Goal: Task Accomplishment & Management: Use online tool/utility

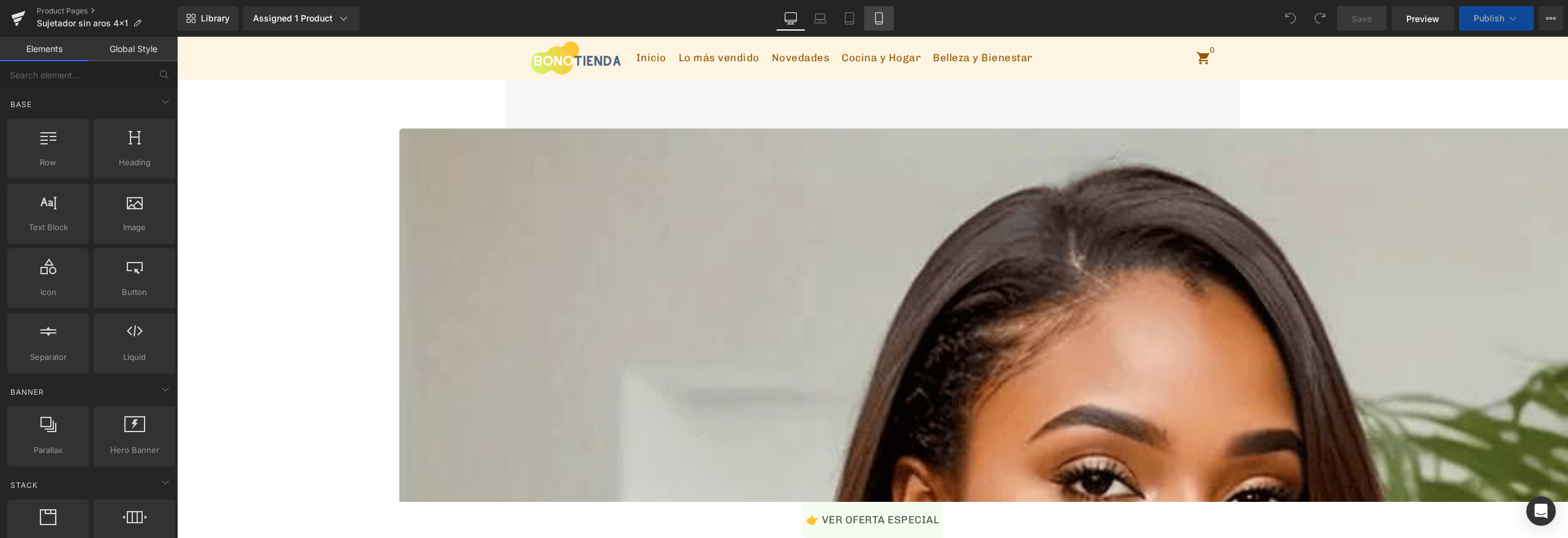
click at [883, 20] on icon at bounding box center [879, 17] width 12 height 12
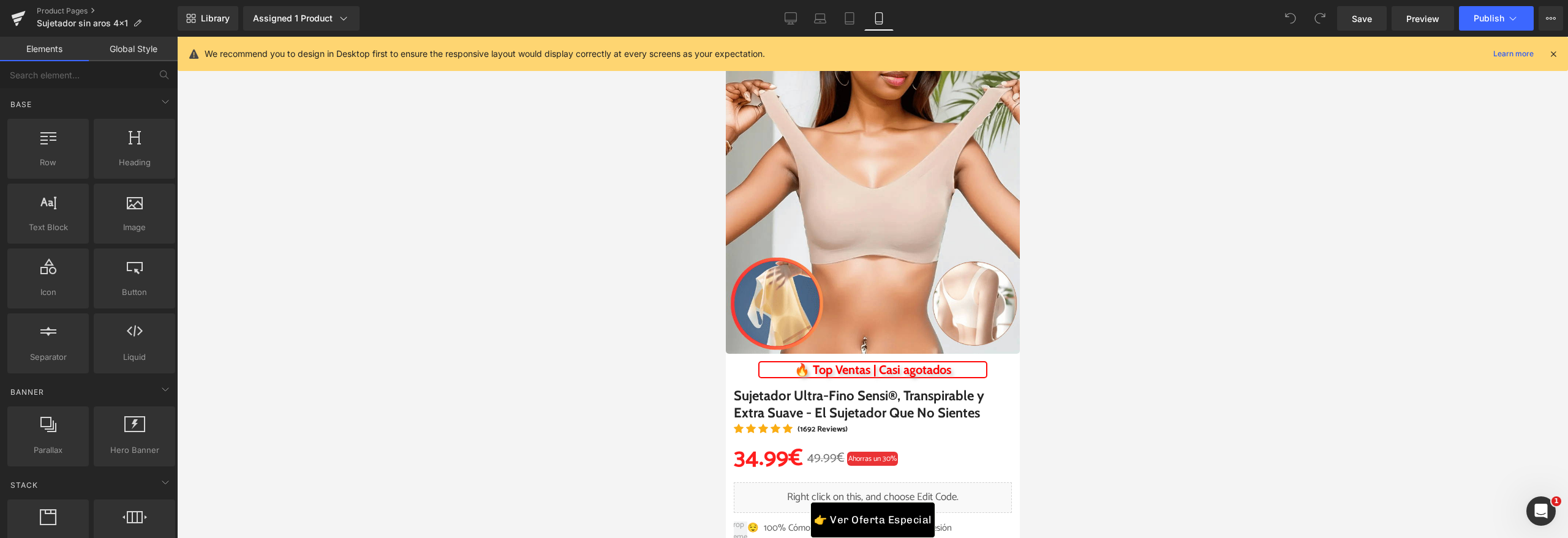
scroll to position [52, 0]
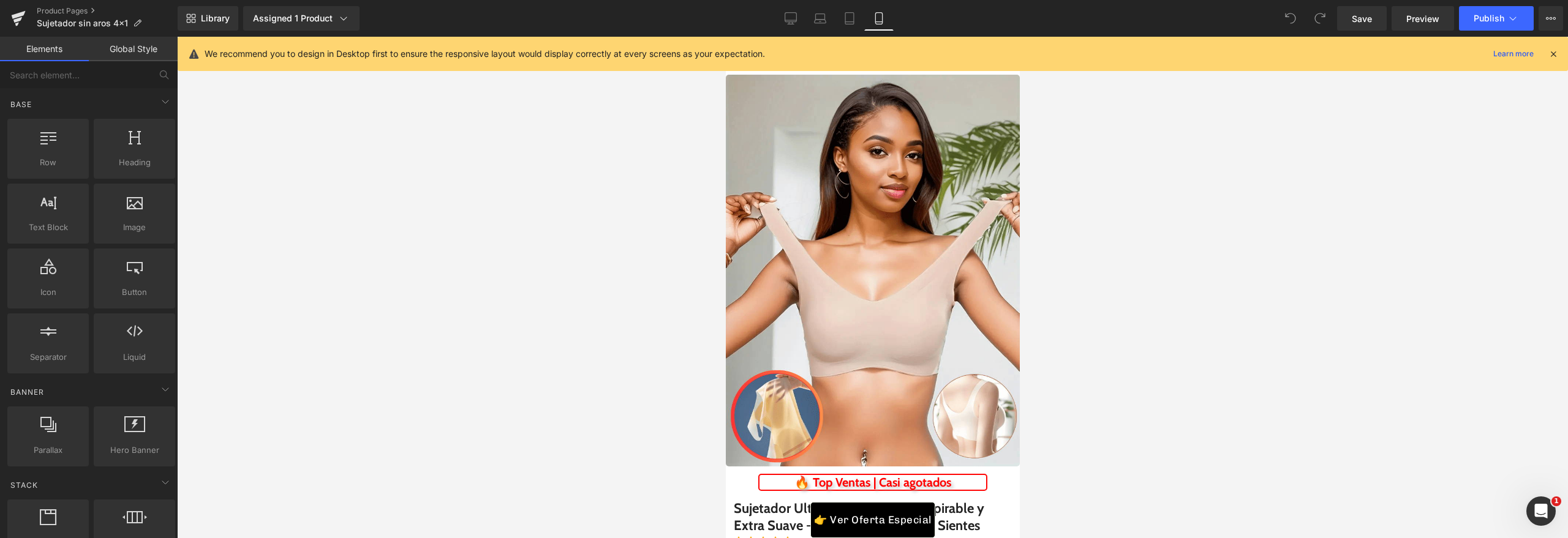
click at [887, 284] on img at bounding box center [871, 270] width 294 height 392
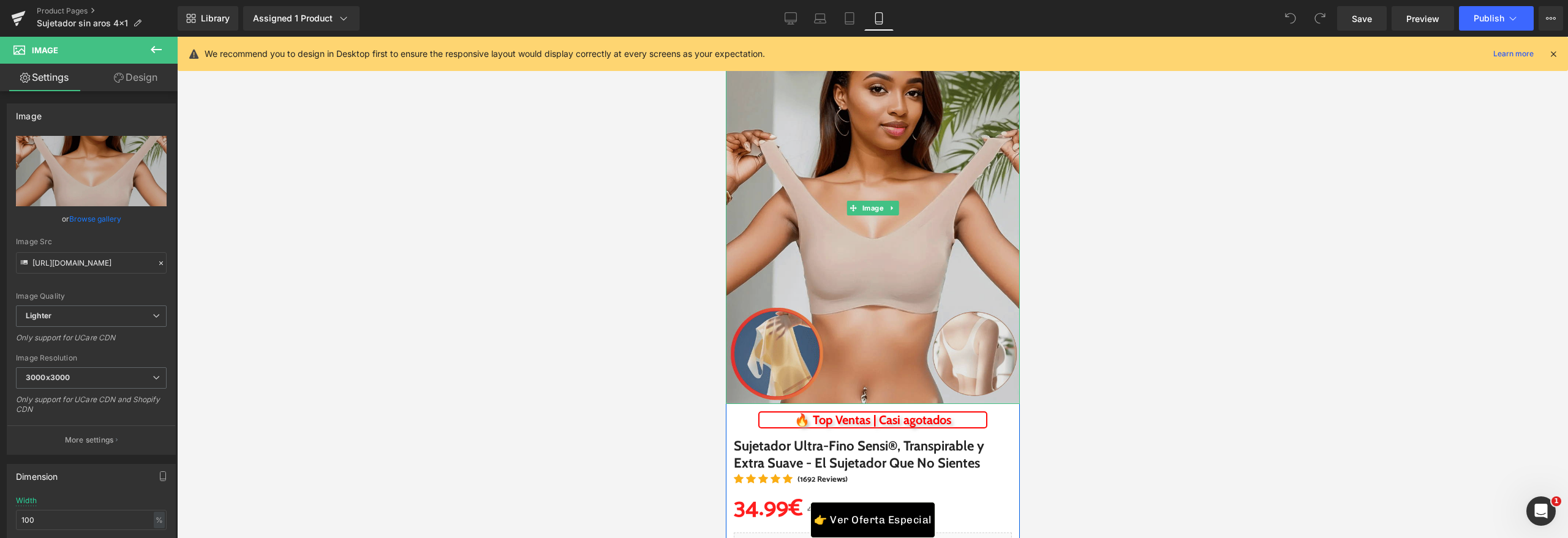
scroll to position [164, 0]
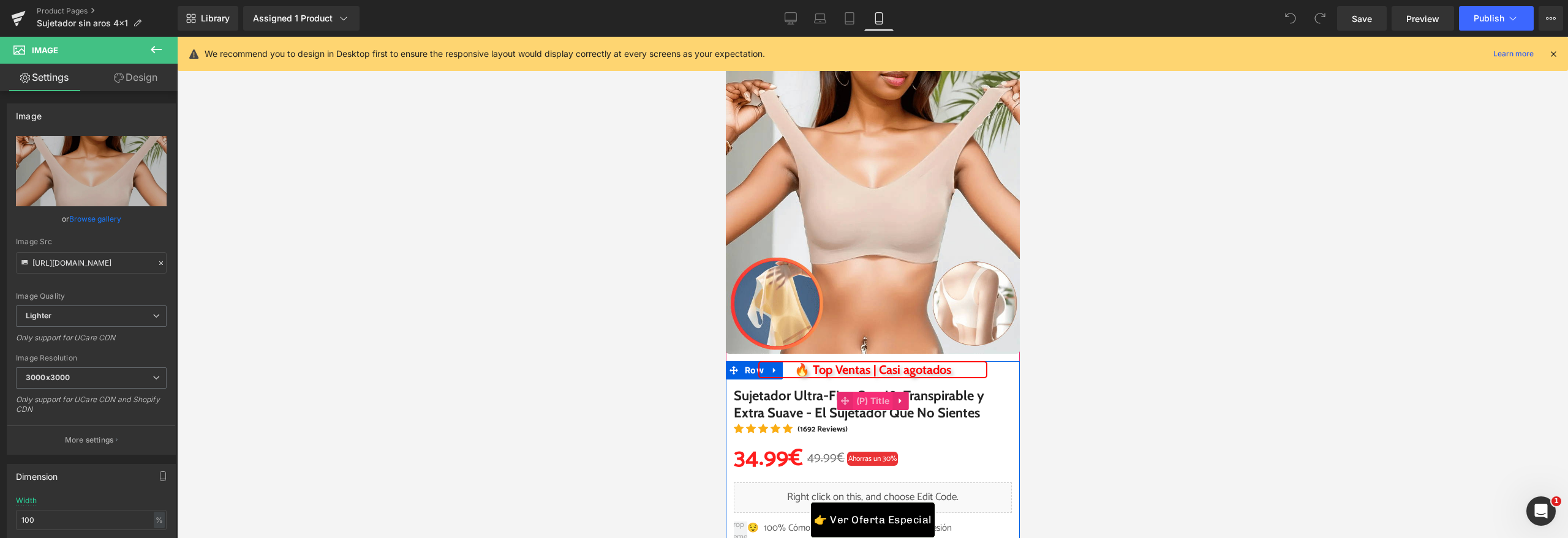
click at [882, 403] on span "(P) Title" at bounding box center [872, 401] width 40 height 18
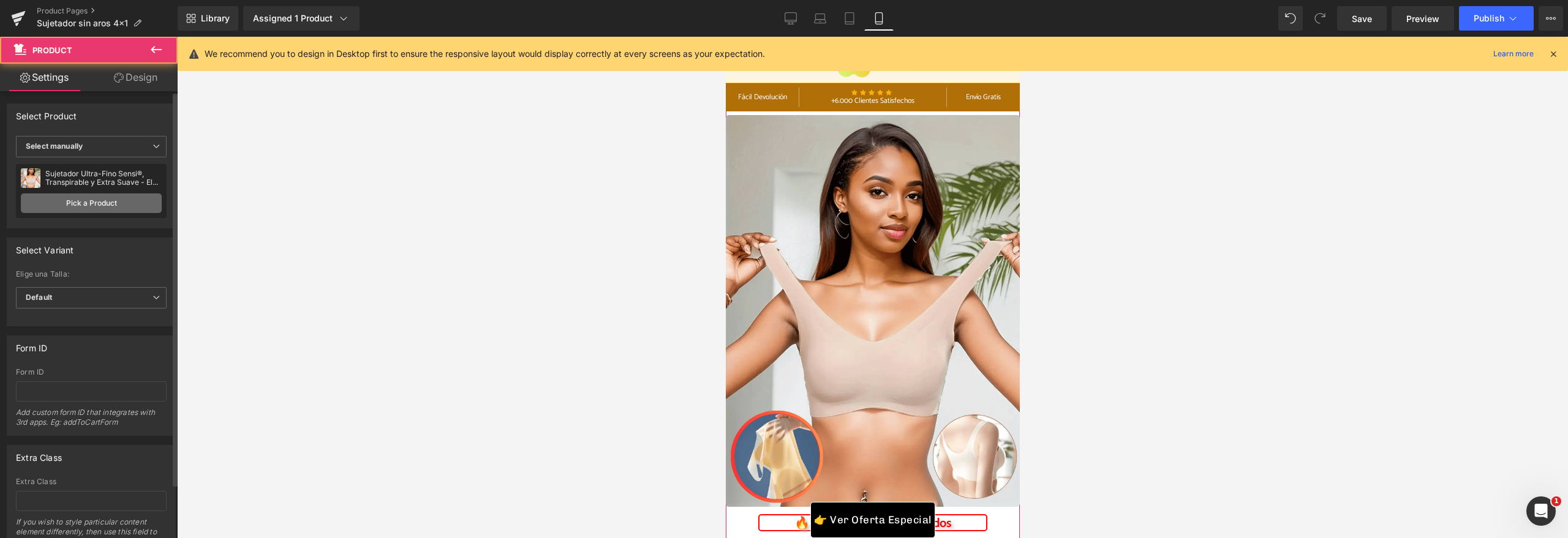
scroll to position [8, 0]
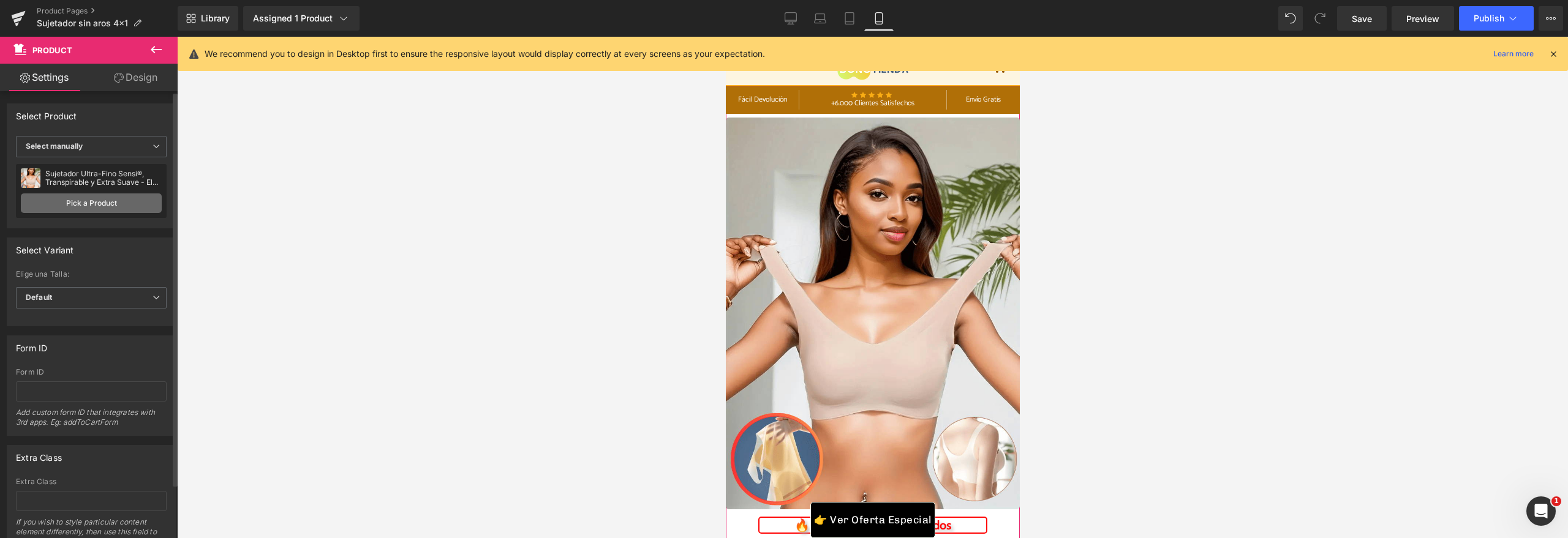
click at [84, 207] on link "Pick a Product" at bounding box center [91, 204] width 141 height 20
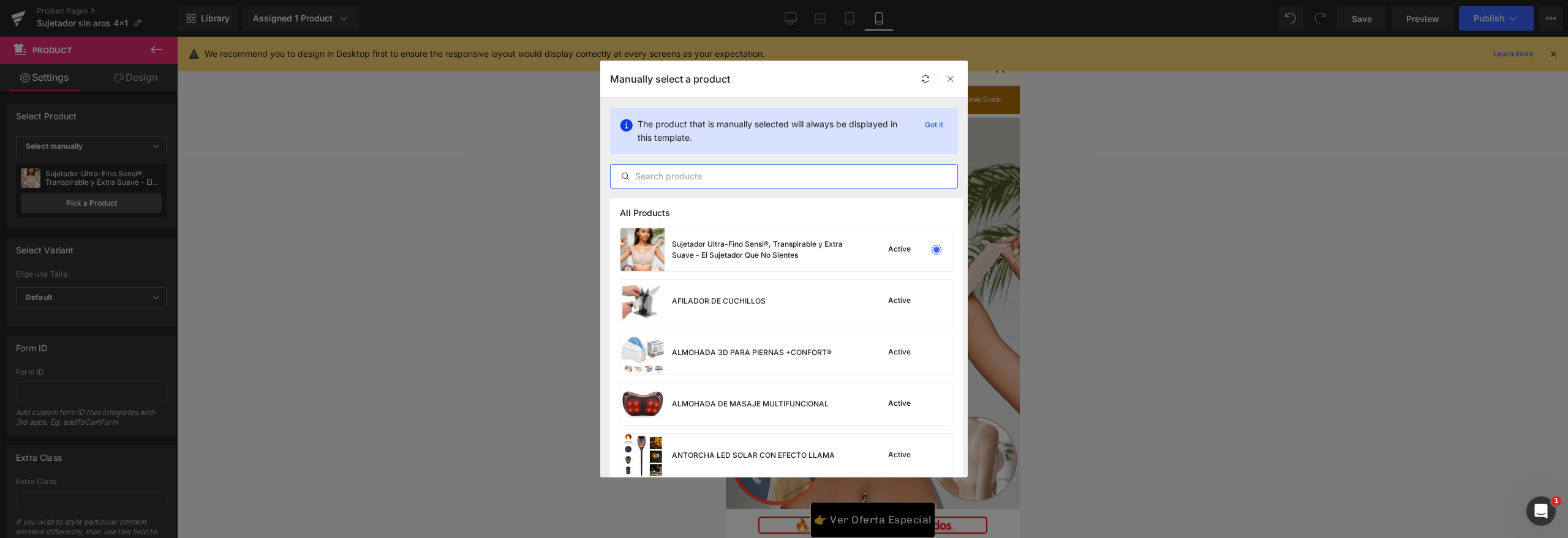
click at [739, 179] on input "text" at bounding box center [783, 176] width 347 height 15
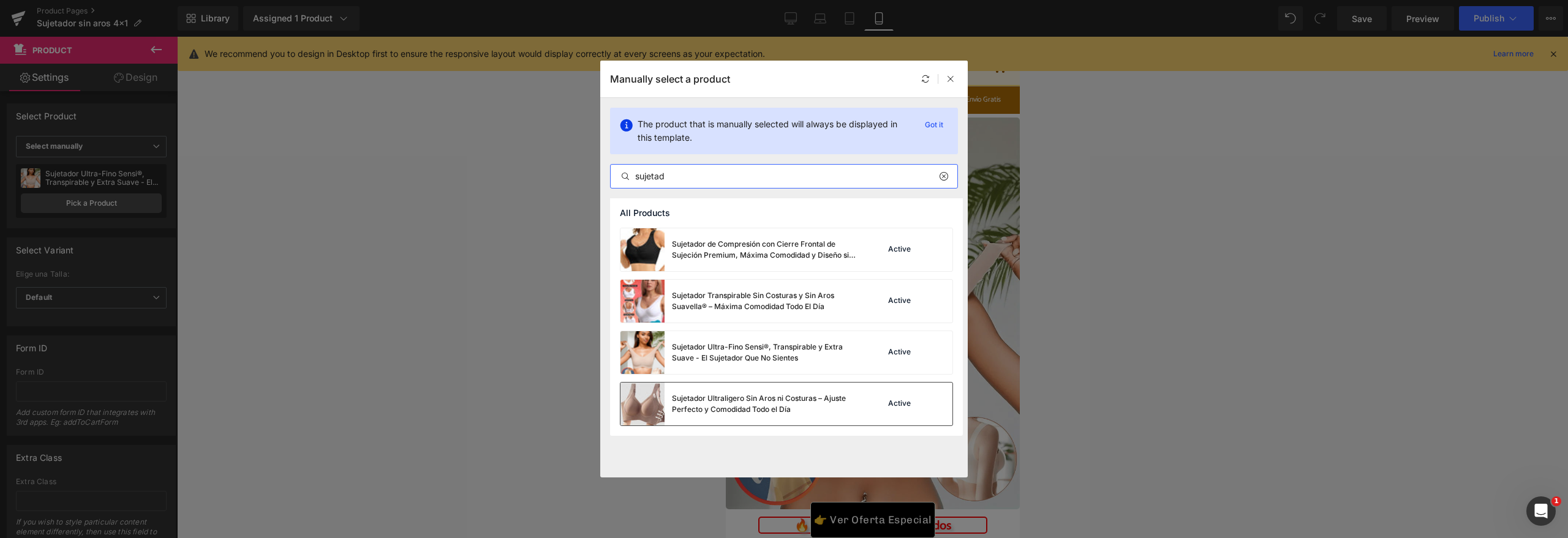
type input "sujetad"
click at [757, 404] on div "Sujetador Ultraligero Sin Aros ni Costuras – Ajuste Perfecto y Comodidad Todo e…" at bounding box center [764, 404] width 184 height 22
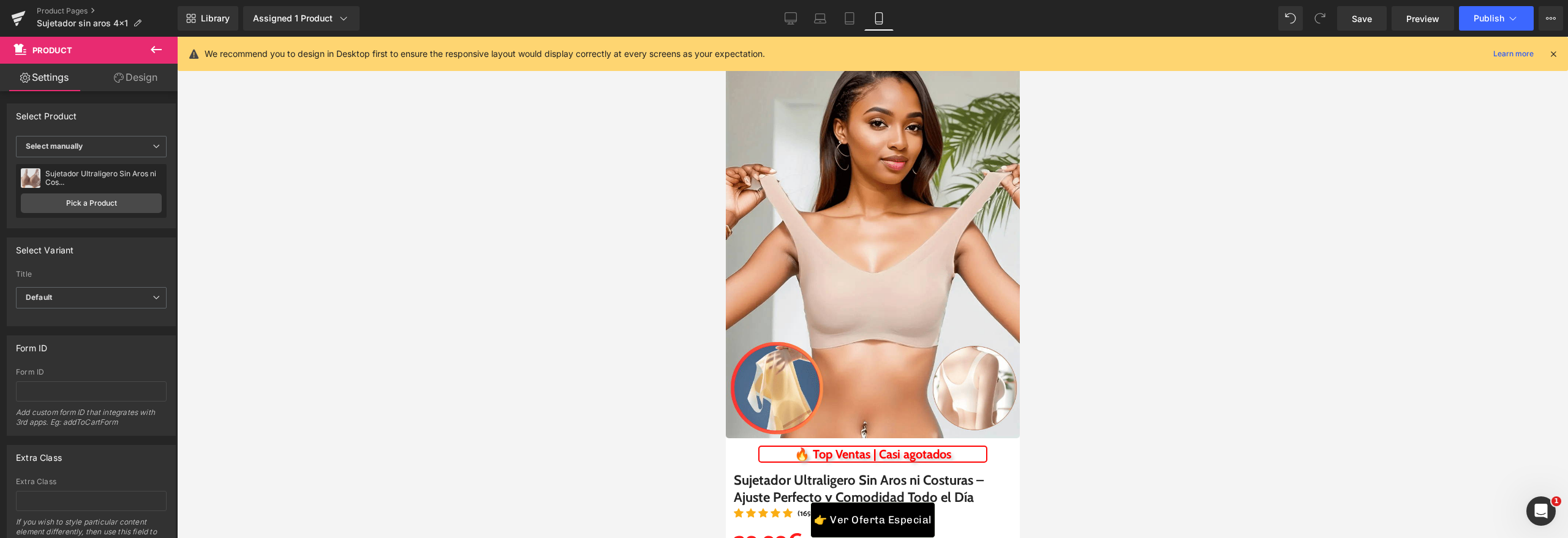
scroll to position [68, 0]
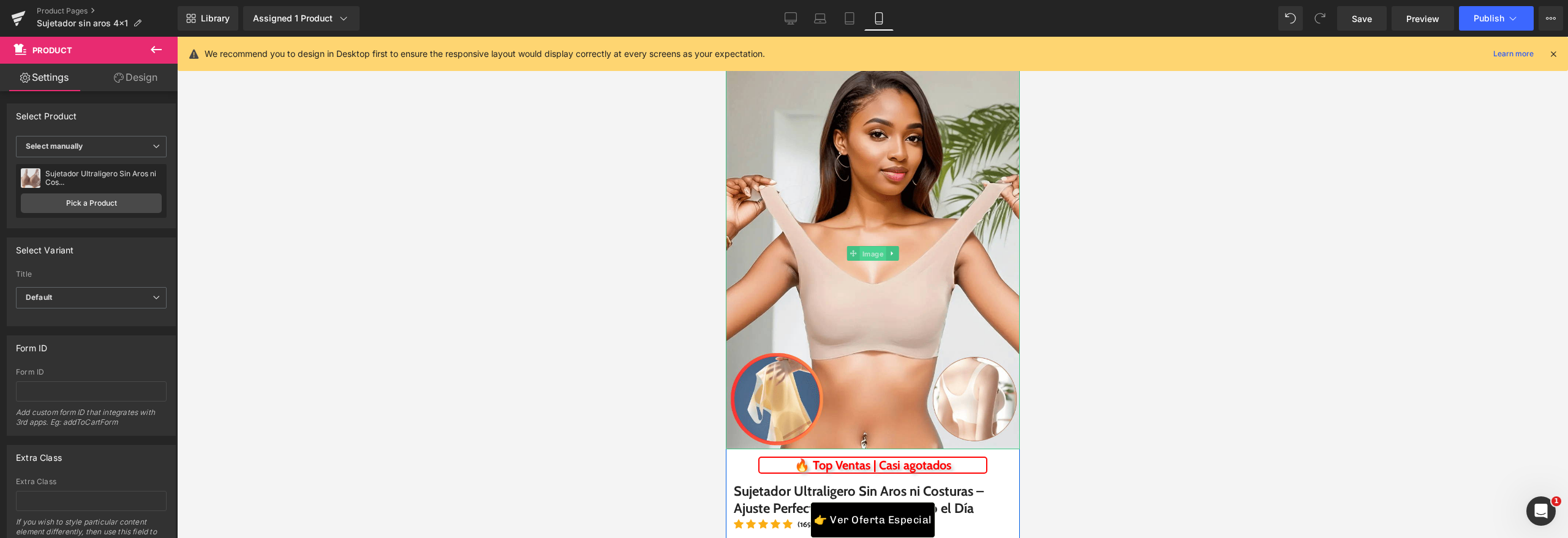
click at [865, 254] on span "Image" at bounding box center [872, 254] width 26 height 15
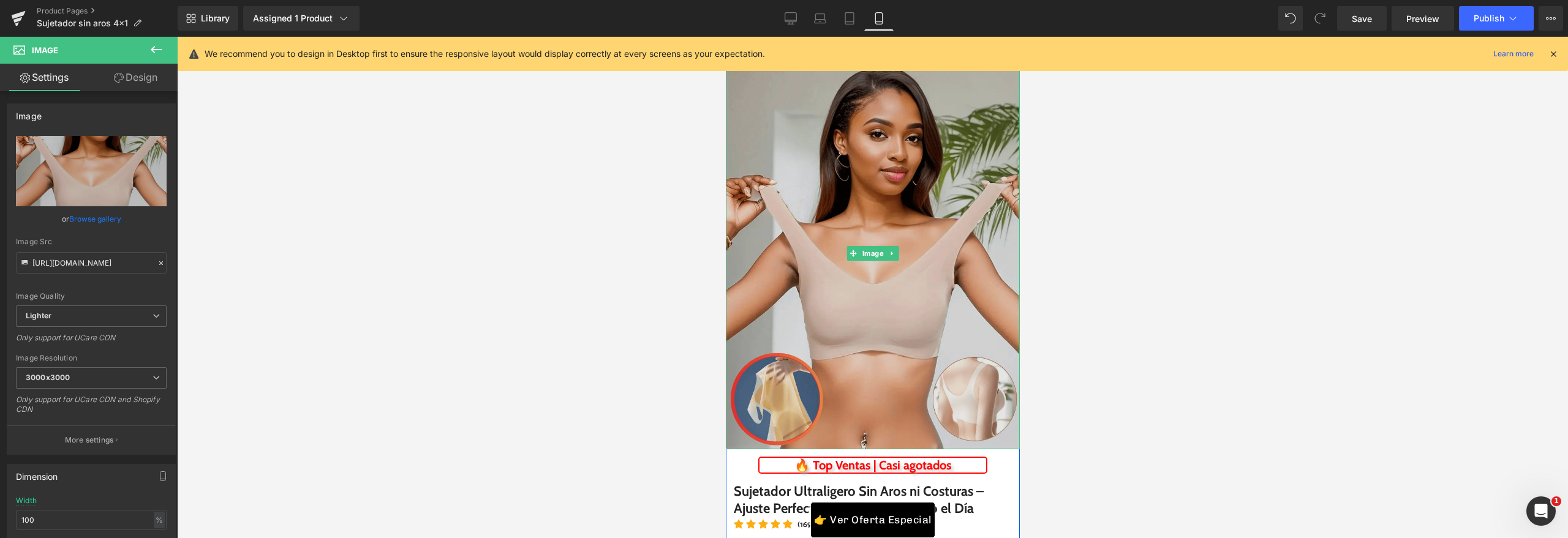
click at [759, 192] on img at bounding box center [871, 253] width 294 height 392
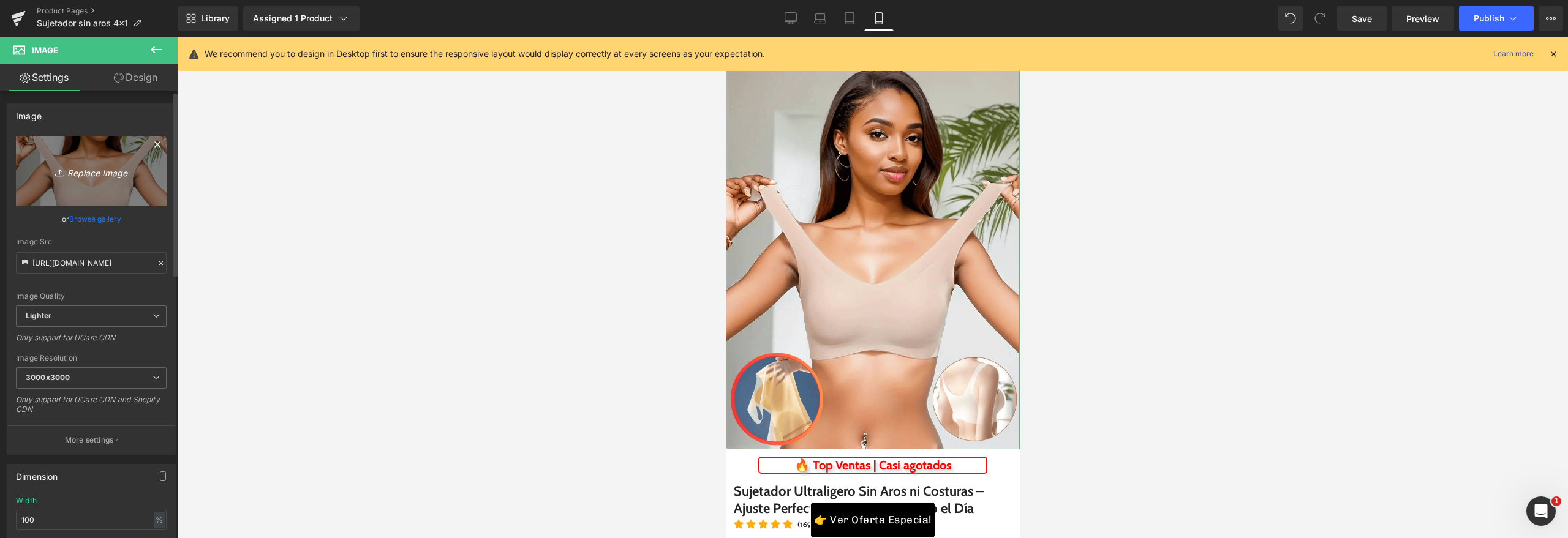
click at [151, 147] on icon at bounding box center [157, 144] width 15 height 15
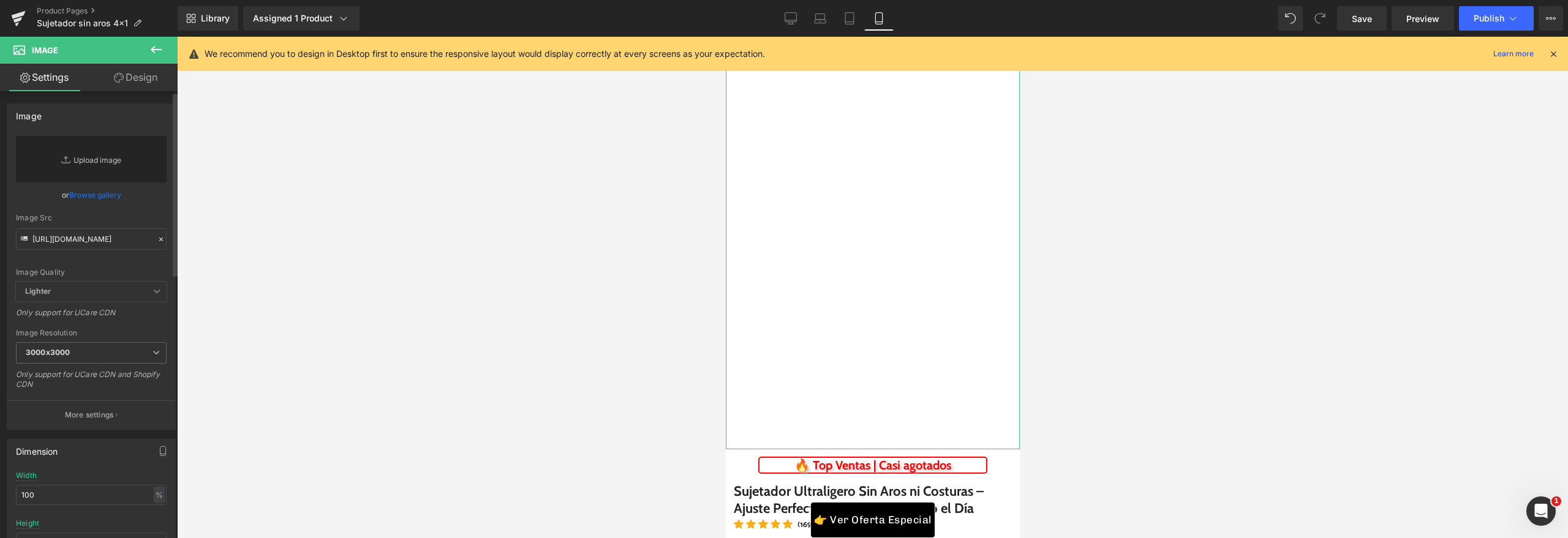
click at [102, 171] on link "Replace Image" at bounding box center [92, 158] width 151 height 46
type input "C:\fakepath\df2083f2-1fab-412c-ad3d-657301fa4a5a.webp"
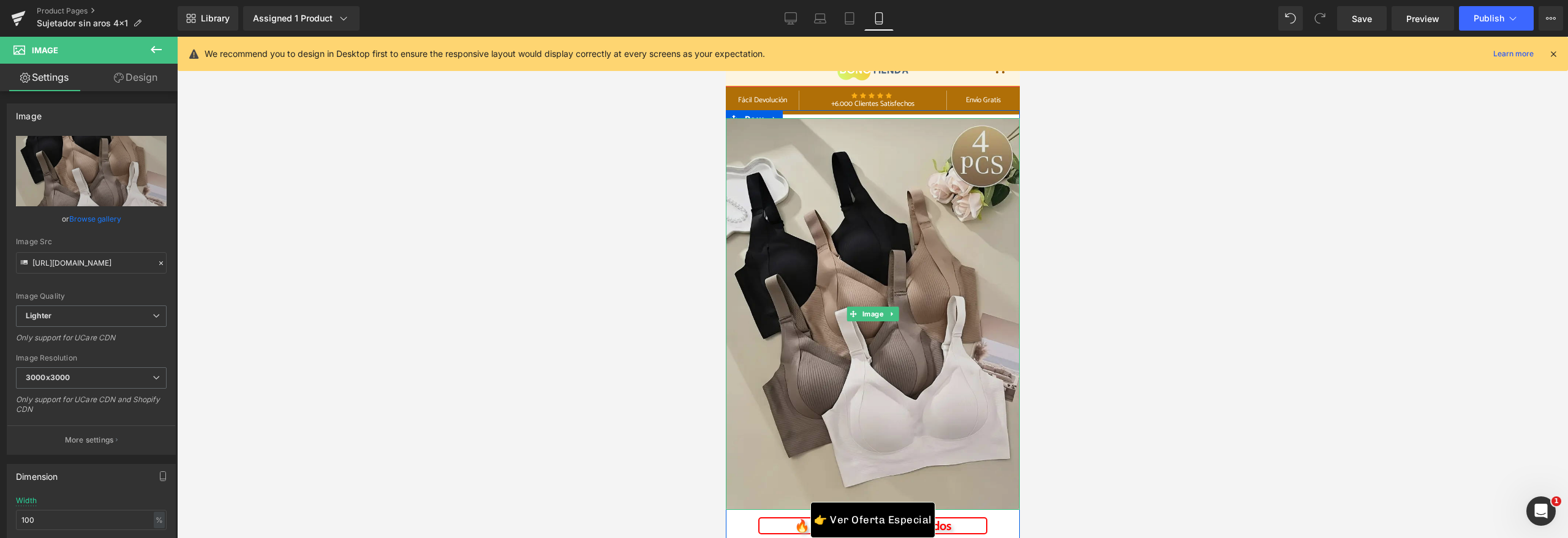
scroll to position [0, 0]
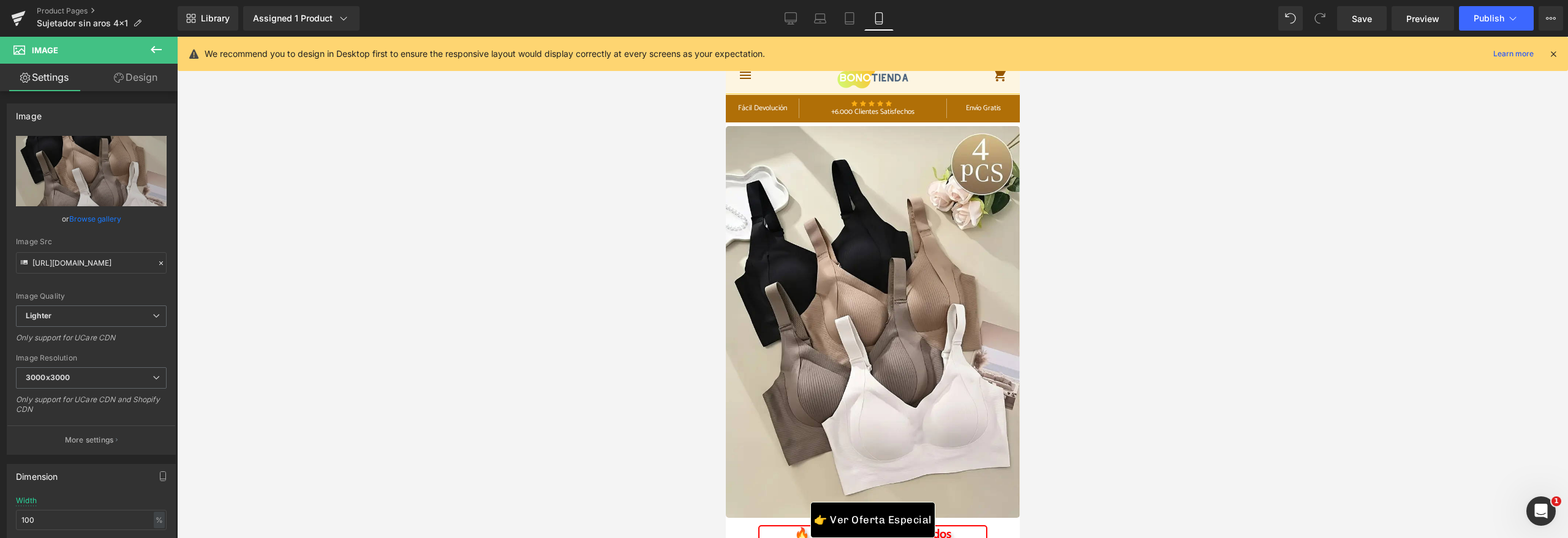
click at [1175, 266] on div at bounding box center [872, 287] width 1391 height 502
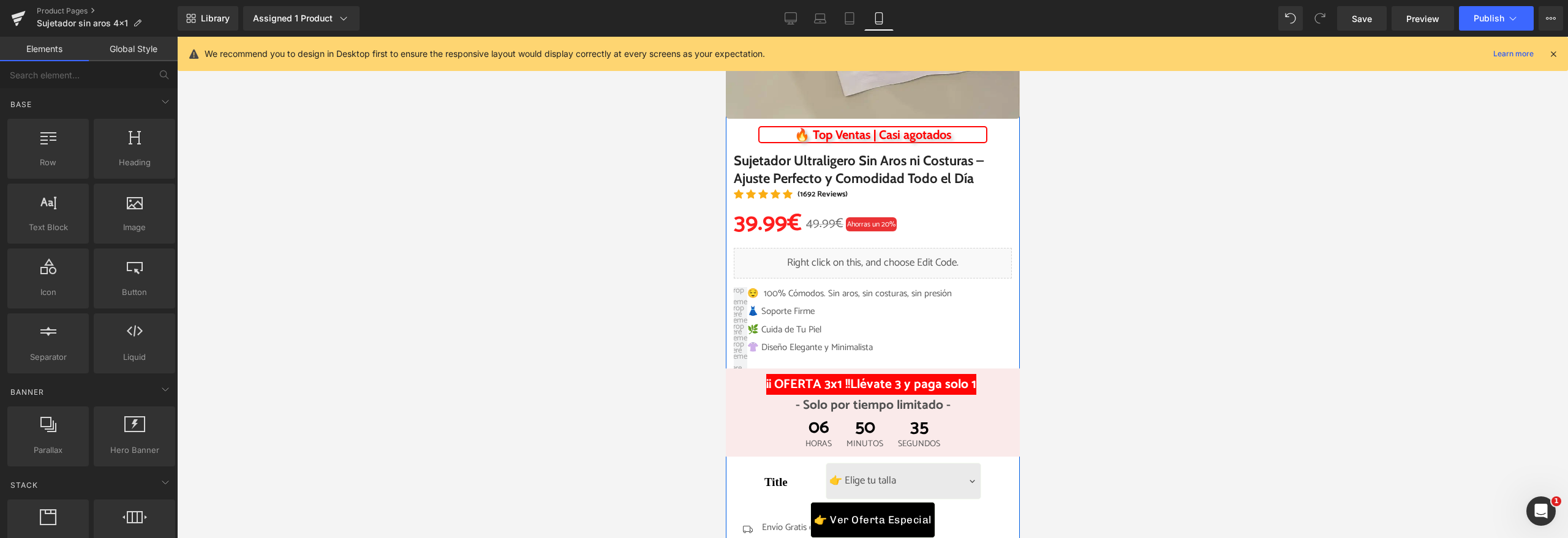
scroll to position [434, 0]
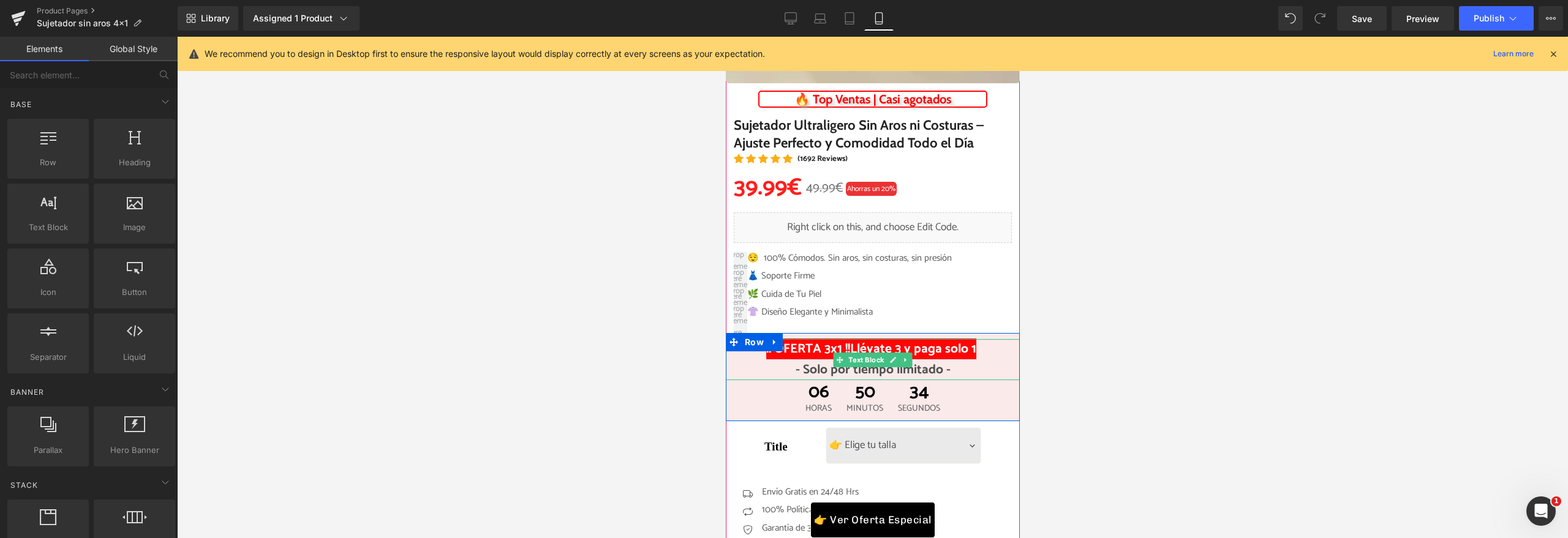
click at [828, 345] on strong "¡¡ OFERTA 3x1 !!" at bounding box center [808, 348] width 84 height 21
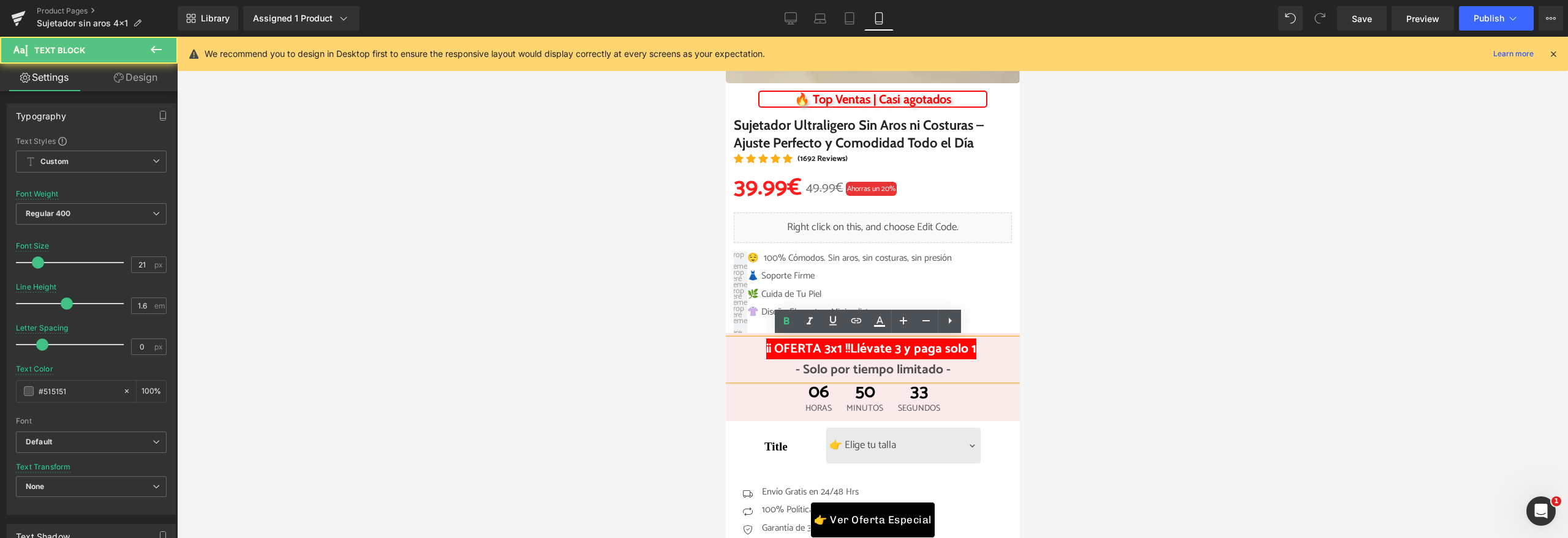
click at [824, 349] on strong "¡¡ OFERTA 3x1 !!" at bounding box center [808, 348] width 84 height 21
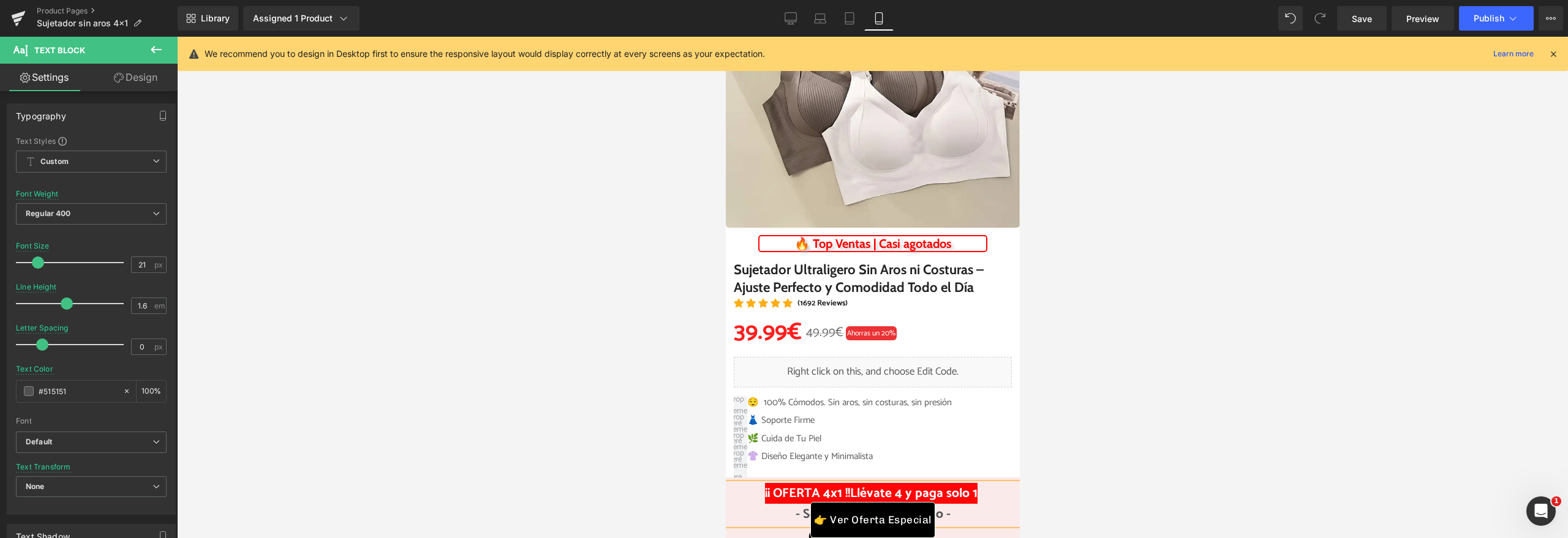
scroll to position [304, 0]
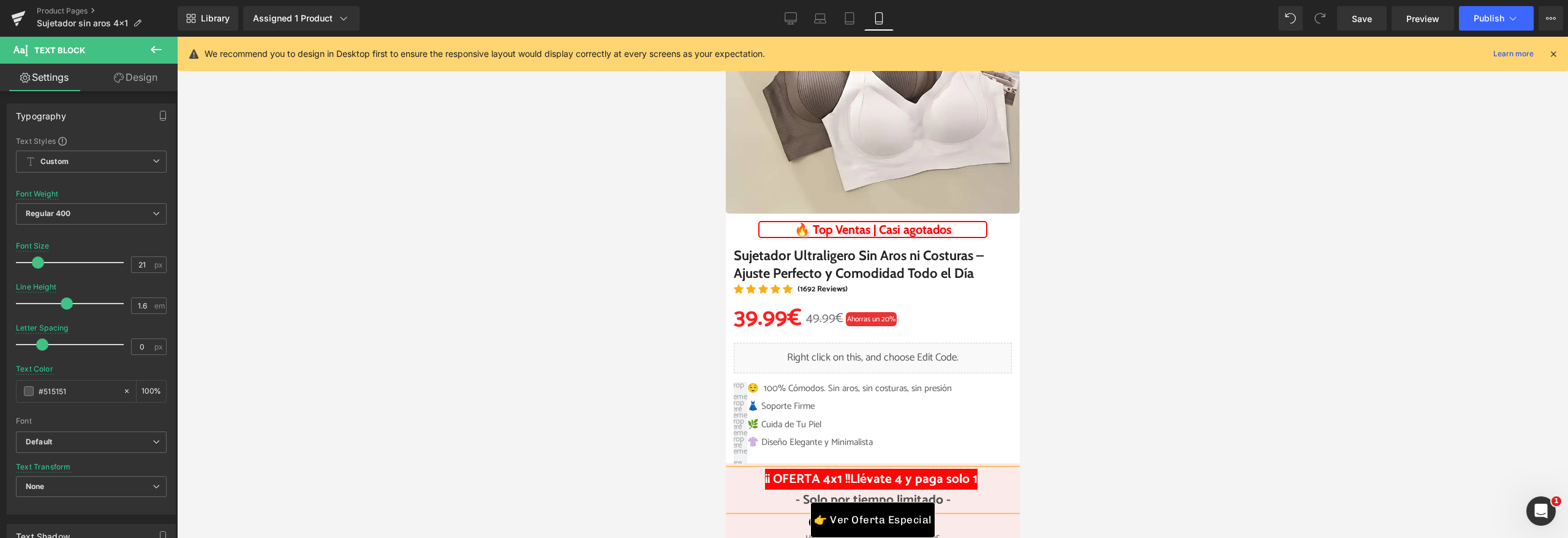
click at [957, 227] on h1 "🔥 Top Ventas | Casi agotados" at bounding box center [871, 229] width 226 height 15
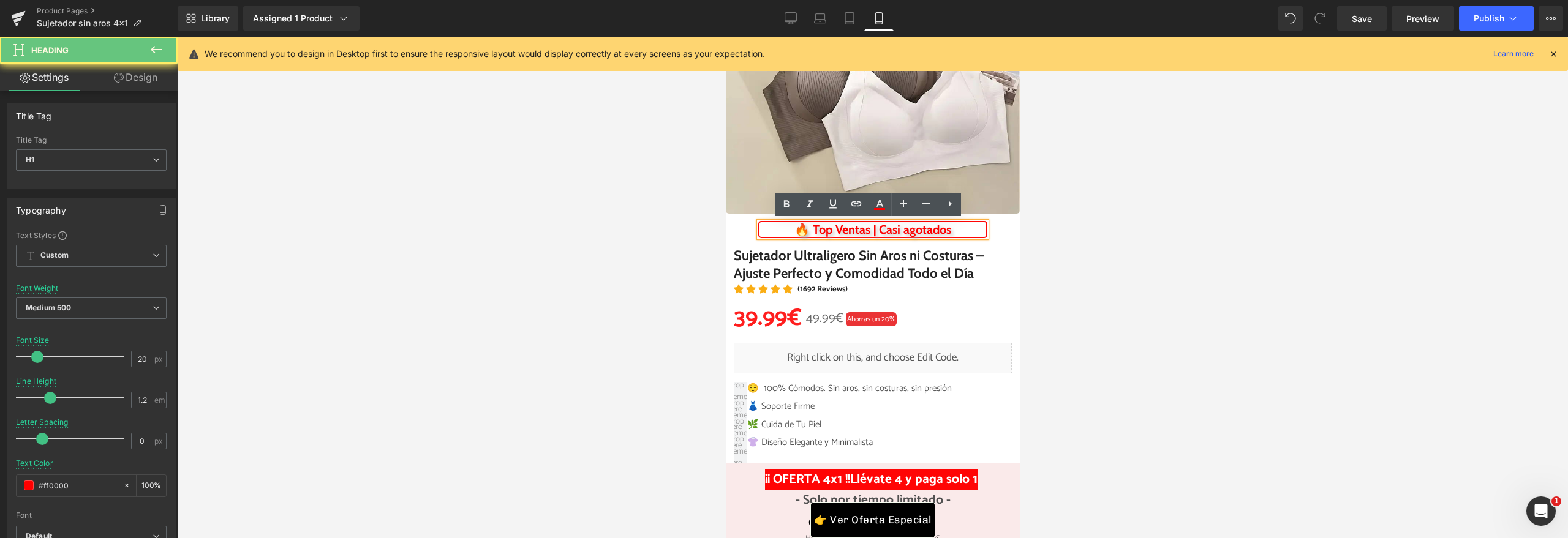
click at [958, 230] on h1 "🔥 Top Ventas | Casi agotados" at bounding box center [871, 229] width 226 height 15
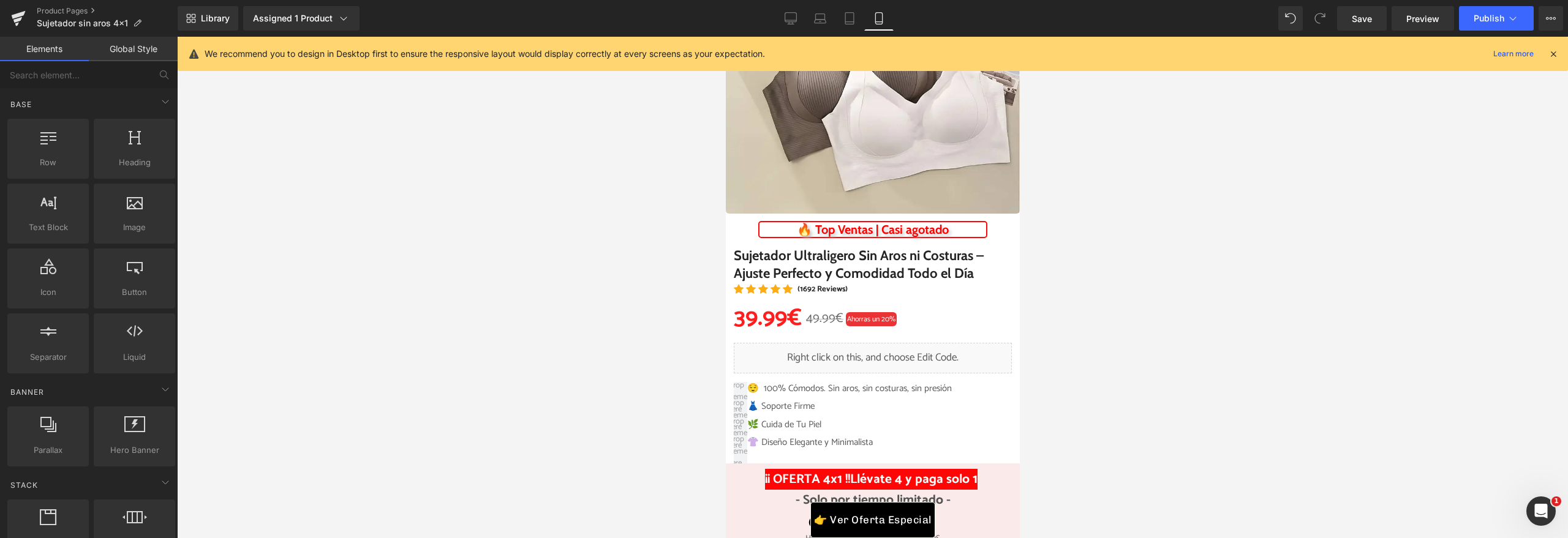
click at [1135, 263] on div at bounding box center [872, 287] width 1391 height 502
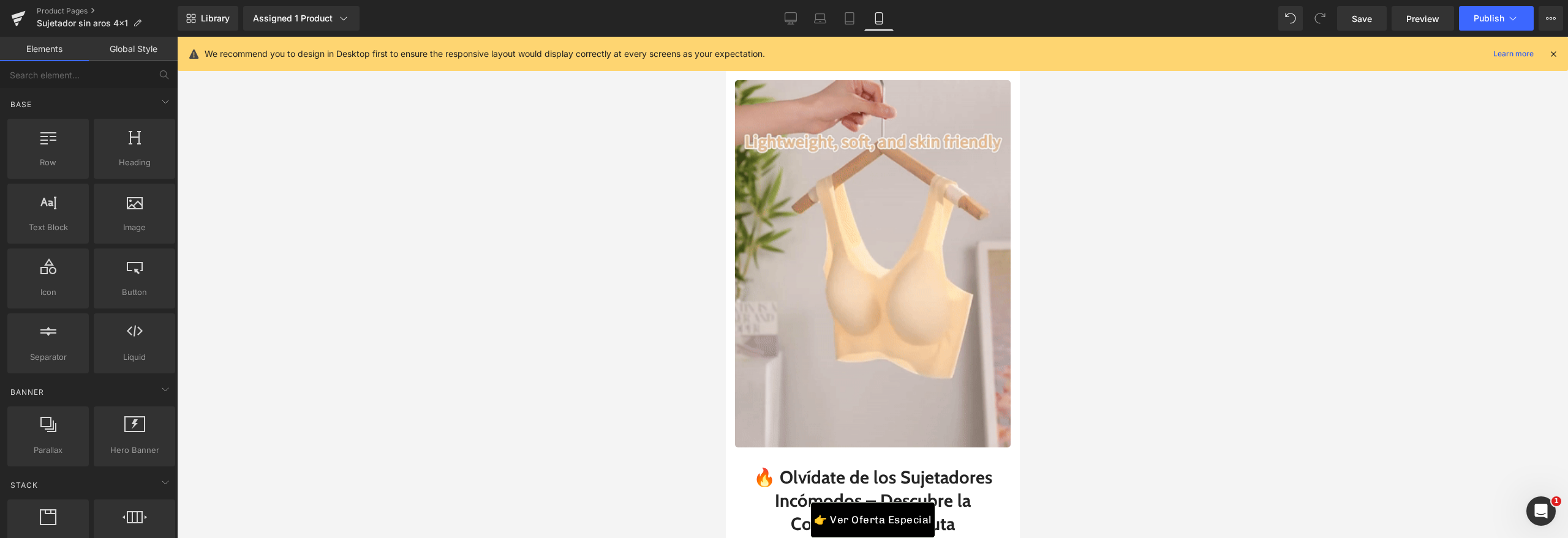
scroll to position [1270, 0]
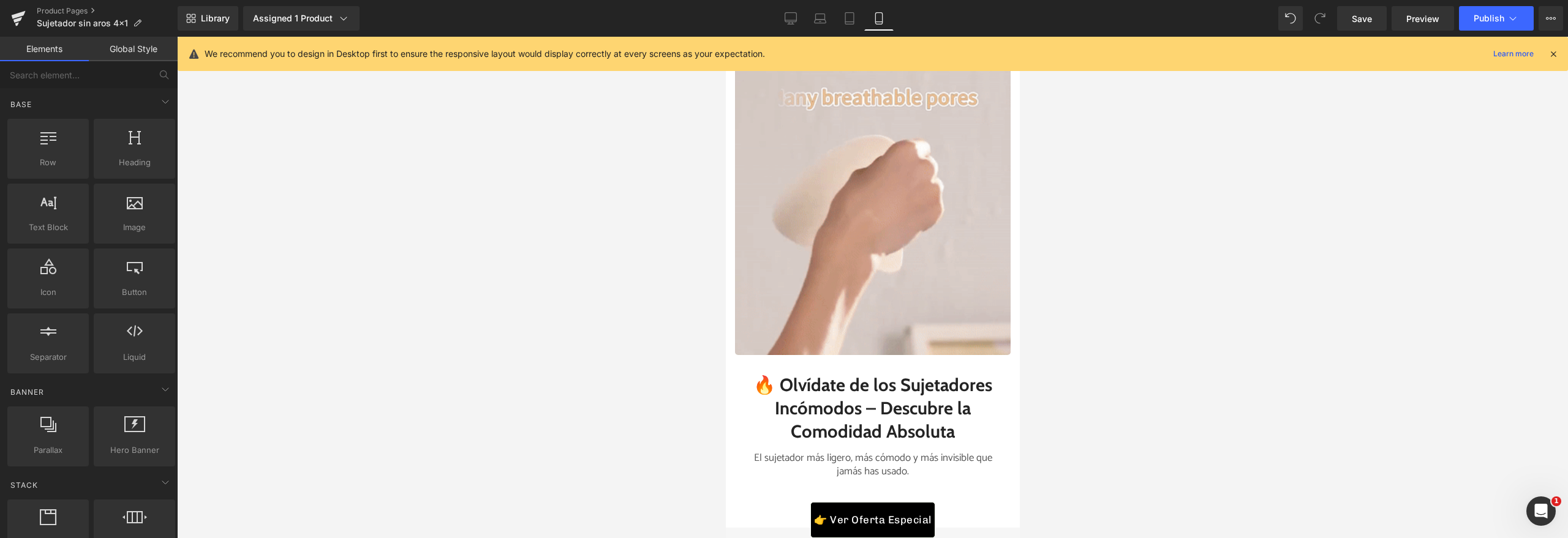
click at [902, 244] on img at bounding box center [871, 172] width 276 height 367
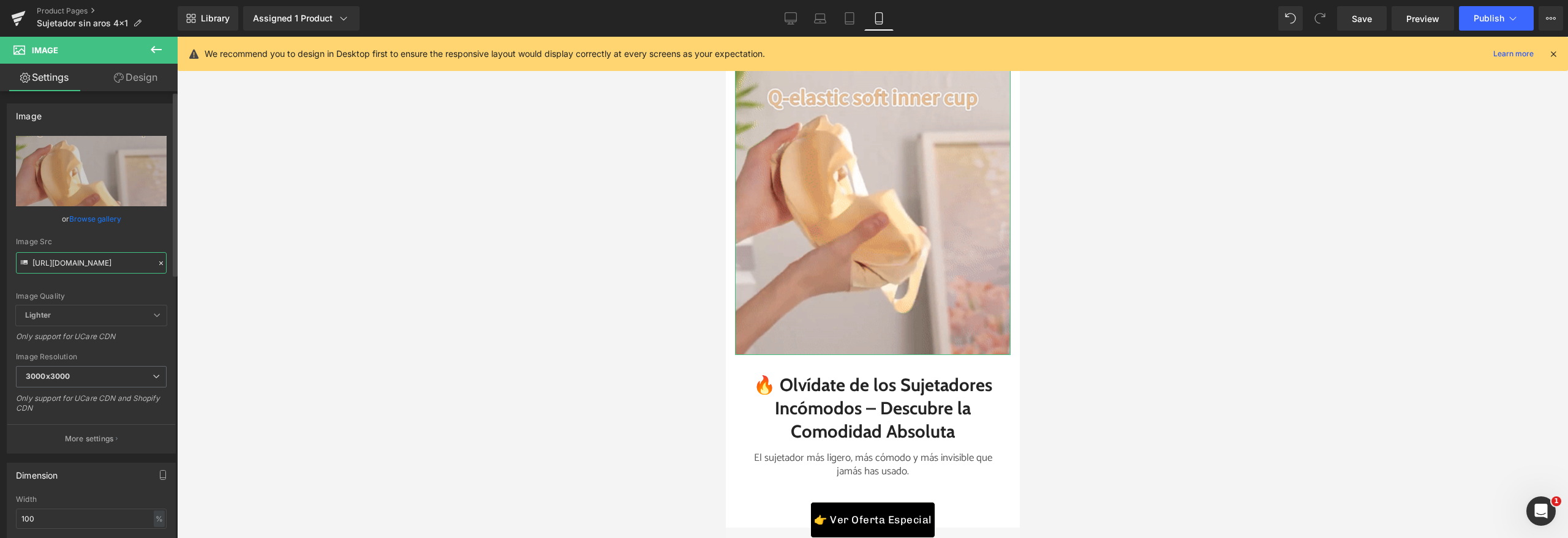
click at [66, 264] on input "https://cdn.shopify.com/s/files/1/0439/7262/4542/files/ezgif.com-video-to-gif-c…" at bounding box center [92, 263] width 151 height 22
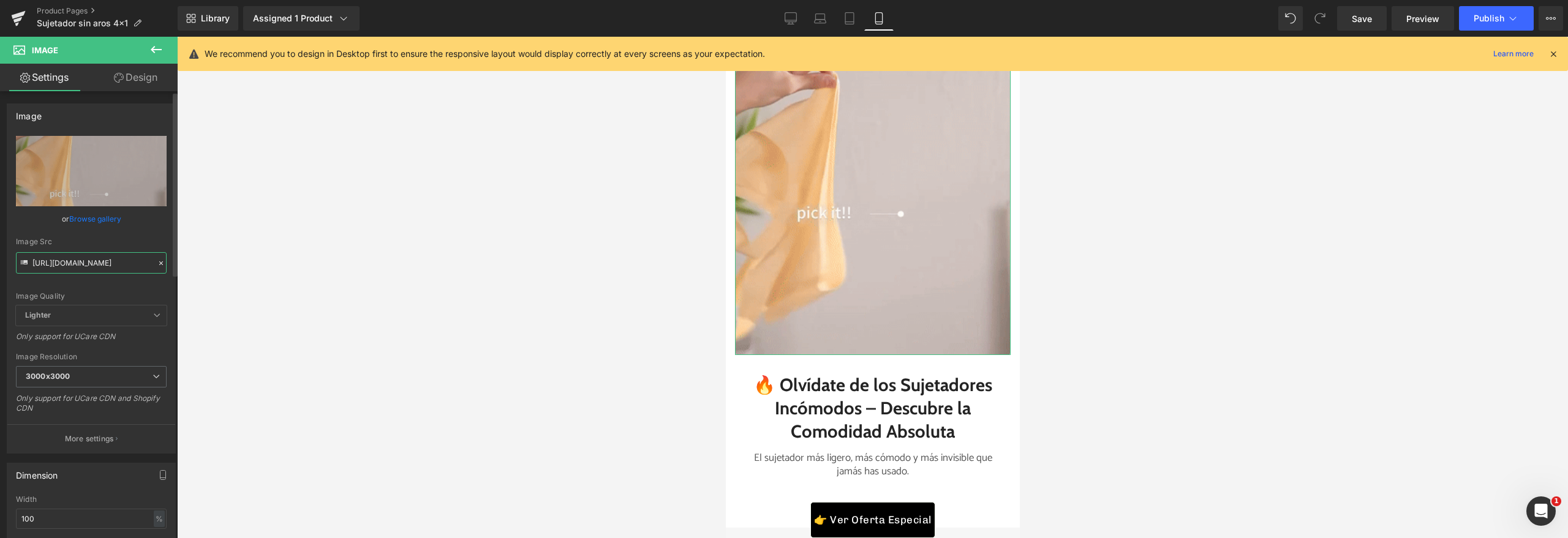
click at [66, 264] on input "https://cdn.shopify.com/s/files/1/0439/7262/4542/files/ezgif.com-video-to-gif-c…" at bounding box center [92, 263] width 151 height 22
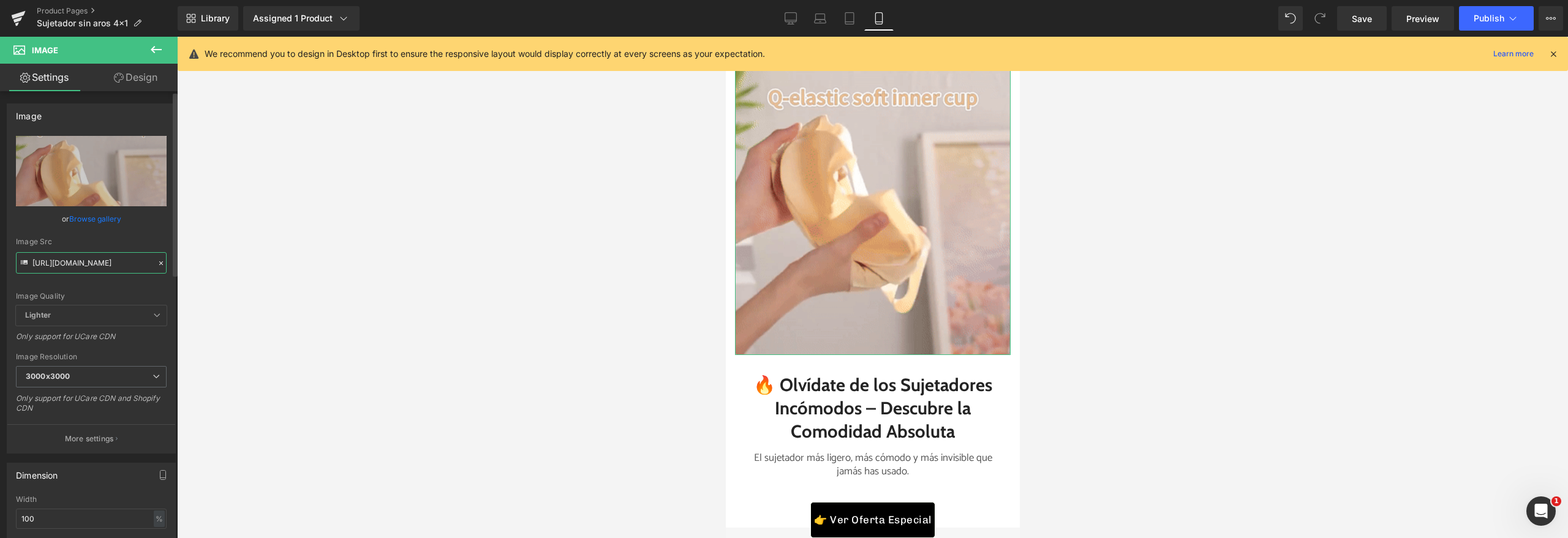
click at [66, 264] on input "https://cdn.shopify.com/s/files/1/0439/7262/4542/files/ezgif.com-video-to-gif-c…" at bounding box center [92, 263] width 151 height 22
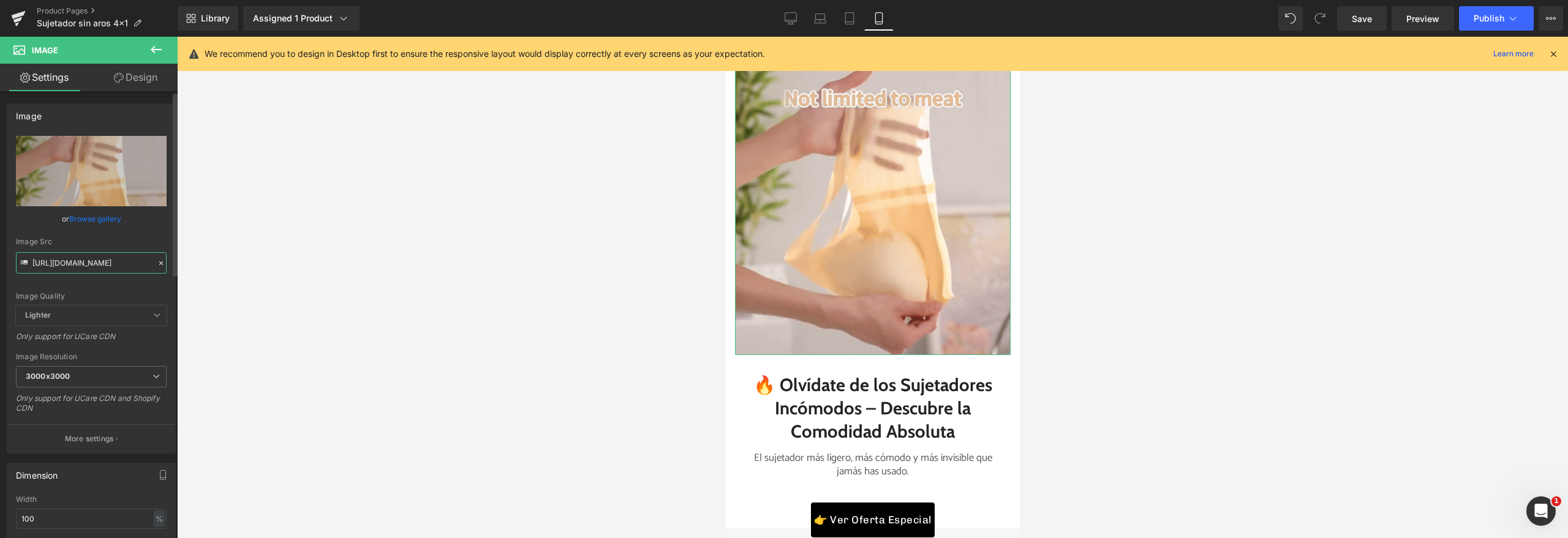
paste input "videos/c/o/v/4d72b6f3850b4f648e603f5157ed4d19.mp4"
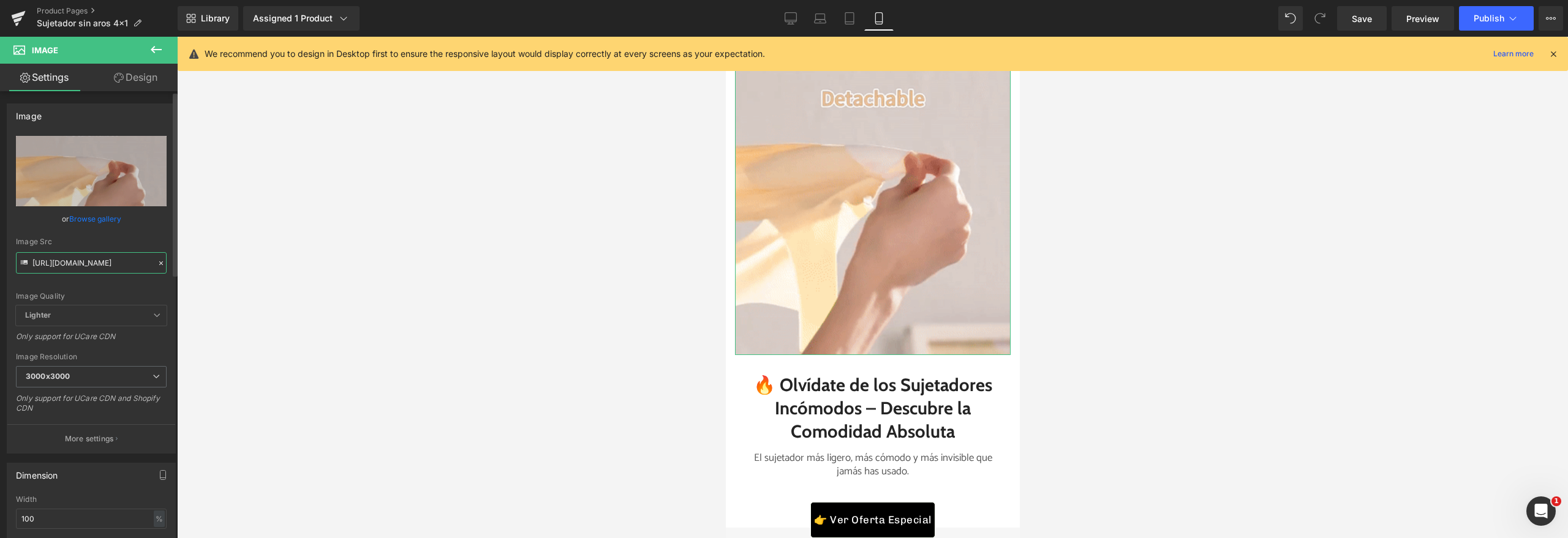
type input "https://cdn.shopify.com/videos/c/o/v/4d72b6f3850b4f648e603f5157ed4d19.mp4"
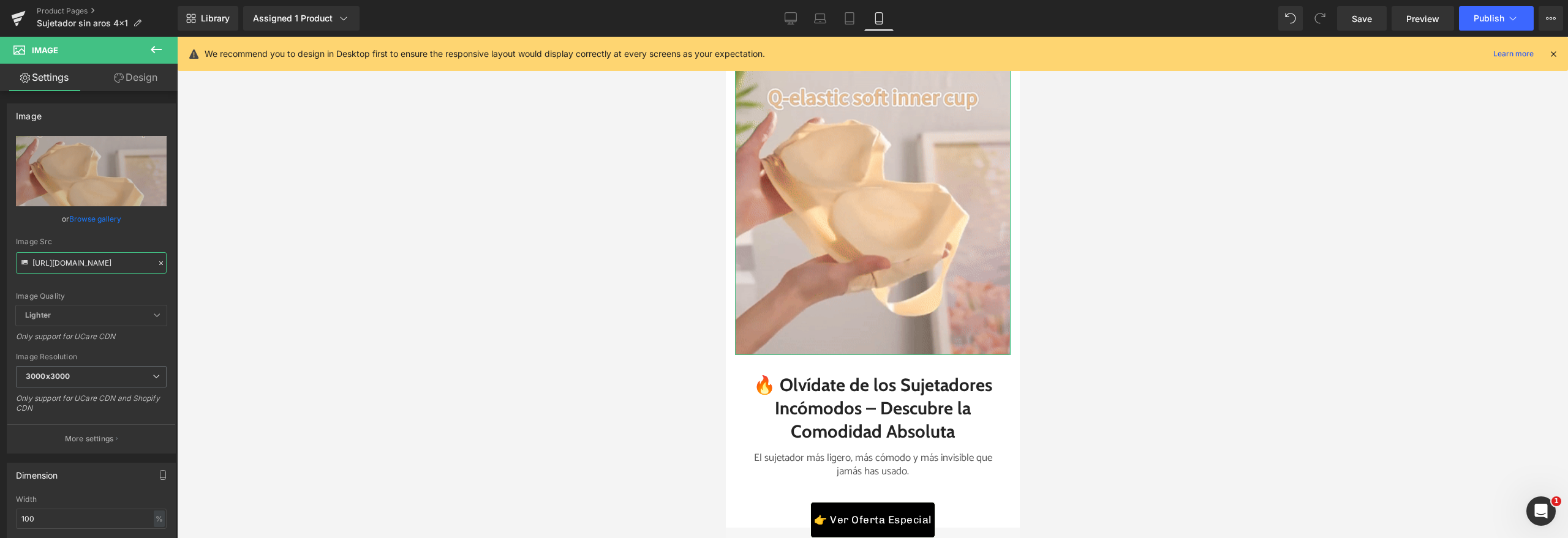
scroll to position [0, 173]
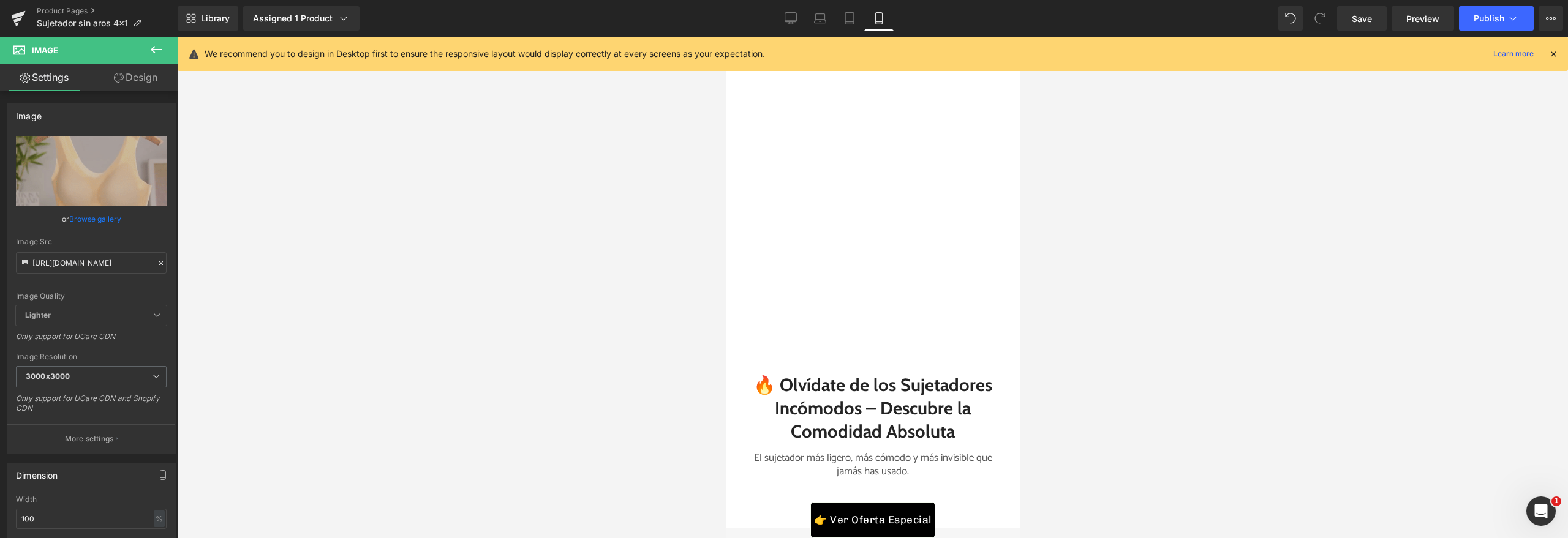
click at [206, 264] on div at bounding box center [872, 287] width 1391 height 502
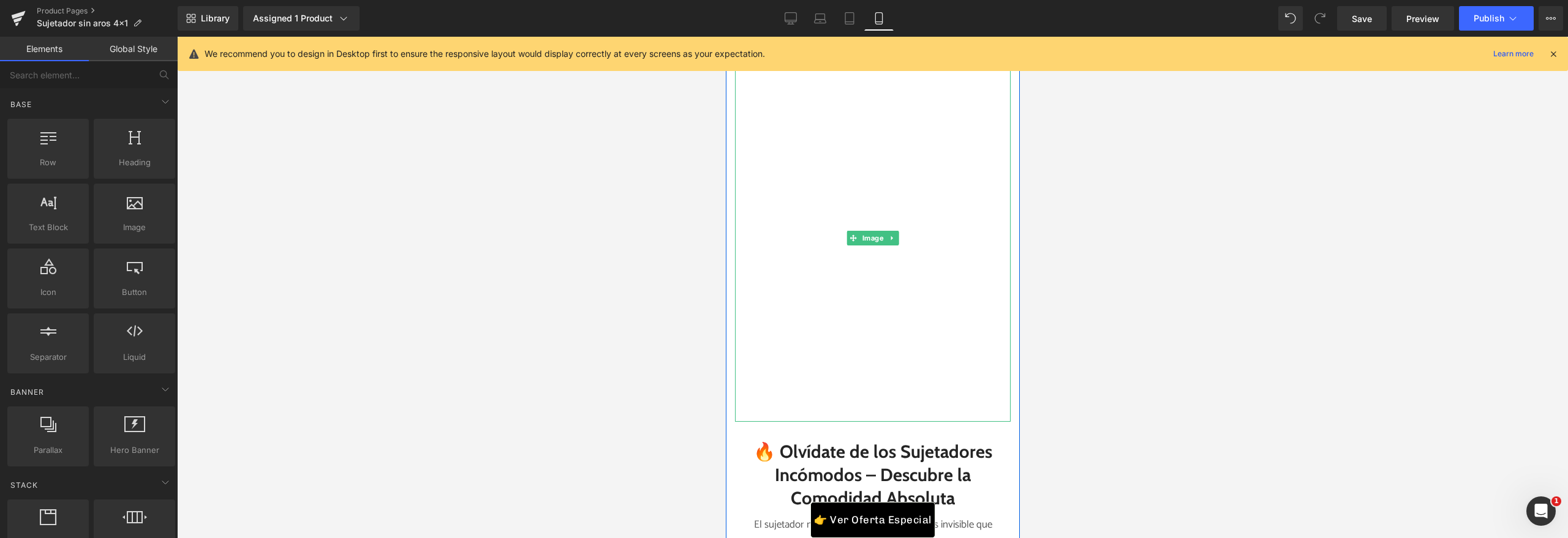
scroll to position [1151, 0]
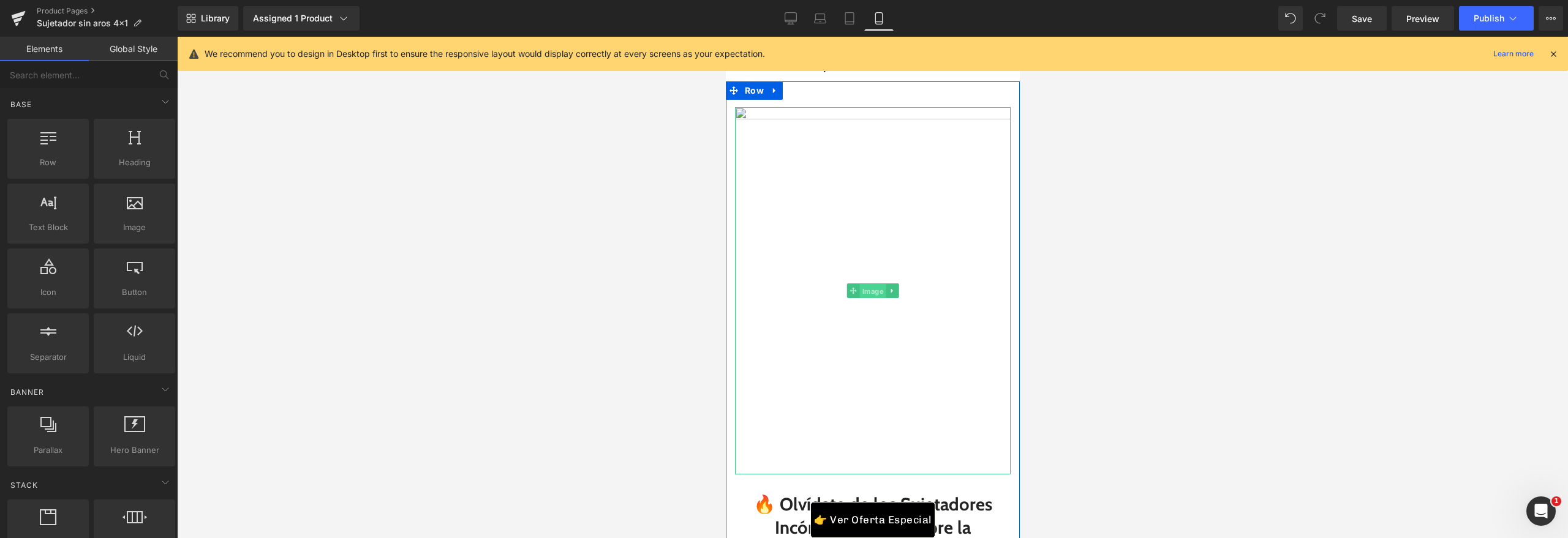
click at [868, 292] on span "Image" at bounding box center [872, 291] width 26 height 15
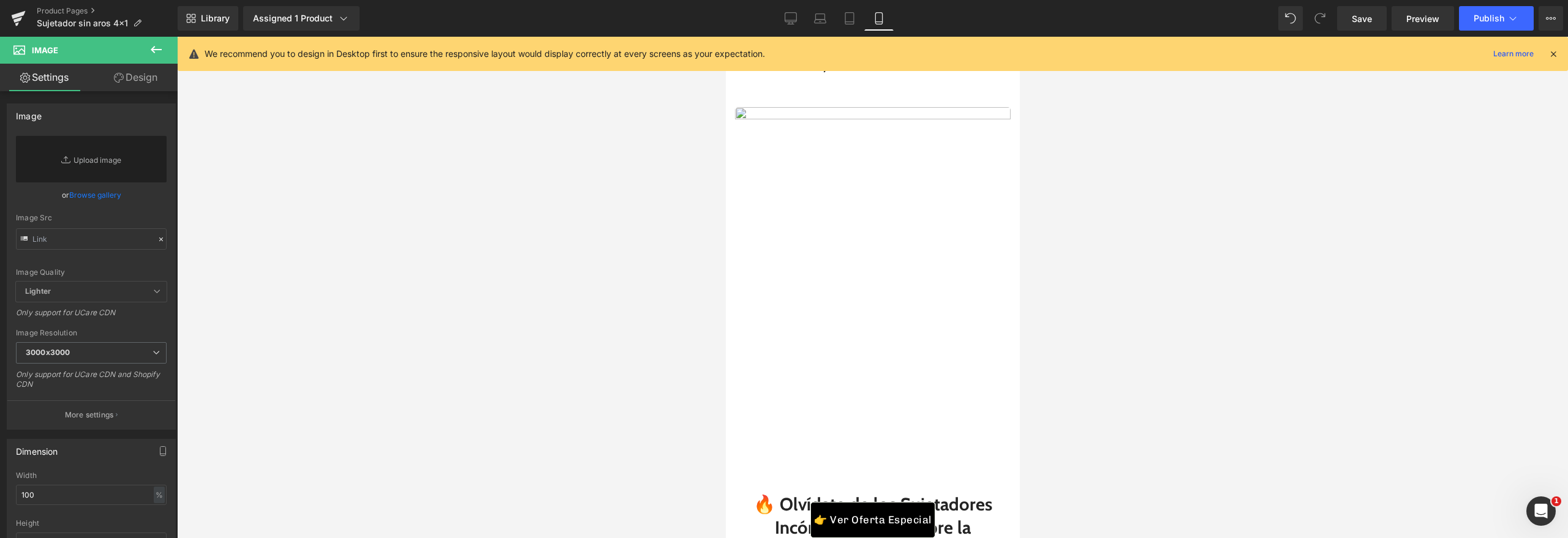
click at [156, 54] on icon at bounding box center [156, 49] width 15 height 15
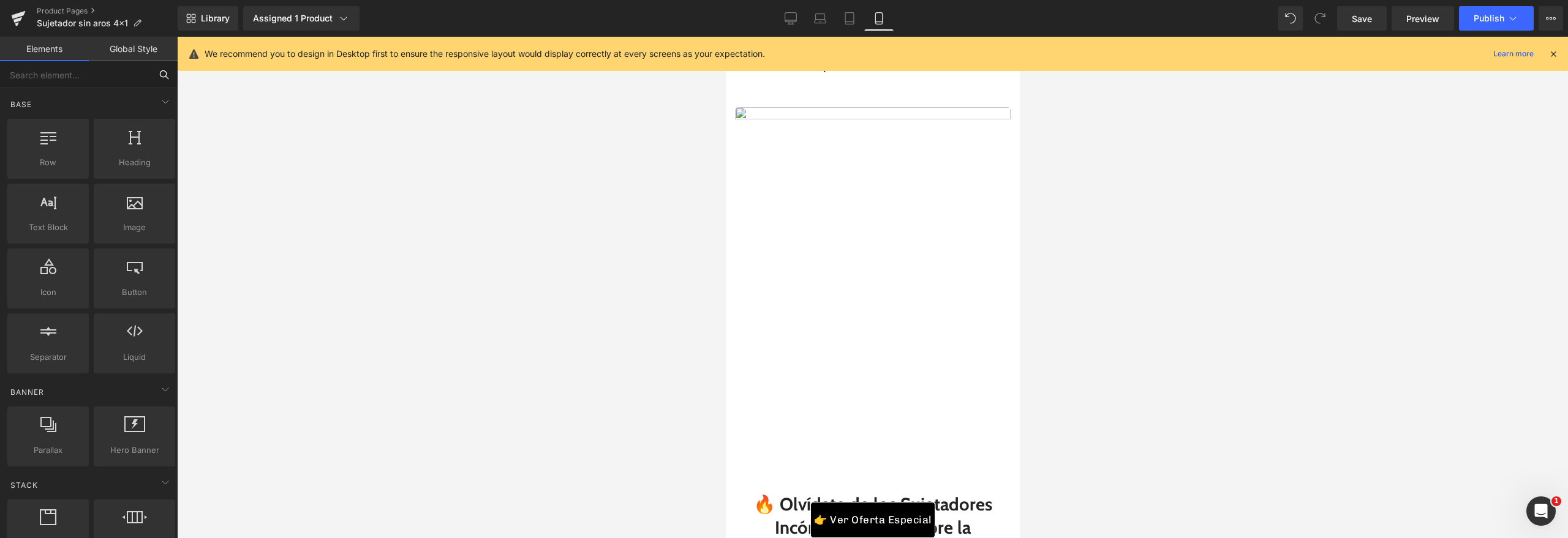
click at [70, 87] on input "text" at bounding box center [75, 75] width 151 height 27
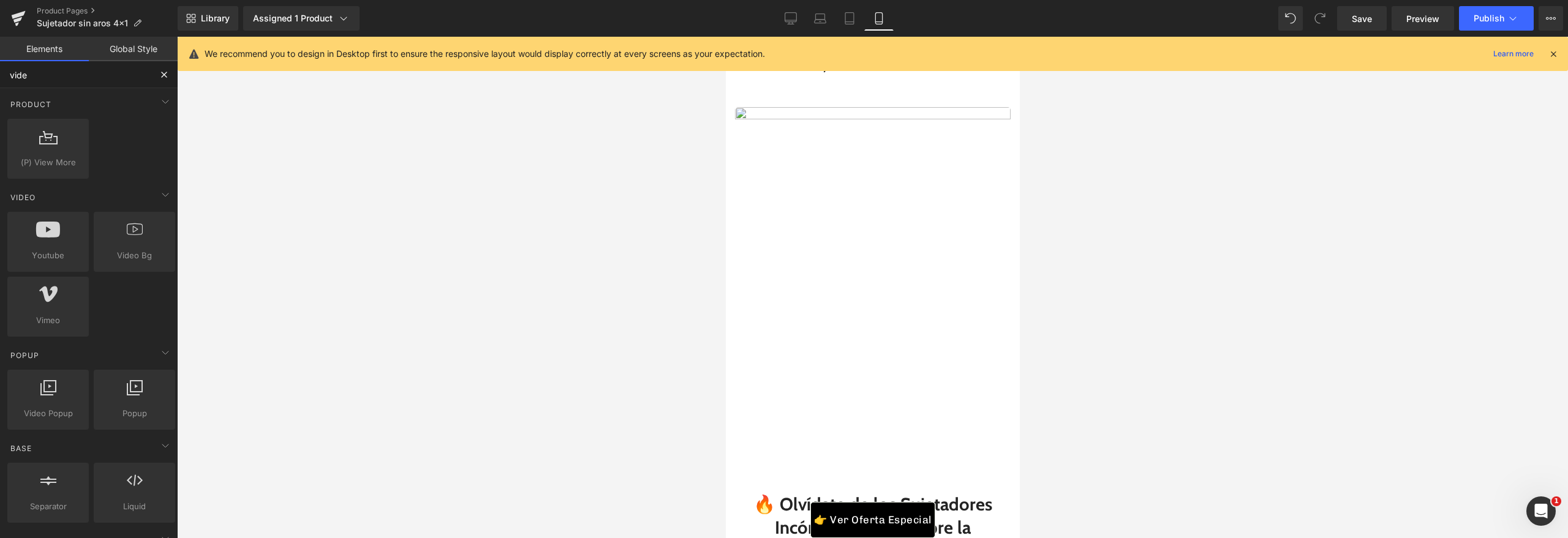
type input "video"
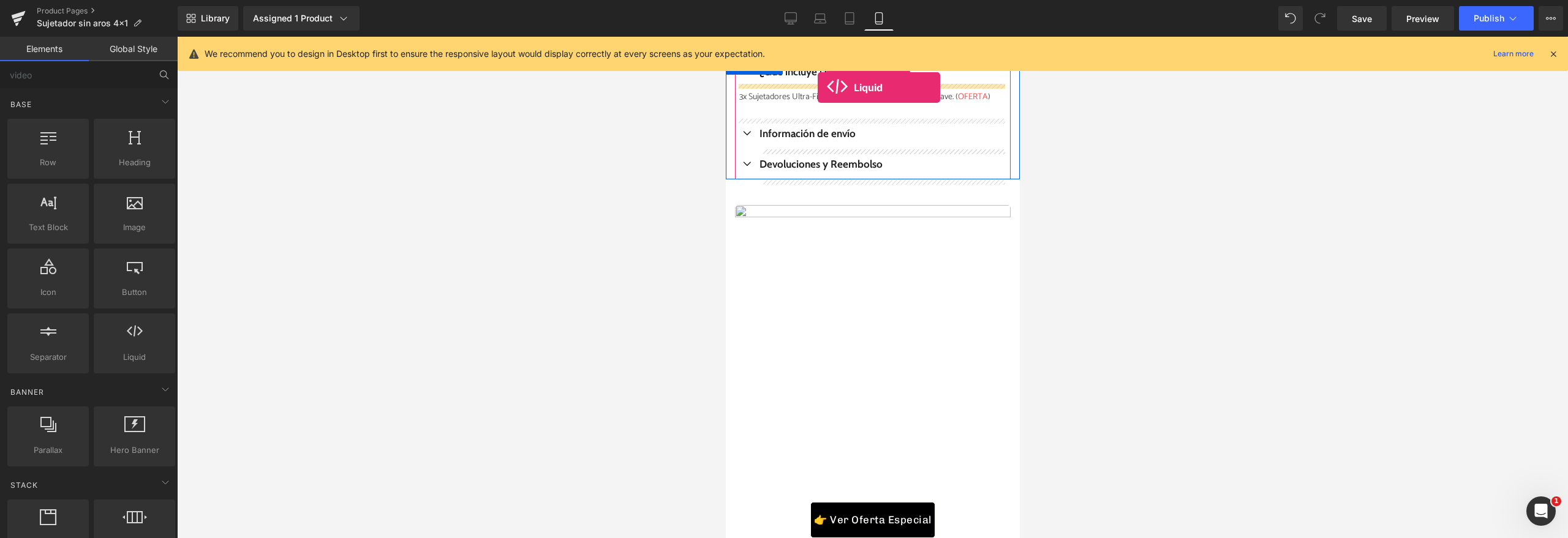
scroll to position [1041, 0]
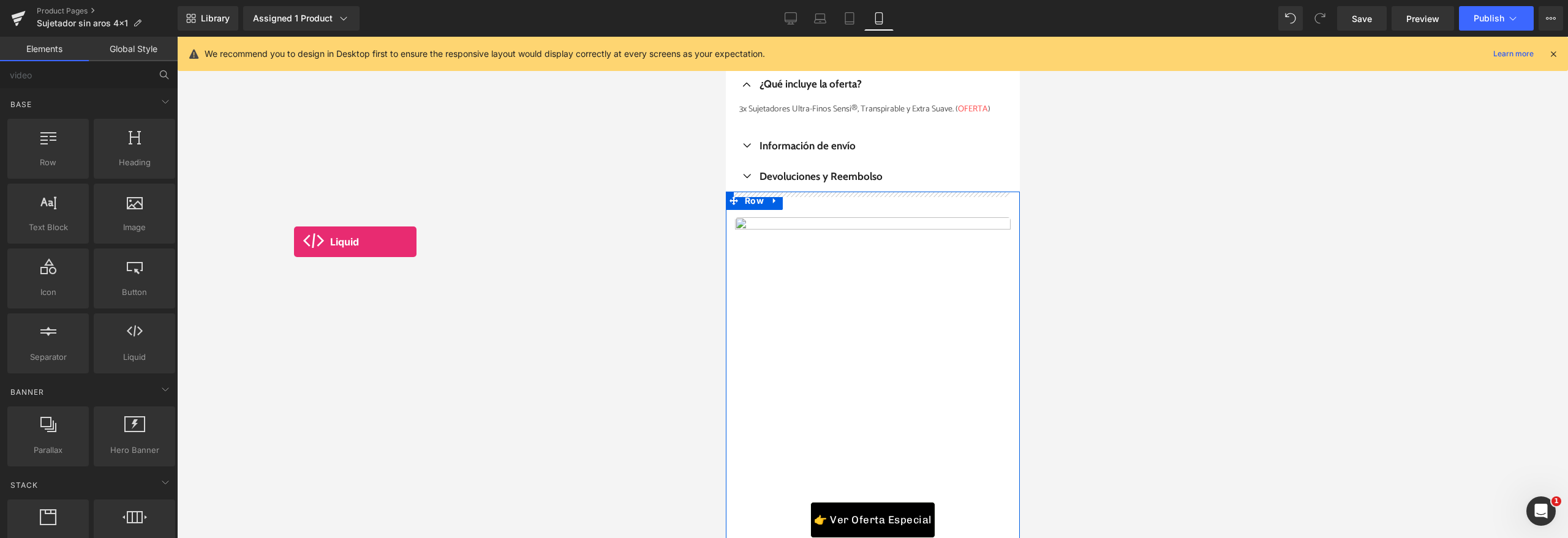
drag, startPoint x: 126, startPoint y: 331, endPoint x: 292, endPoint y: 242, distance: 188.4
click at [292, 242] on div "Liquid You are previewing how the will restyle your page. You can not edit Elem…" at bounding box center [784, 279] width 1568 height 559
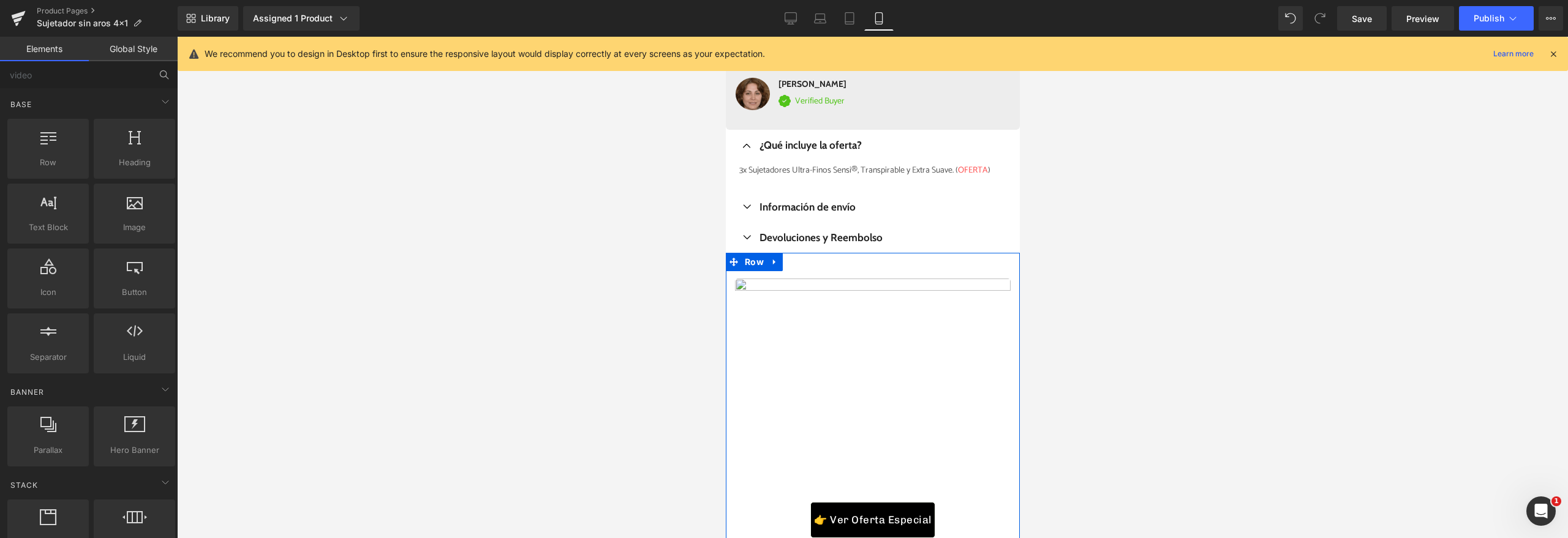
scroll to position [1101, 0]
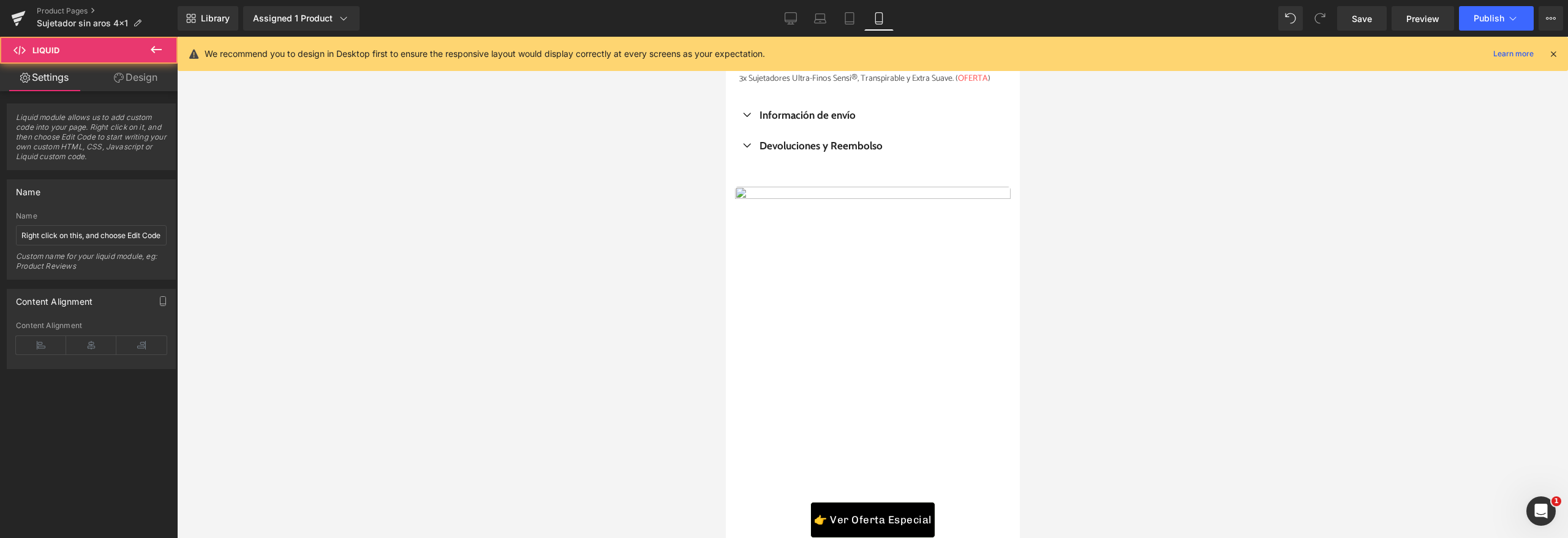
click at [790, 177] on div "Image 🔥 Olvídate de los Sujetadores Incómodos – Descubre la Comodidad Absoluta …" at bounding box center [871, 422] width 294 height 523
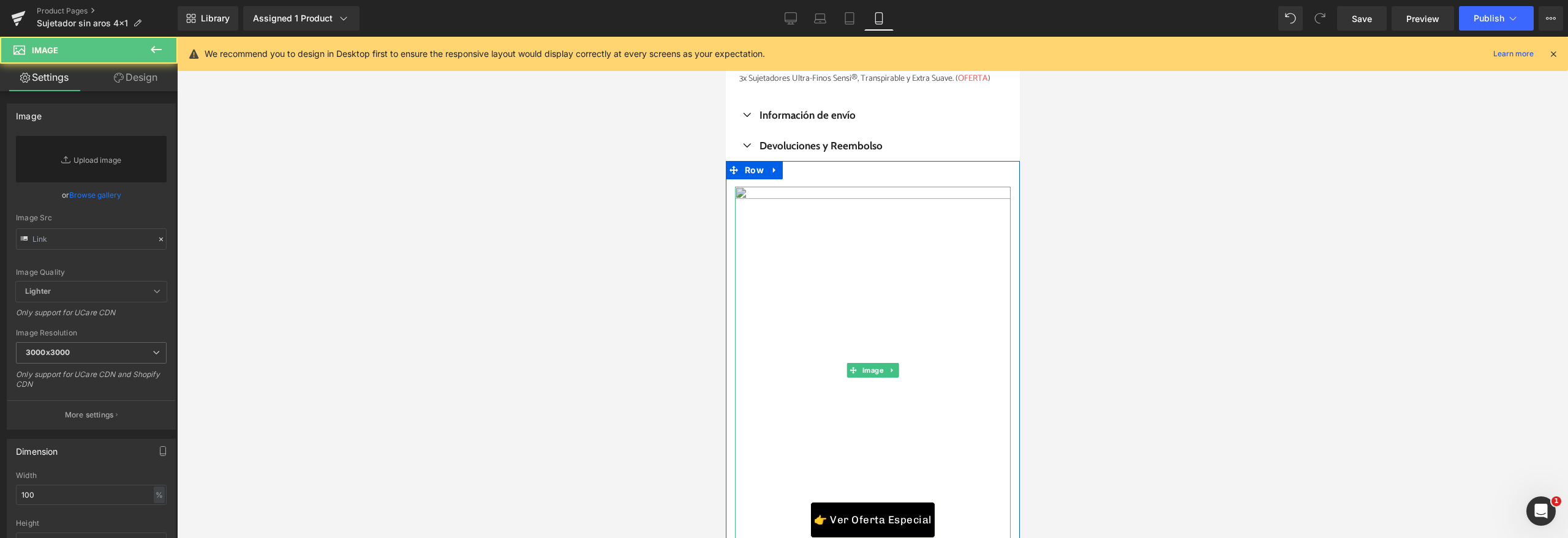
click at [776, 198] on img at bounding box center [871, 370] width 276 height 367
click at [888, 370] on icon at bounding box center [890, 370] width 6 height 7
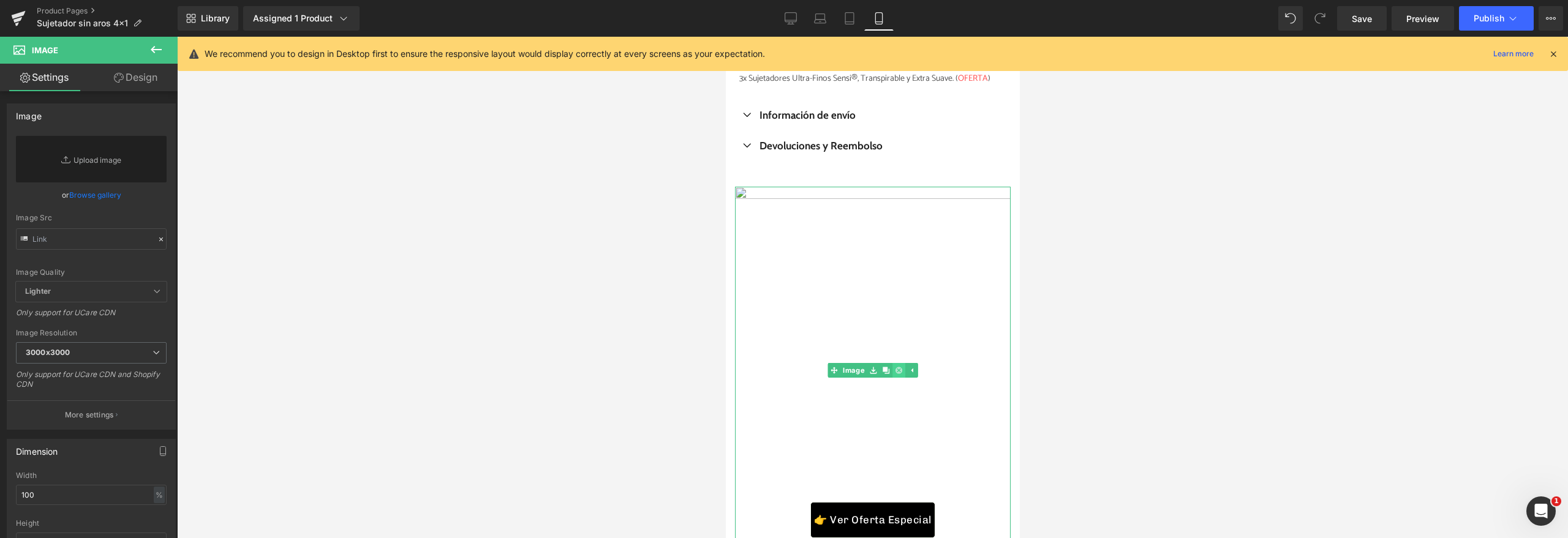
click at [895, 372] on icon at bounding box center [898, 369] width 6 height 6
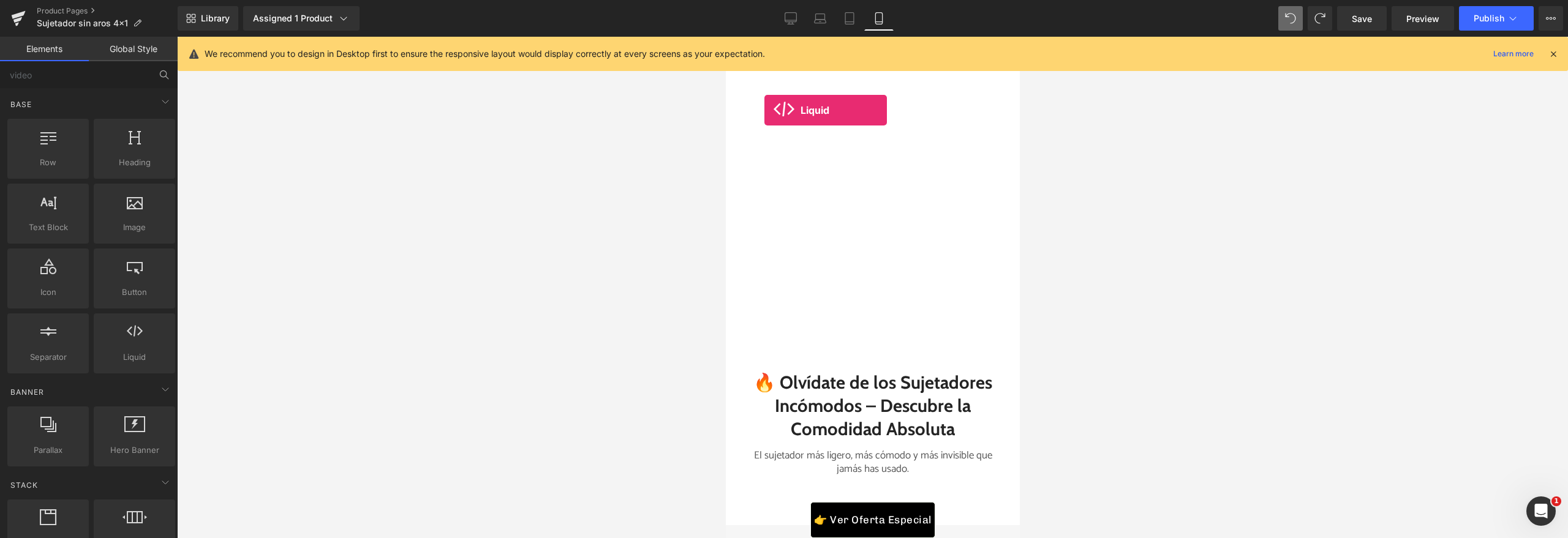
scroll to position [1290, 0]
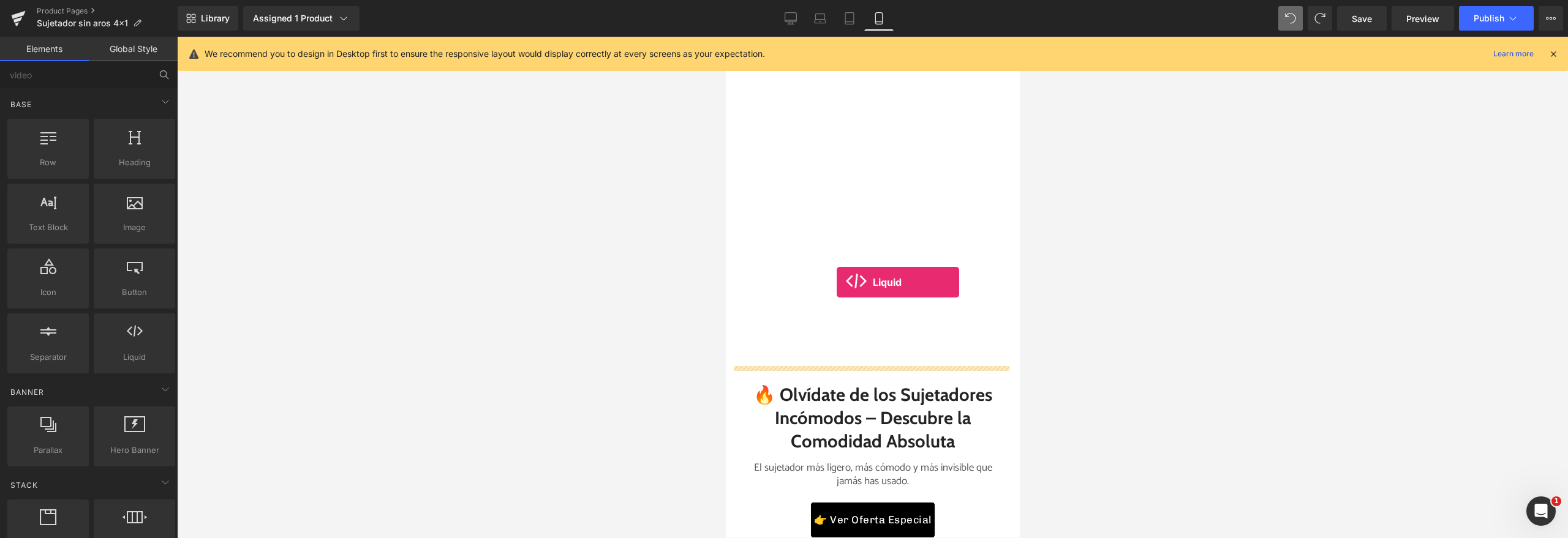
drag, startPoint x: 869, startPoint y: 377, endPoint x: 836, endPoint y: 282, distance: 100.6
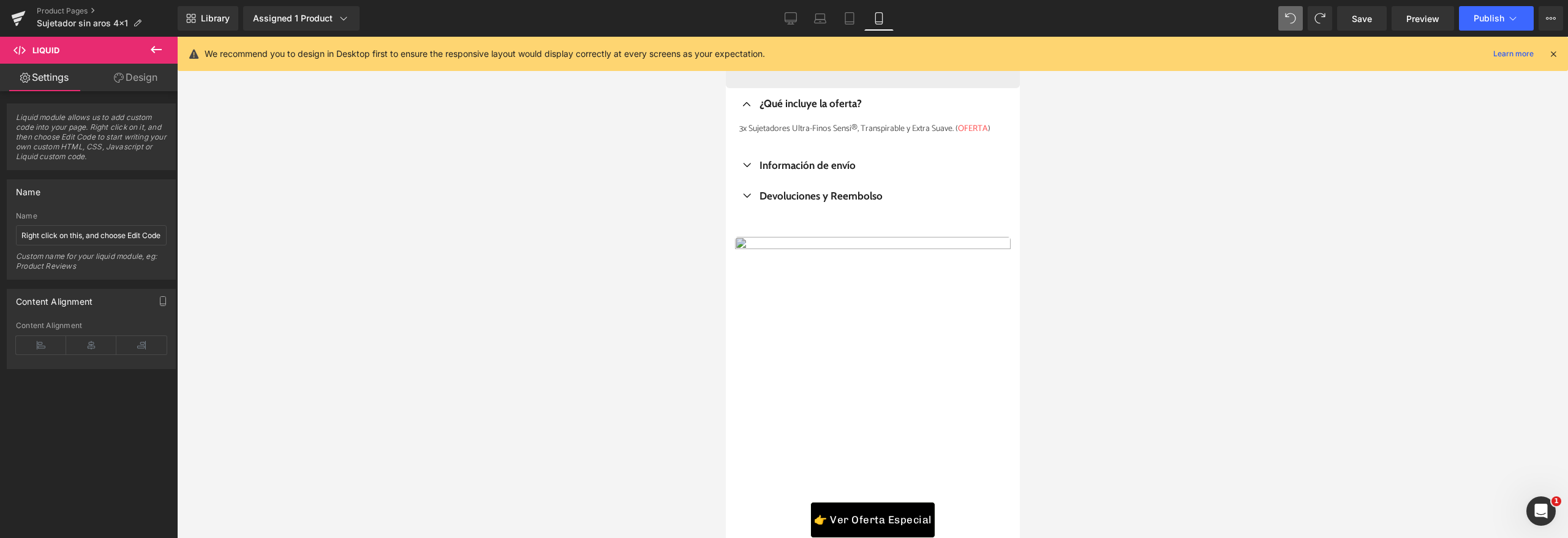
click at [824, 265] on img at bounding box center [871, 421] width 276 height 367
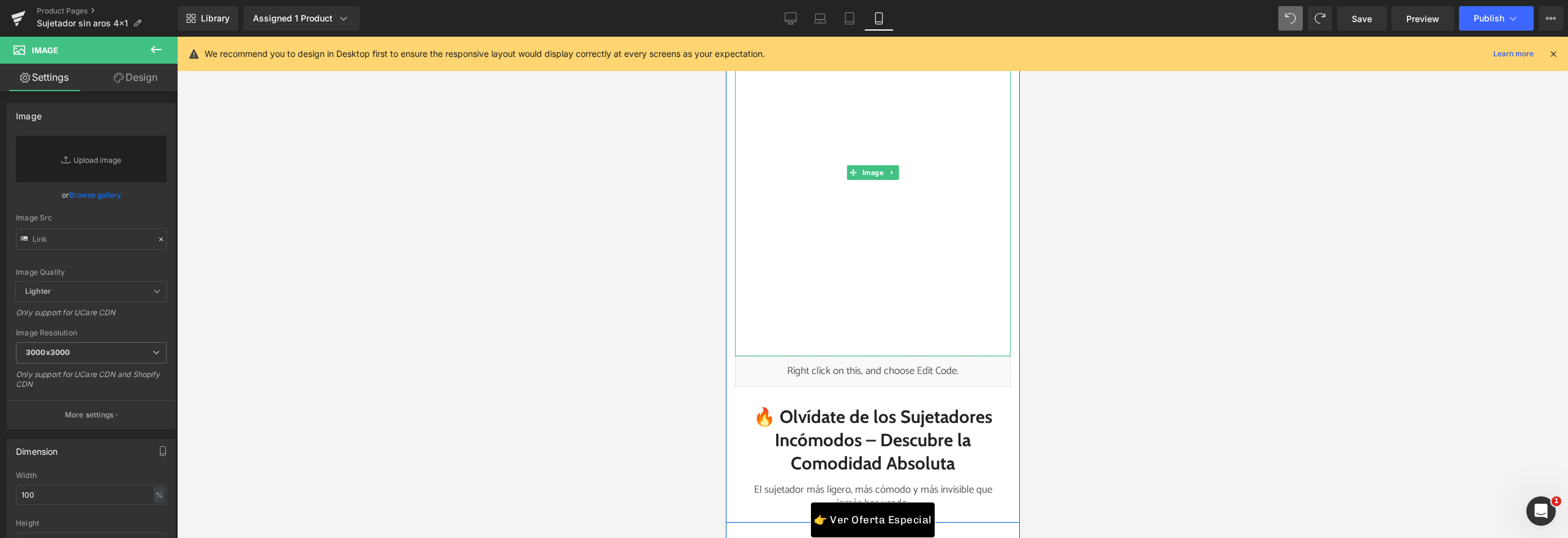
scroll to position [1313, 0]
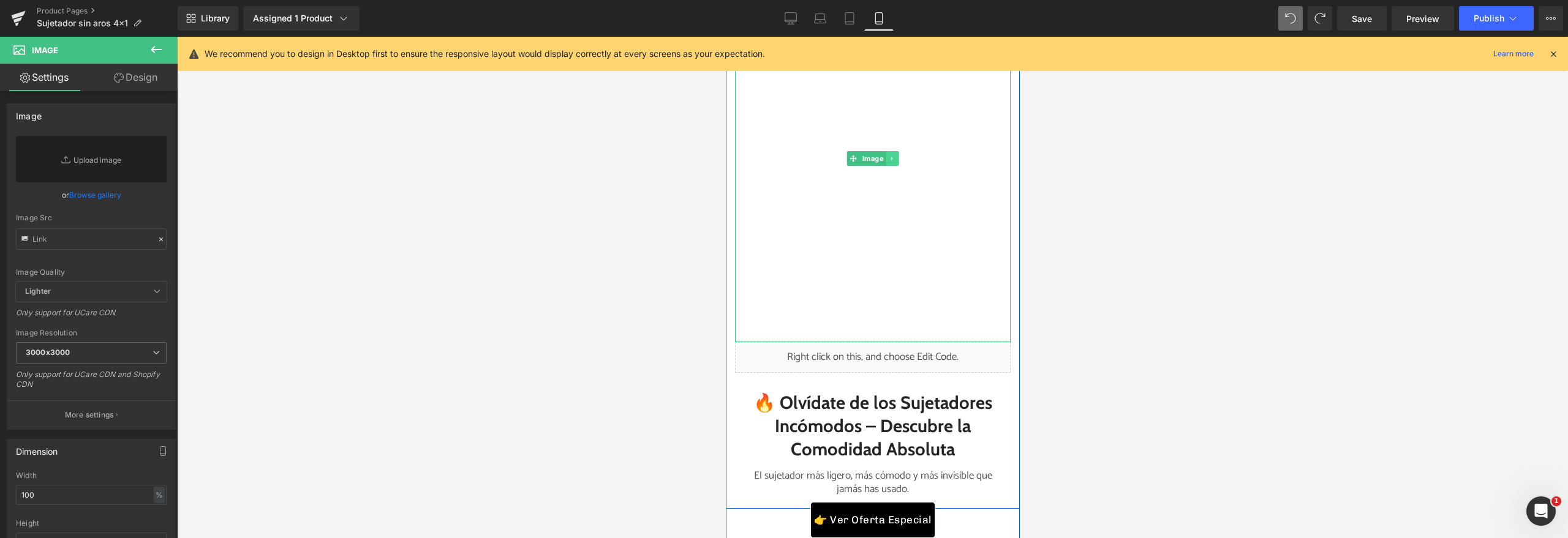
click at [888, 156] on icon at bounding box center [890, 158] width 6 height 7
click at [895, 160] on icon at bounding box center [898, 158] width 6 height 7
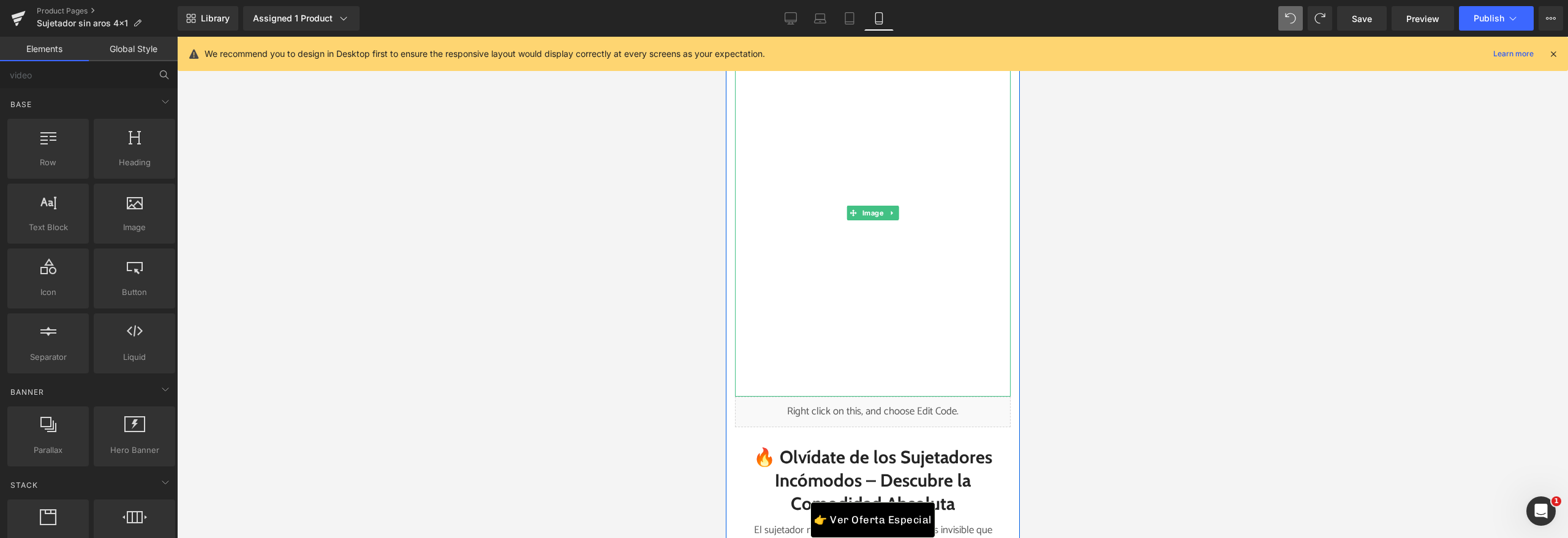
scroll to position [1396, 0]
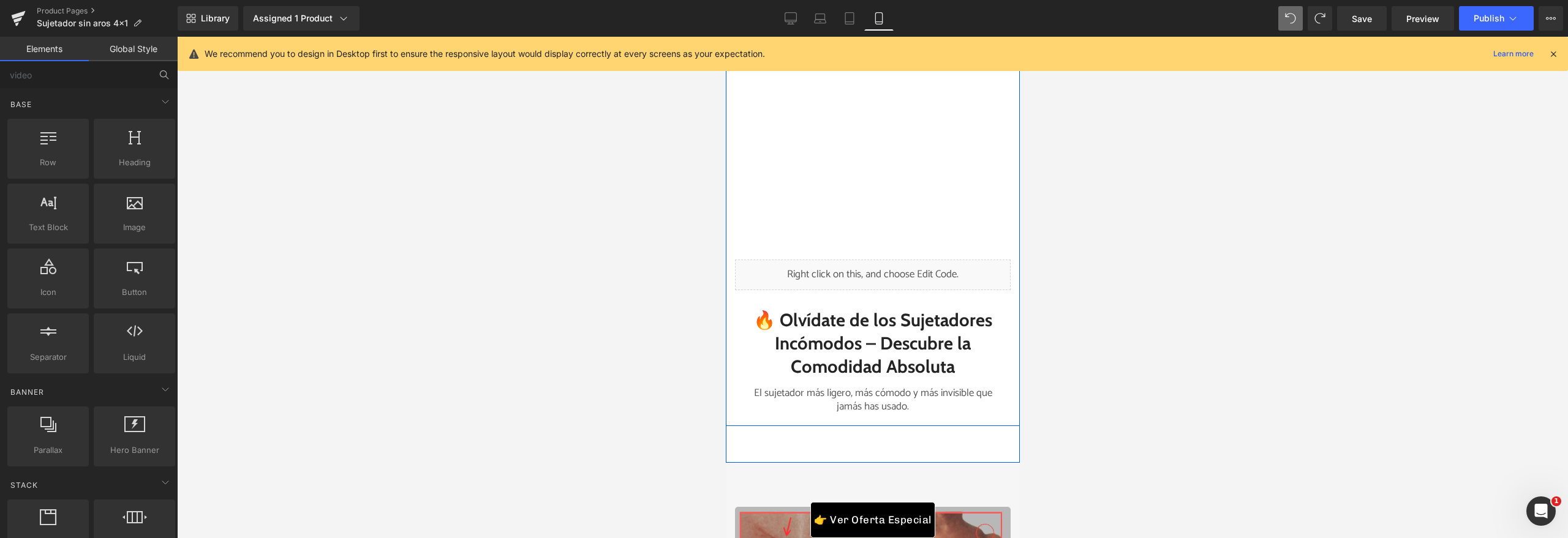
click at [879, 271] on div "Liquid" at bounding box center [871, 275] width 276 height 31
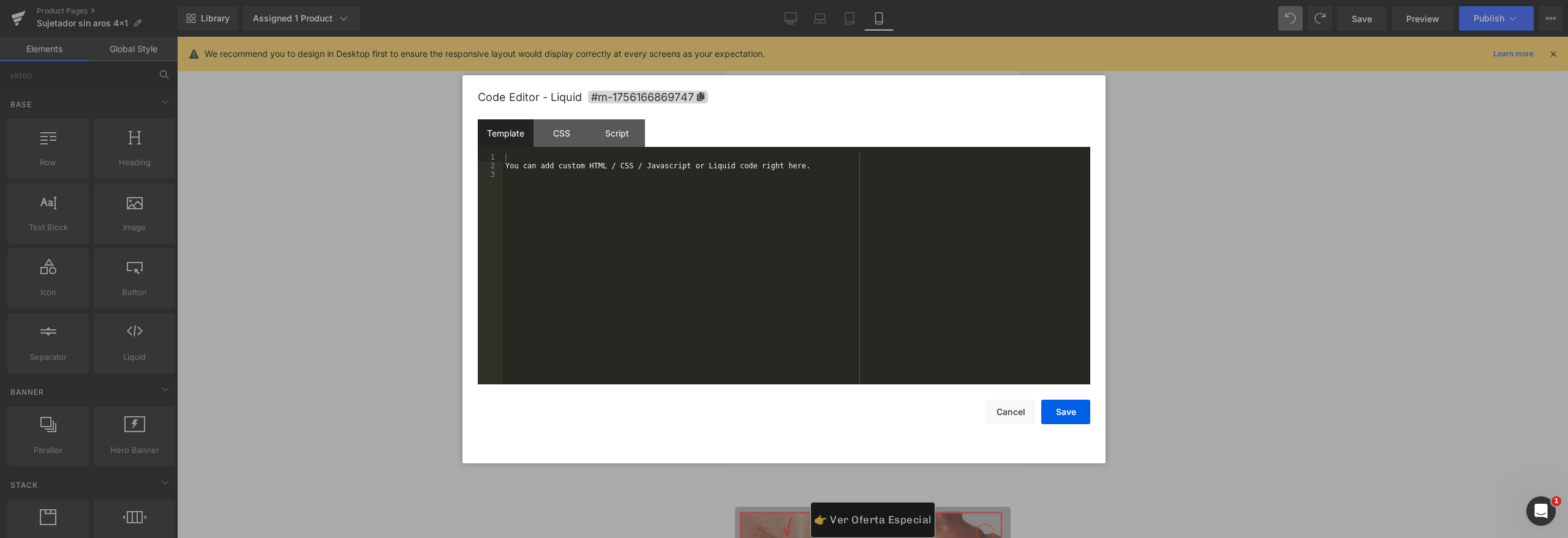
click at [1075, 400] on button "Save" at bounding box center [1066, 412] width 49 height 25
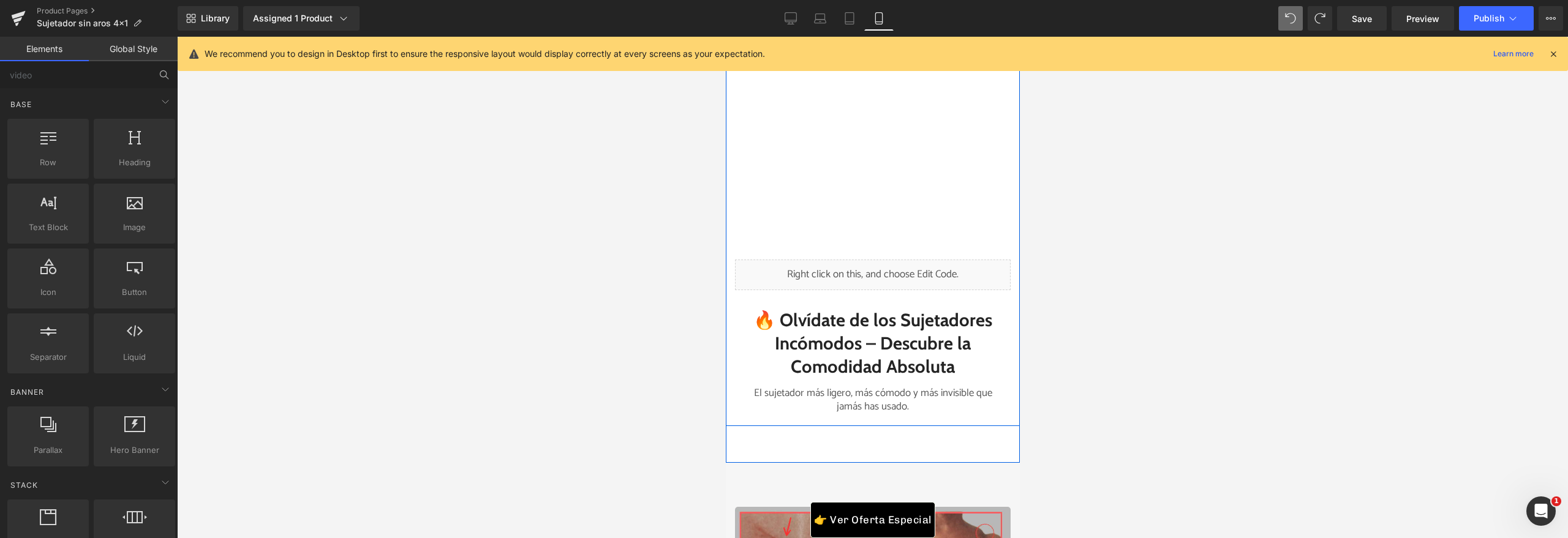
click at [890, 272] on div "Liquid" at bounding box center [871, 275] width 276 height 31
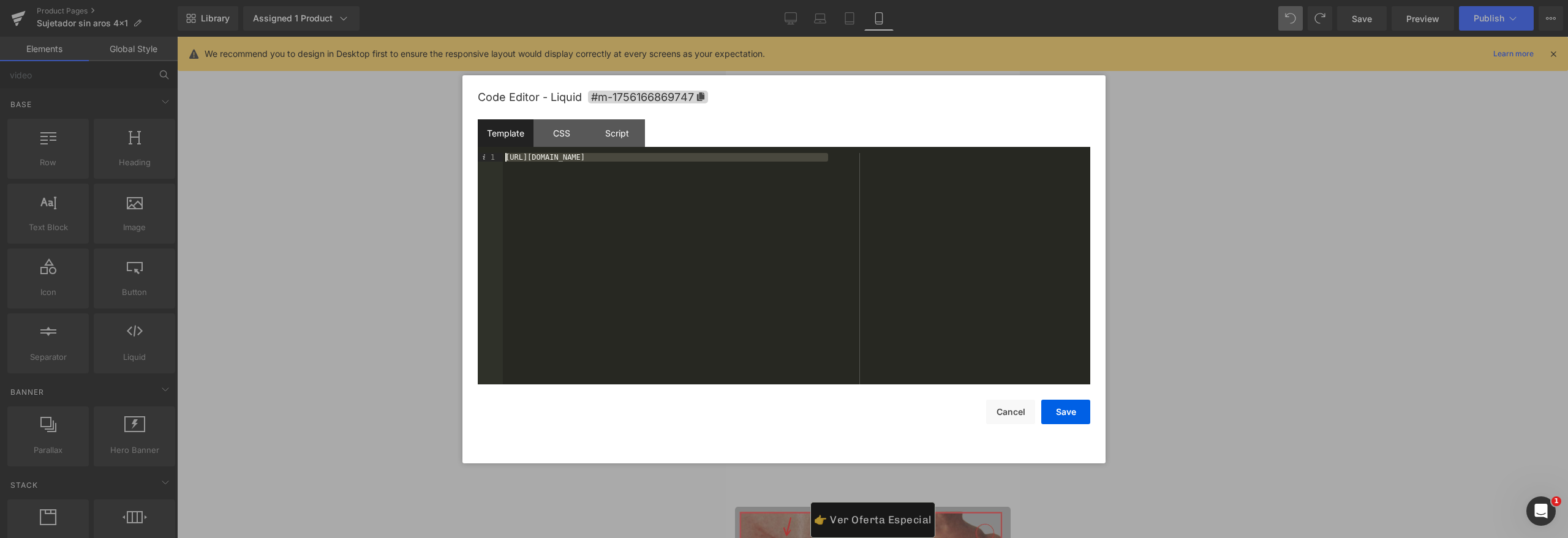
drag, startPoint x: 595, startPoint y: 206, endPoint x: 429, endPoint y: 95, distance: 199.7
click at [429, 95] on body "Liquid You are previewing how the will restyle your page. You can not edit Elem…" at bounding box center [784, 269] width 1568 height 538
click at [0, 0] on div "https://cdn.shopify.com/videos/c/o/v/4d72b6f3850b4f648e603f5157ed4d19.mp4" at bounding box center [0, 0] width 0 height 0
drag, startPoint x: 831, startPoint y: 158, endPoint x: 458, endPoint y: 154, distance: 373.0
click at [458, 154] on body "Liquid You are previewing how the will restyle your page. You can not edit Elem…" at bounding box center [784, 269] width 1568 height 538
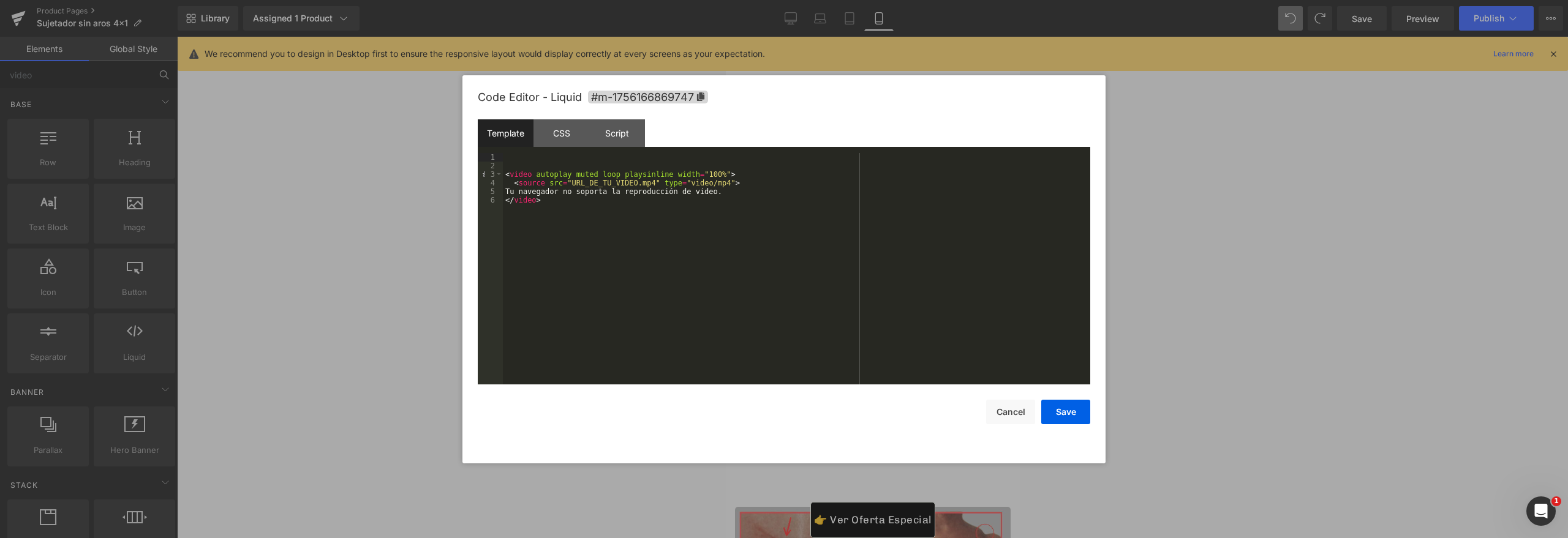
click at [0, 0] on div "< video autoplay muted loop playsinline width = "100%" > < source src = "URL_DE…" at bounding box center [0, 0] width 0 height 0
click at [1069, 412] on button "Save" at bounding box center [1066, 412] width 49 height 25
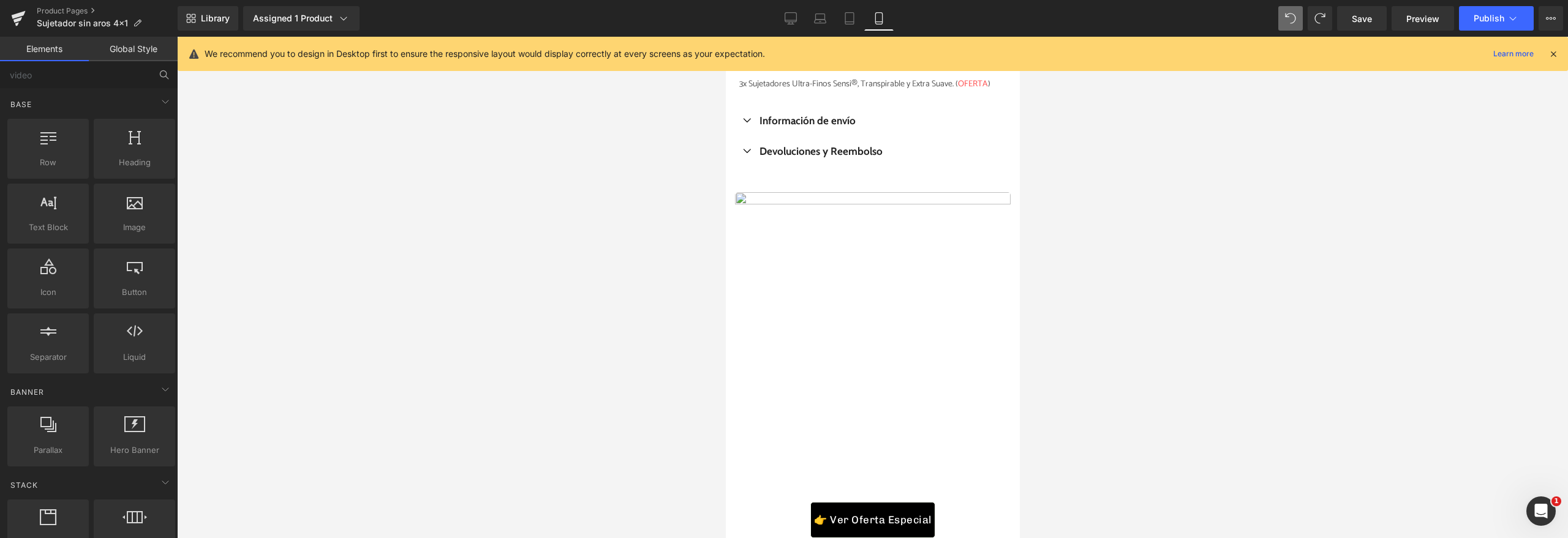
scroll to position [1094, 0]
click at [1368, 22] on span "Save" at bounding box center [1362, 18] width 20 height 13
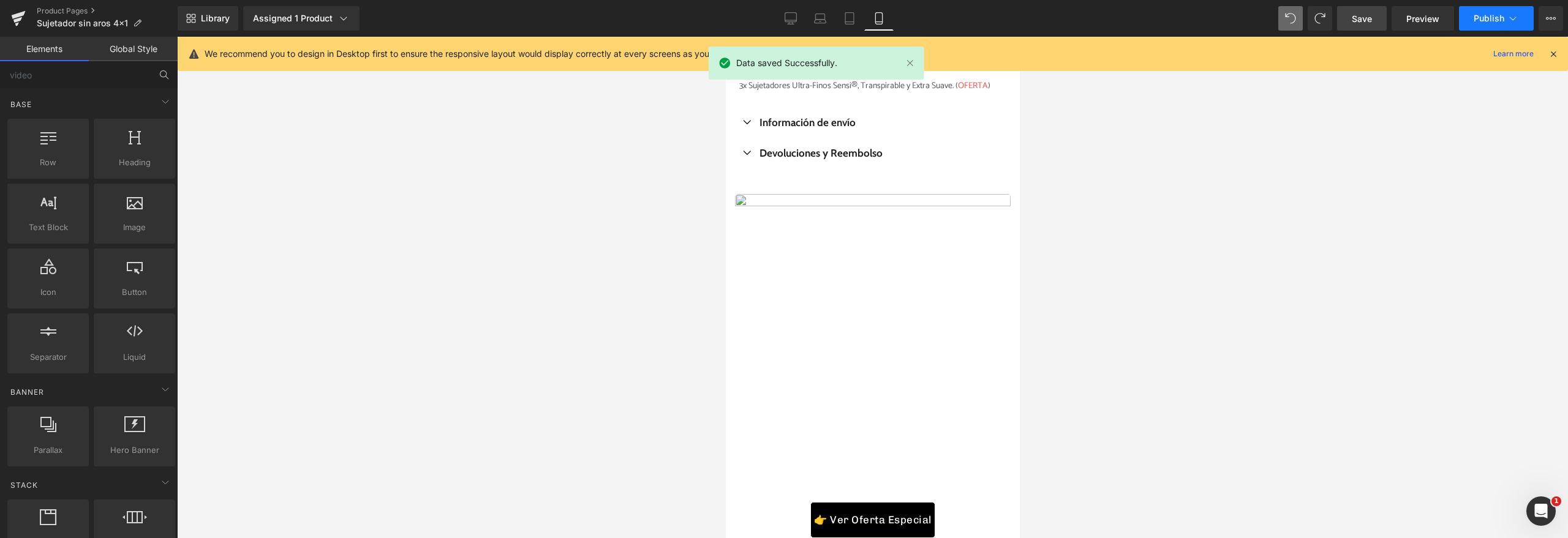
click at [1503, 29] on button "Publish" at bounding box center [1496, 18] width 75 height 25
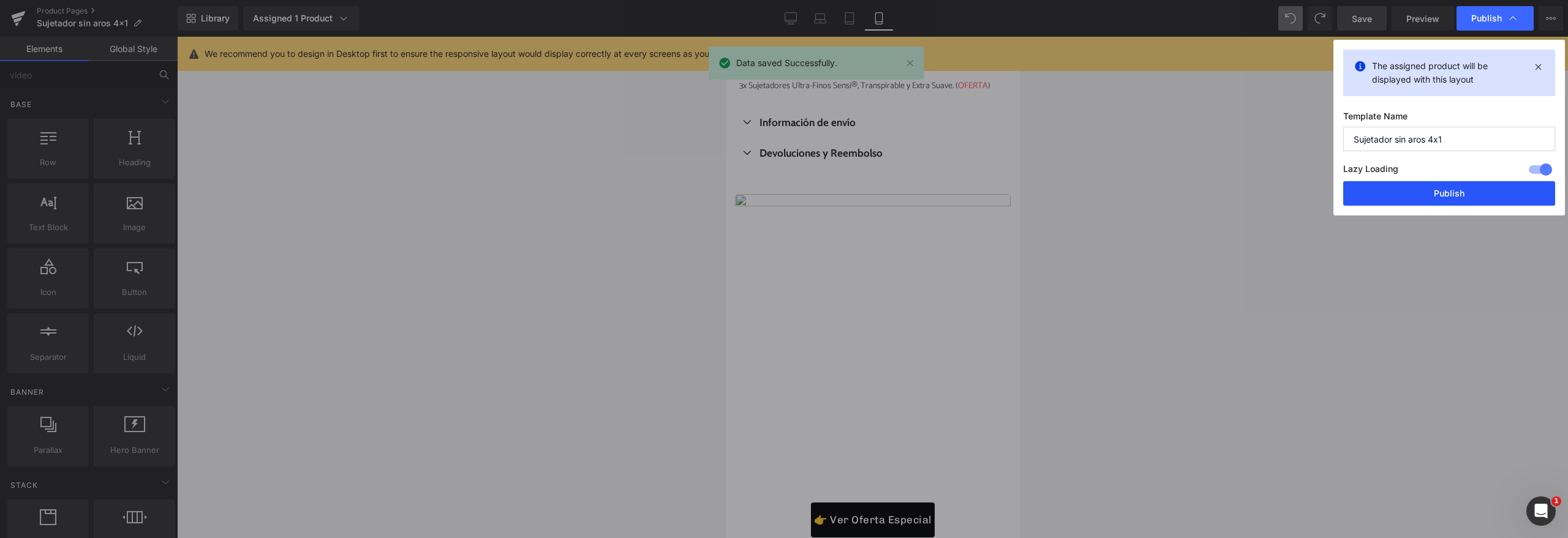
click at [0, 0] on button "Publish" at bounding box center [0, 0] width 0 height 0
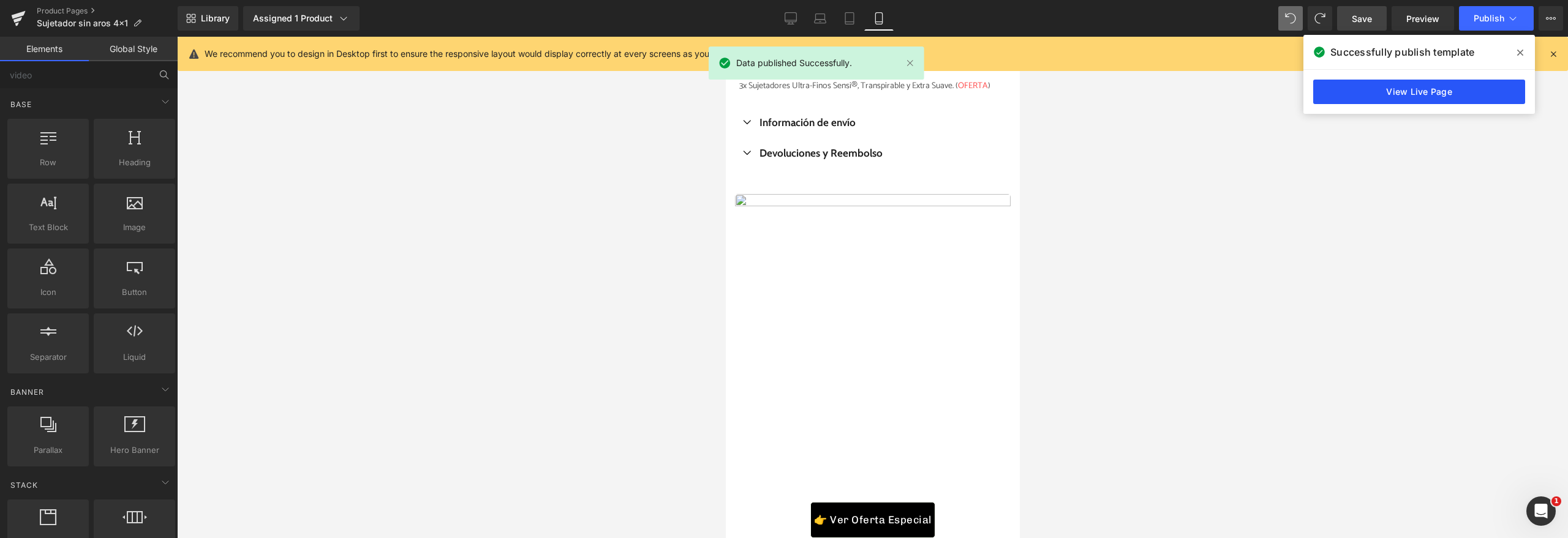
click at [1473, 98] on link "View Live Page" at bounding box center [1419, 92] width 212 height 25
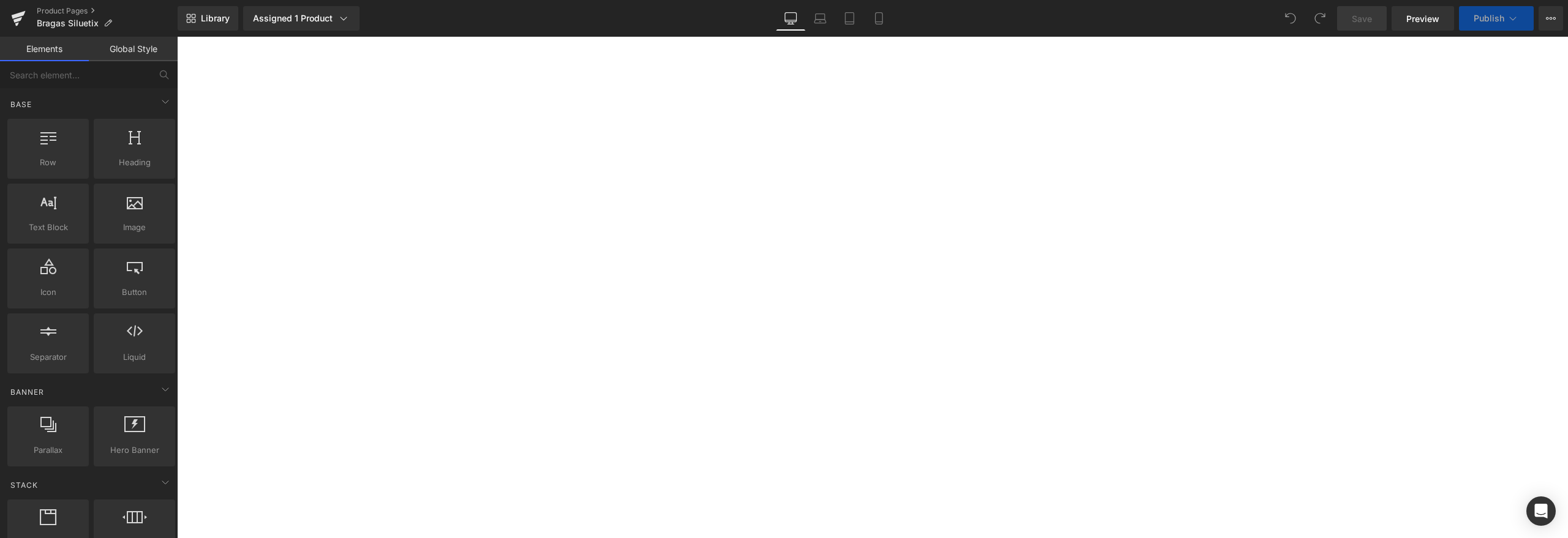
click at [883, 21] on icon at bounding box center [879, 17] width 12 height 12
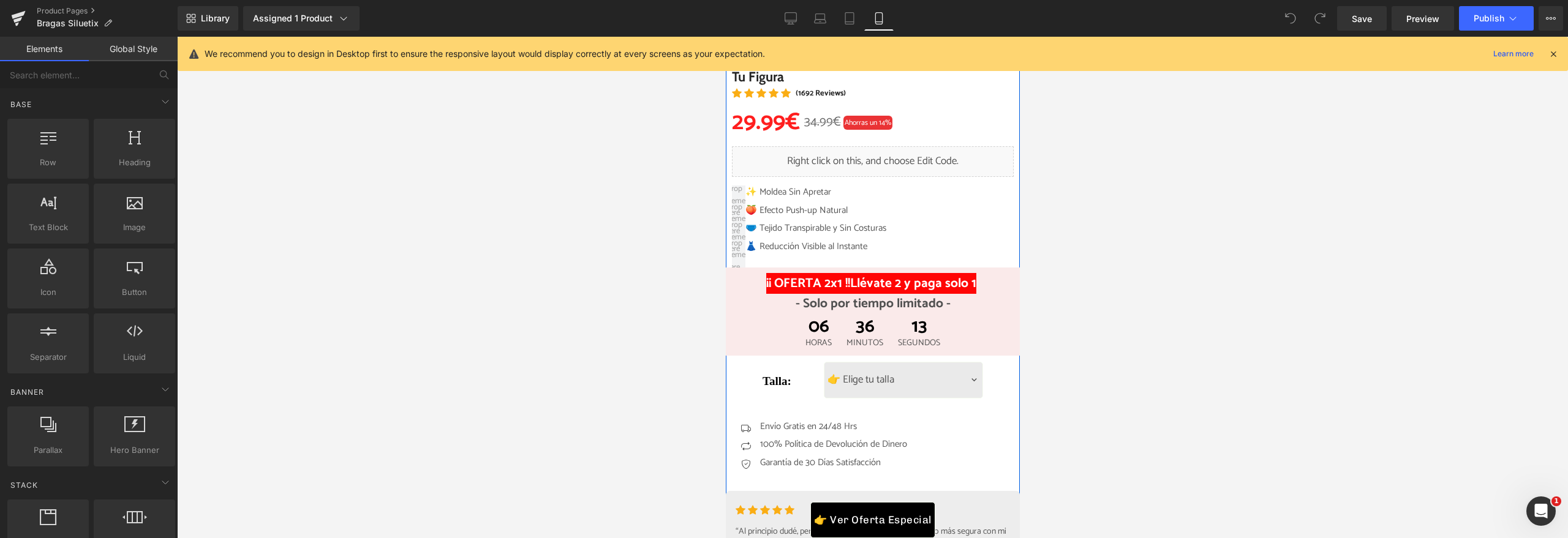
scroll to position [417, 0]
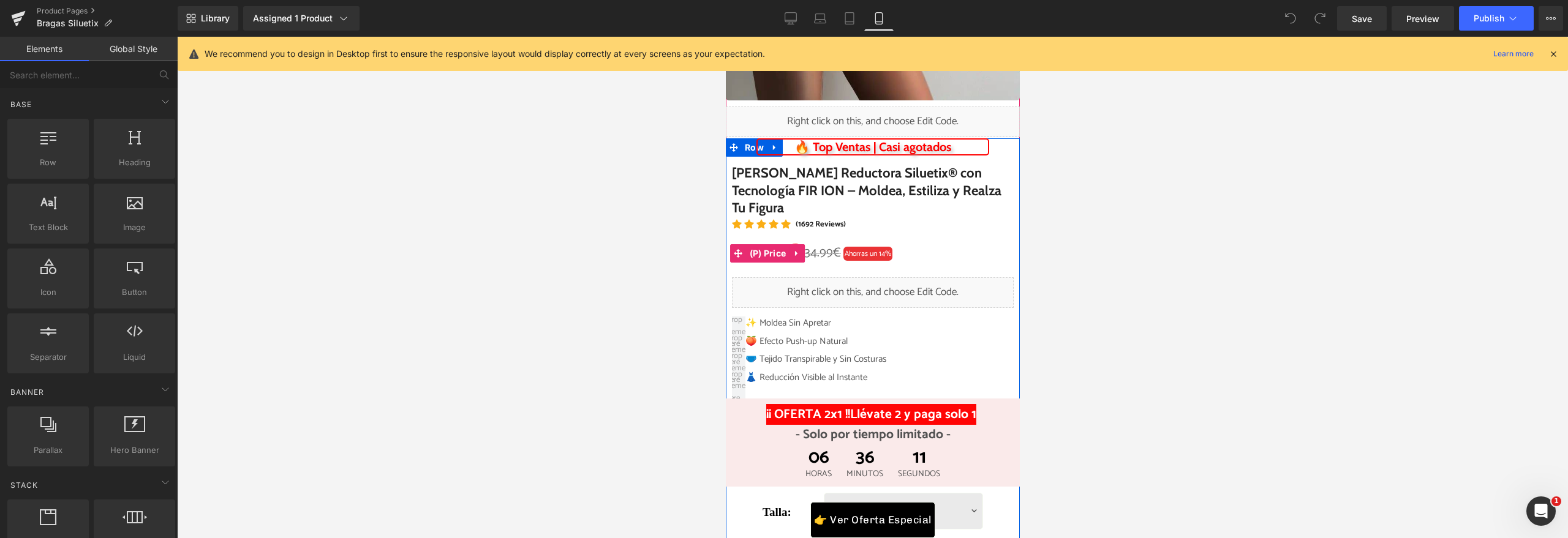
click at [823, 252] on span "34.99€" at bounding box center [822, 254] width 36 height 20
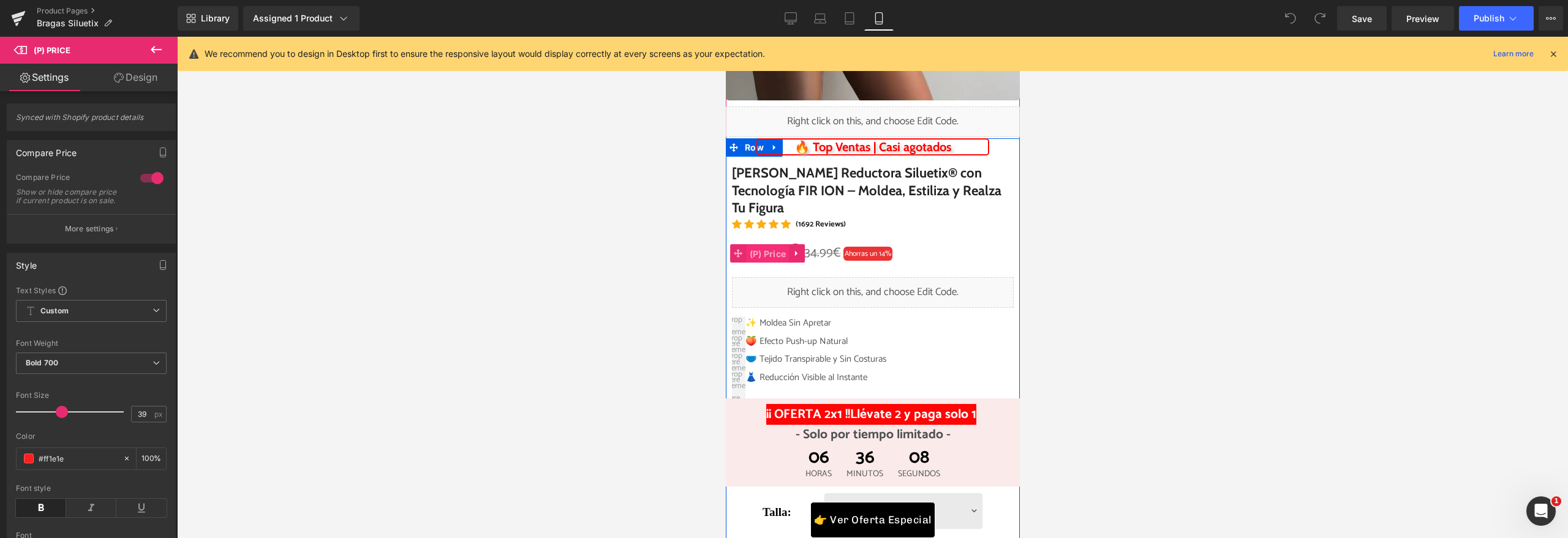
click at [756, 255] on span "(P) Price" at bounding box center [767, 254] width 43 height 18
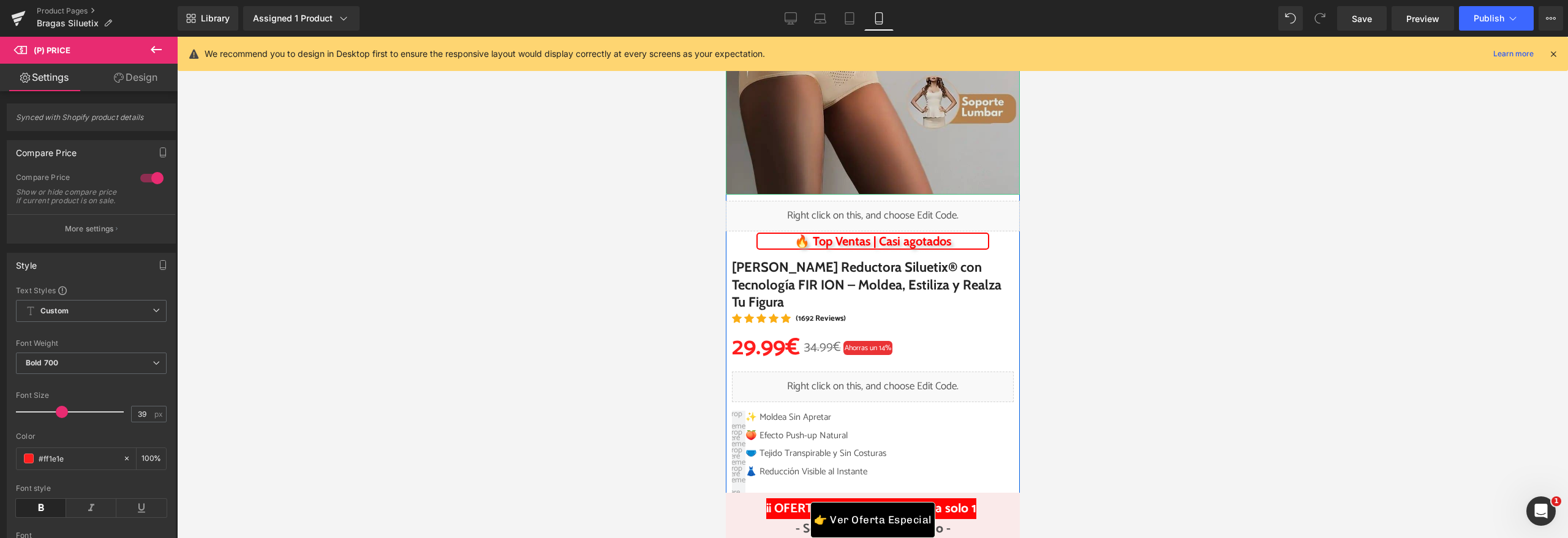
scroll to position [415, 0]
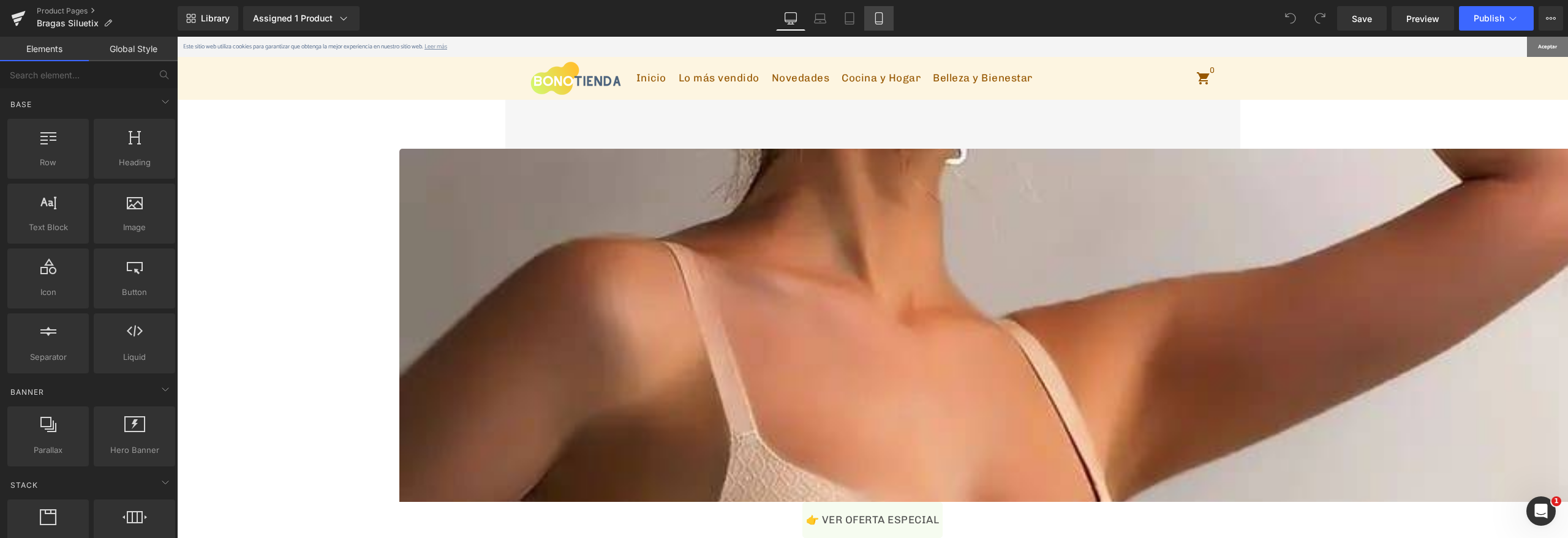
click at [875, 20] on icon at bounding box center [879, 17] width 12 height 12
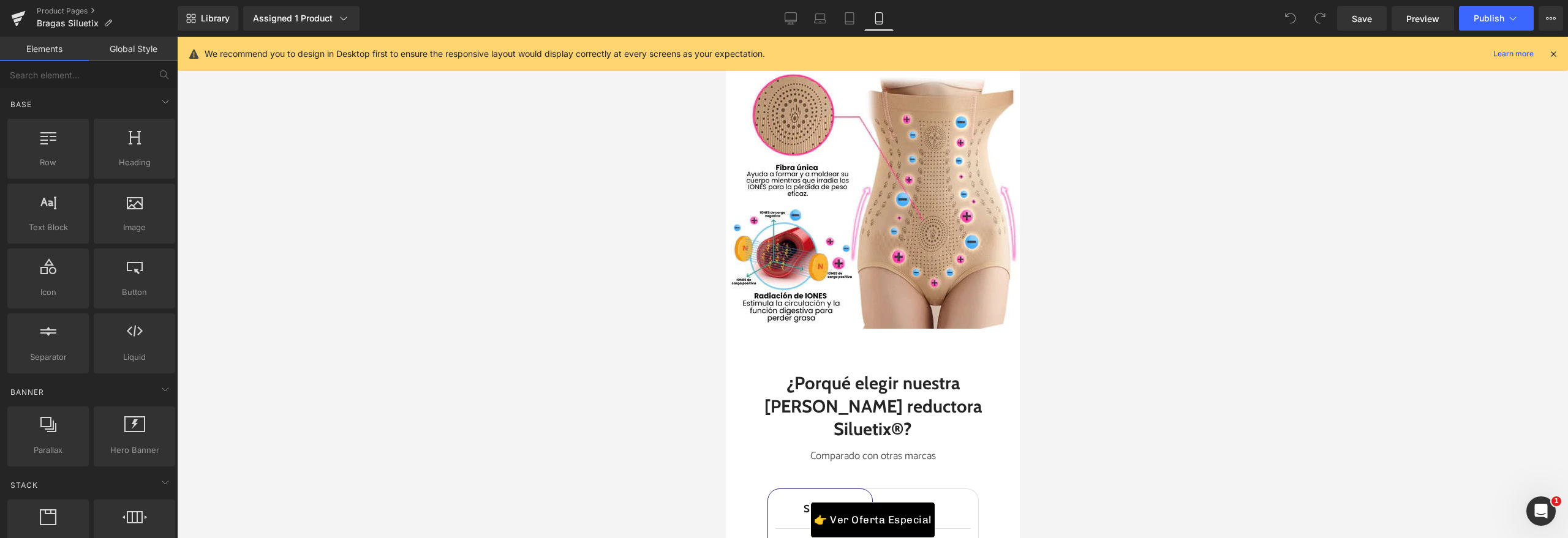
scroll to position [3771, 0]
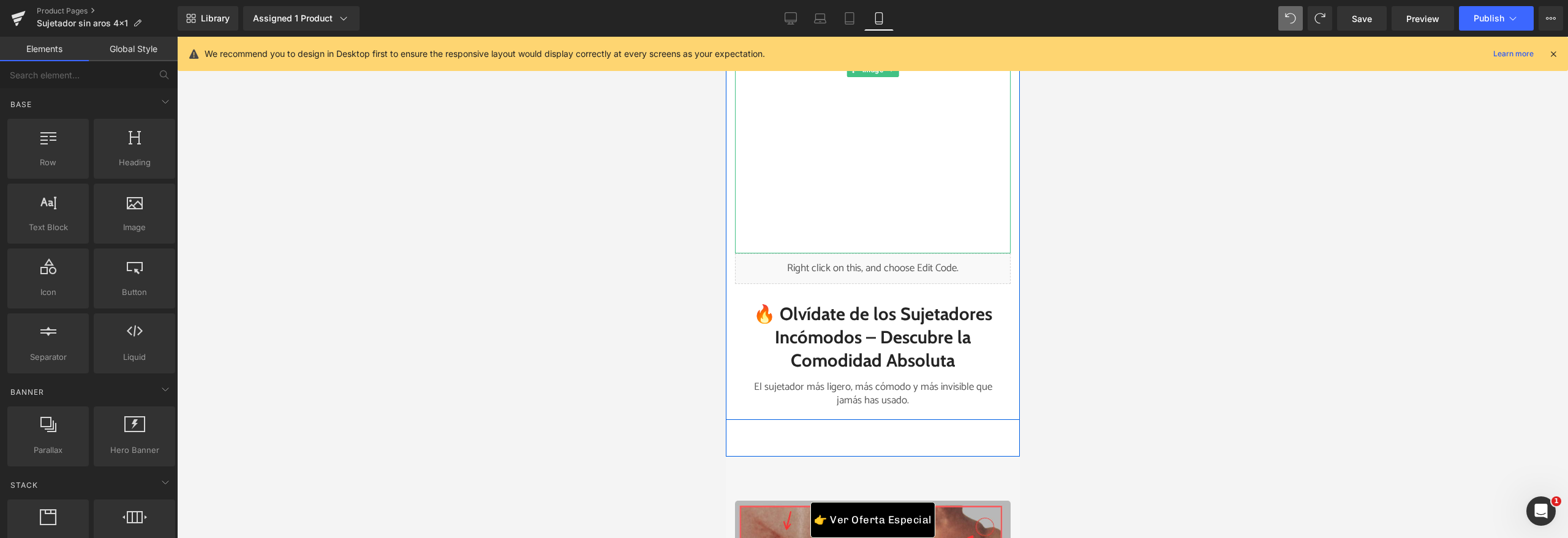
scroll to position [1400, 0]
click at [901, 265] on icon at bounding box center [905, 266] width 8 height 9
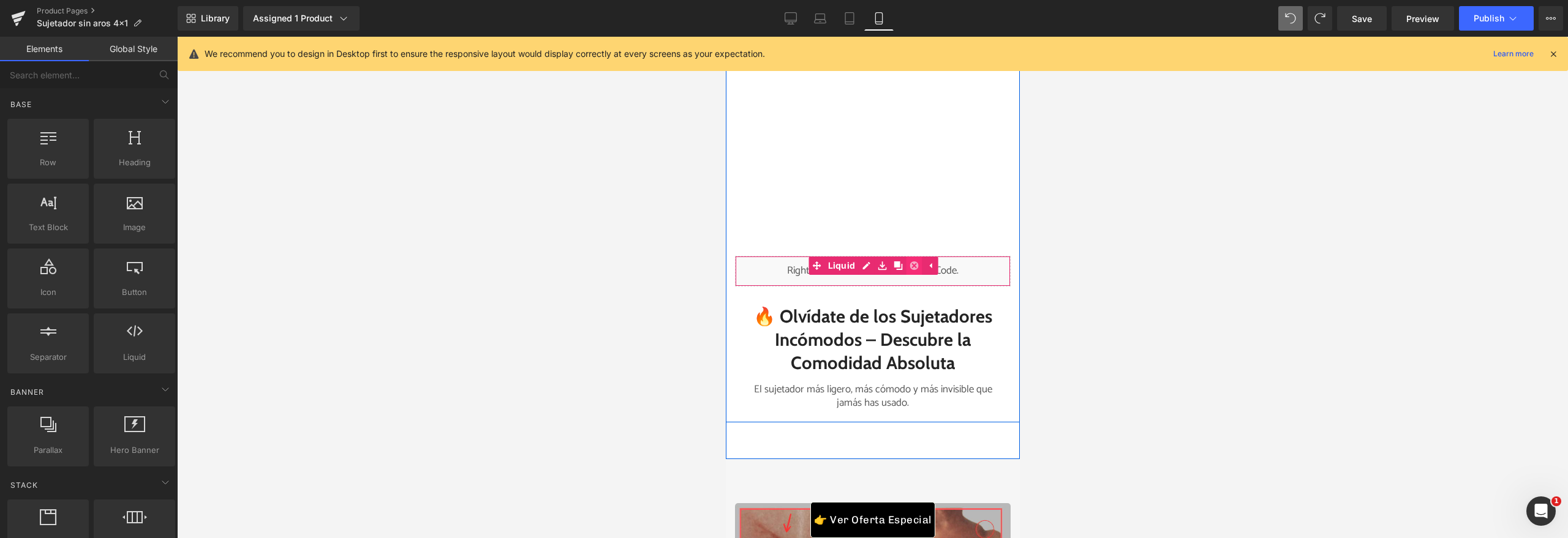
click at [909, 265] on icon at bounding box center [912, 266] width 8 height 9
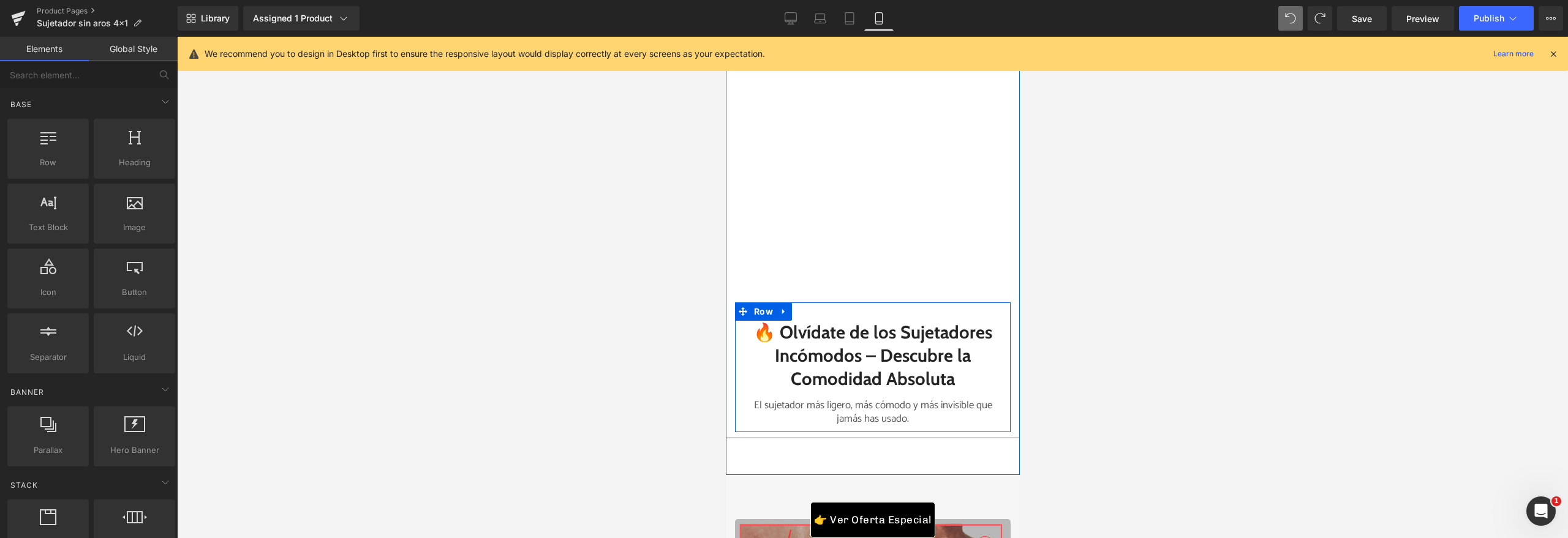
scroll to position [1294, 0]
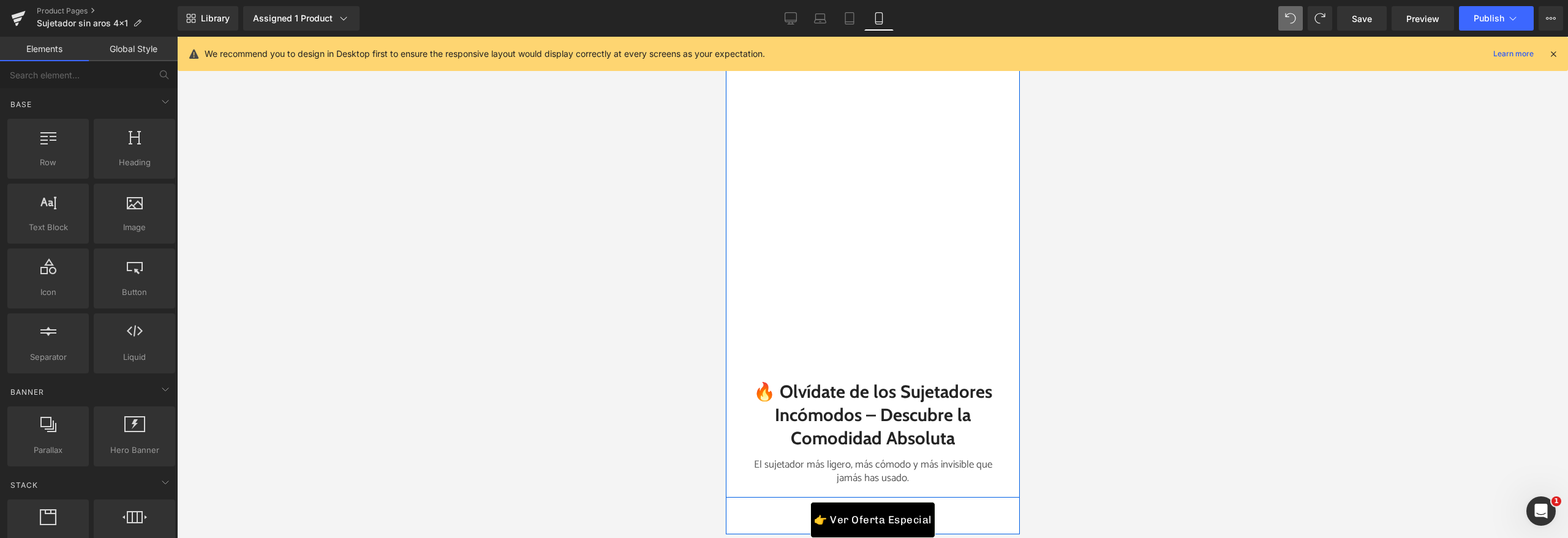
click at [878, 224] on img at bounding box center [871, 178] width 276 height 367
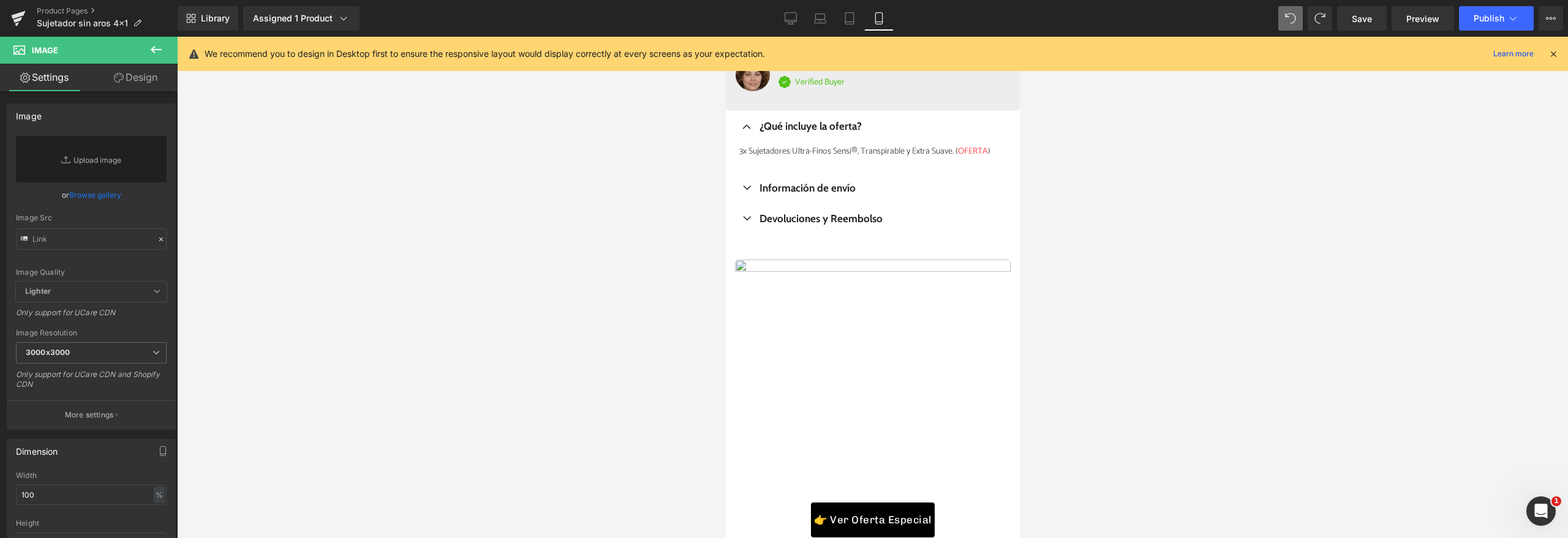
scroll to position [1256, 0]
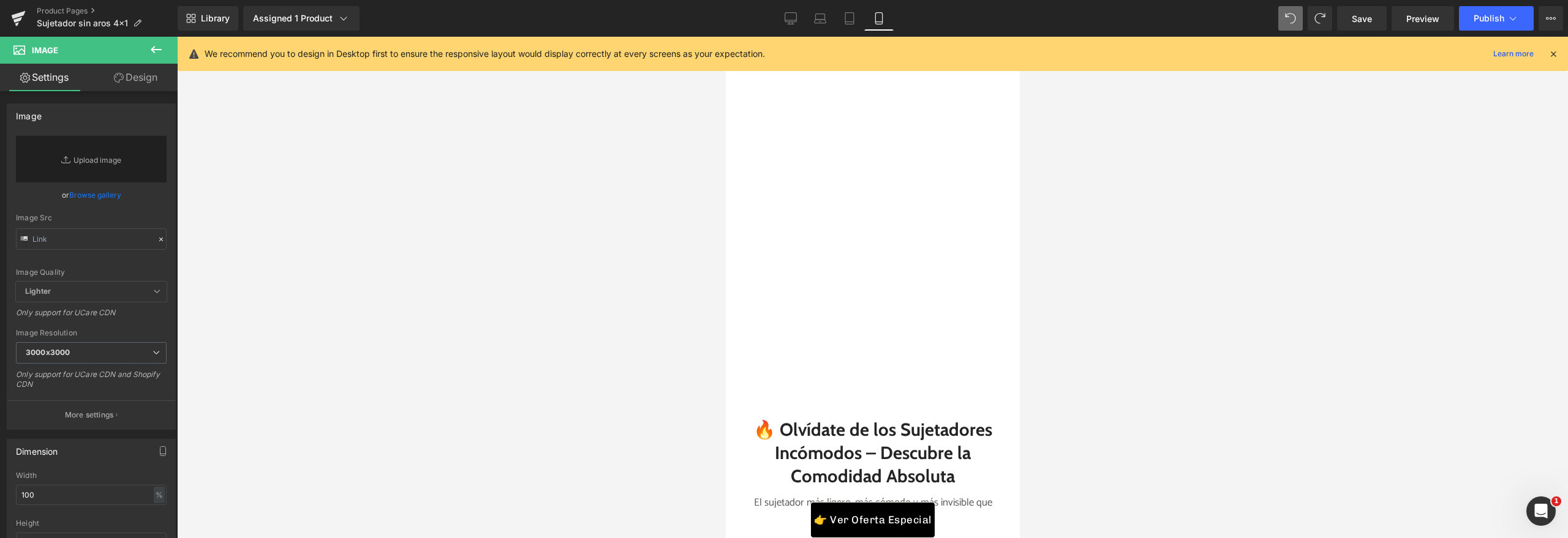
click at [146, 51] on button at bounding box center [156, 50] width 43 height 27
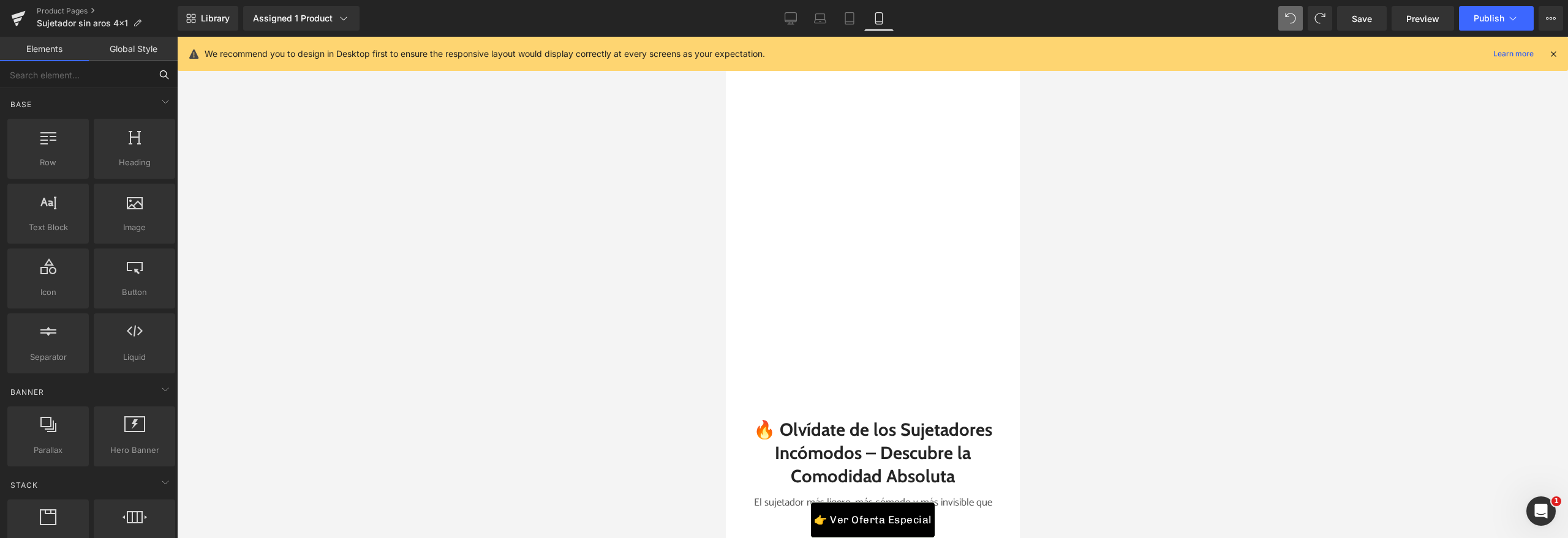
click at [85, 65] on input "text" at bounding box center [75, 75] width 151 height 27
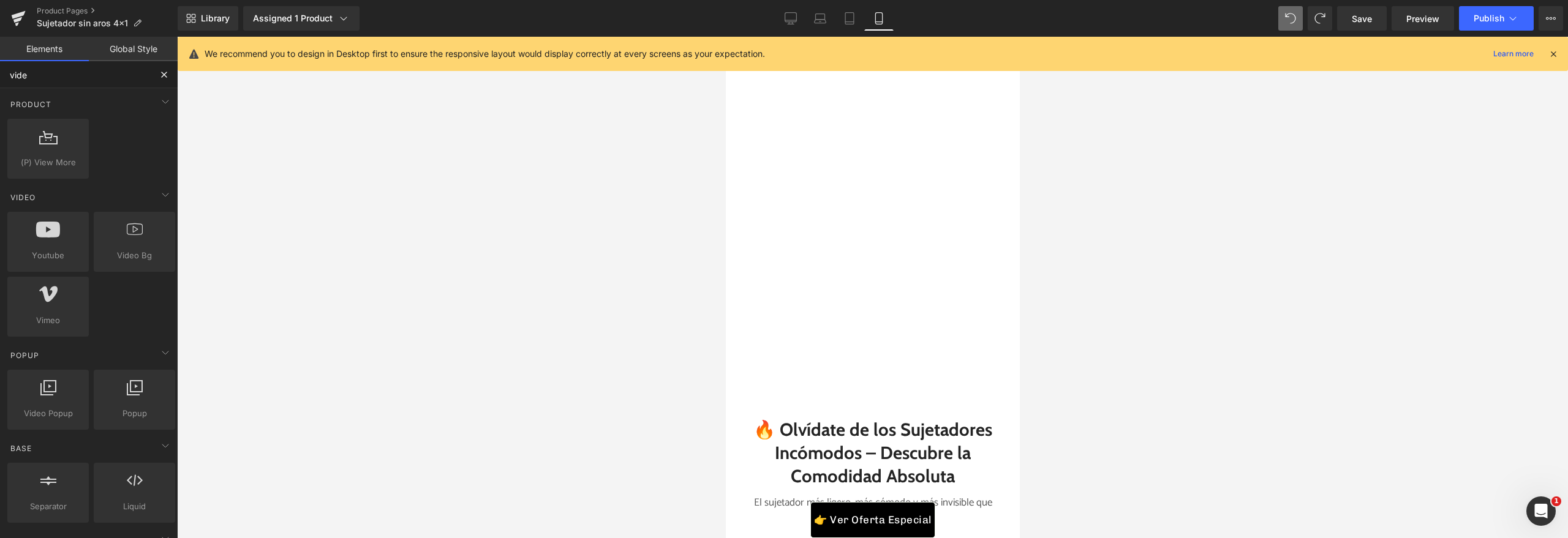
type input "video"
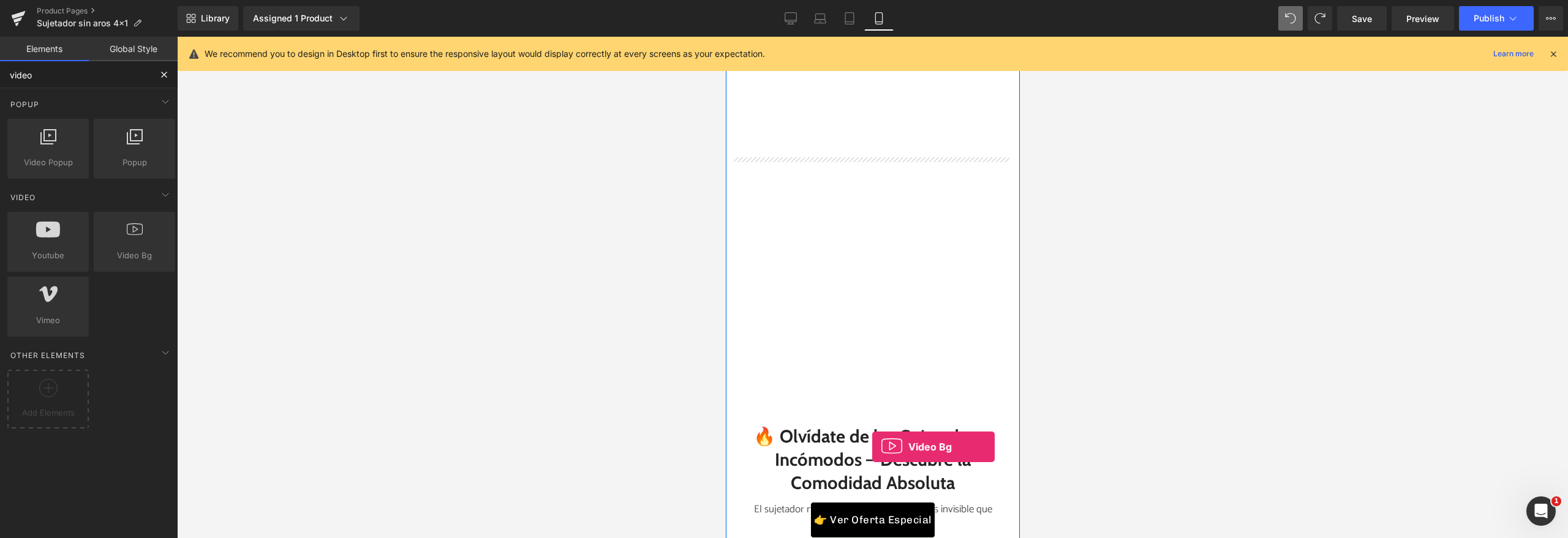
scroll to position [1338, 0]
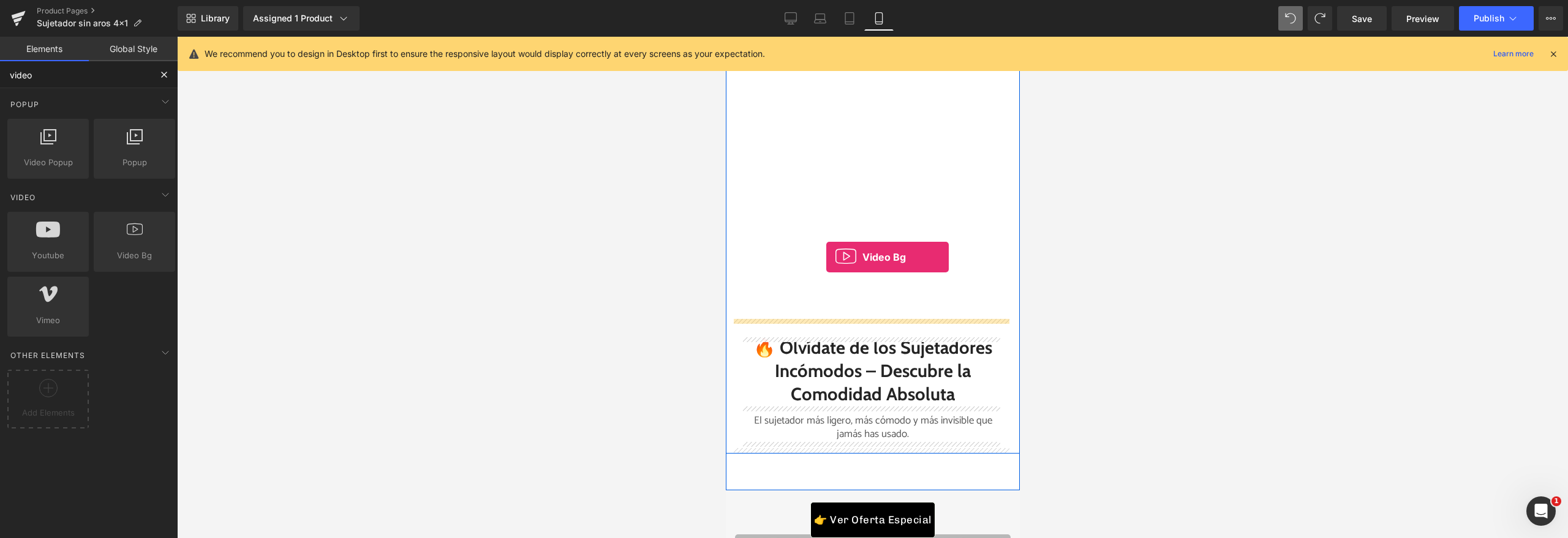
drag, startPoint x: 853, startPoint y: 280, endPoint x: 826, endPoint y: 257, distance: 35.5
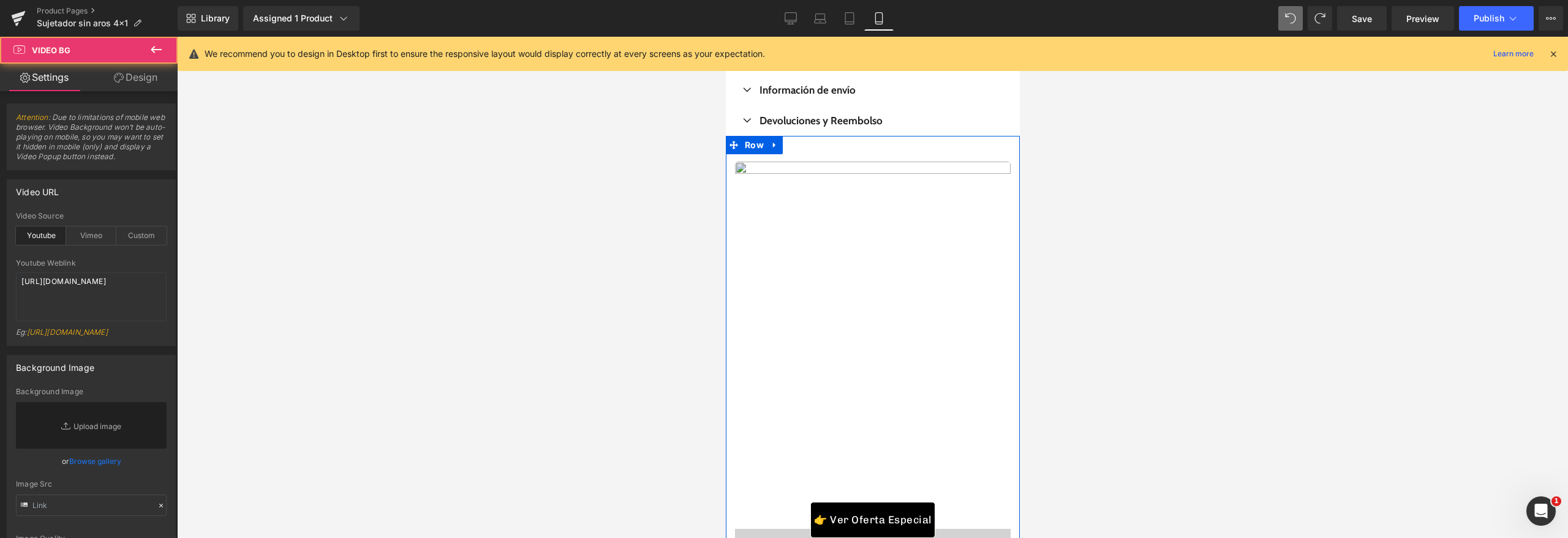
scroll to position [1125, 0]
click at [826, 257] on img at bounding box center [871, 346] width 276 height 367
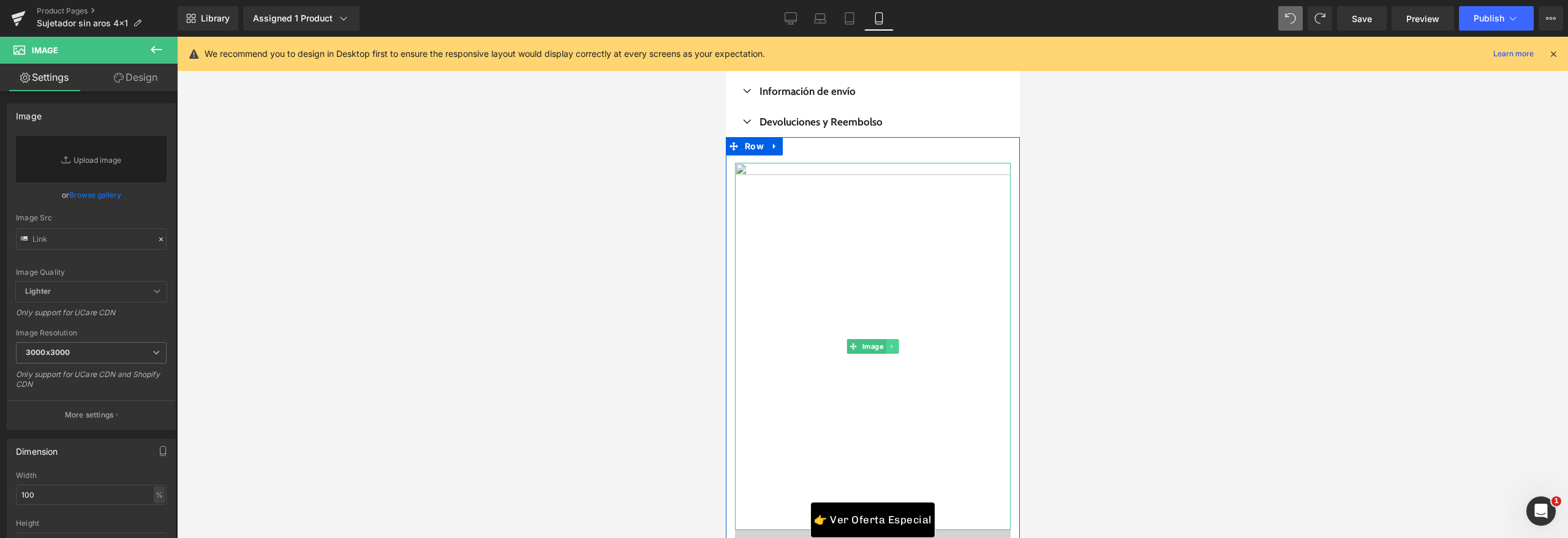
click at [888, 344] on icon at bounding box center [890, 346] width 6 height 7
click at [896, 350] on icon at bounding box center [898, 345] width 6 height 6
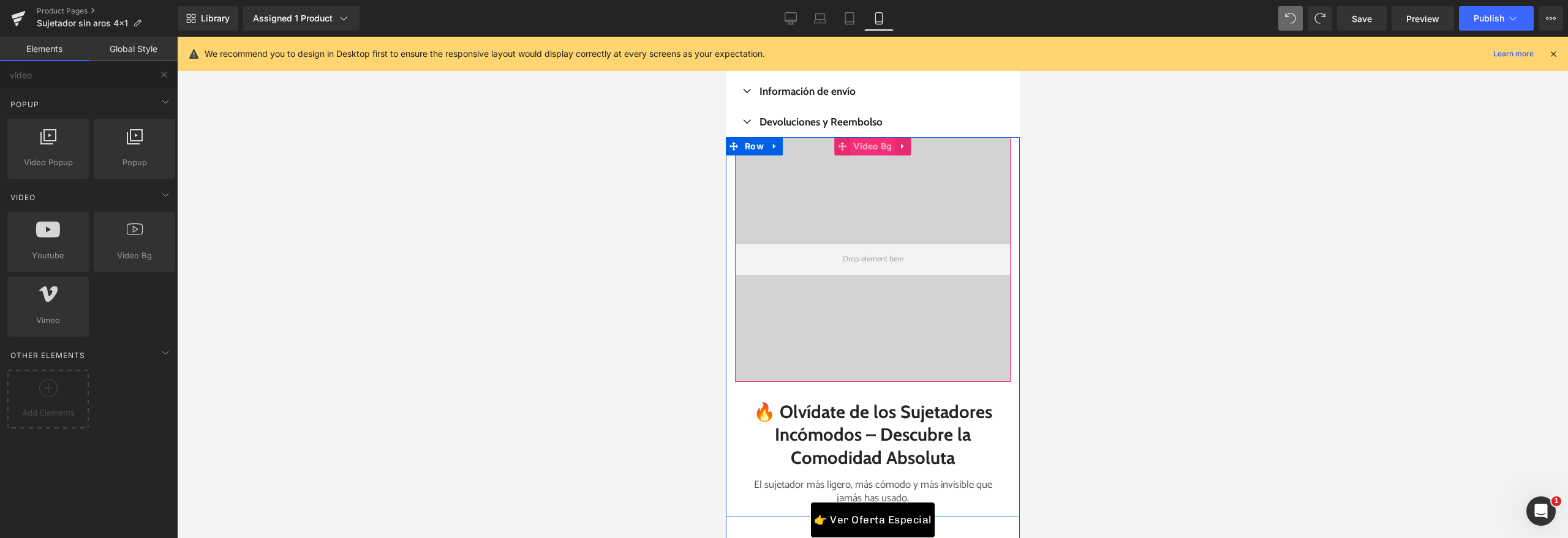
click at [866, 153] on span "Video Bg" at bounding box center [871, 146] width 45 height 18
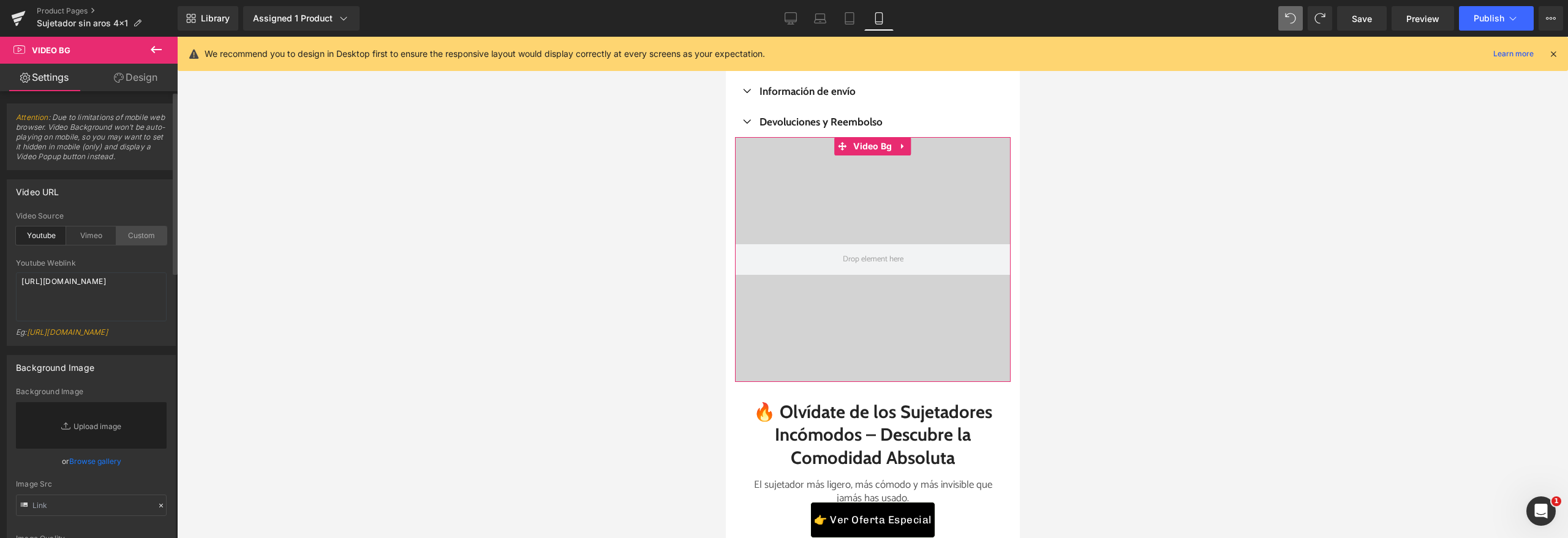
click at [123, 241] on div "Custom" at bounding box center [141, 235] width 50 height 18
drag, startPoint x: 117, startPoint y: 304, endPoint x: 0, endPoint y: 249, distance: 129.3
click at [0, 249] on div "Video URL custom Video Source Youtube Vimeo Custom Youtube Weblink https://www.…" at bounding box center [91, 257] width 183 height 175
paste textarea "videos/c/o/v/4d72b6f3850b4f648e603f5157ed4d19.mp4"
type textarea "https://cdn.shopify.com/videos/c/o/v/4d72b6f3850b4f648e603f5157ed4d19.mp4"
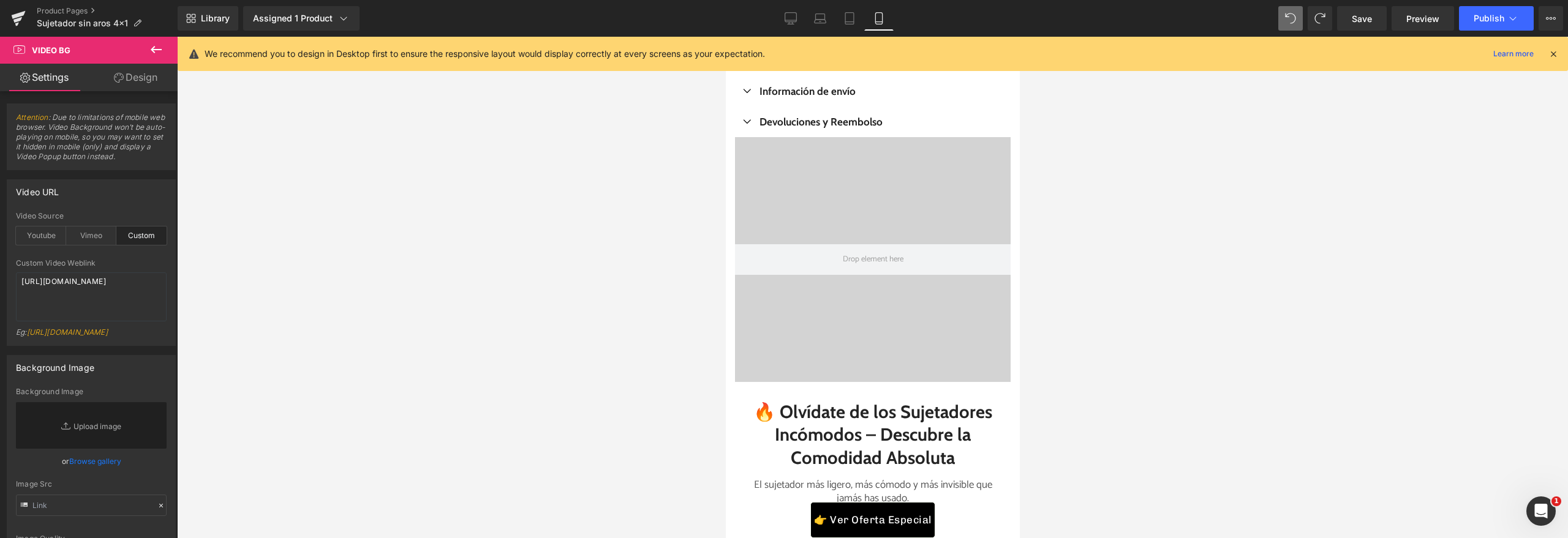
click at [476, 321] on div at bounding box center [872, 287] width 1391 height 502
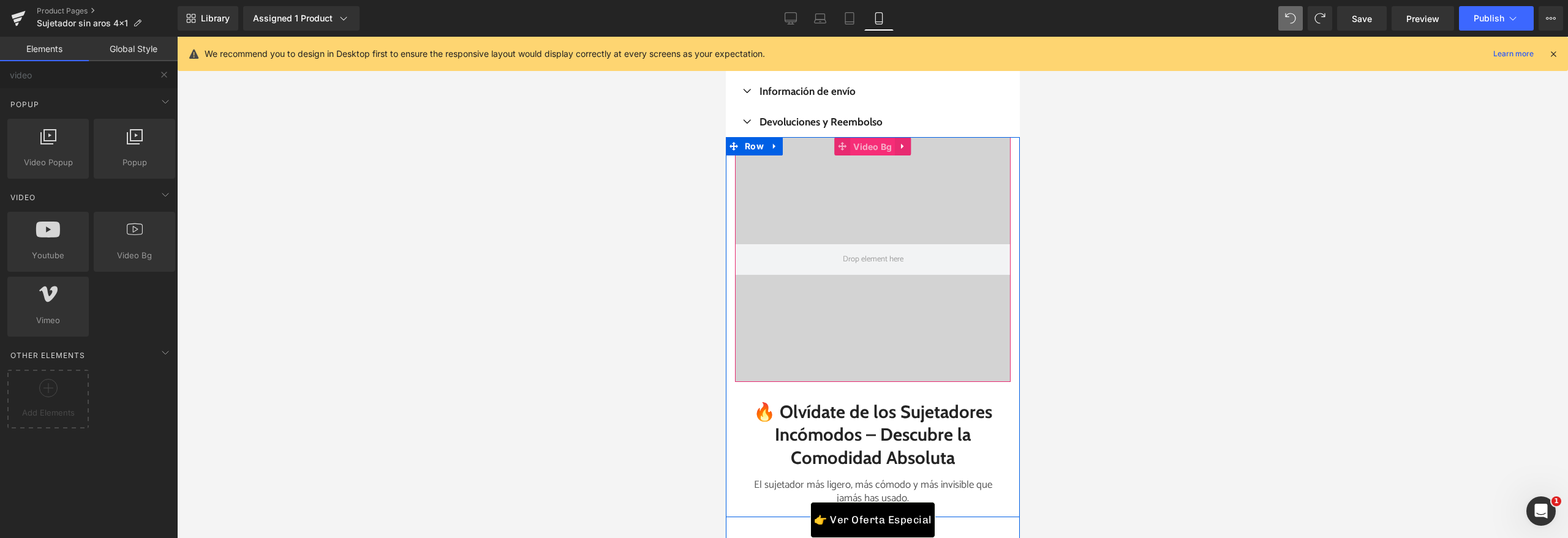
click at [877, 149] on span "Video Bg" at bounding box center [871, 147] width 45 height 18
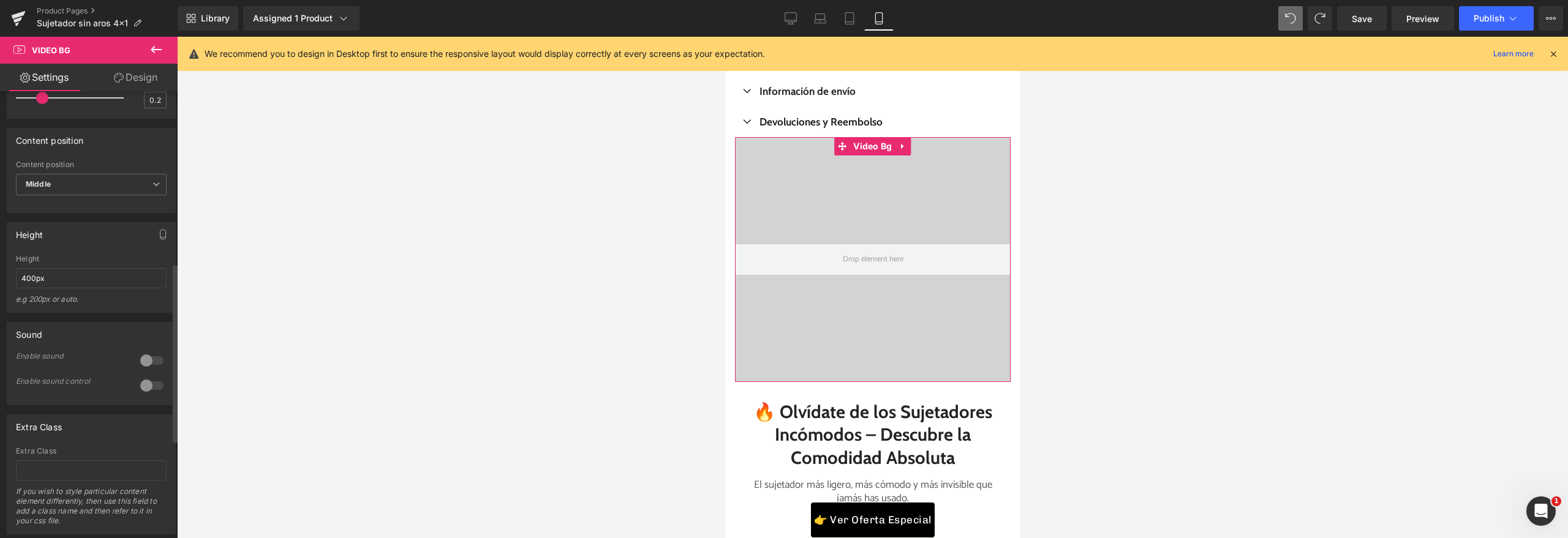
scroll to position [613, 0]
click at [121, 288] on input "400px" at bounding box center [92, 277] width 151 height 20
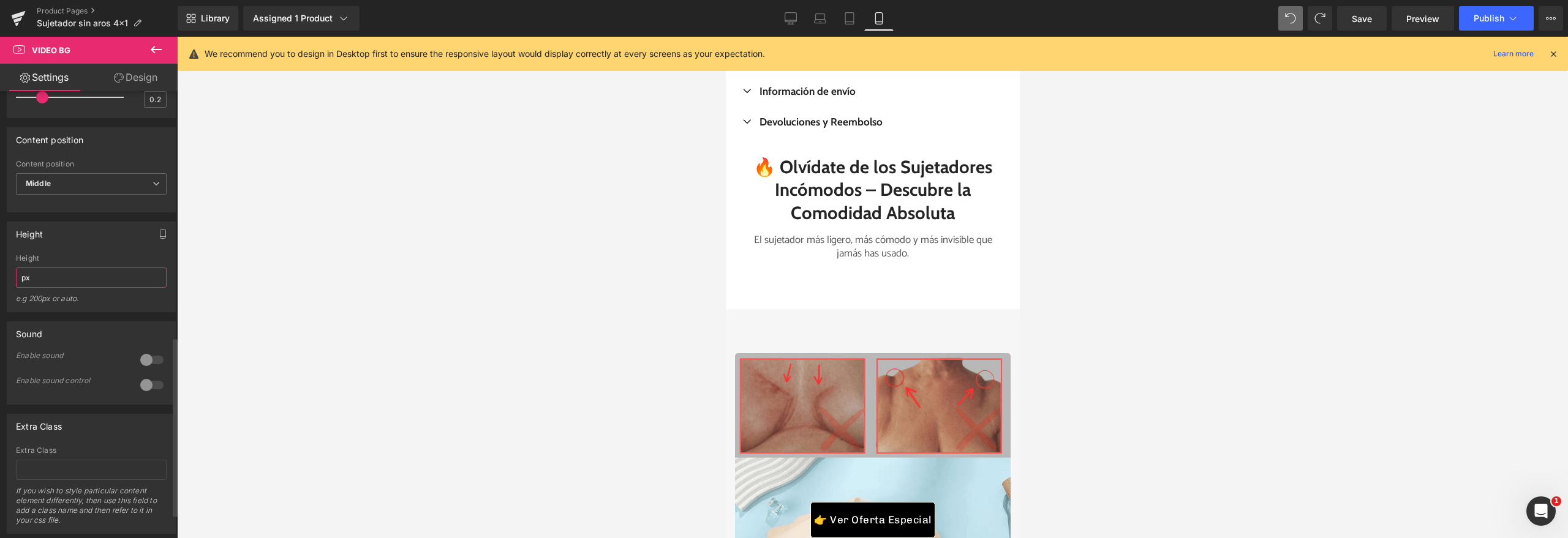
type input "x"
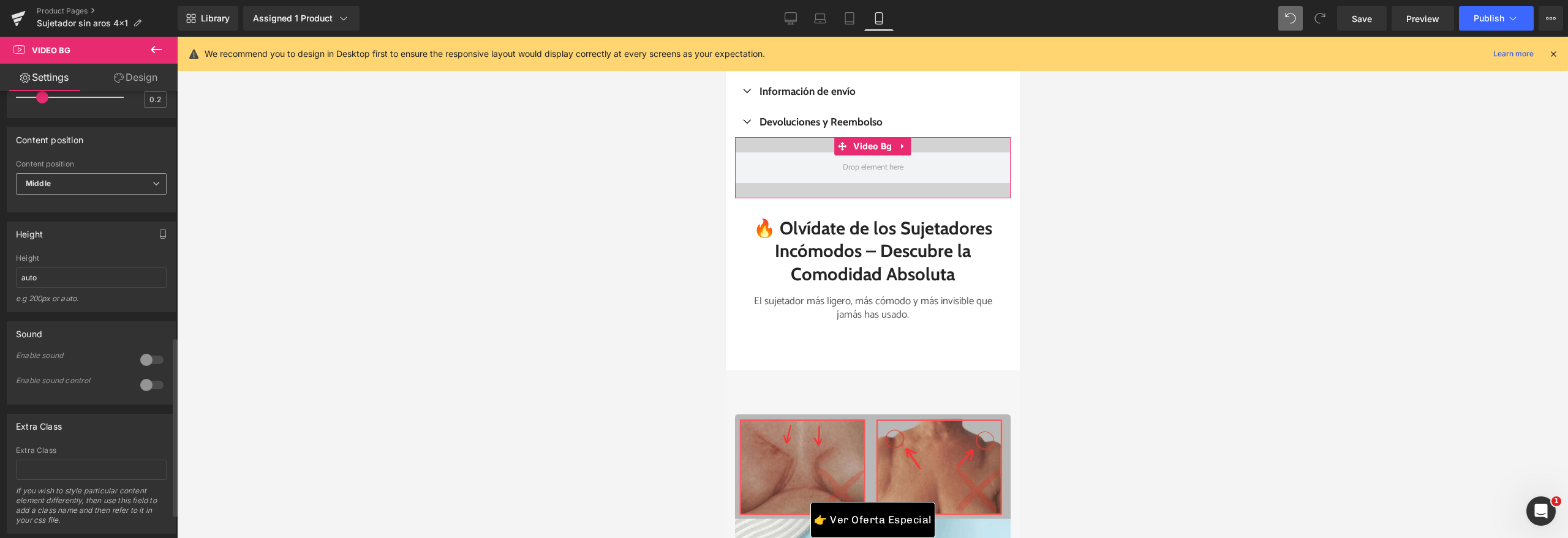
click at [128, 194] on span "Middle" at bounding box center [92, 184] width 151 height 22
click at [130, 214] on li "Top" at bounding box center [89, 205] width 146 height 18
click at [114, 288] on input "auto" at bounding box center [92, 277] width 151 height 20
click at [119, 348] on div "Sound 0 Enable sound 0 Enable sound control" at bounding box center [91, 358] width 183 height 93
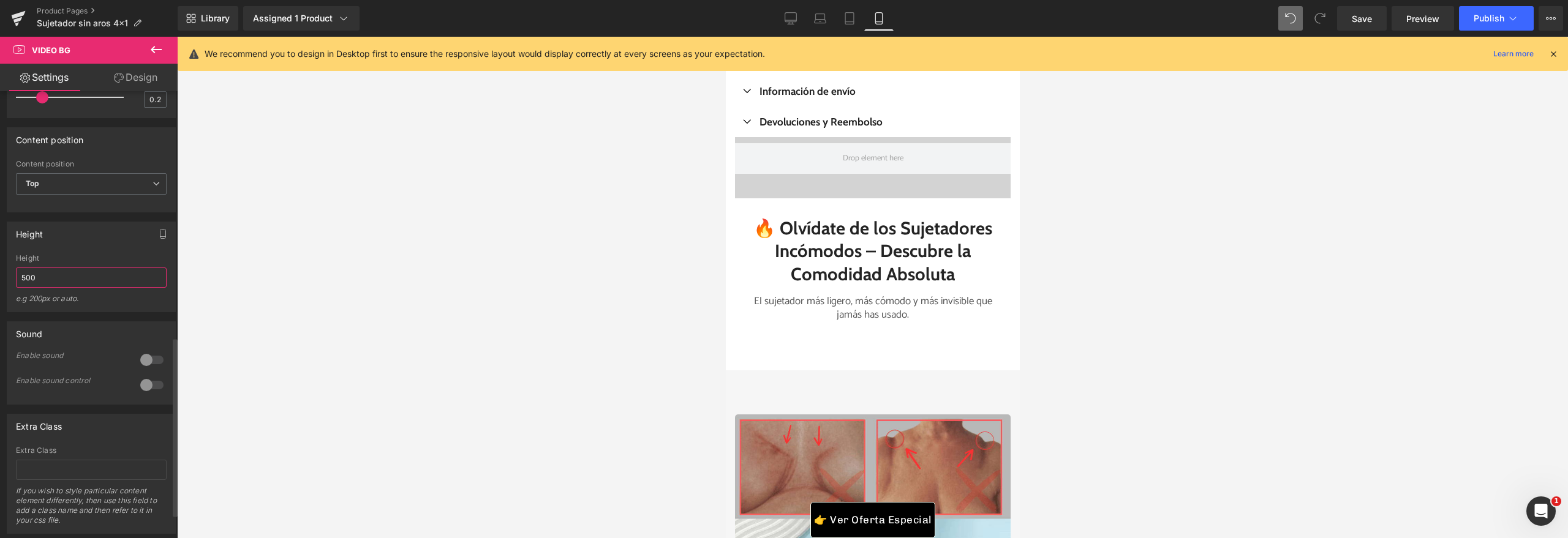
click at [87, 288] on input "500" at bounding box center [92, 277] width 151 height 20
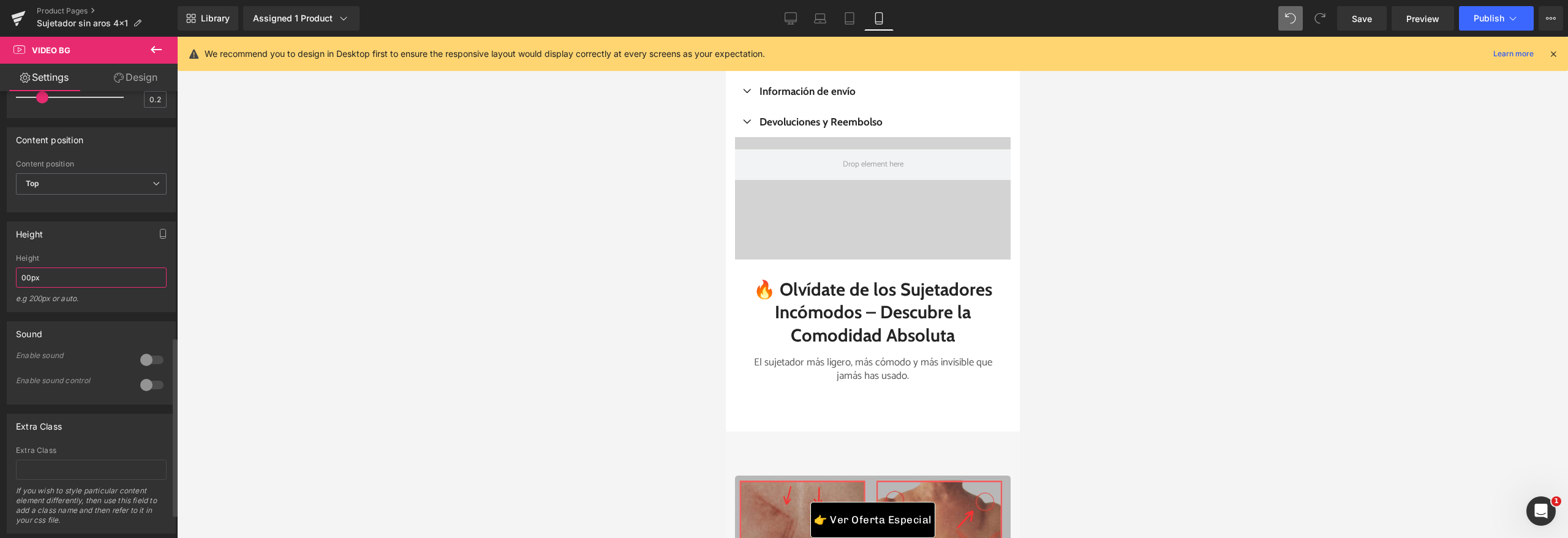
type input "300px"
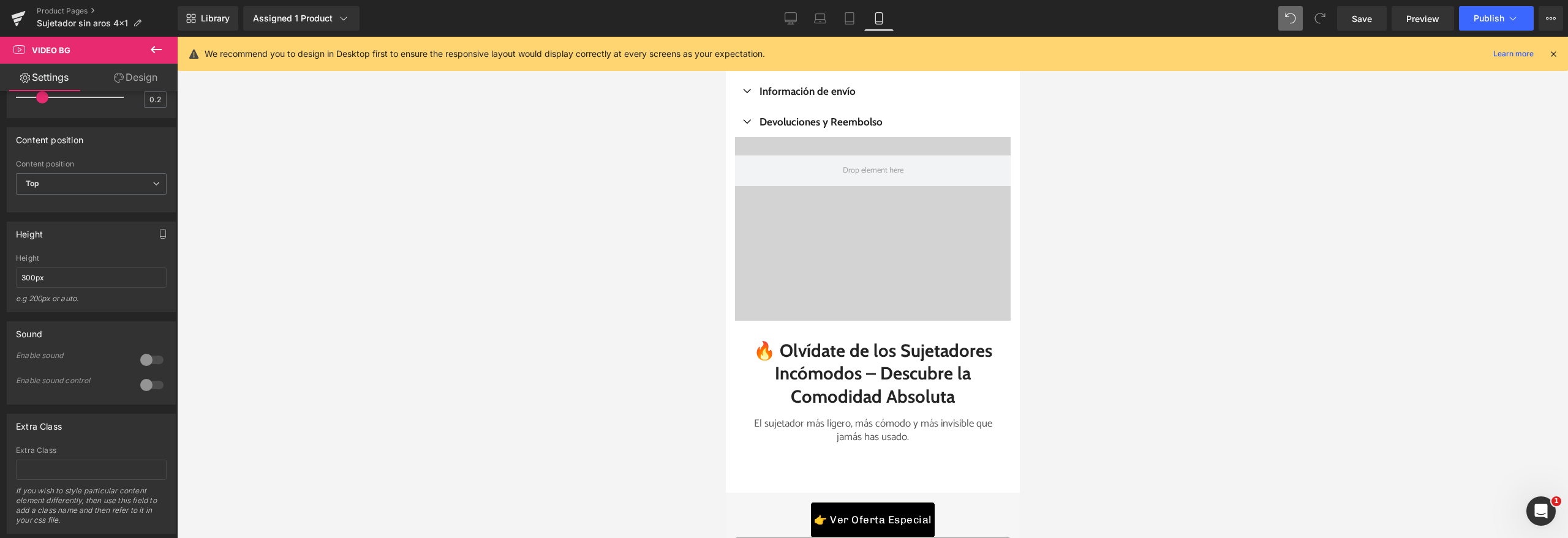
click at [250, 288] on div at bounding box center [872, 287] width 1391 height 502
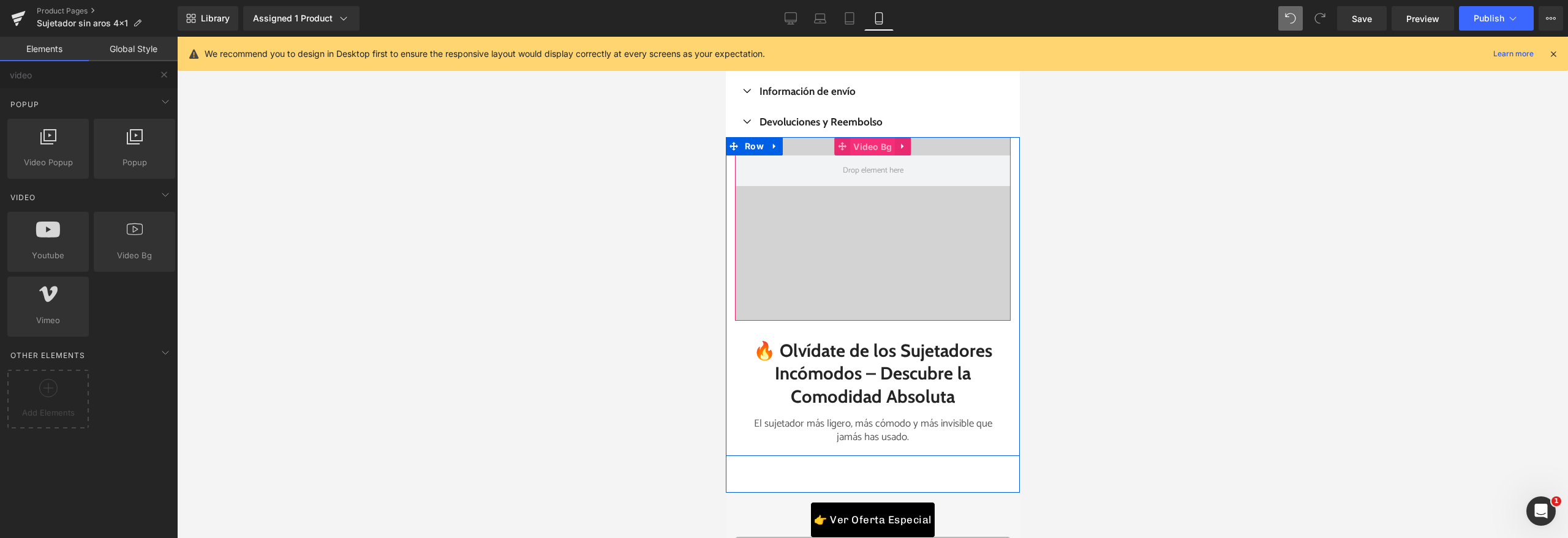
click at [858, 152] on span "Video Bg" at bounding box center [871, 147] width 45 height 18
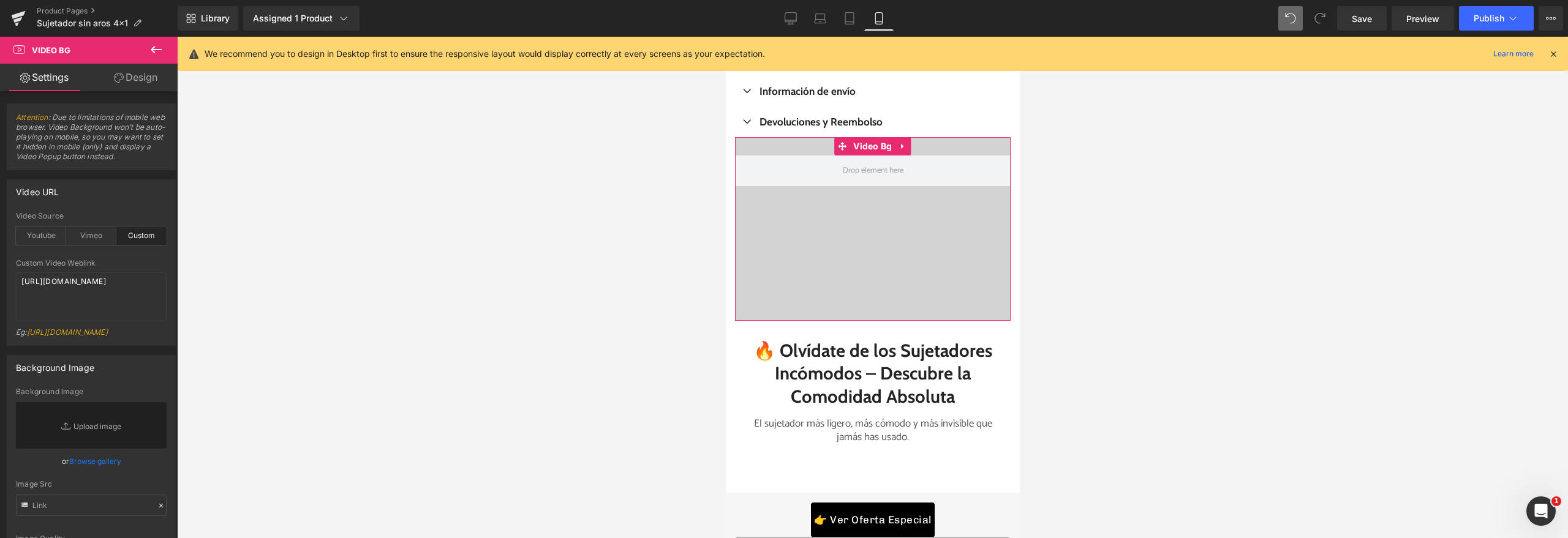
click at [130, 85] on link "Design" at bounding box center [136, 77] width 89 height 27
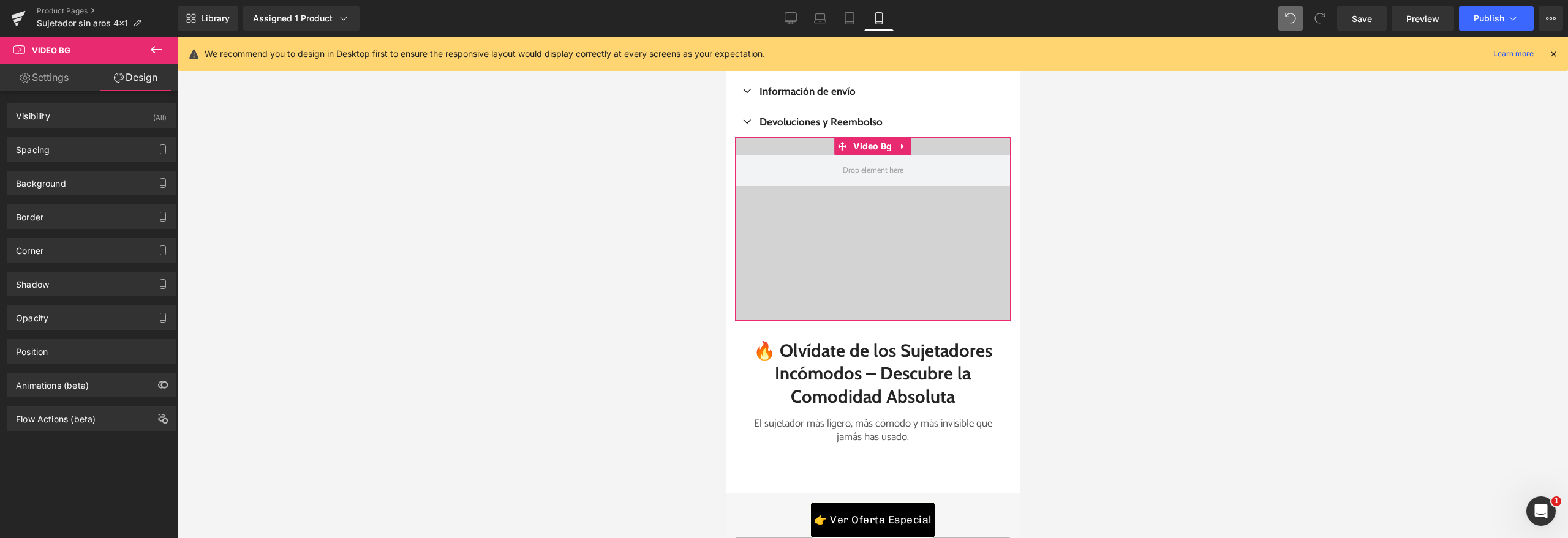
click at [68, 74] on link "Settings" at bounding box center [45, 77] width 89 height 27
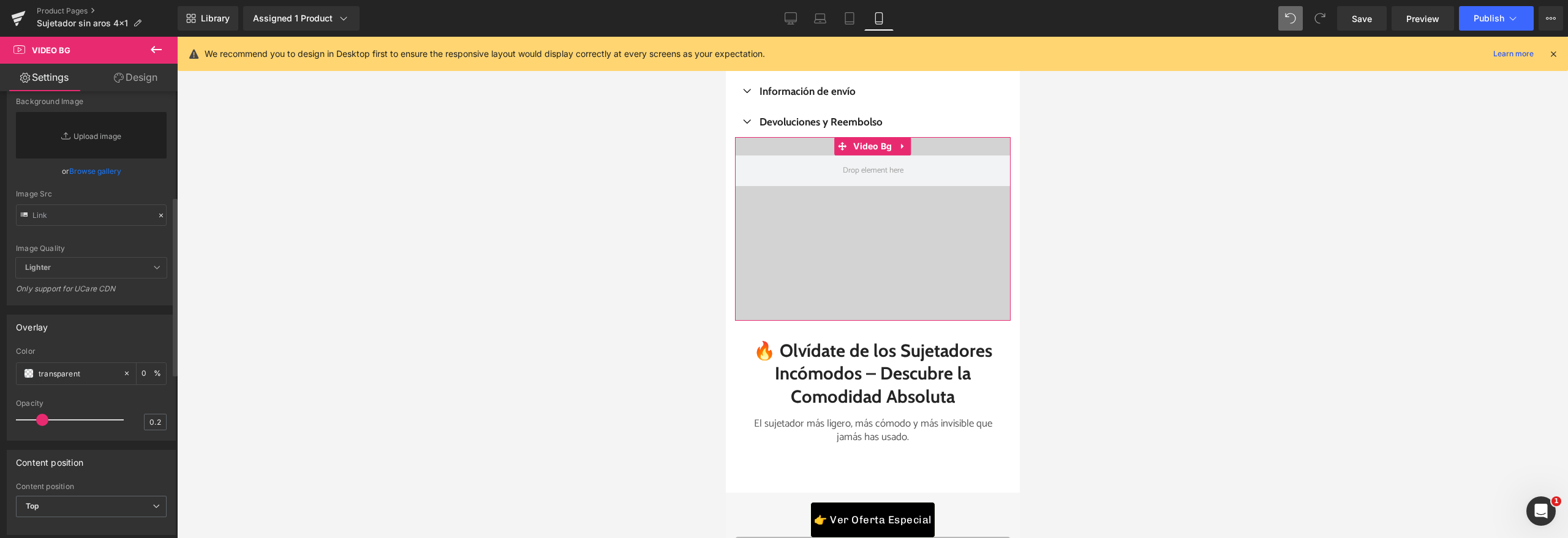
scroll to position [0, 0]
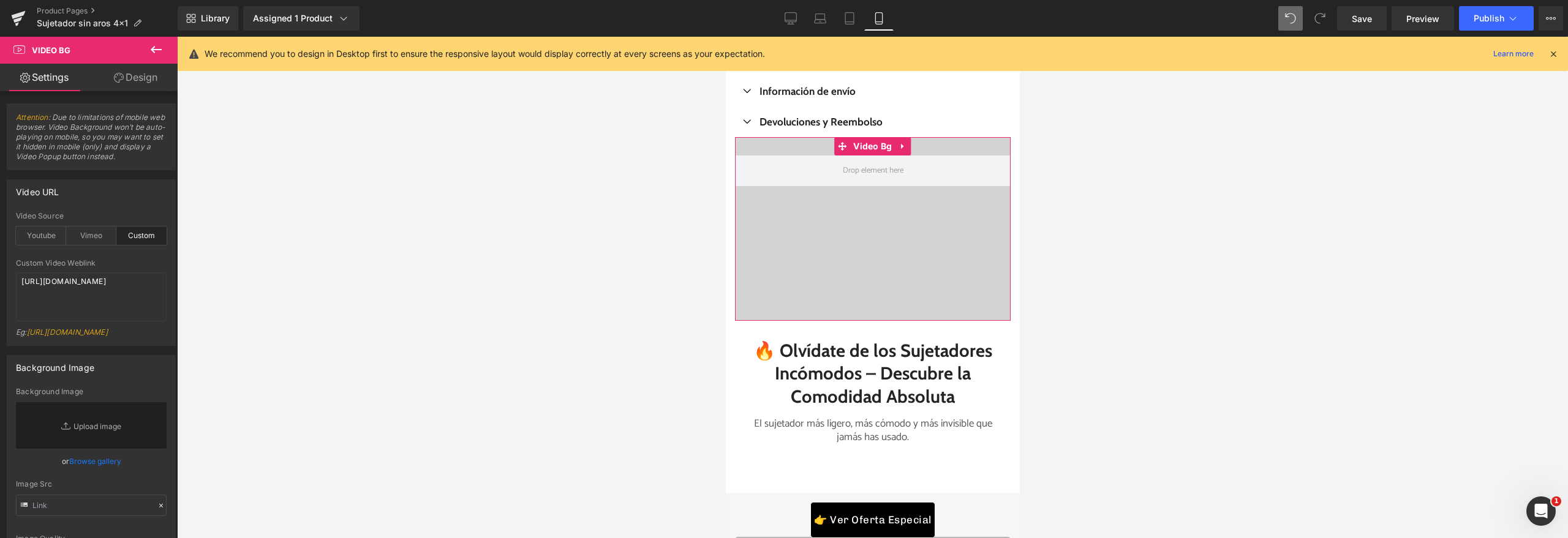
click at [136, 85] on link "Design" at bounding box center [136, 77] width 89 height 27
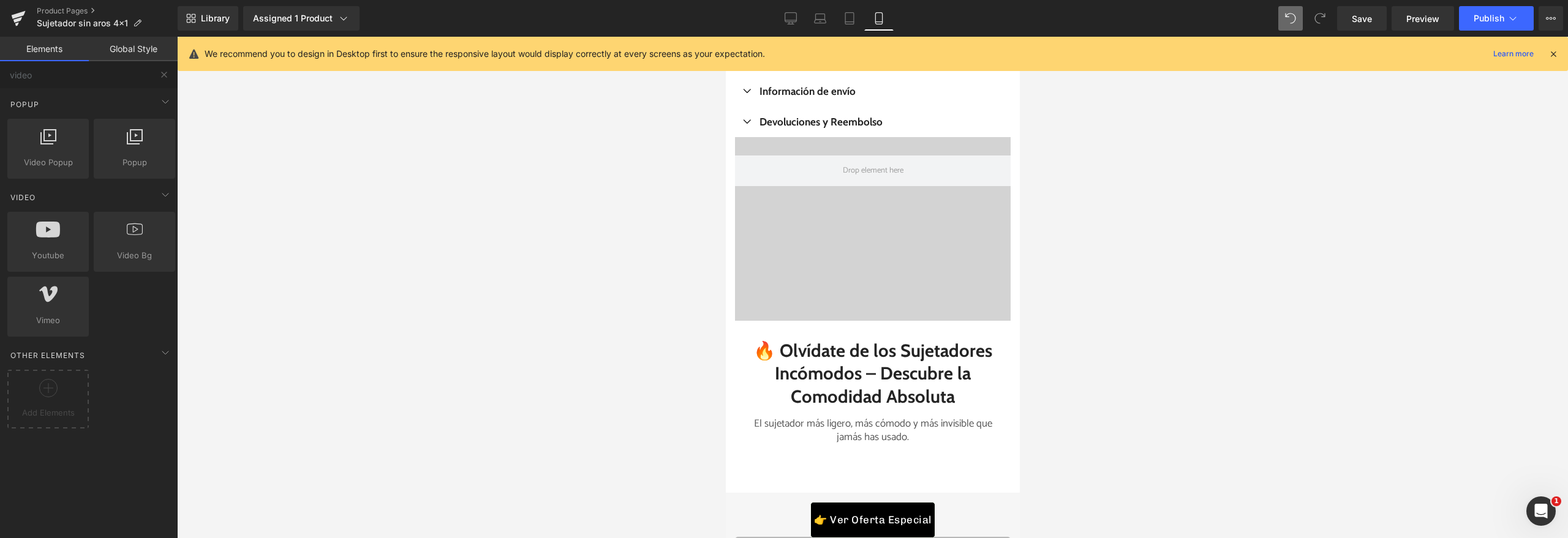
click at [368, 151] on div at bounding box center [872, 287] width 1391 height 502
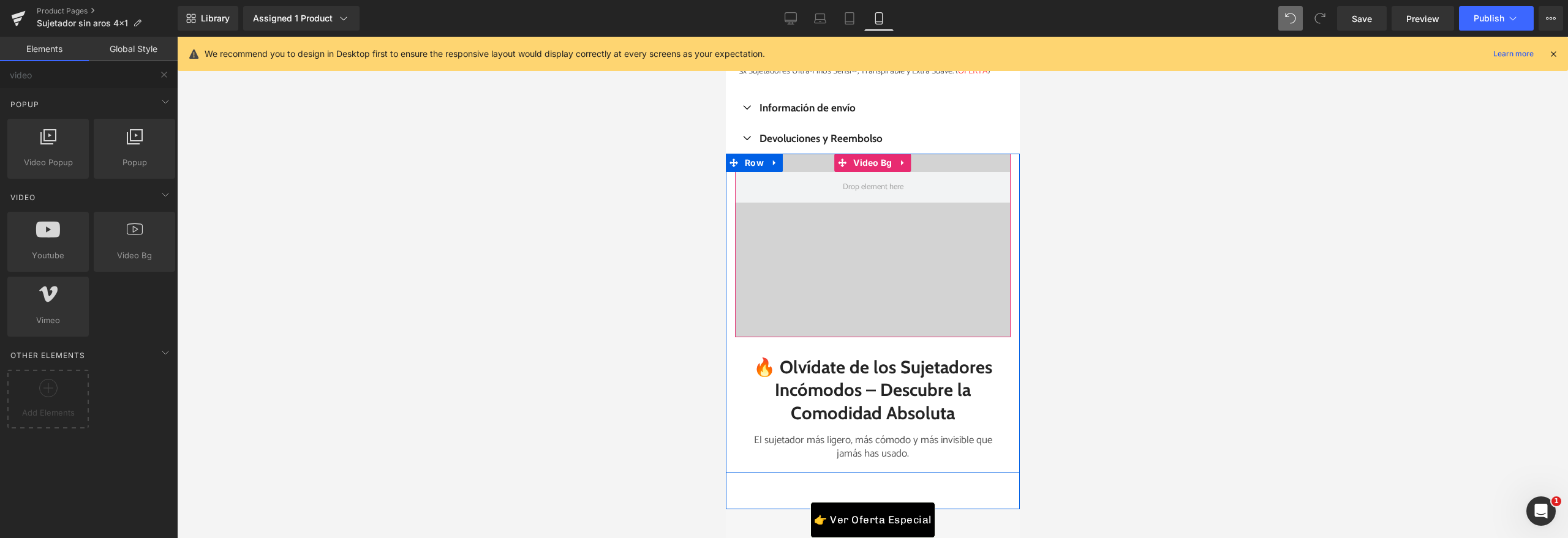
scroll to position [1102, 0]
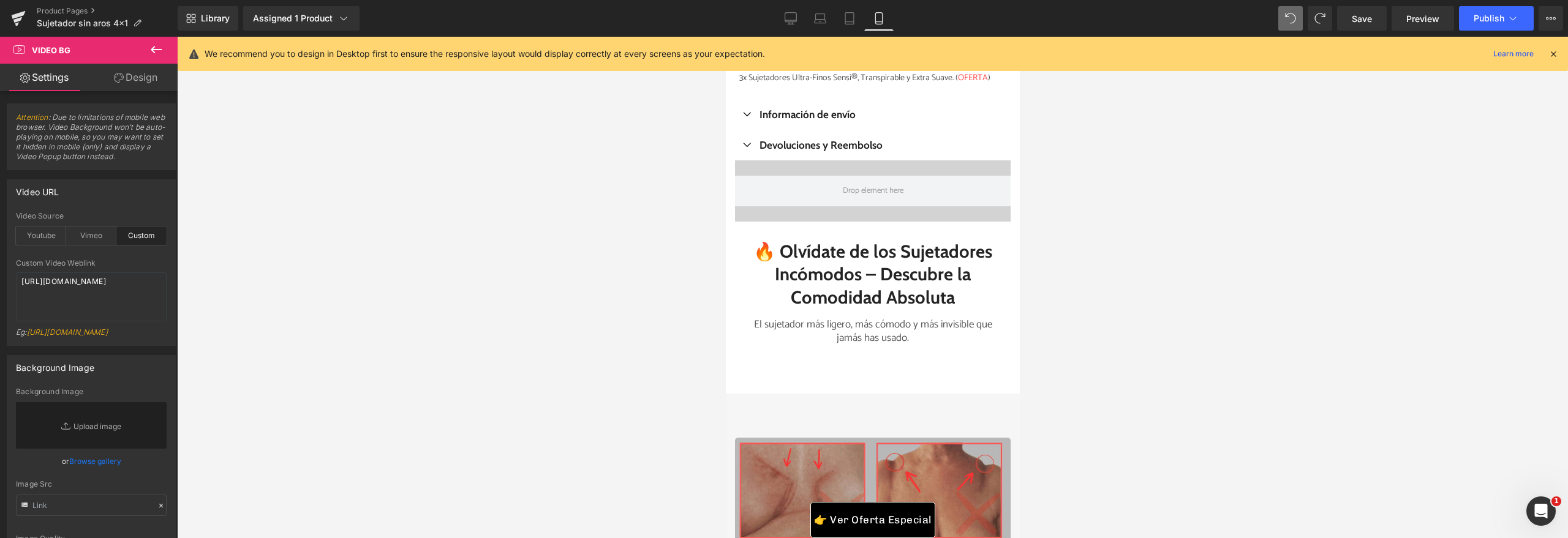
type input "400px"
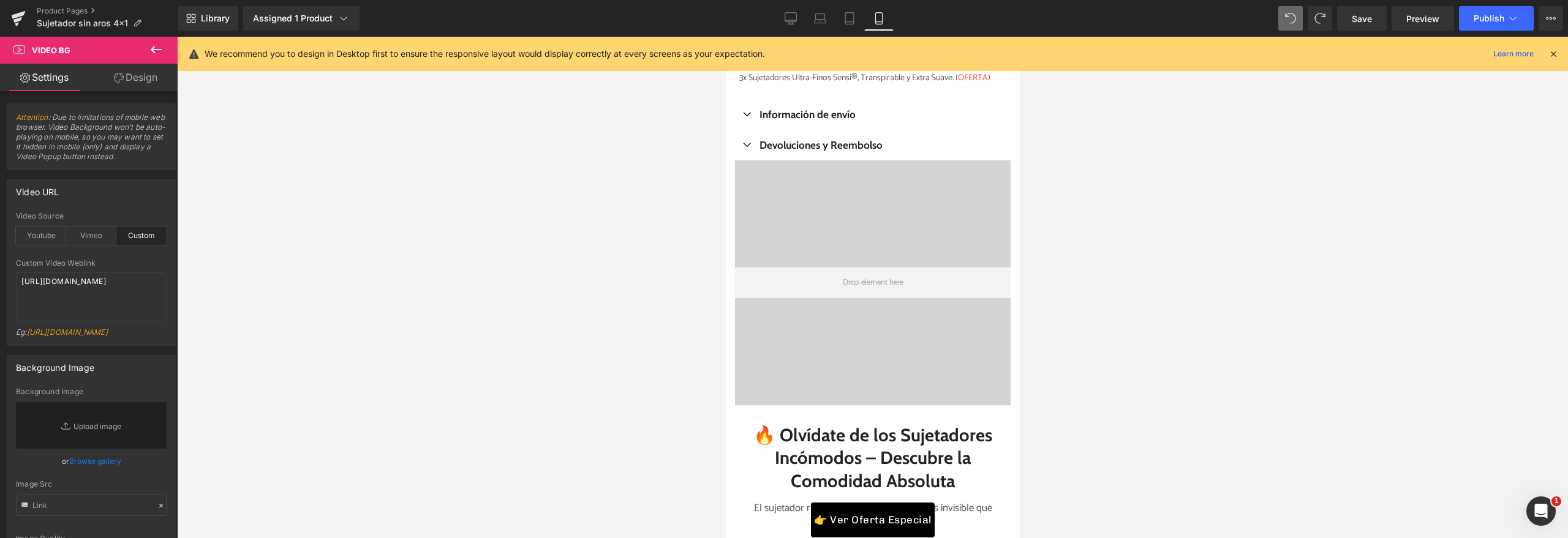
type textarea "https://cdn.shopify.com/s/files/1/0263/4153/9917/files/Stamped_Reviews.mp4?v=15…"
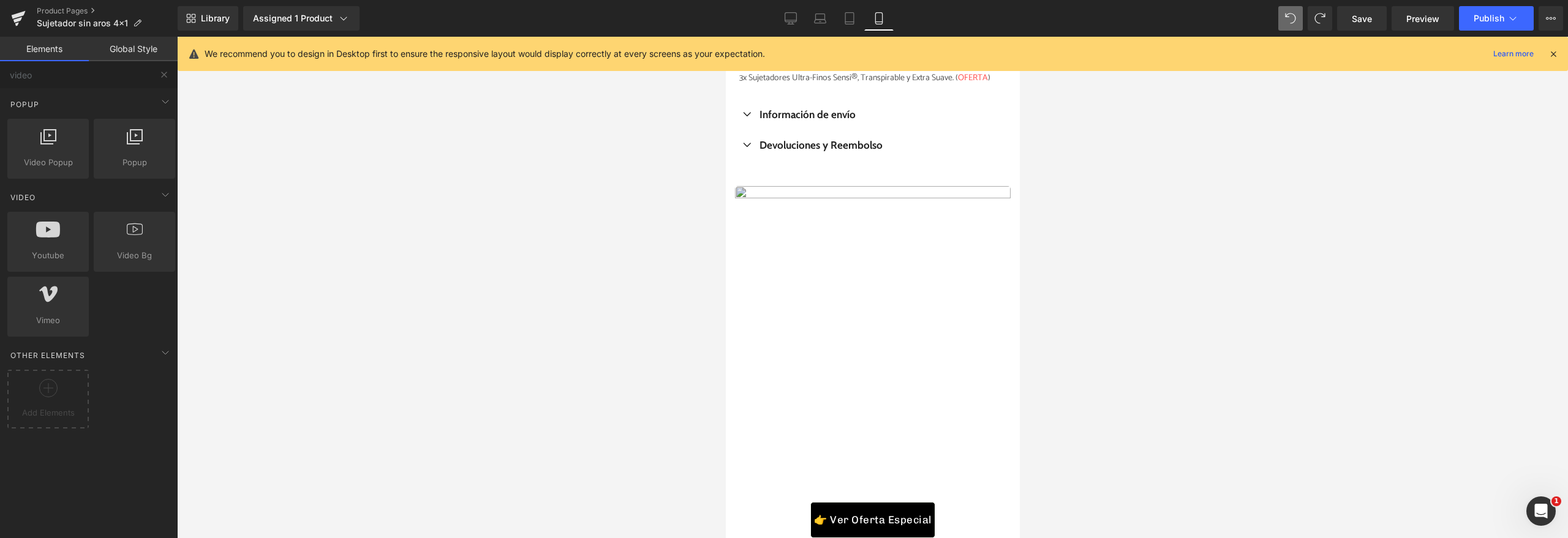
scroll to position [1101, 0]
click at [792, 198] on img at bounding box center [871, 372] width 276 height 367
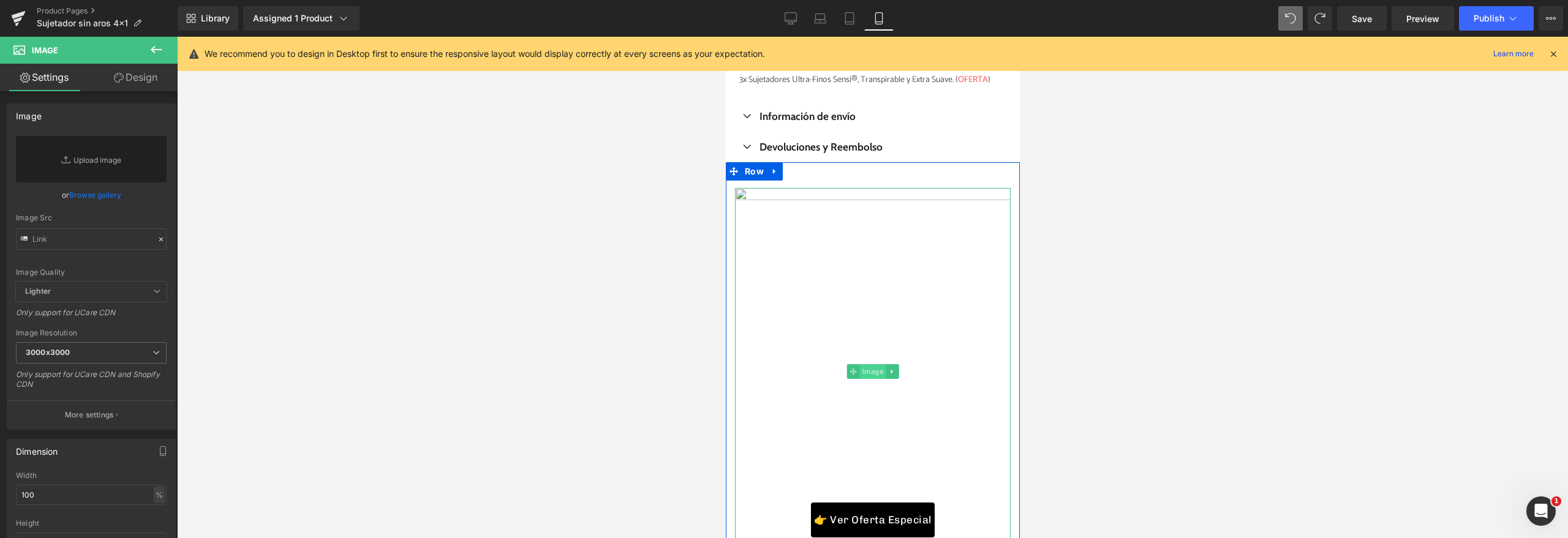
click at [871, 370] on span "Image" at bounding box center [872, 372] width 26 height 15
click at [854, 364] on img at bounding box center [871, 372] width 276 height 367
click at [859, 366] on span "Image" at bounding box center [872, 372] width 26 height 15
click at [78, 244] on input "text" at bounding box center [92, 239] width 151 height 22
paste input "https://cdn.shopify.com/s/files/1/0439/7262/4542/files/ezgif.com-video-to-gif-c…"
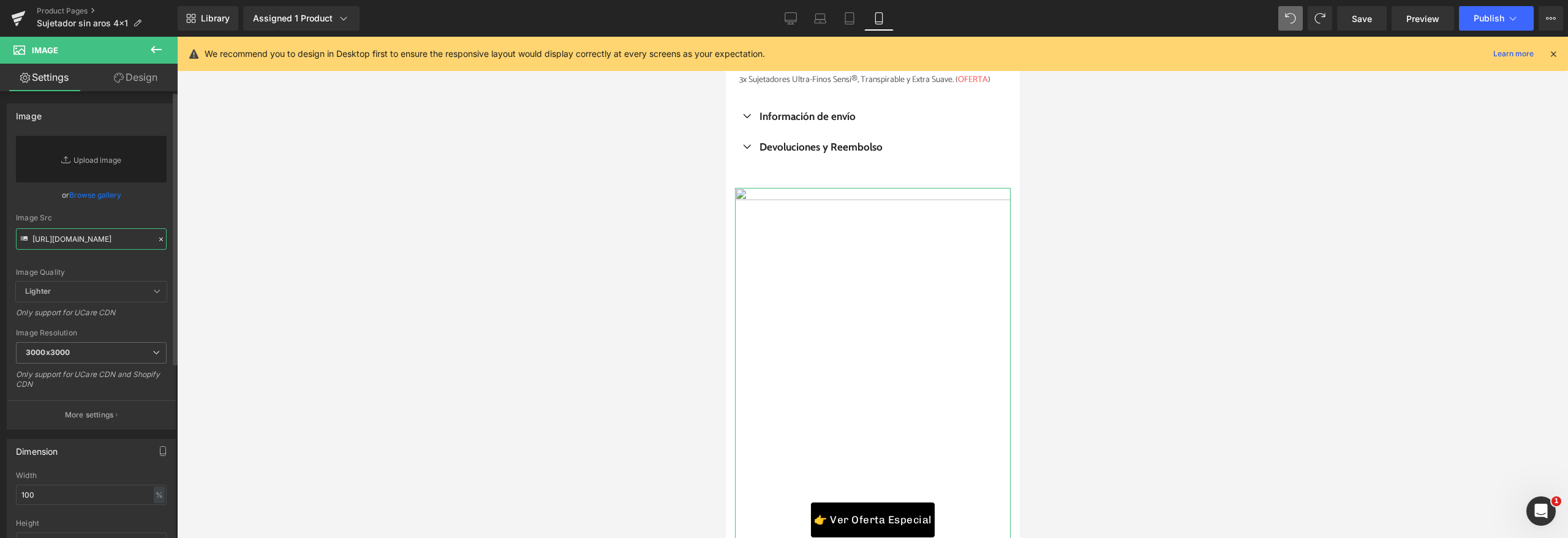
scroll to position [0, 417]
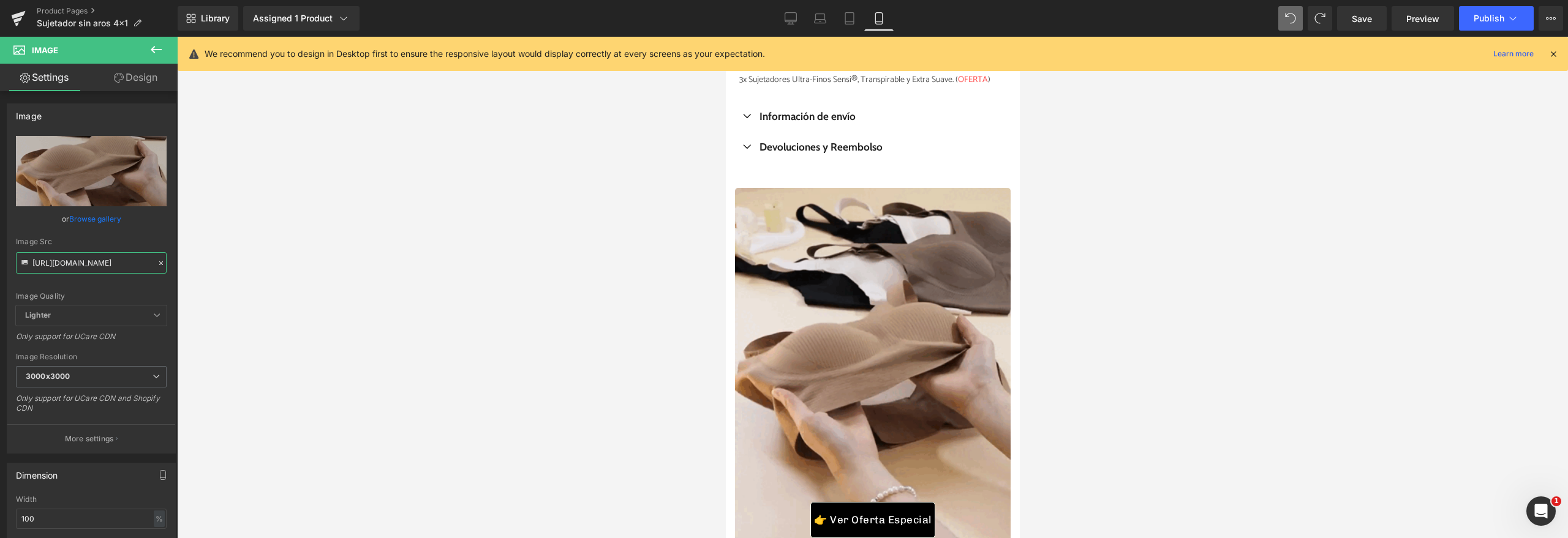
type input "https://cdn.shopify.com/s/files/1/0439/7262/4542/files/ezgif.com-video-to-gif-c…"
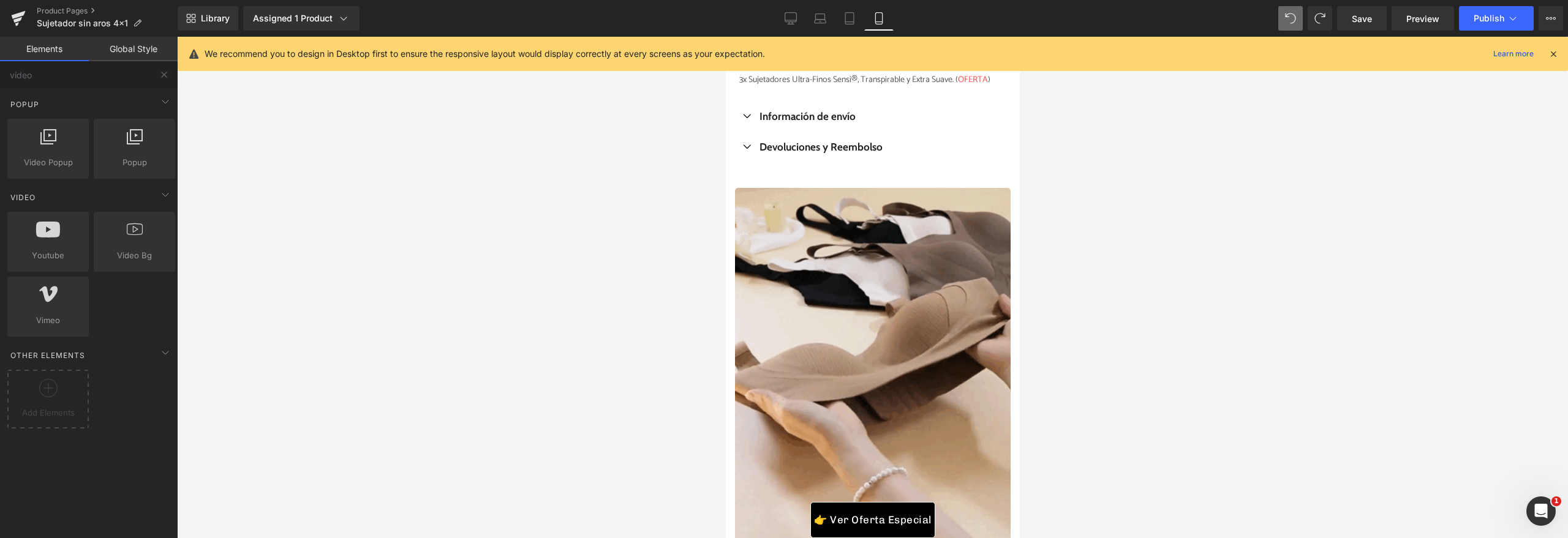
click at [335, 248] on div at bounding box center [872, 287] width 1391 height 502
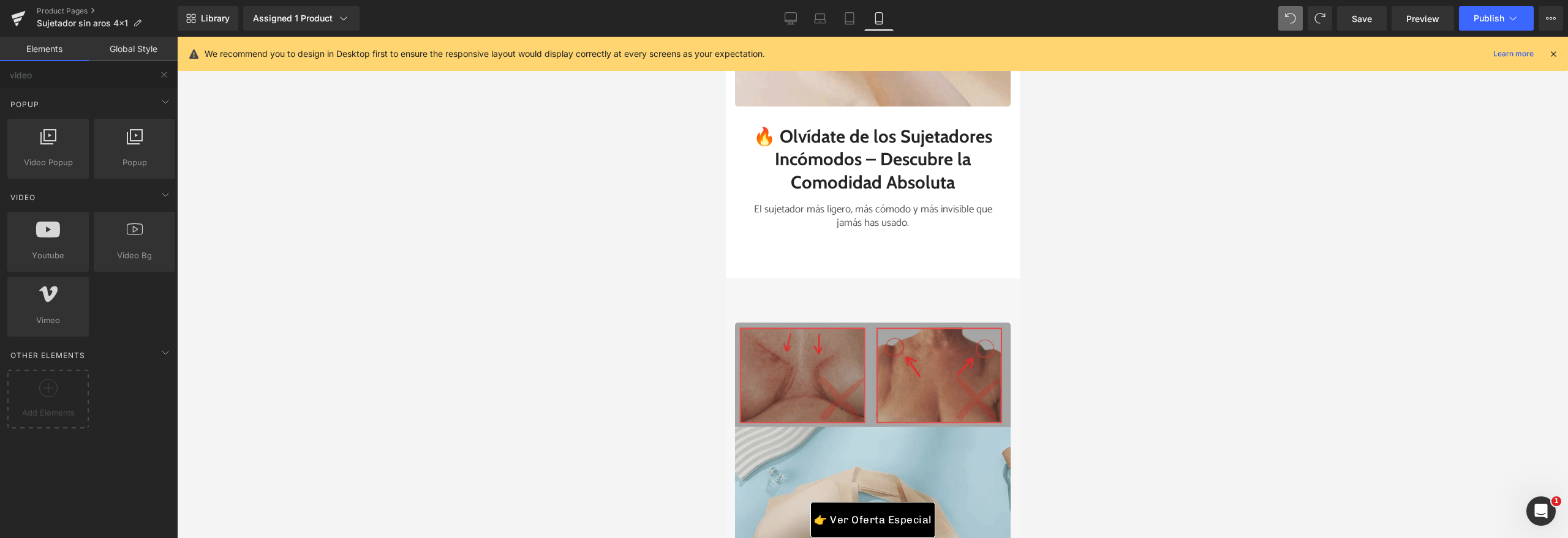
scroll to position [1750, 0]
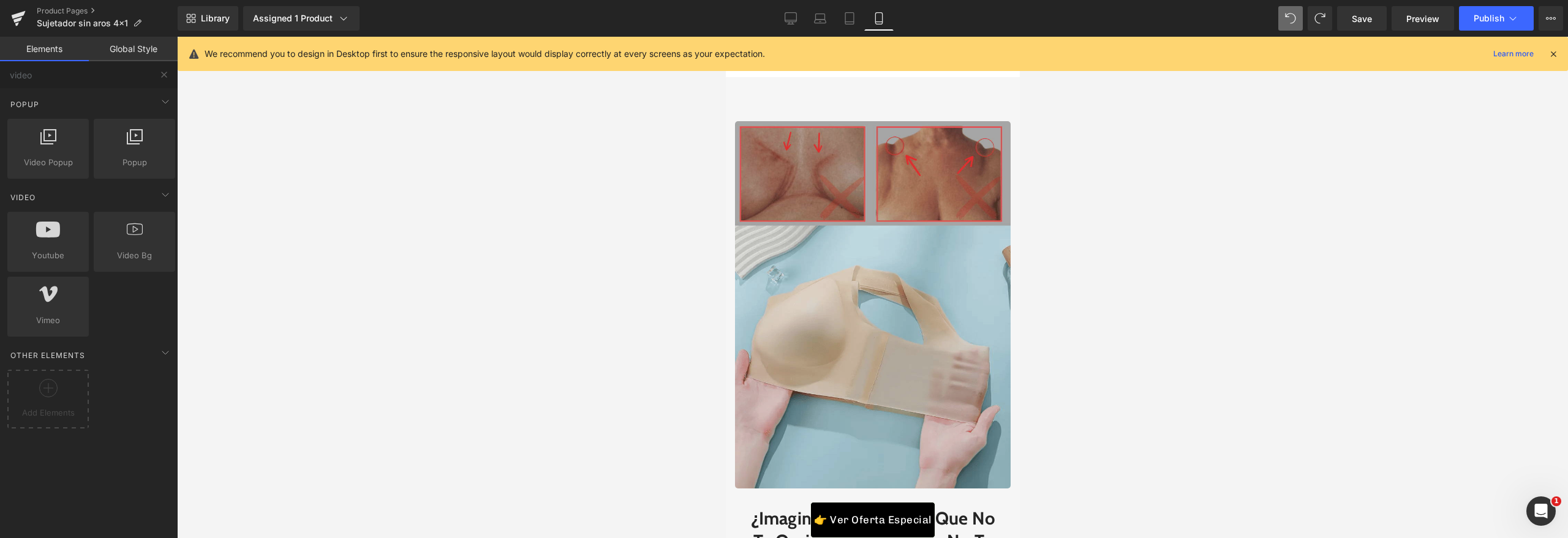
click at [826, 366] on img at bounding box center [871, 304] width 276 height 367
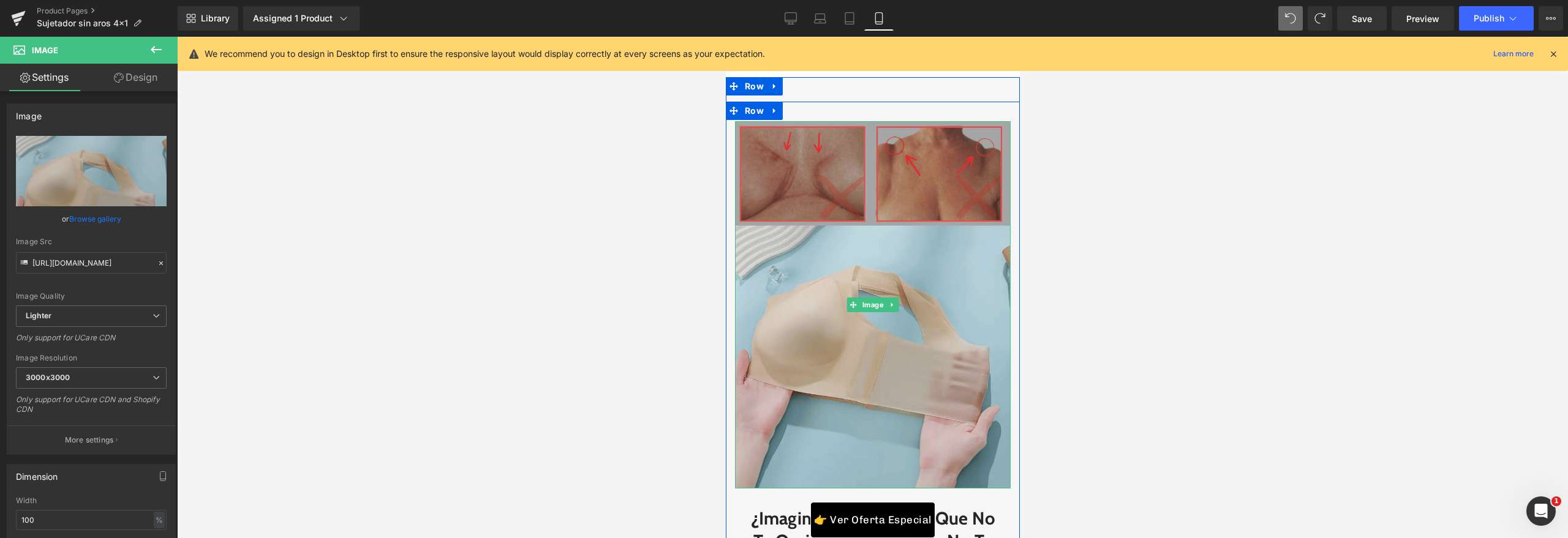
click at [936, 239] on img at bounding box center [871, 304] width 276 height 367
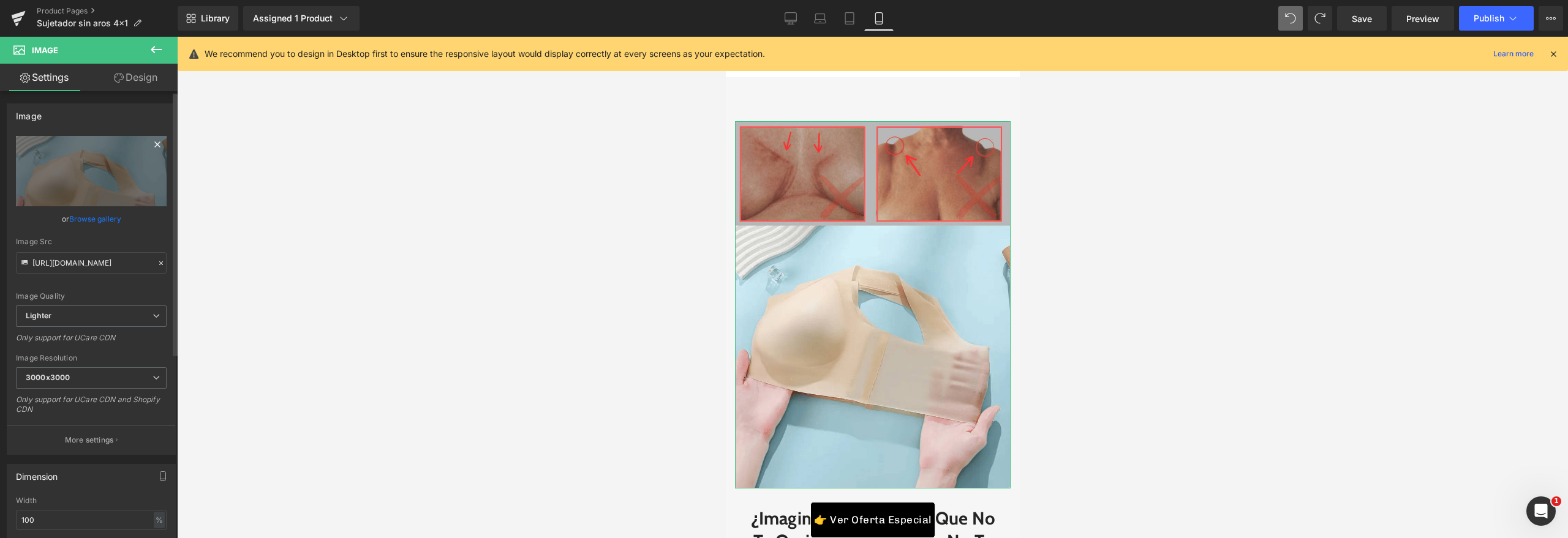
click at [153, 147] on icon at bounding box center [157, 144] width 15 height 15
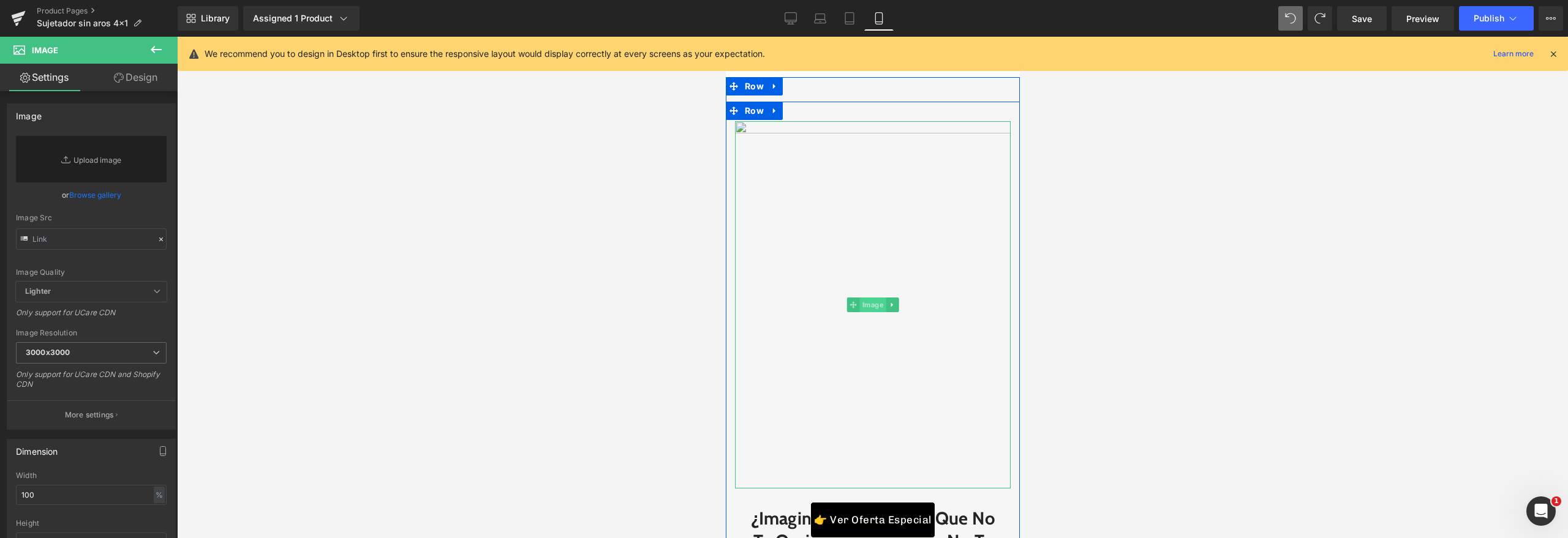
click at [863, 300] on span "Image" at bounding box center [872, 304] width 26 height 15
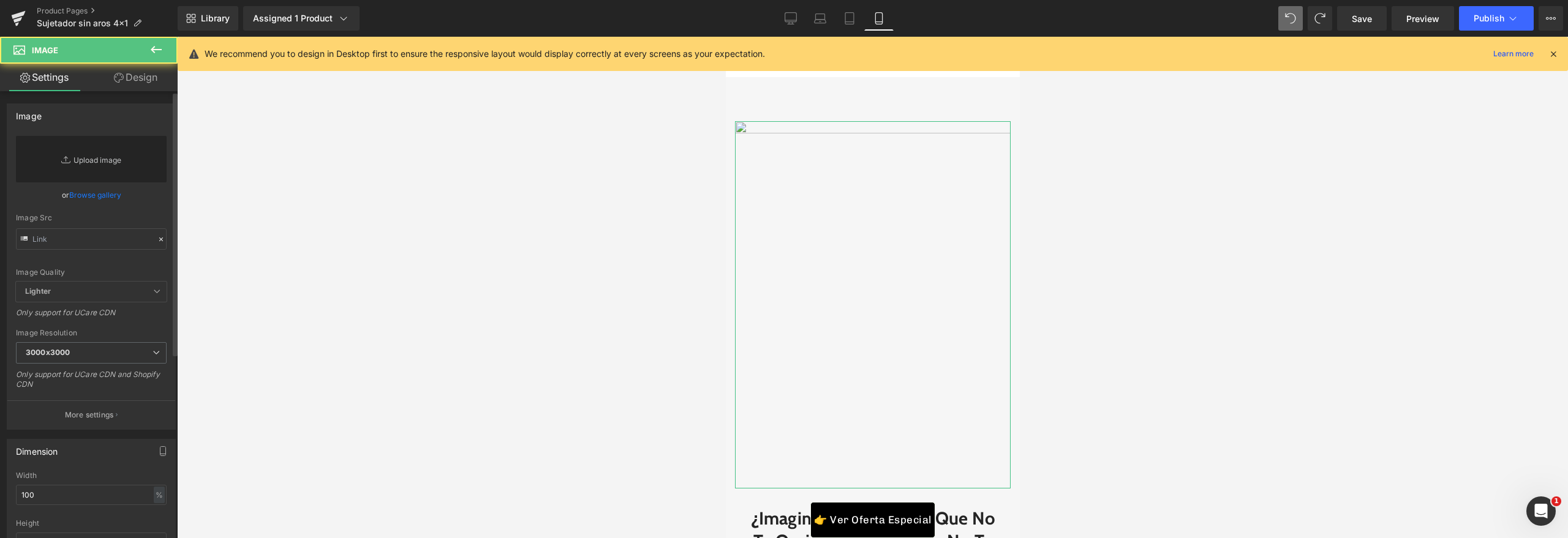
click at [136, 149] on link "Replace Image" at bounding box center [92, 158] width 151 height 46
type input "C:\fakepath\Diseño sin título (4).jpg"
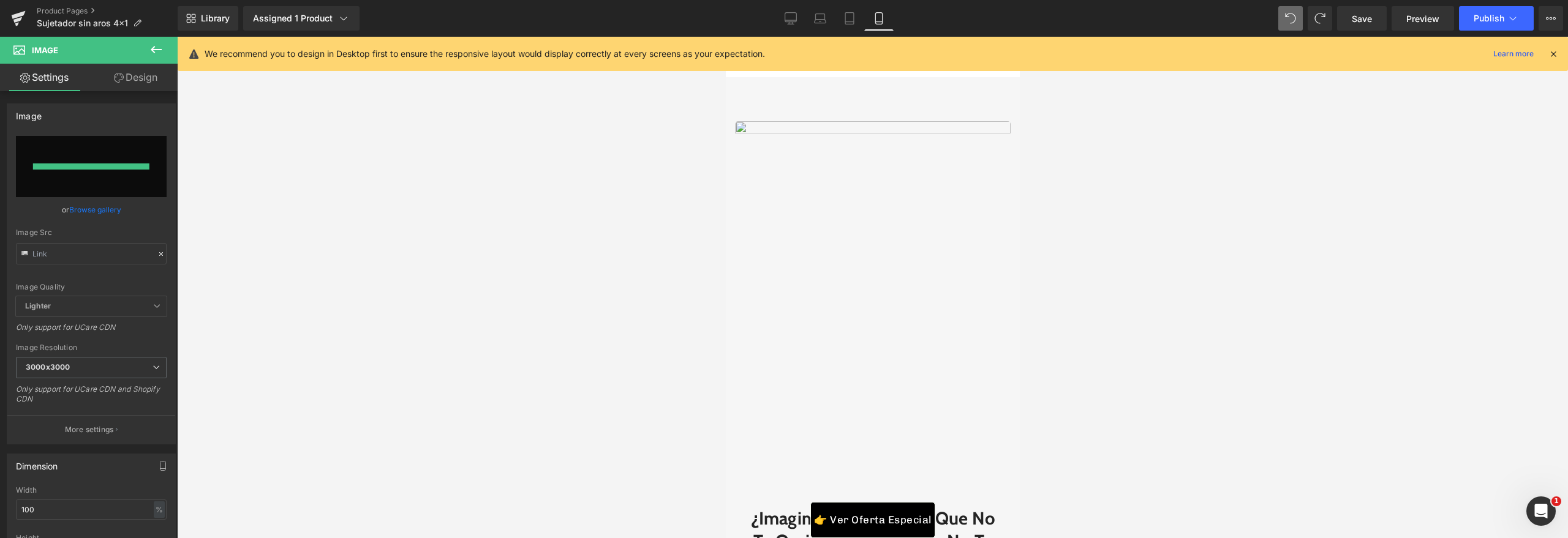
type input "https://ucarecdn.com/6daa6d1a-5652-49f8-b560-bec8ce827e50/-/format/auto/-/previ…"
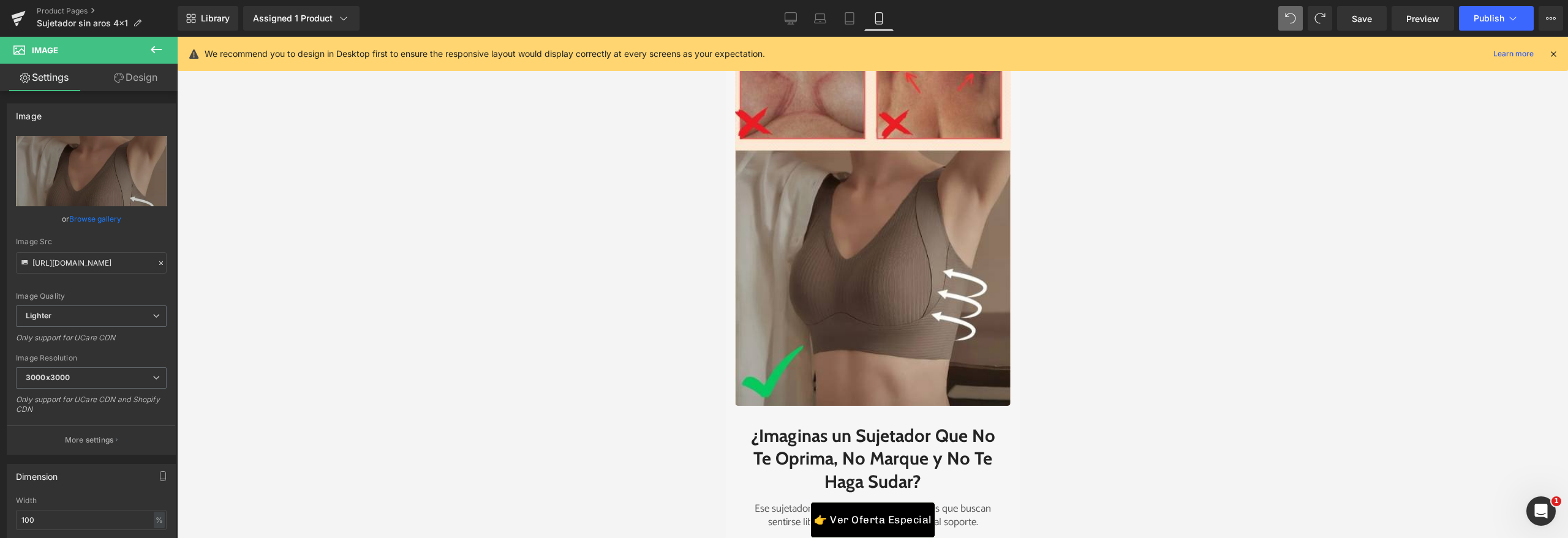
scroll to position [1891, 0]
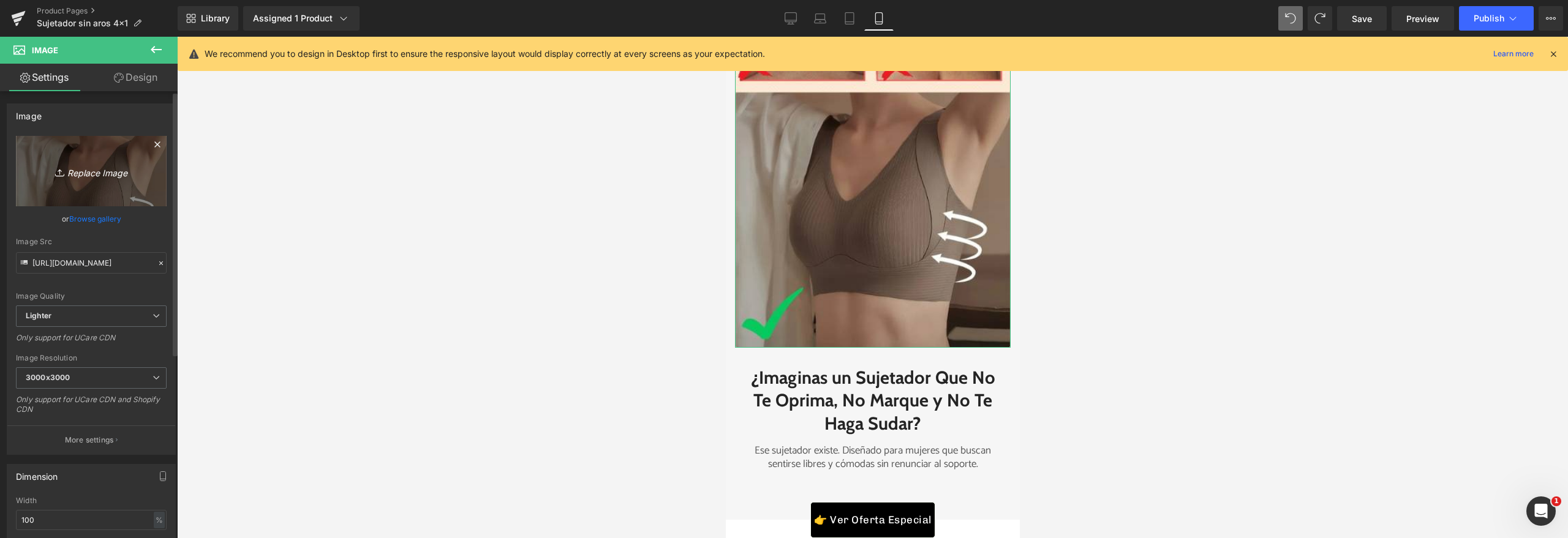
click at [75, 180] on link "Replace Image" at bounding box center [92, 170] width 151 height 70
type input "C:\fakepath\Diseño sin título (5).jpg"
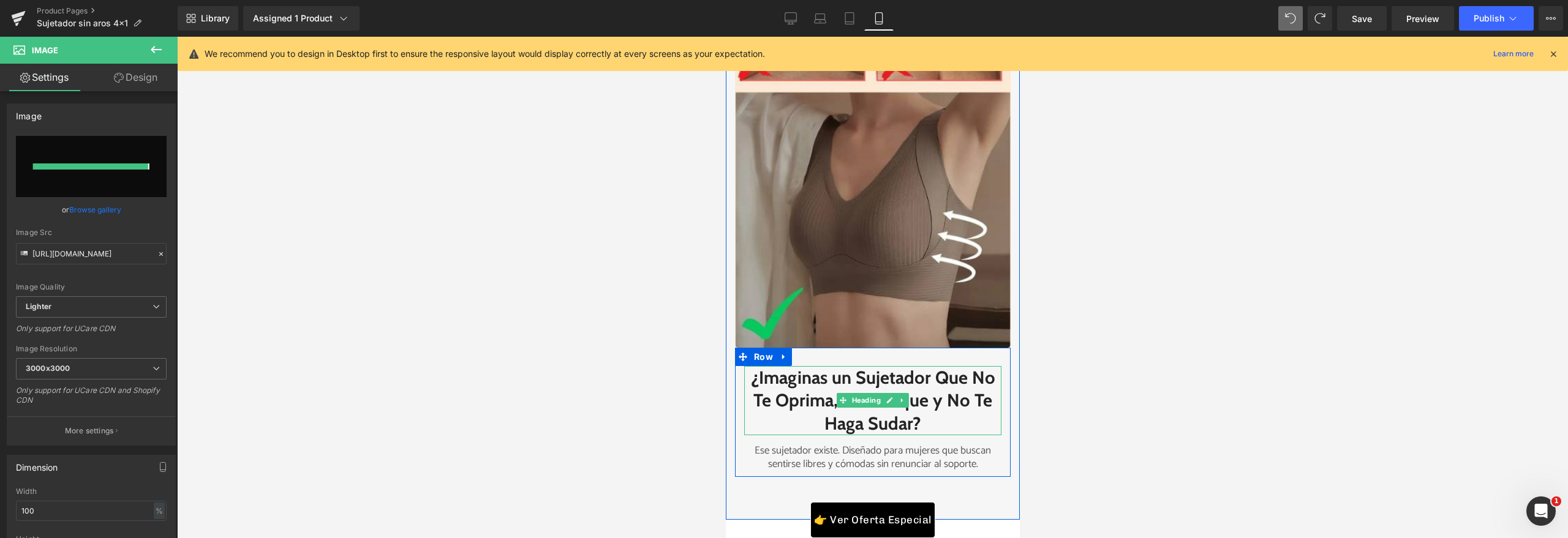
type input "https://ucarecdn.com/0865689a-ee92-4304-80d5-a1ba1fda29a9/-/format/auto/-/previ…"
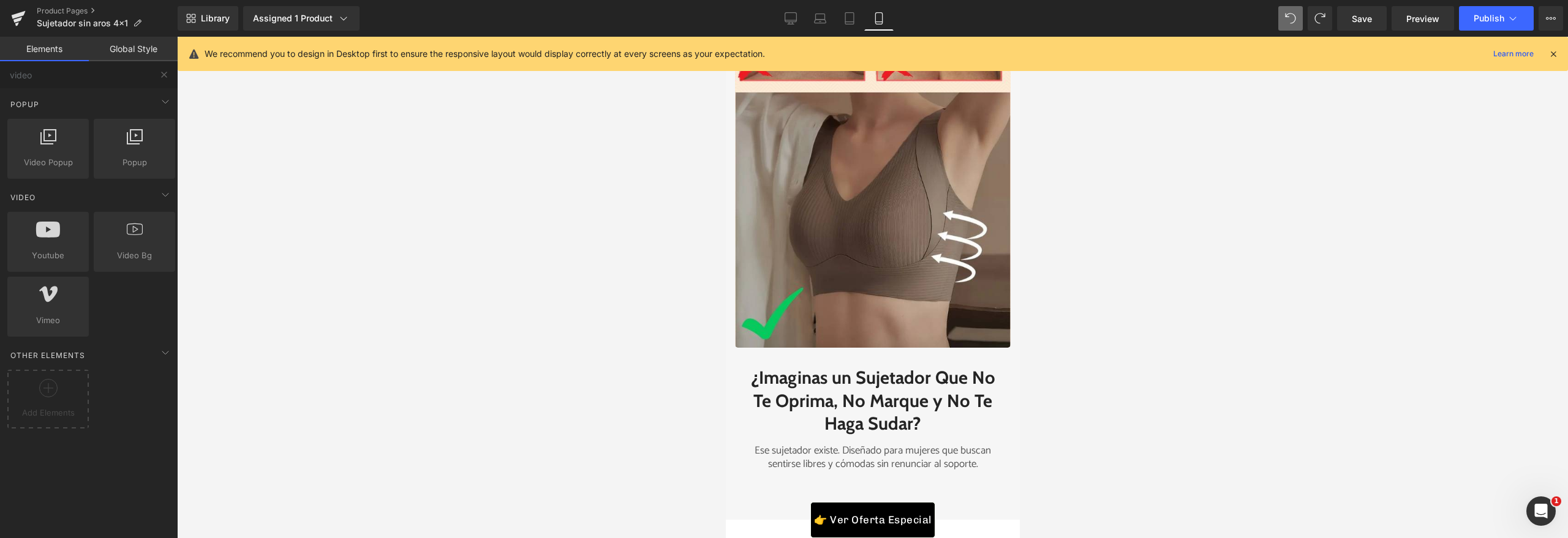
click at [628, 248] on div at bounding box center [872, 287] width 1391 height 502
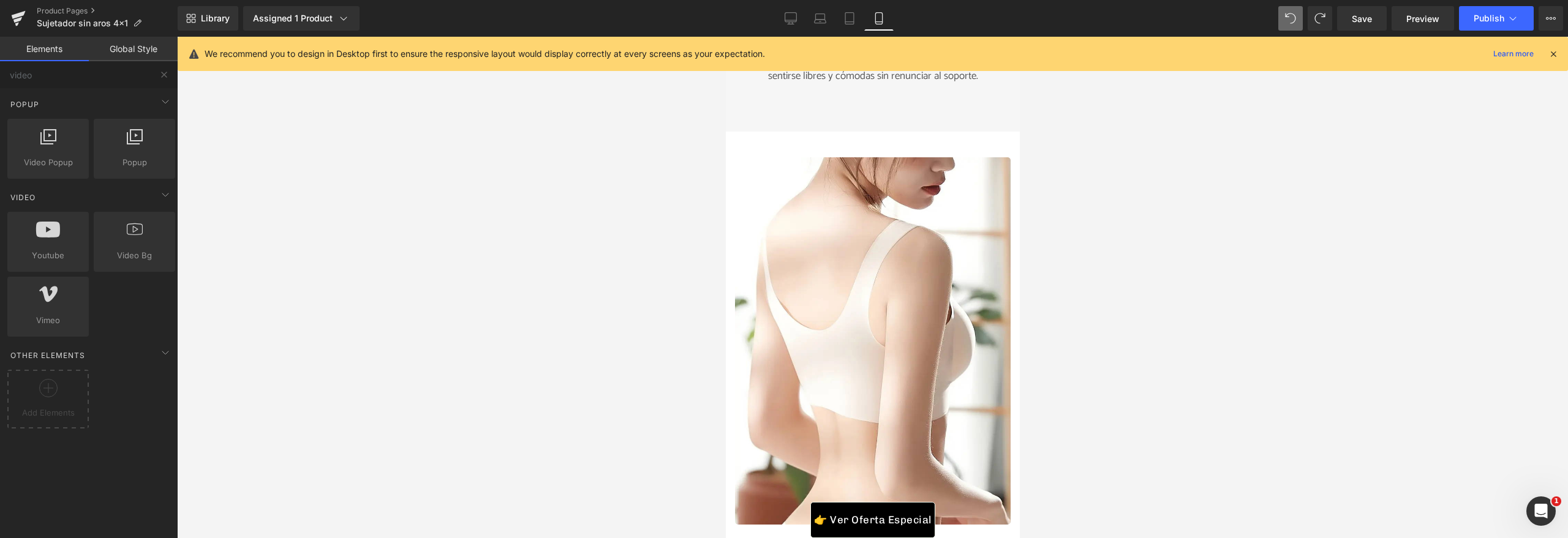
scroll to position [2396, 0]
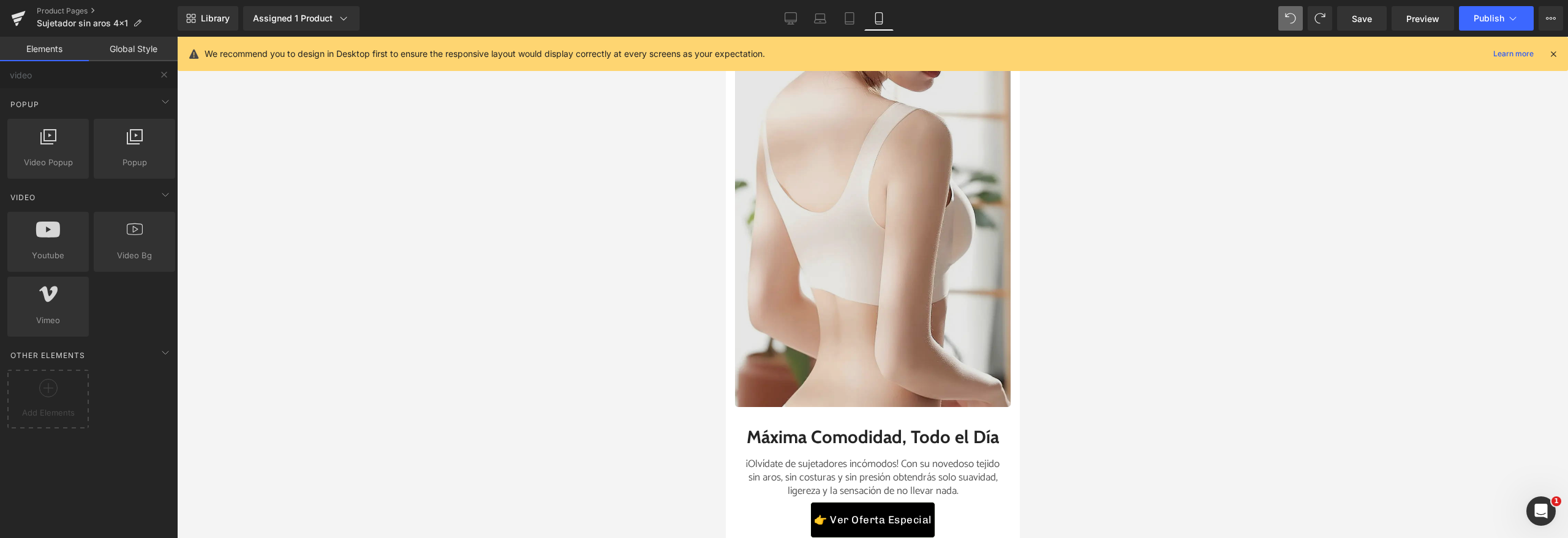
click at [851, 297] on img at bounding box center [871, 224] width 276 height 367
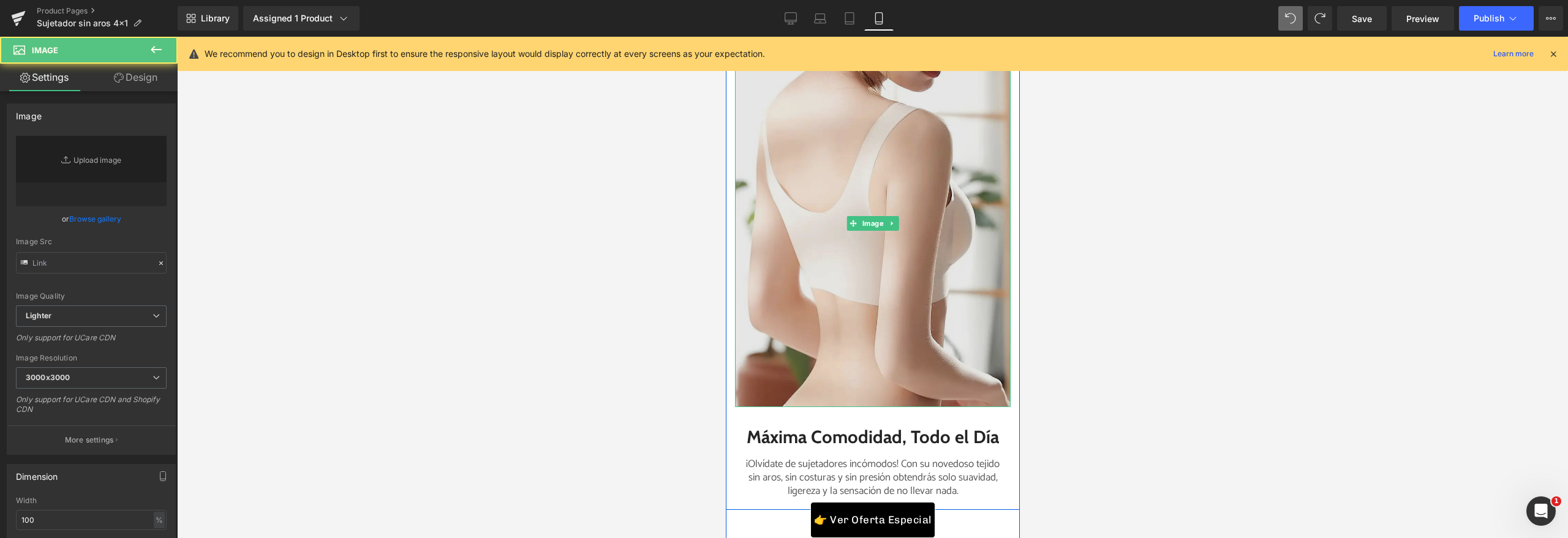
type input "https://ucarecdn.com/0cf5b02c-aa48-463c-bafc-23c7dc2384a8/-/format/auto/-/previ…"
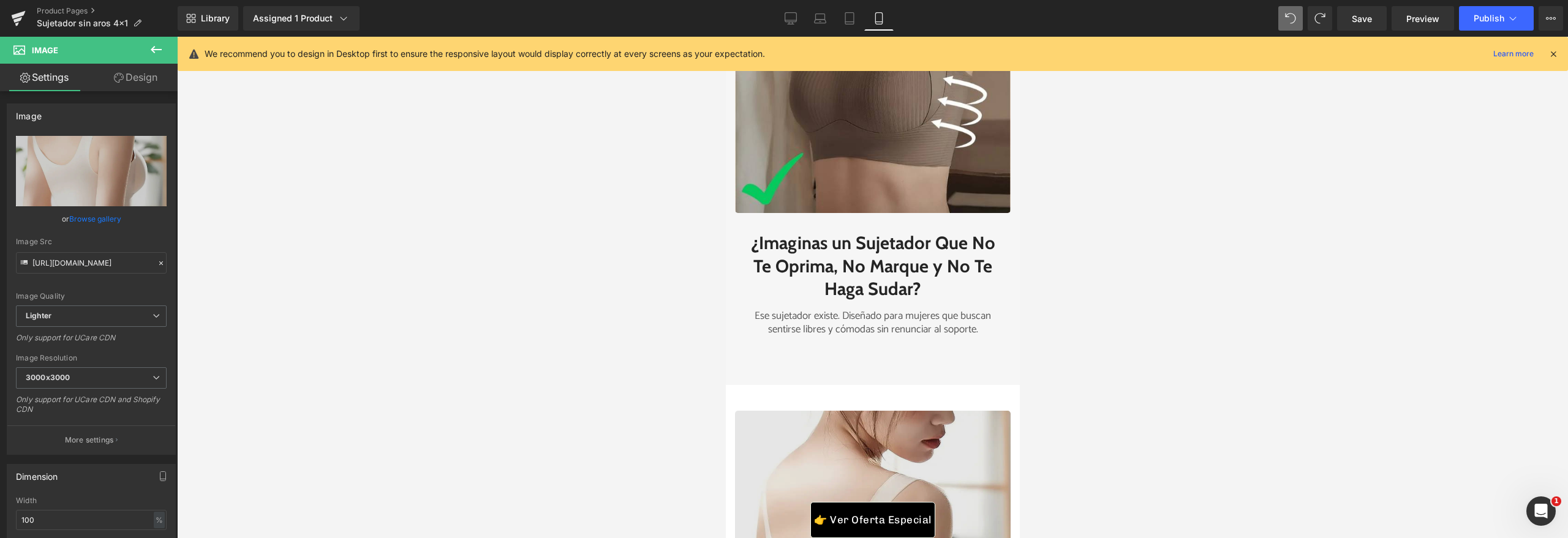
scroll to position [2443, 0]
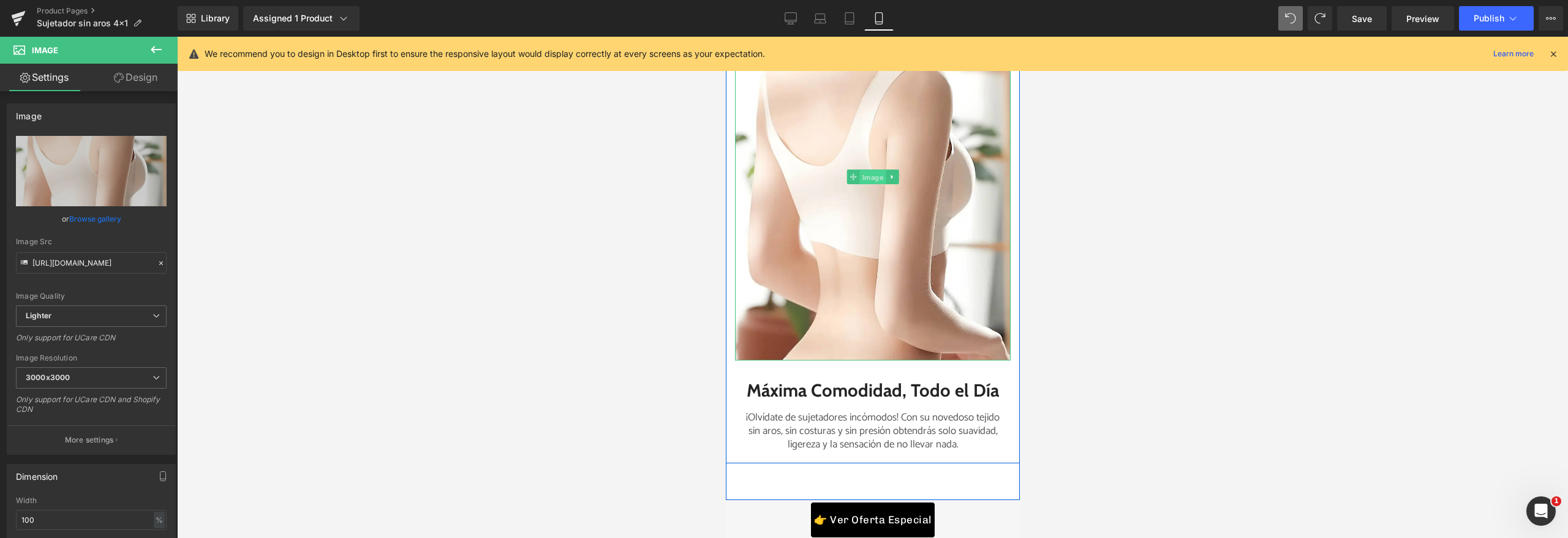
click at [866, 180] on span "Image" at bounding box center [872, 177] width 26 height 15
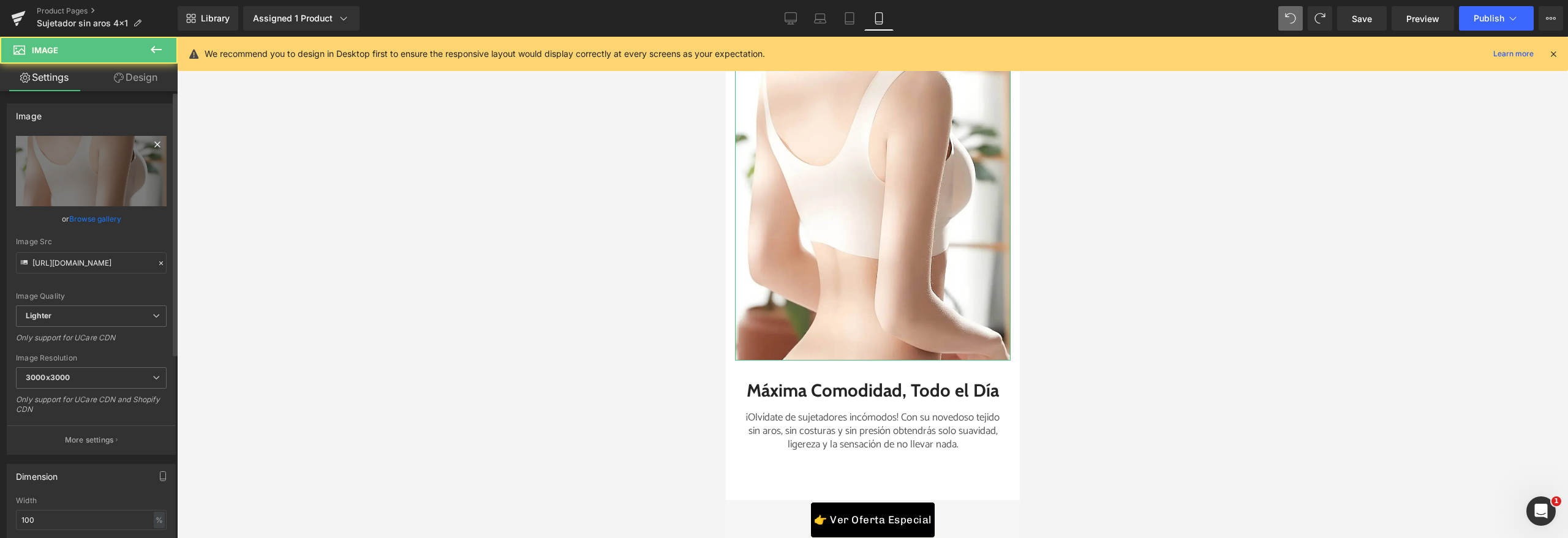
click at [152, 146] on icon at bounding box center [157, 144] width 15 height 15
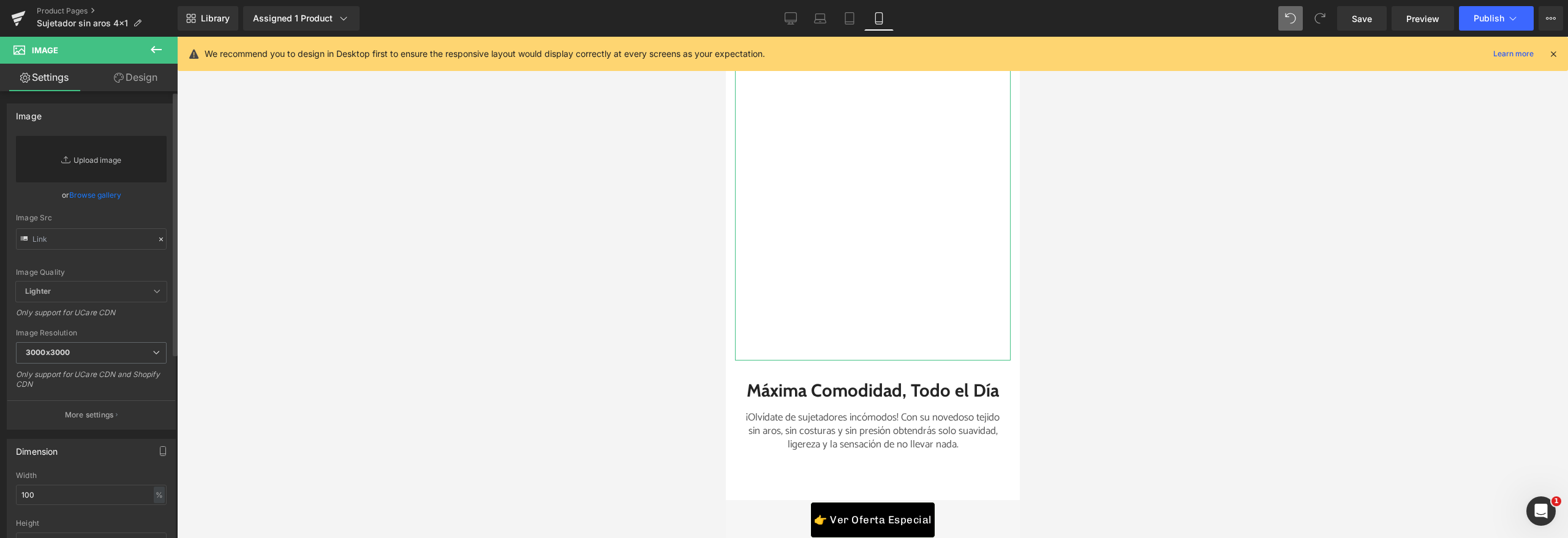
click at [115, 162] on link "Replace Image" at bounding box center [92, 158] width 151 height 46
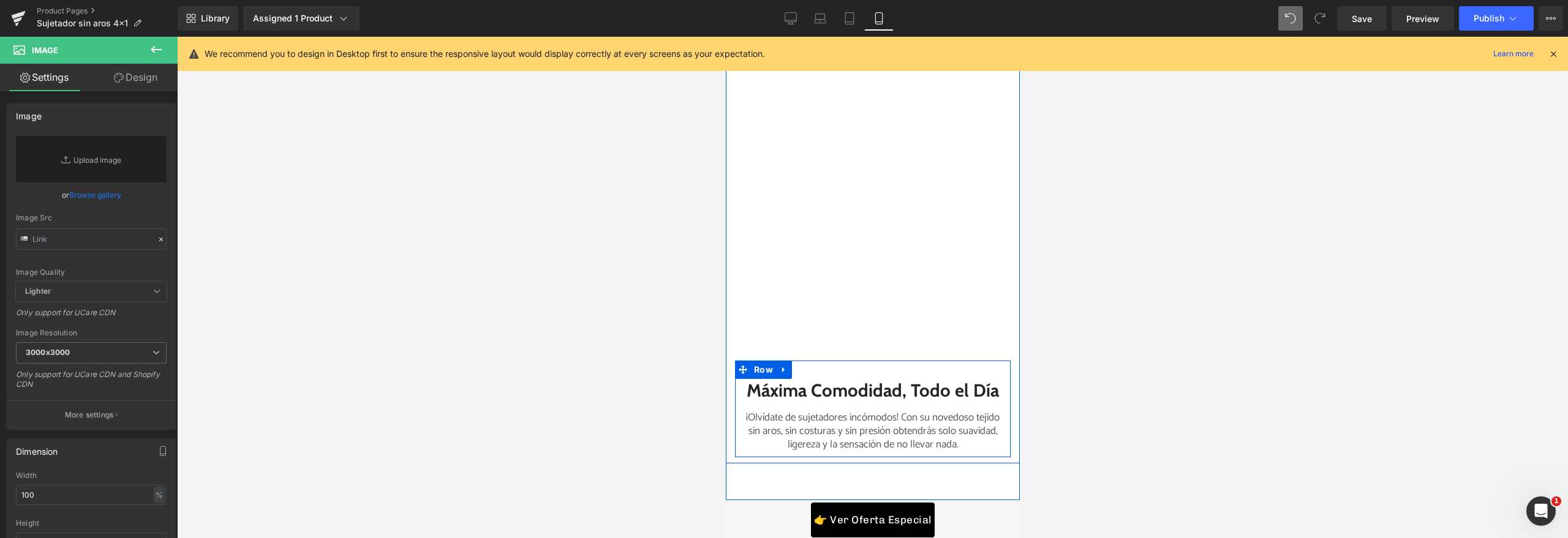
type input "https://ucarecdn.com/0cf5b02c-aa48-463c-bafc-23c7dc2384a8/-/format/auto/-/previ…"
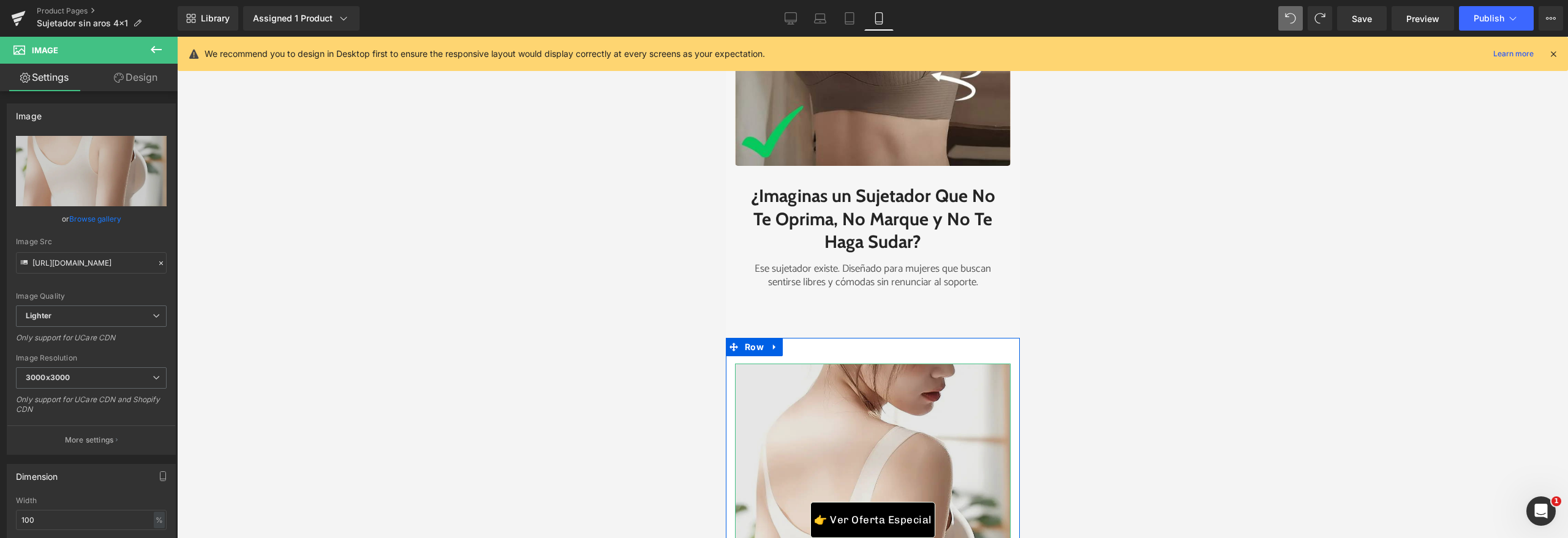
scroll to position [2330, 0]
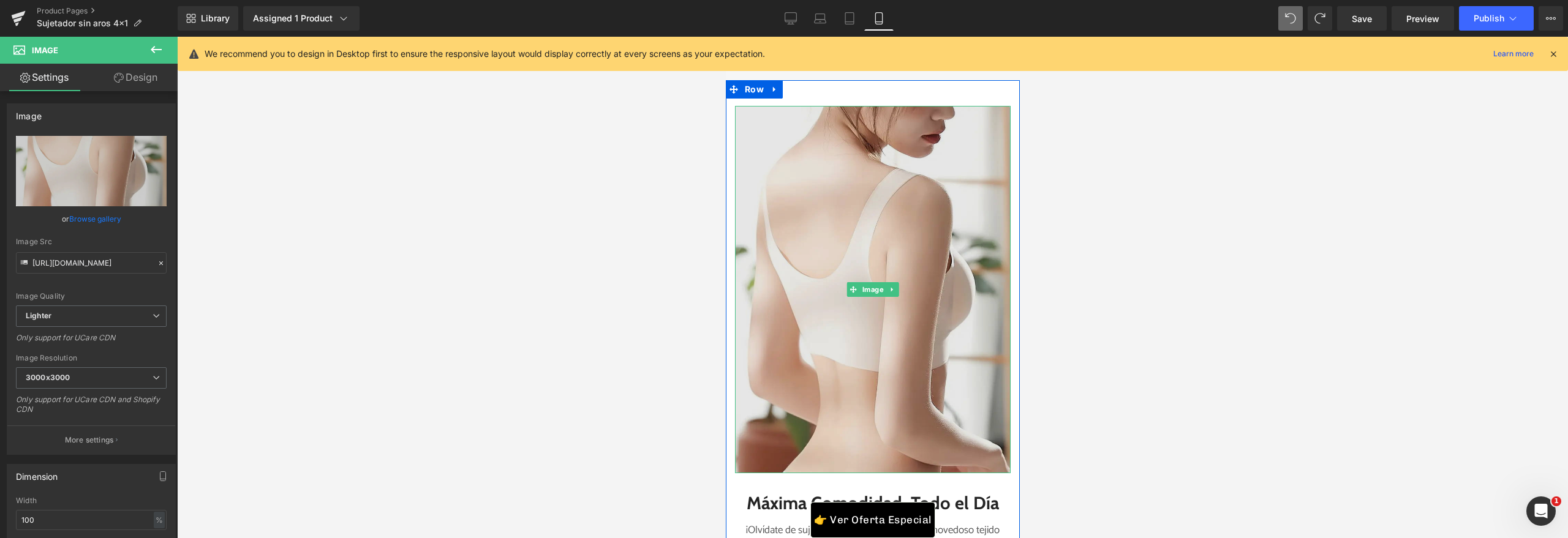
click at [886, 338] on img at bounding box center [871, 290] width 276 height 367
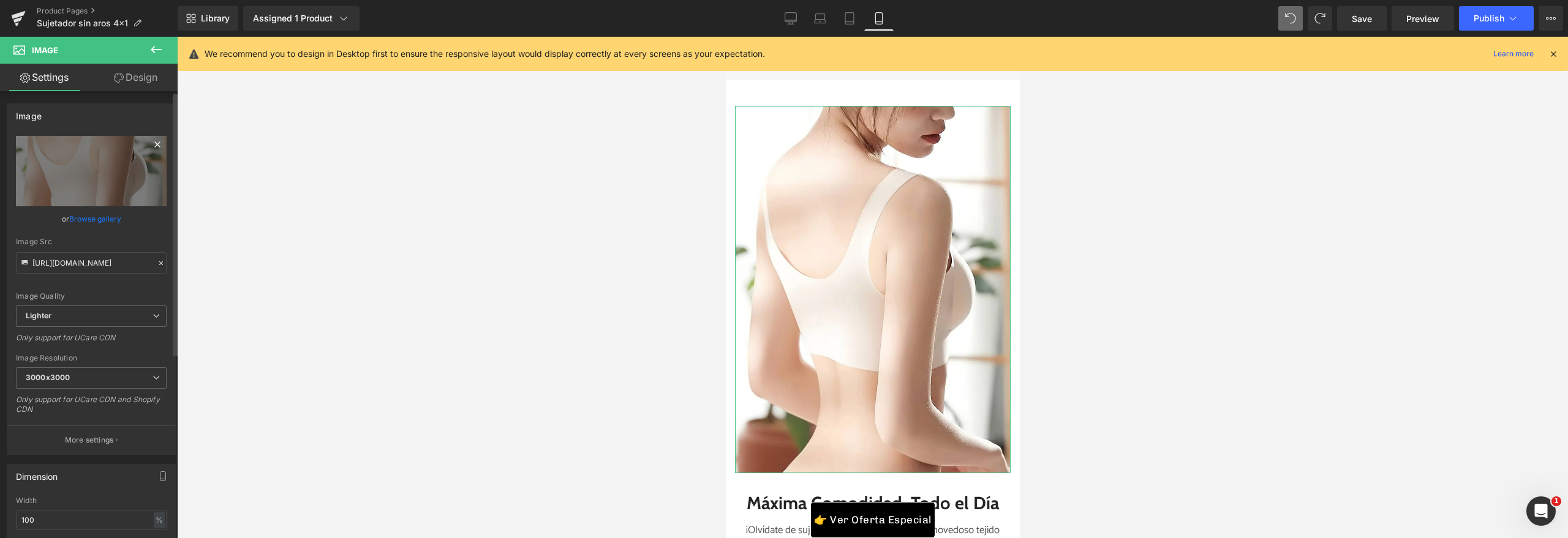
click at [153, 149] on icon at bounding box center [157, 144] width 15 height 15
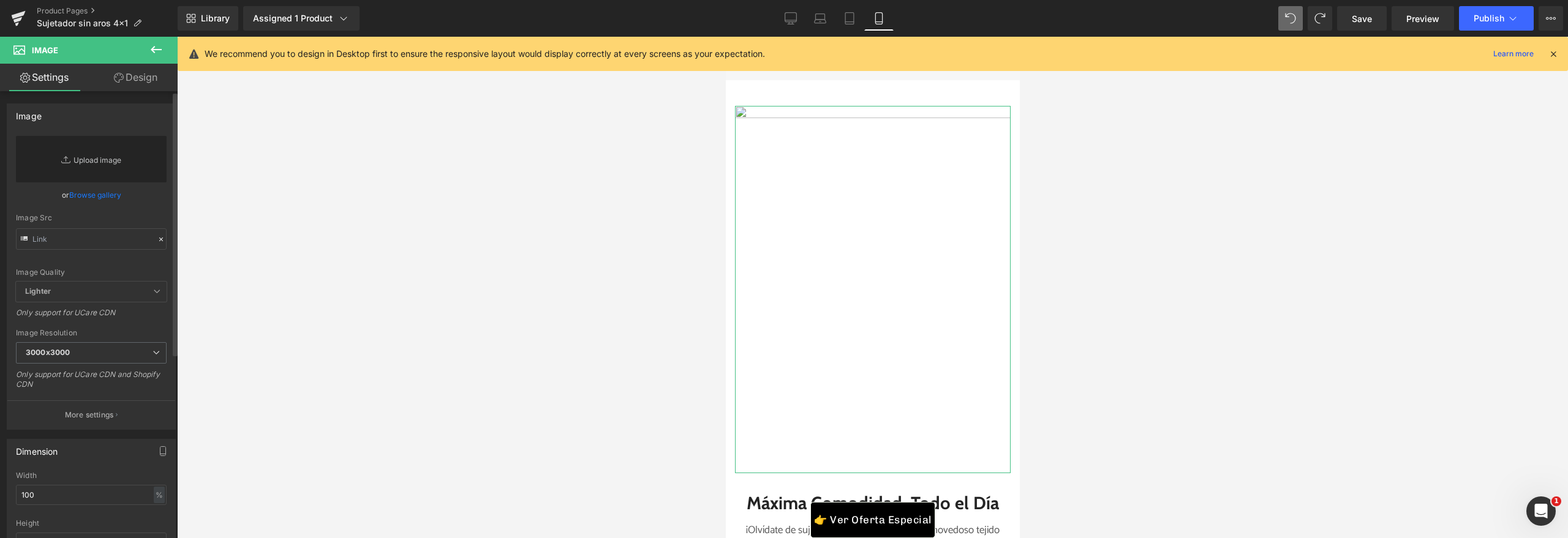
click at [104, 176] on link "Replace Image" at bounding box center [92, 158] width 151 height 46
type input "C:\fakepath\ide retraction ul meat harvests.jpg"
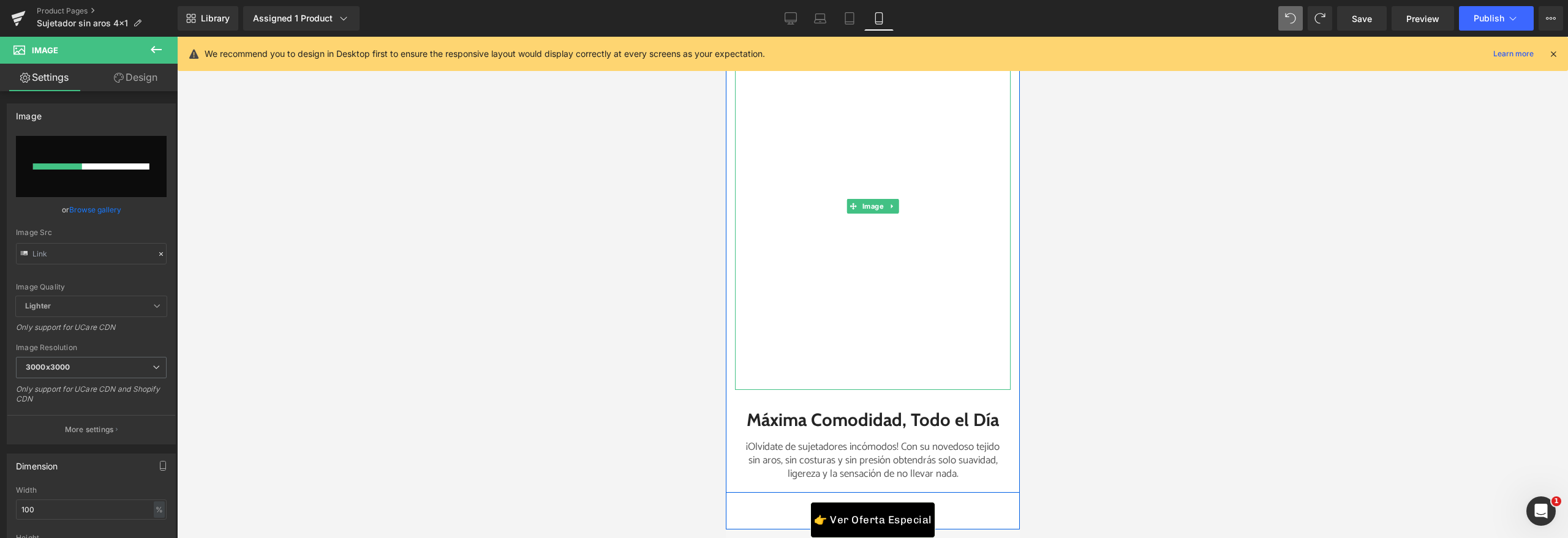
scroll to position [2434, 0]
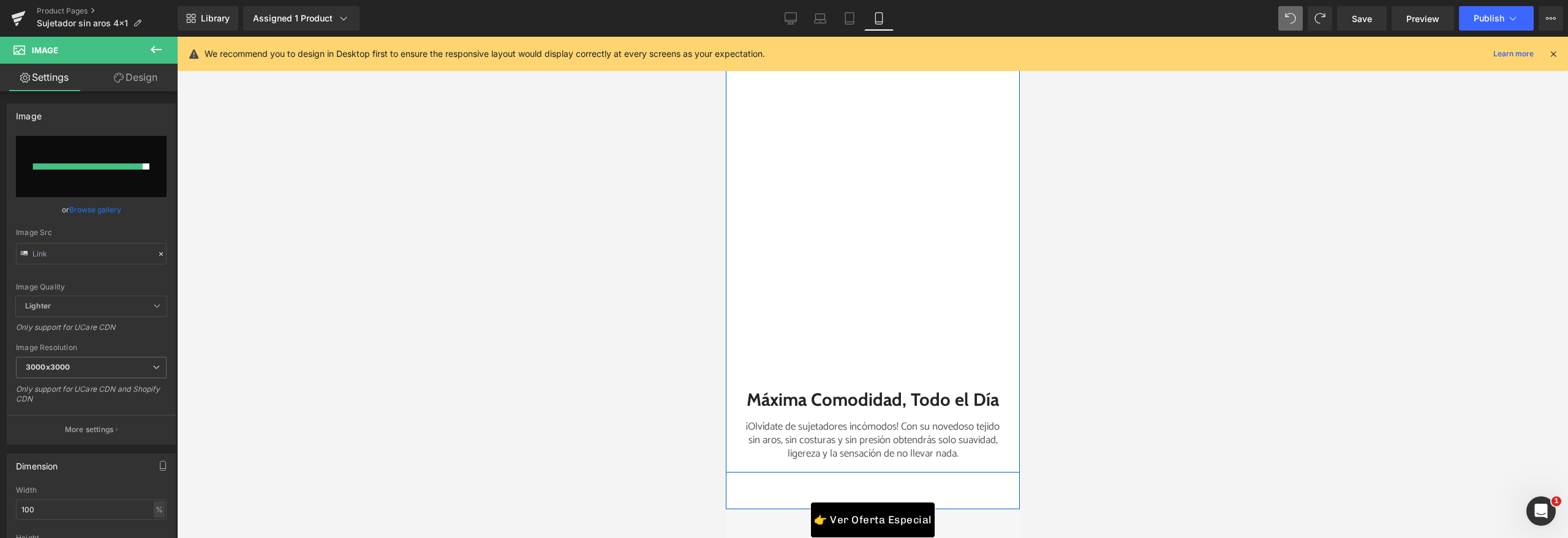
type input "https://ucarecdn.com/ccd2e975-3fdb-4394-a03e-f66004595610/-/format/auto/-/previ…"
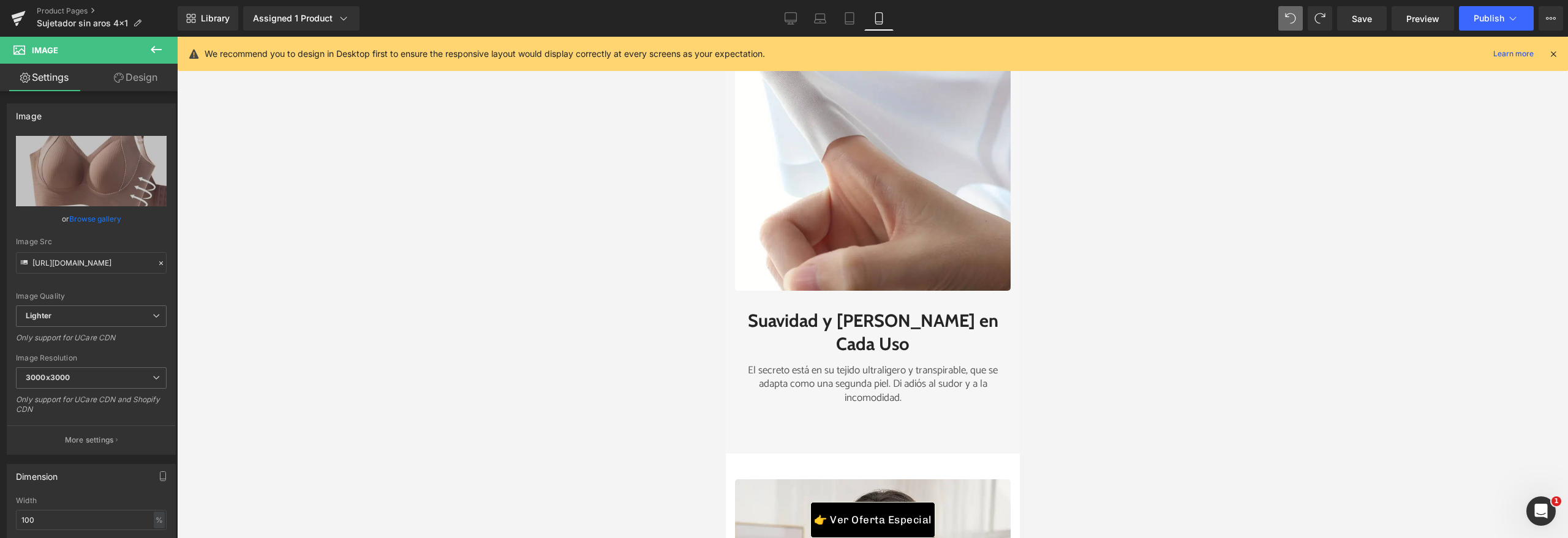
scroll to position [2974, 0]
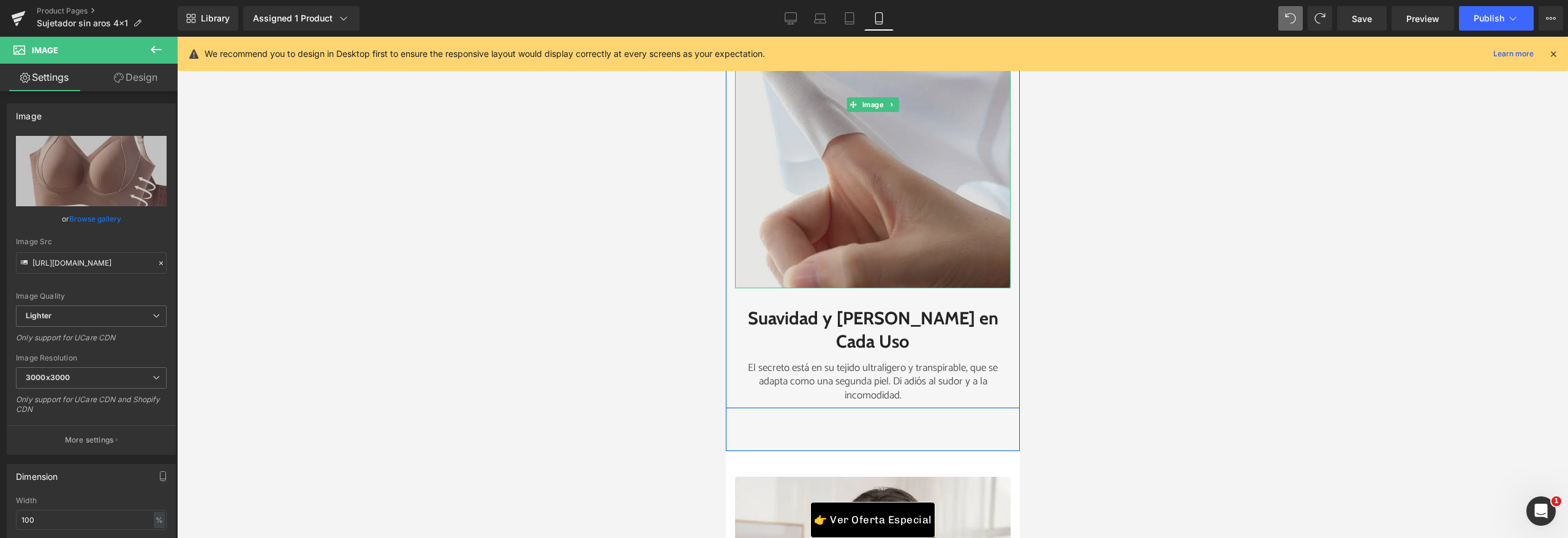
click at [886, 220] on img at bounding box center [871, 105] width 276 height 367
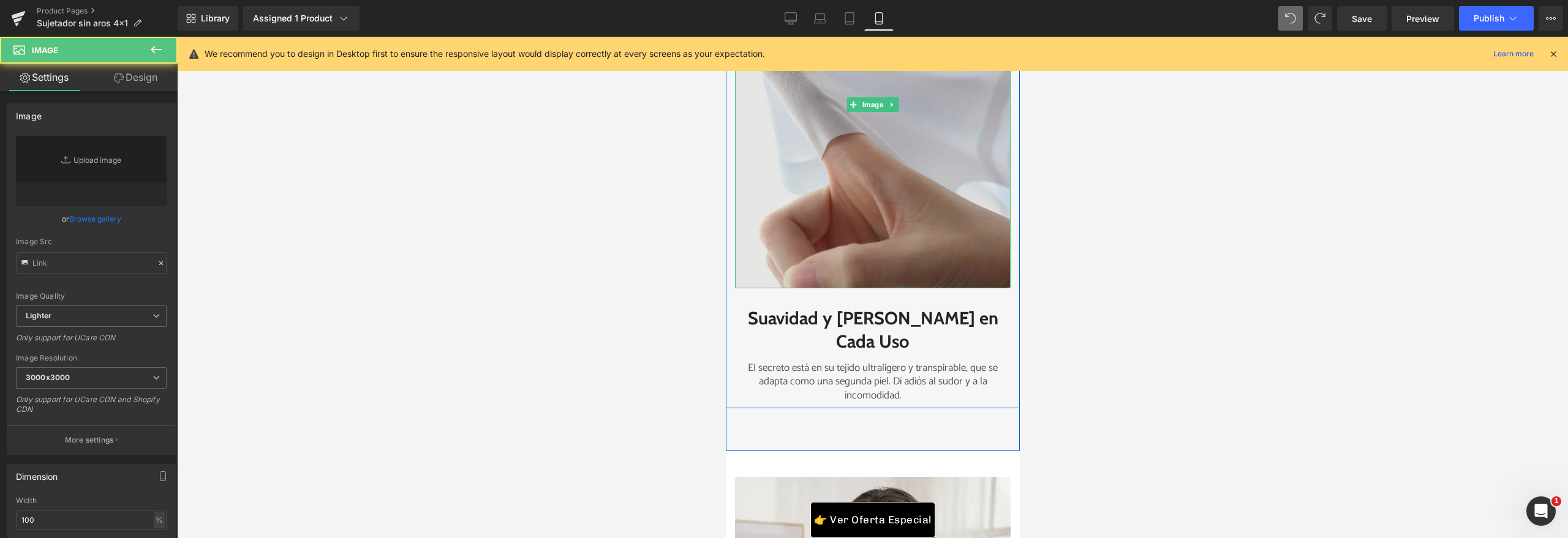
type input "https://ucarecdn.com/3523e60f-57cc-40f9-9550-0f8b216adc39/-/format/auto/-/previ…"
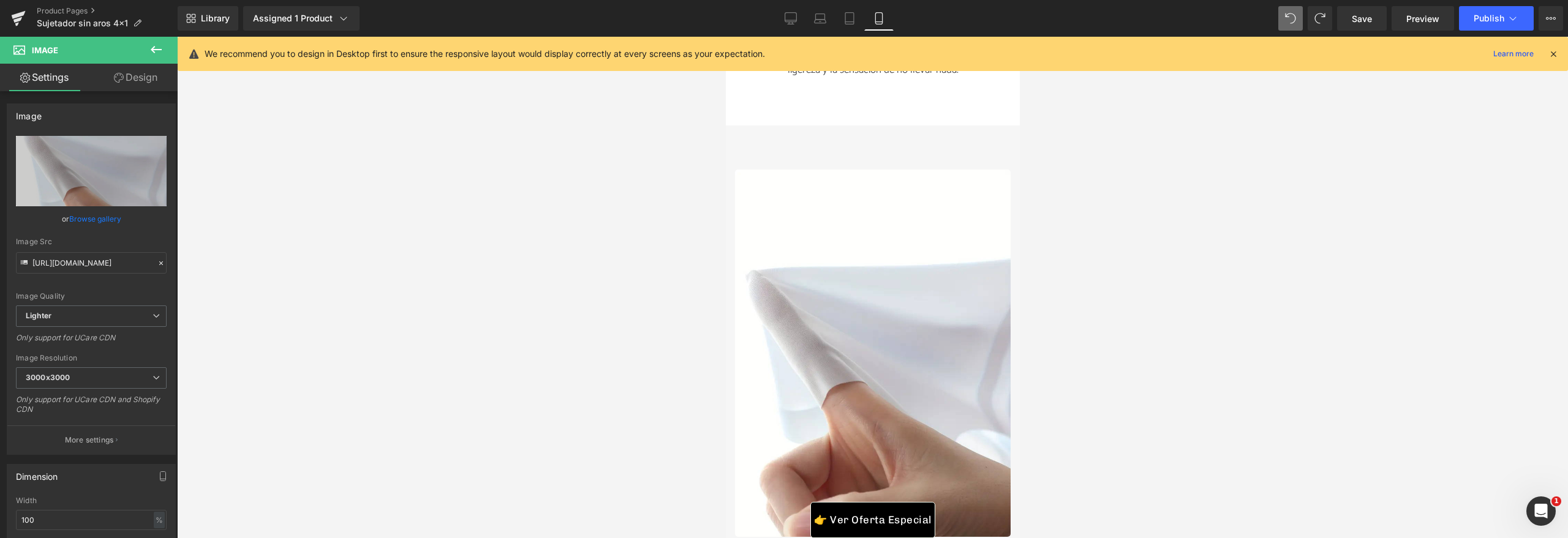
scroll to position [2864, 0]
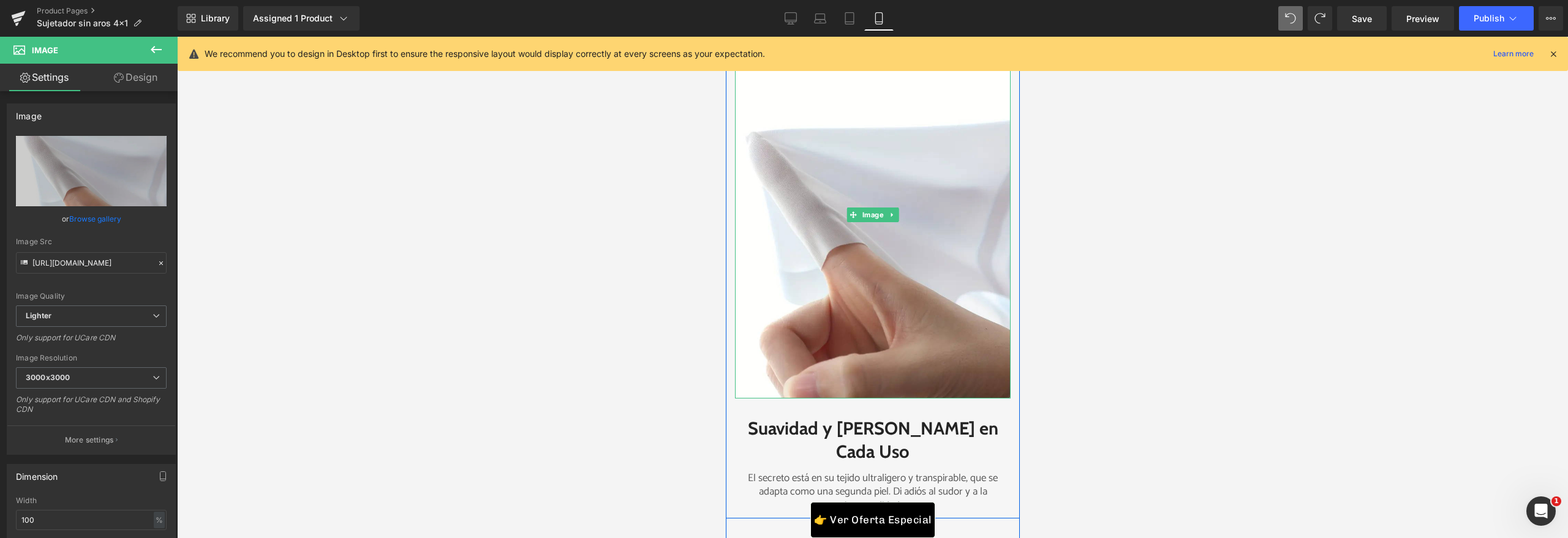
click at [902, 324] on img at bounding box center [871, 214] width 276 height 367
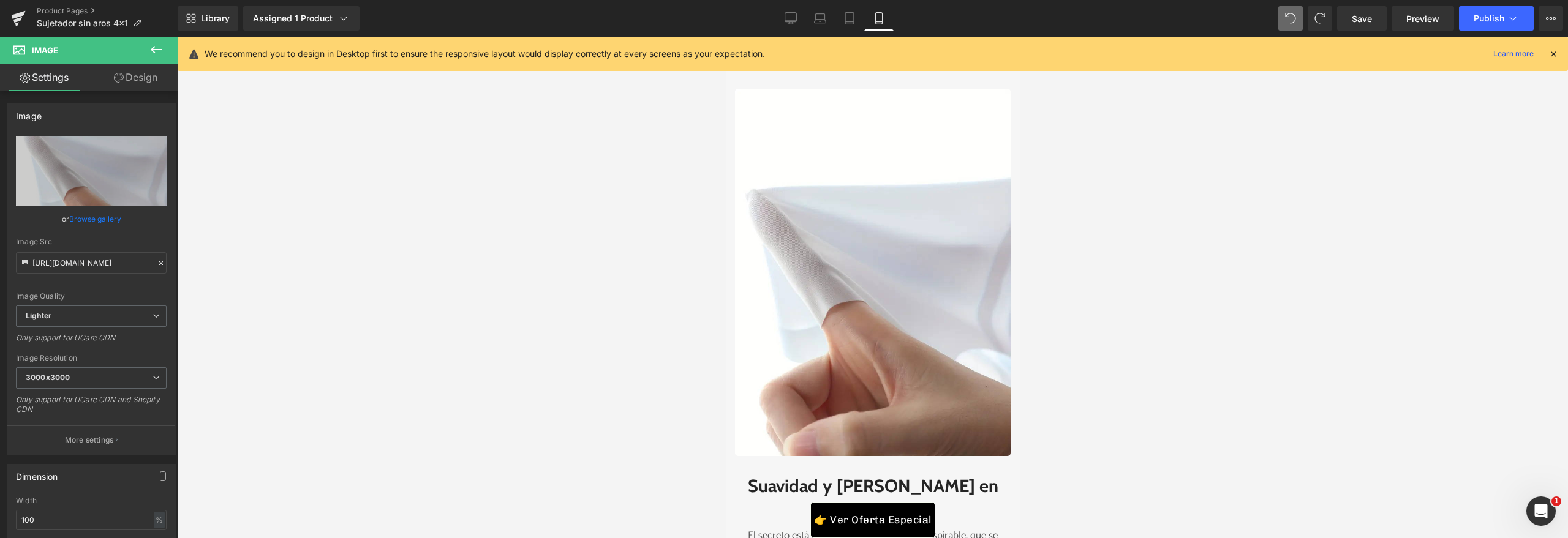
scroll to position [2998, 0]
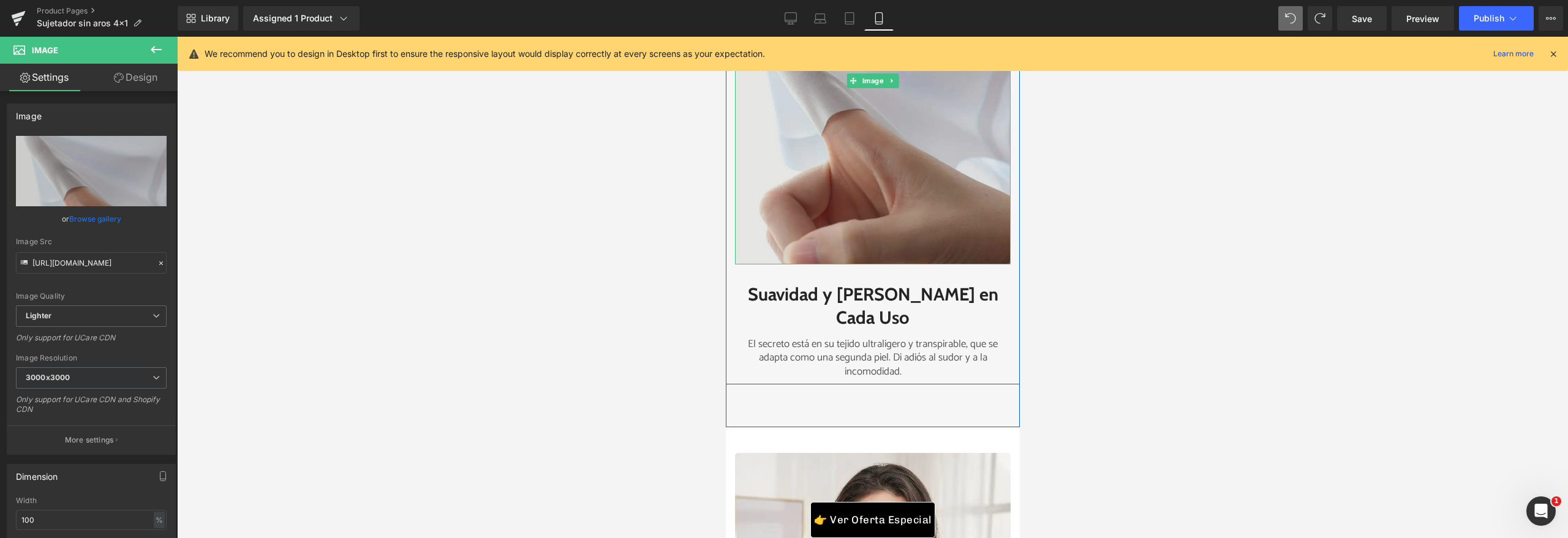
click at [850, 202] on img at bounding box center [871, 81] width 276 height 367
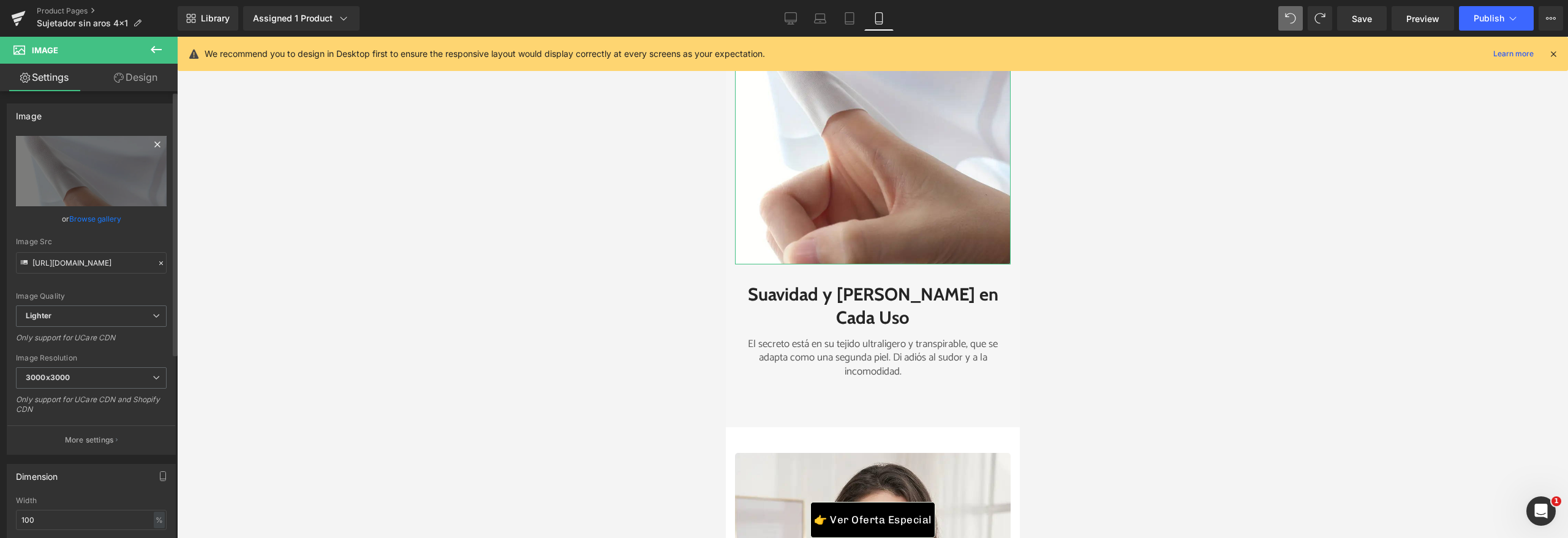
click at [155, 144] on icon at bounding box center [157, 144] width 5 height 5
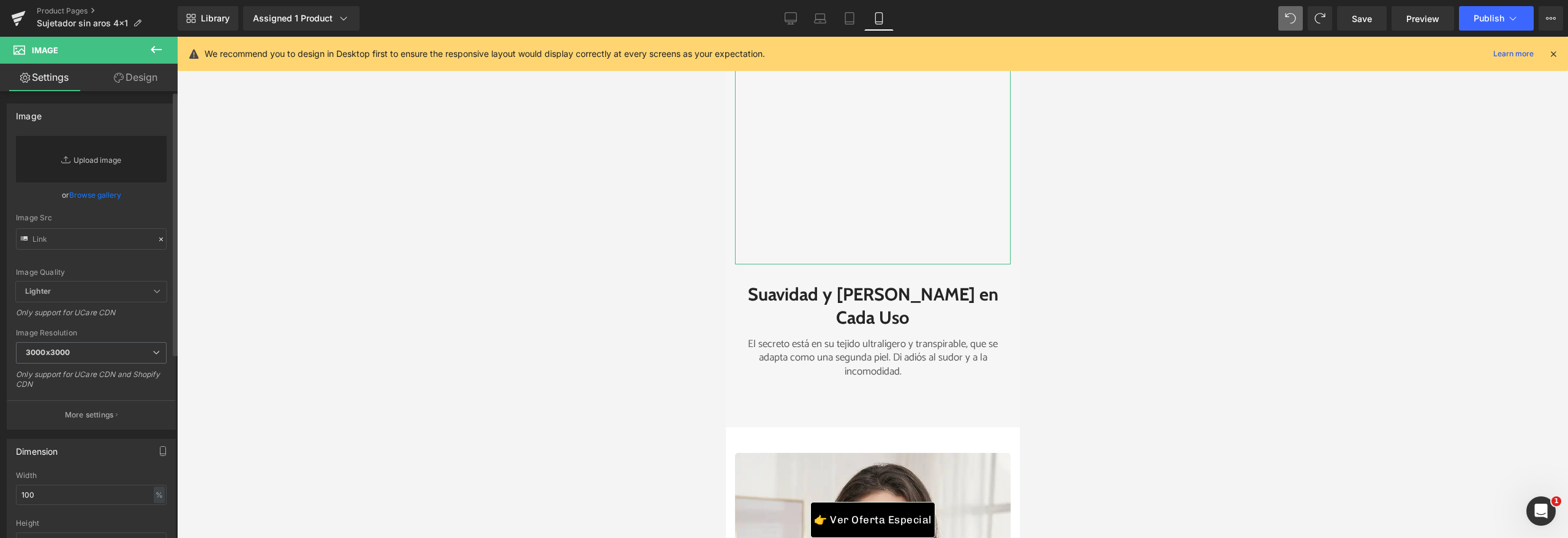
click at [114, 162] on link "Replace Image" at bounding box center [92, 158] width 151 height 46
type input "C:\fakepath\51oM0GiAHyL._AC_SX679_.jpg"
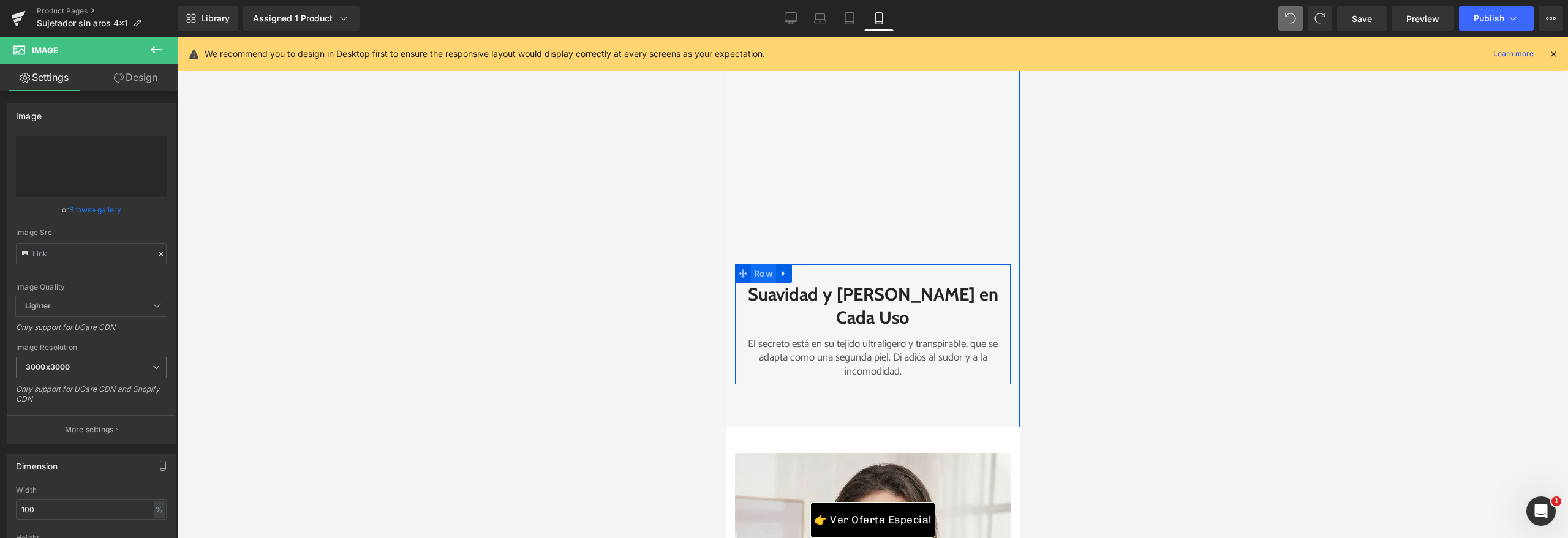
type input "https://ucarecdn.com/4e4c882e-af7a-4dfb-9704-d87c78bb5af9/-/format/auto/-/previ…"
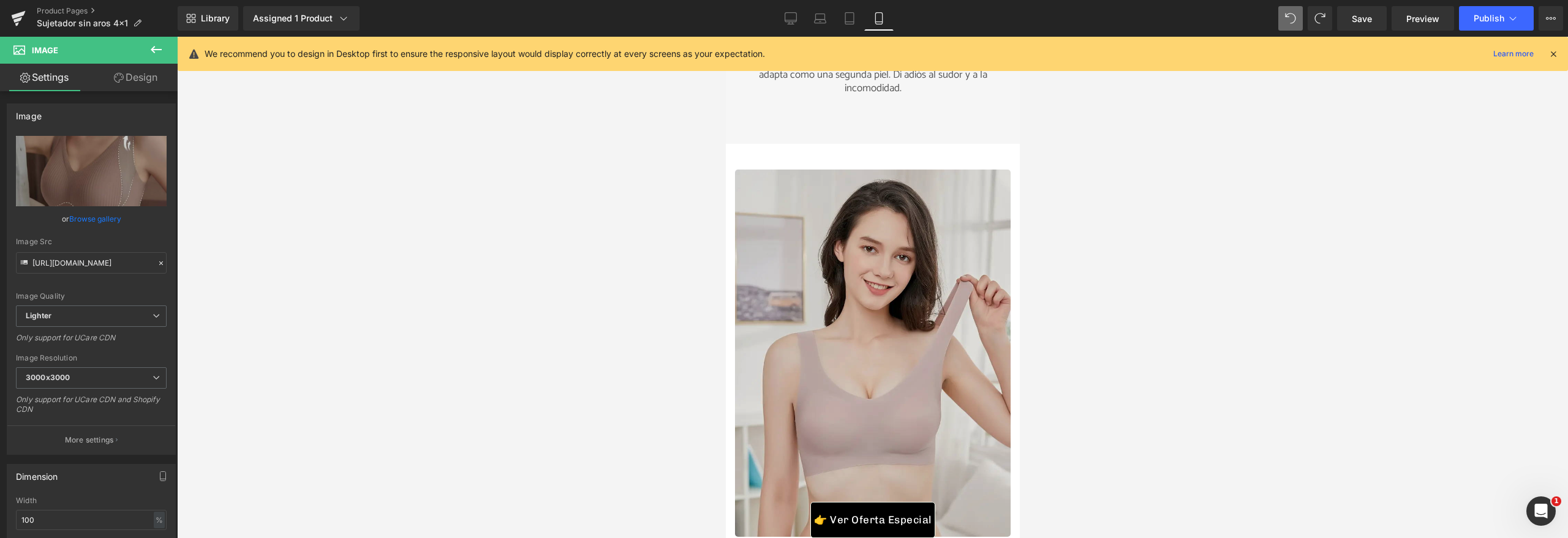
scroll to position [3454, 0]
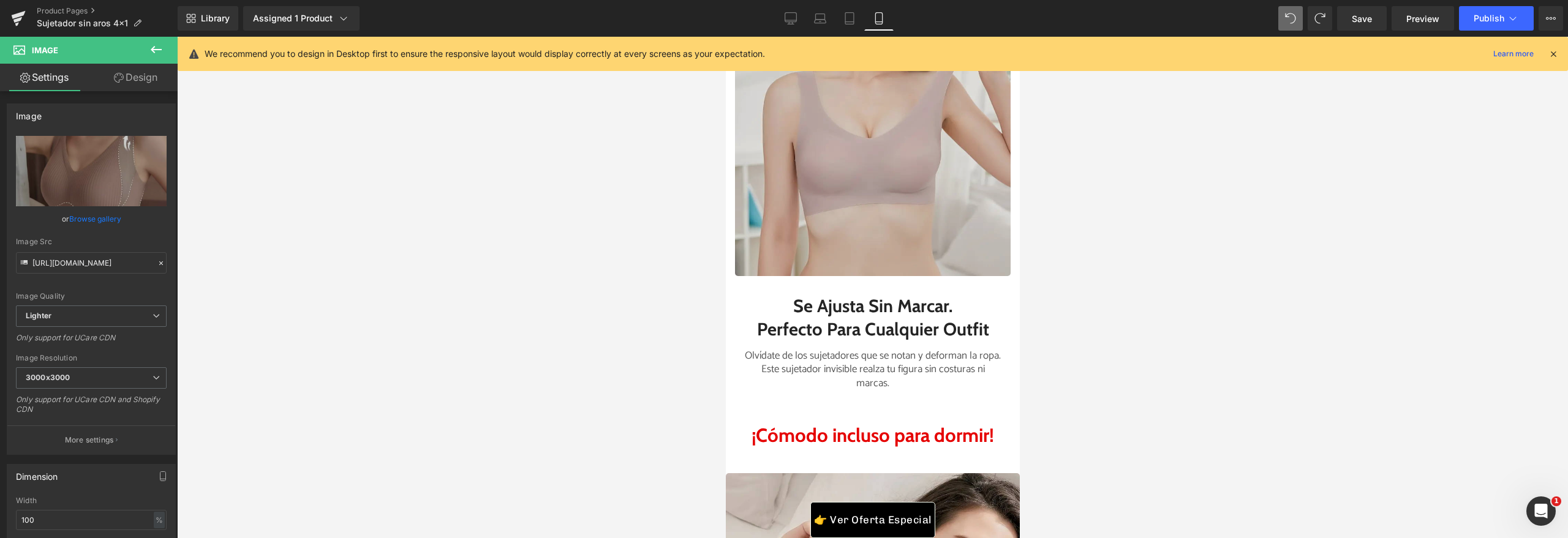
click at [754, 276] on img at bounding box center [871, 93] width 276 height 367
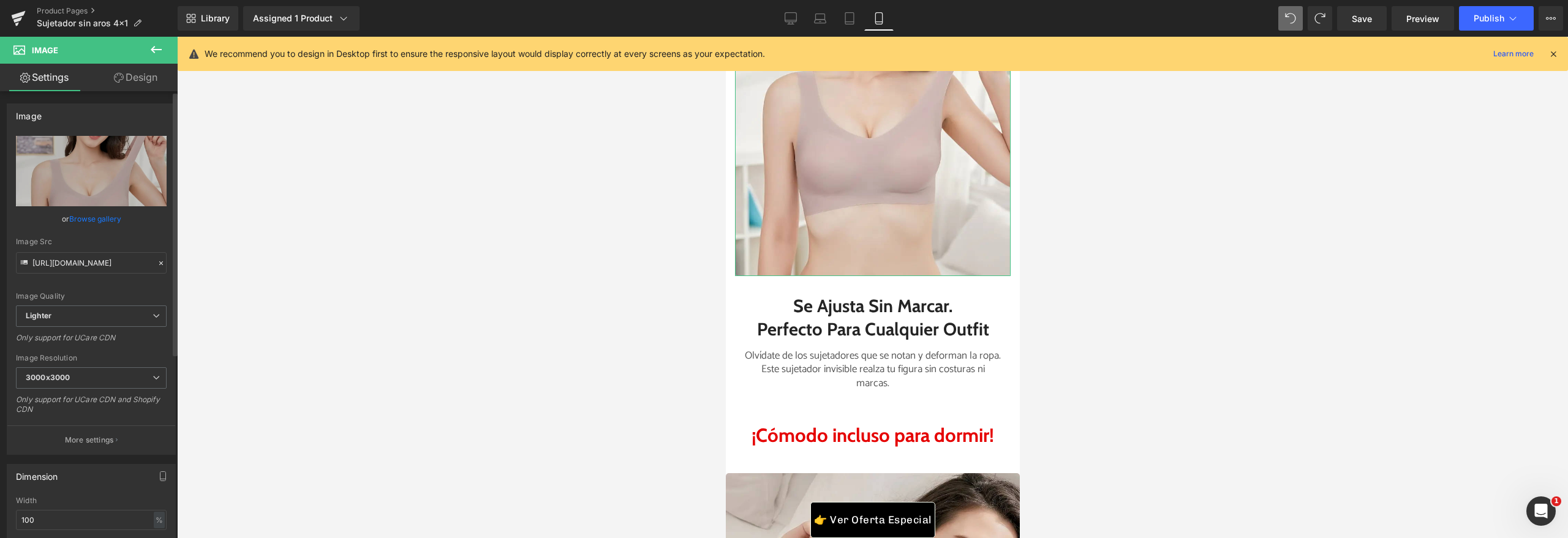
click at [98, 216] on link "Browse gallery" at bounding box center [95, 219] width 52 height 22
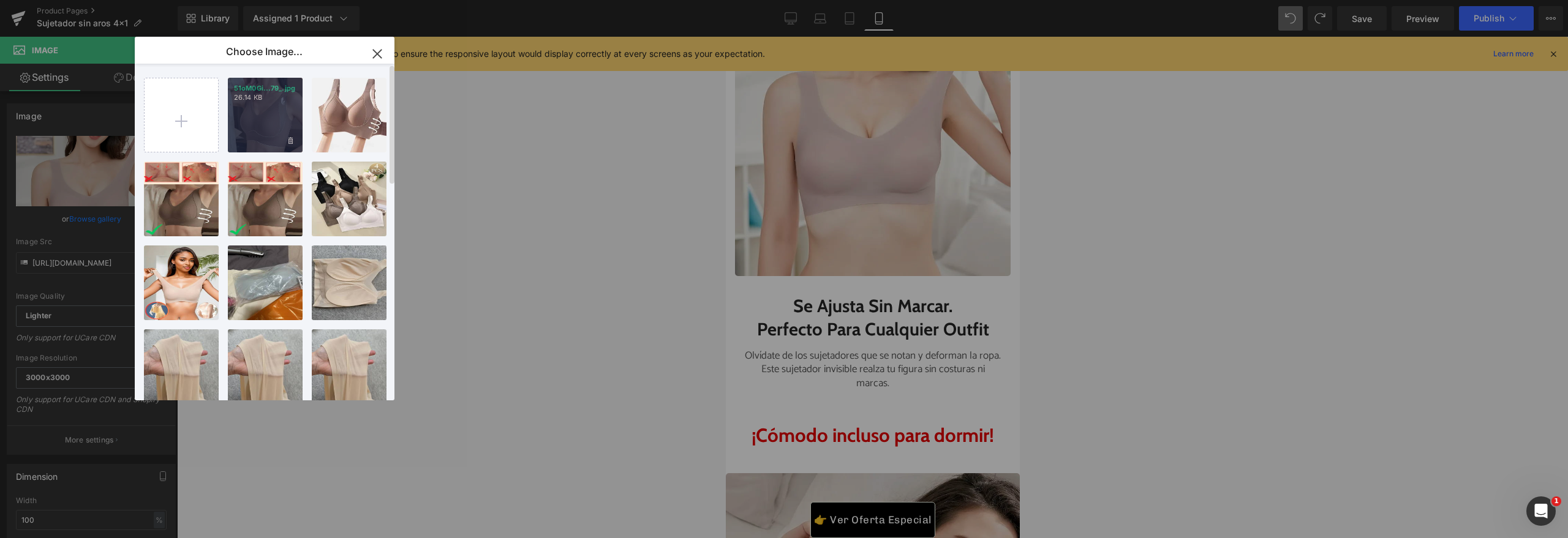
click at [241, 128] on div "51oM0Gi...79_.jpg 26.14 KB" at bounding box center [266, 115] width 75 height 75
type input "https://ucarecdn.com/4e4c882e-af7a-4dfb-9704-d87c78bb5af9/-/format/auto/-/previ…"
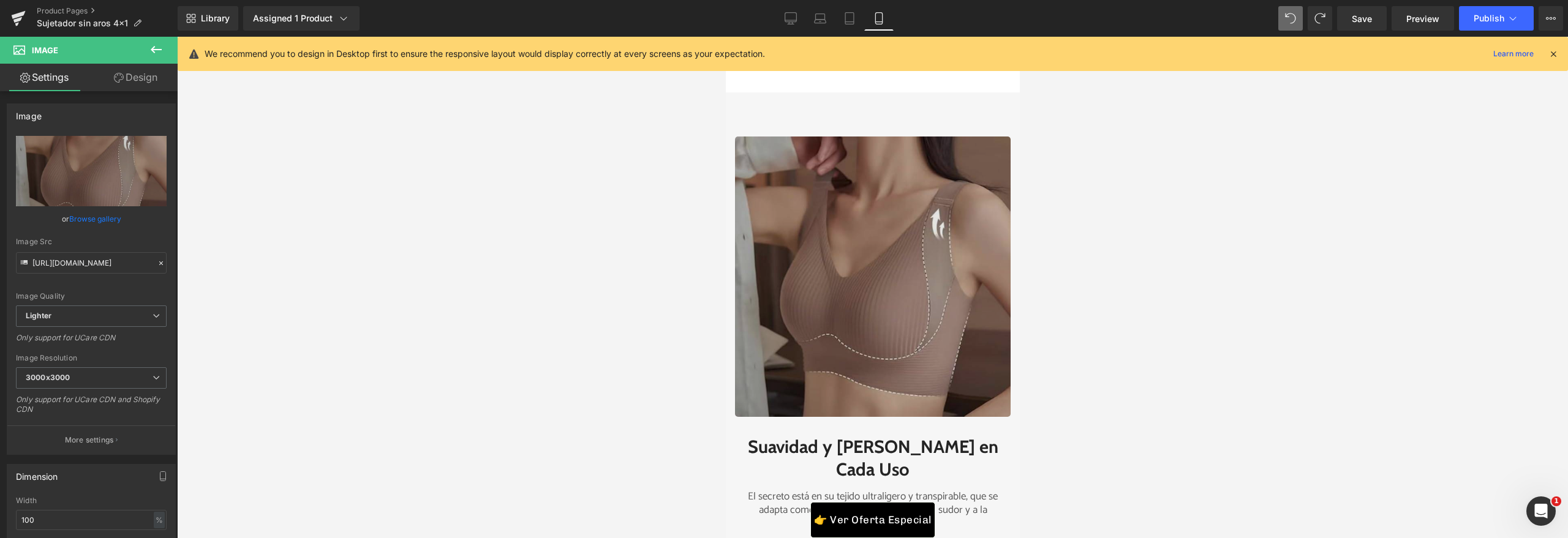
scroll to position [2734, 0]
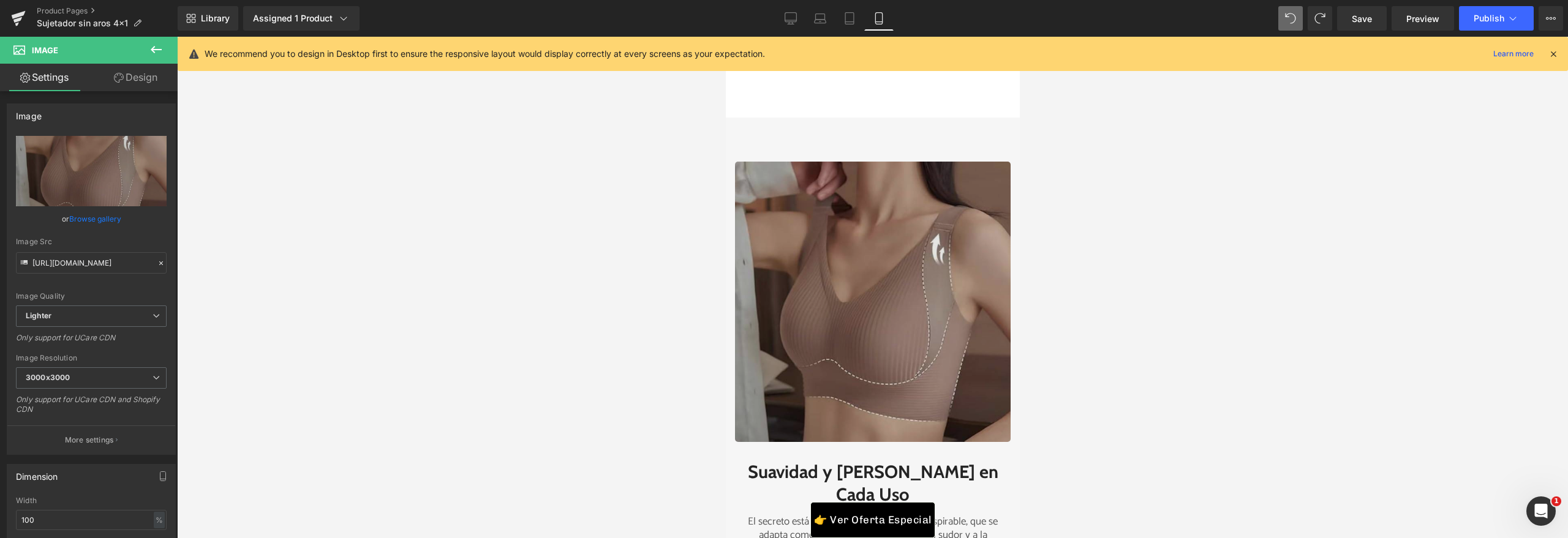
click at [799, 317] on img at bounding box center [871, 302] width 276 height 280
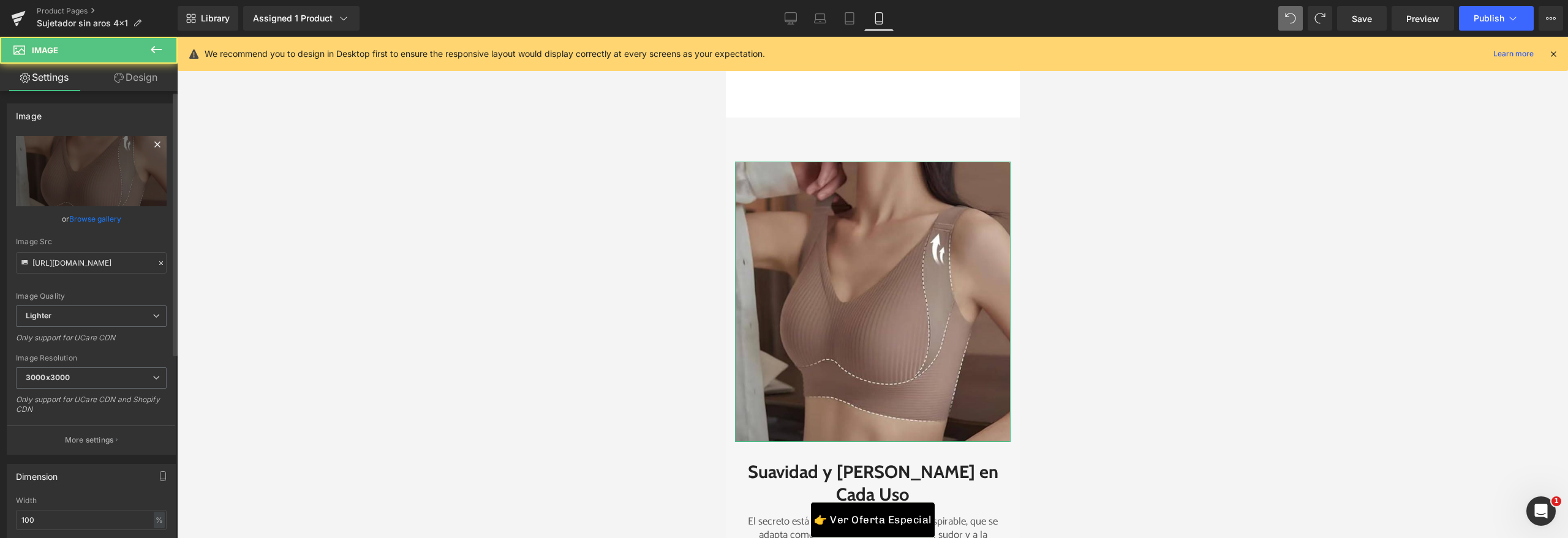
click at [155, 144] on icon at bounding box center [157, 144] width 5 height 5
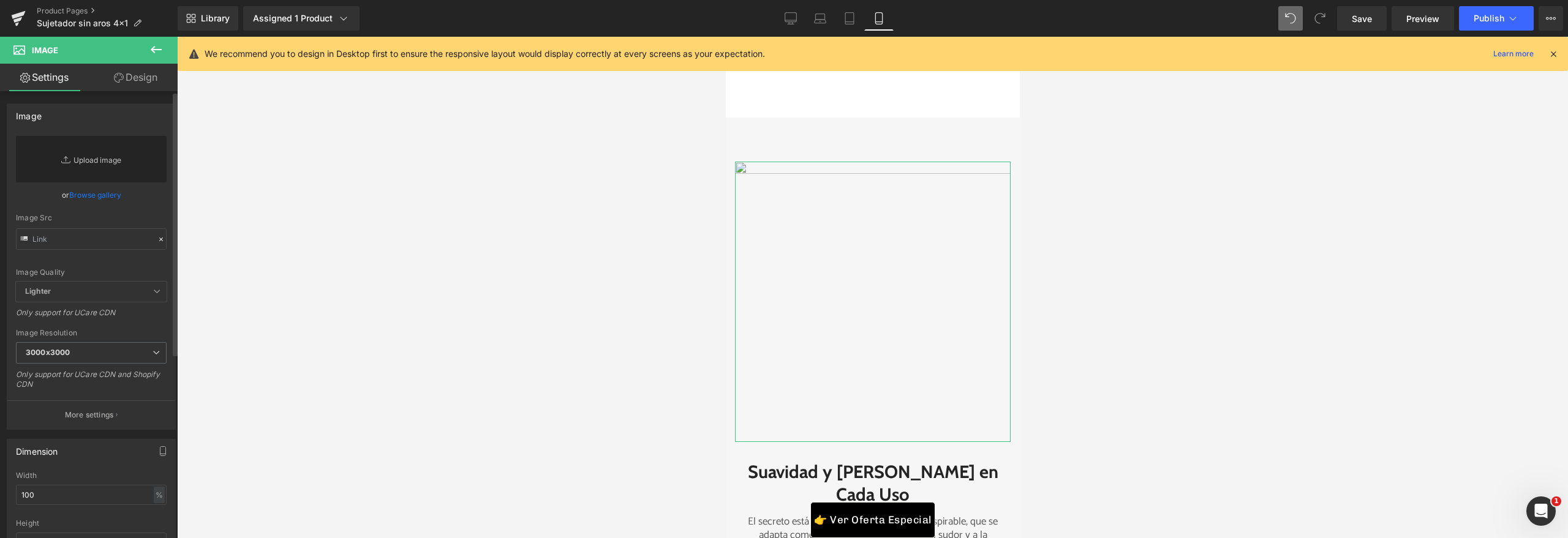
click at [106, 161] on link "Replace Image" at bounding box center [92, 158] width 151 height 46
type input "C:\fakepath\07f72dfb-bce1-426a-b1ee-a089ef3fee0f.webp"
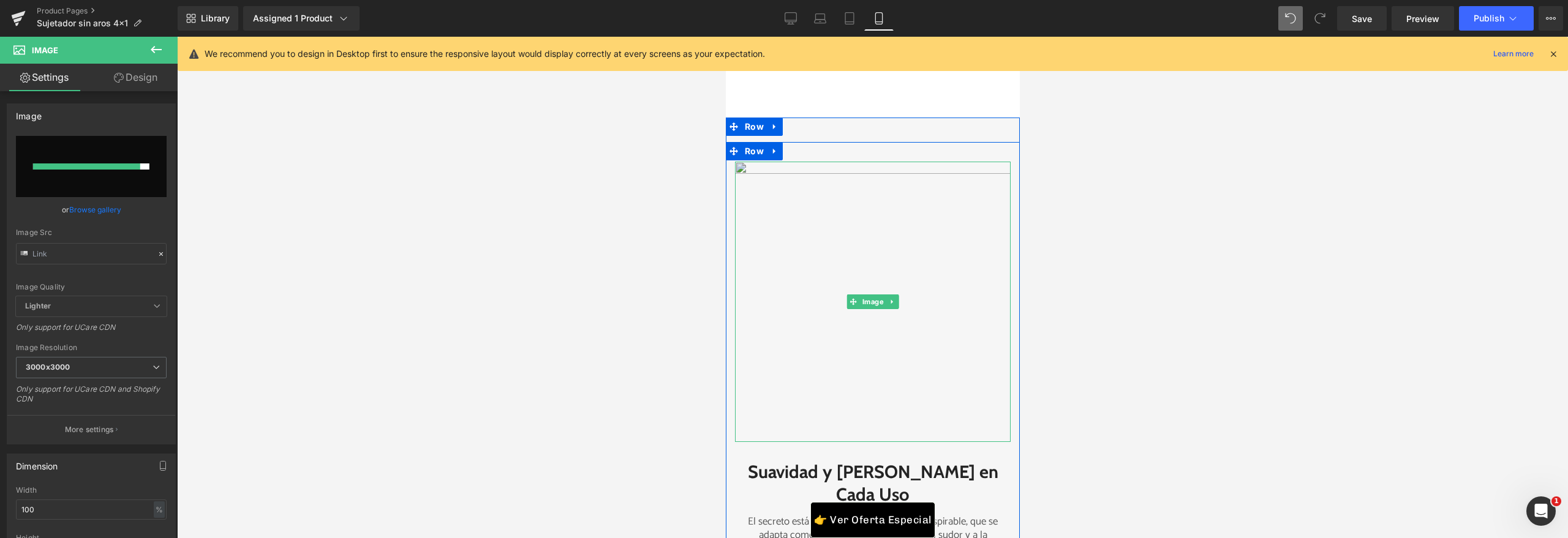
type input "https://ucarecdn.com/26532db6-7896-43fb-baef-94e16373ccf7/-/format/auto/-/previ…"
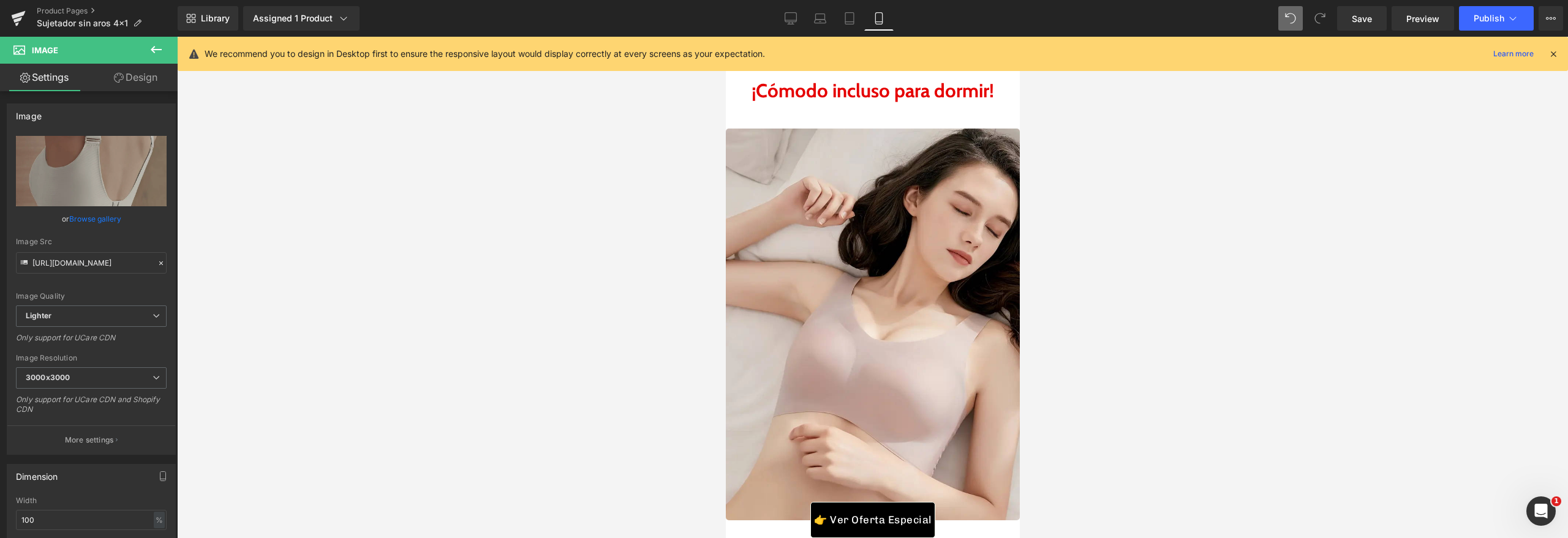
scroll to position [3848, 0]
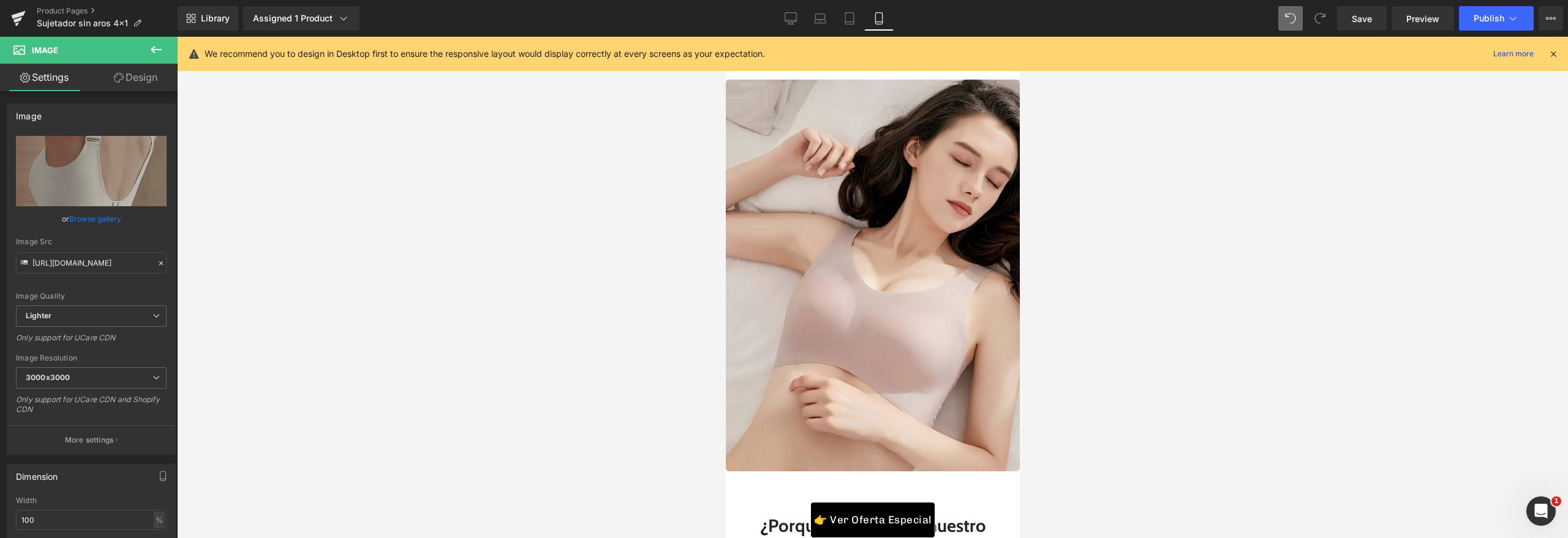
click at [783, 277] on img at bounding box center [871, 275] width 294 height 392
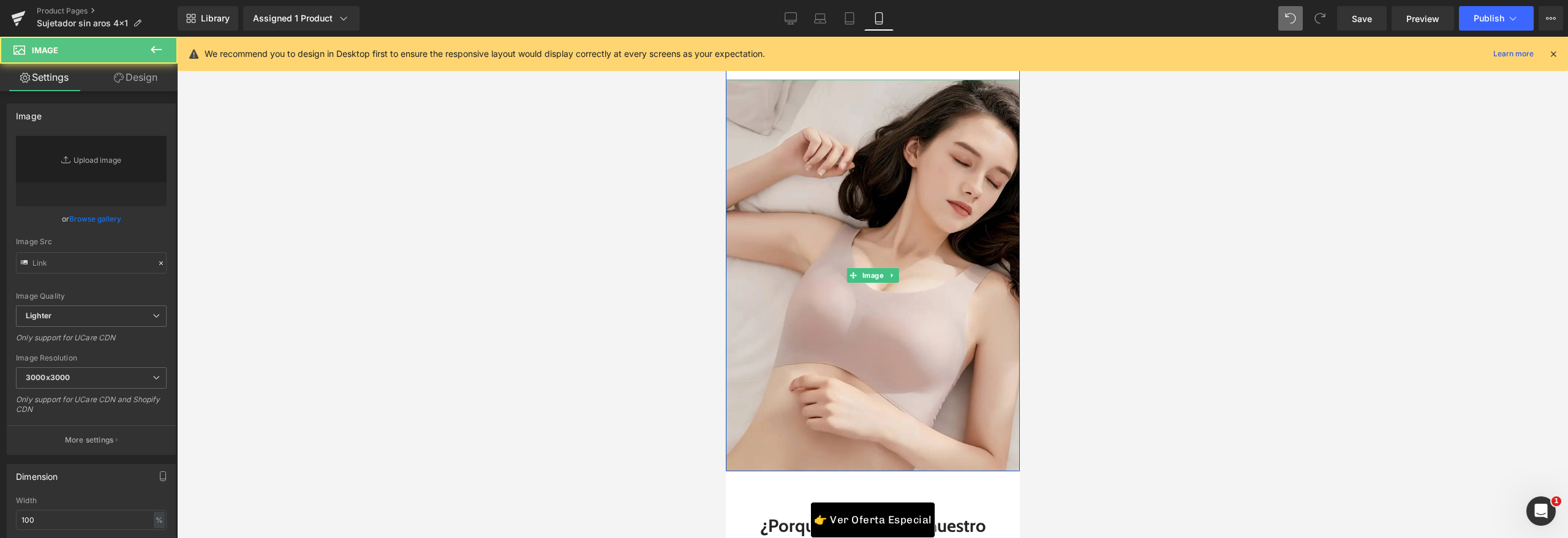
type input "https://ucarecdn.com/7113ea5f-e467-408f-a3e1-4f0dc932cc3c/-/format/auto/-/previ…"
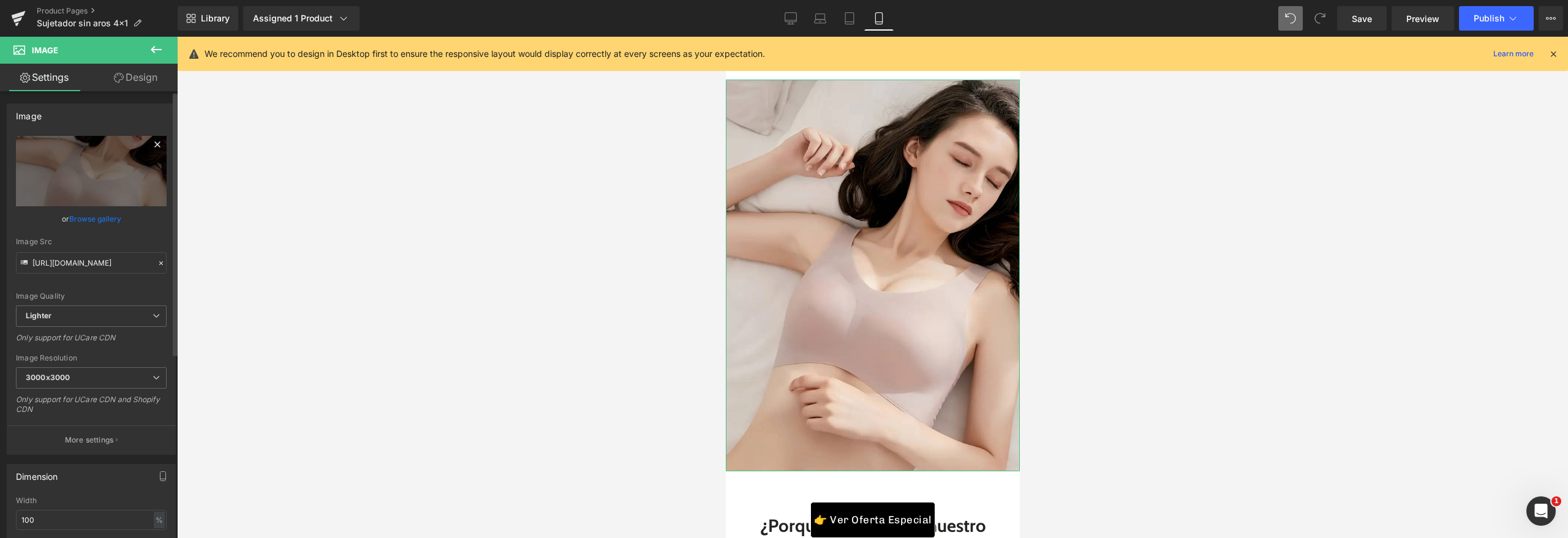
click at [150, 142] on icon at bounding box center [157, 144] width 15 height 15
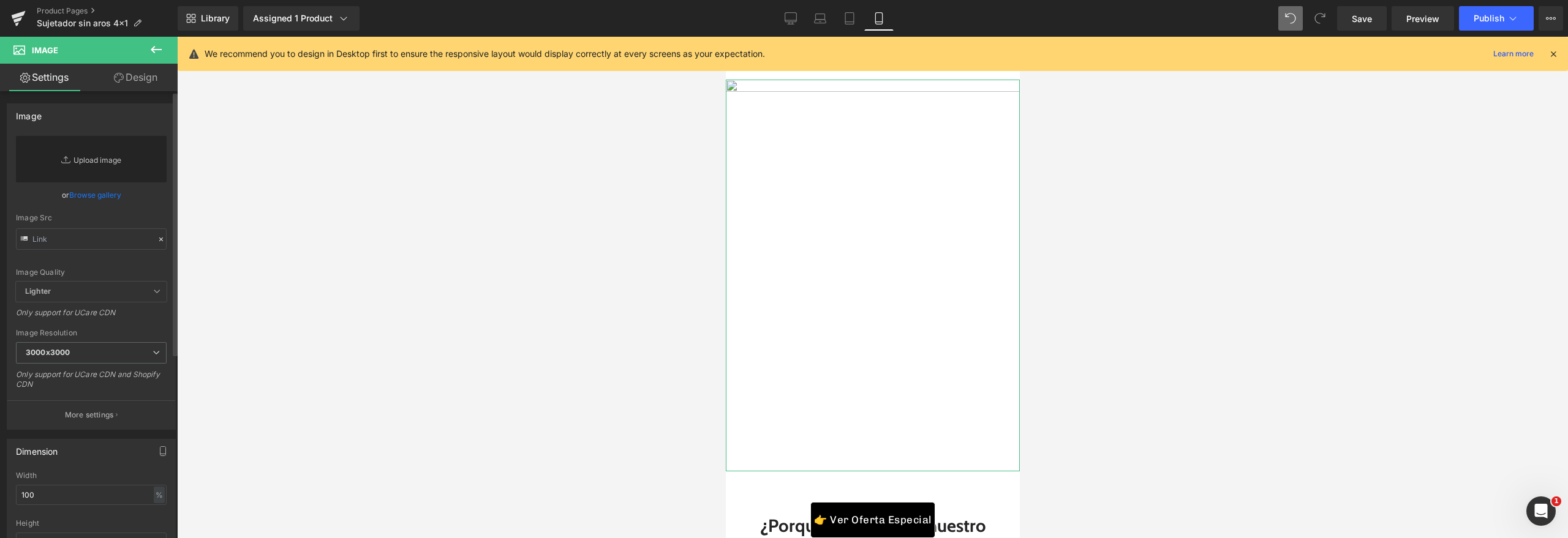
click at [98, 164] on link "Replace Image" at bounding box center [92, 158] width 151 height 46
type input "C:\fakepath\51qUKfyQ56L._AC_SX679_.jpg"
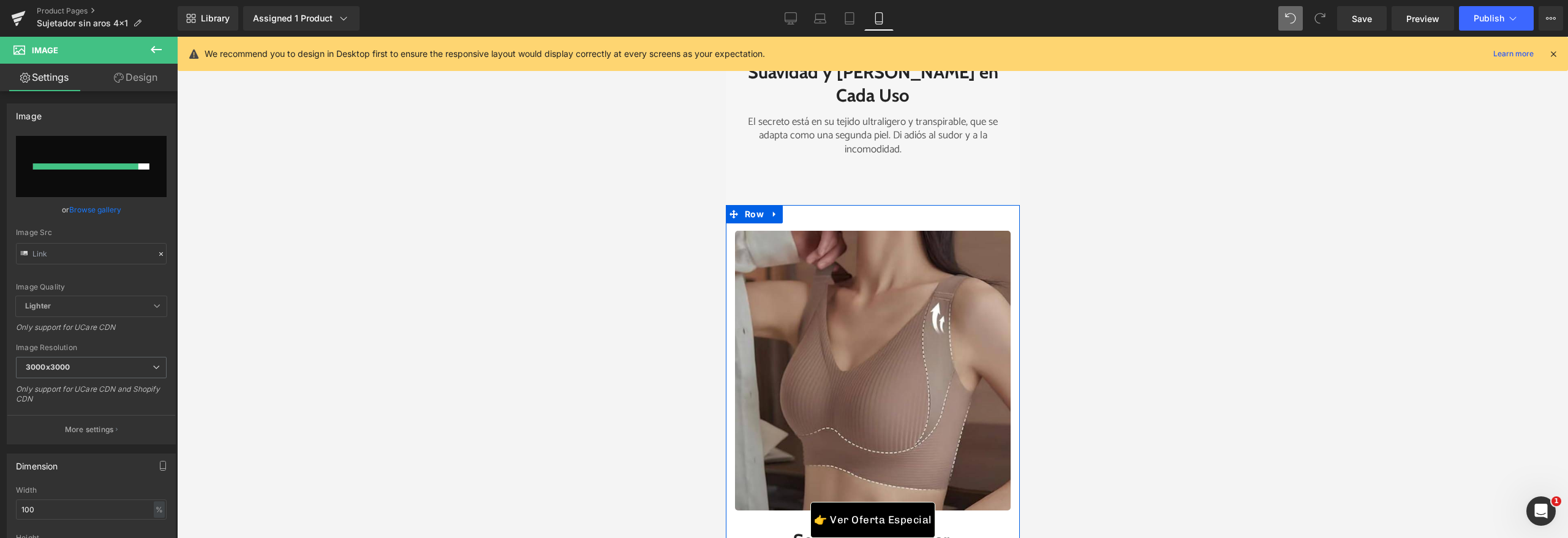
type input "https://ucarecdn.com/ce5db1dc-fea1-4905-9da2-8f13da2e928a/-/format/auto/-/previ…"
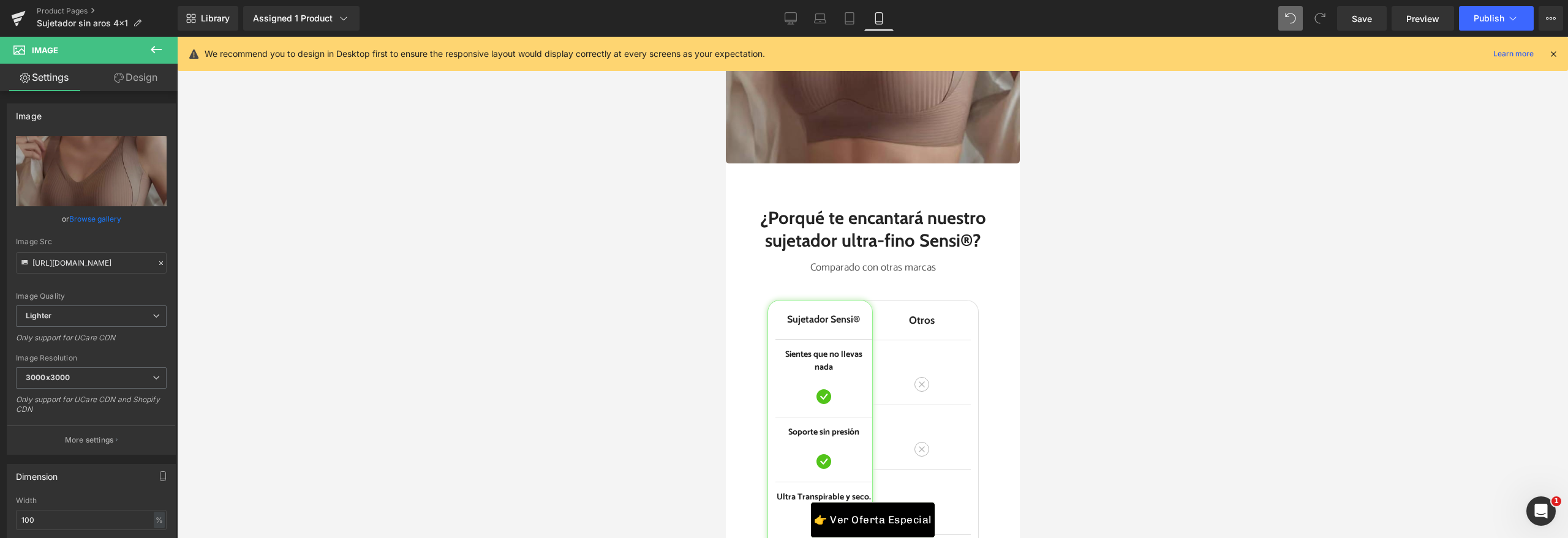
scroll to position [4050, 0]
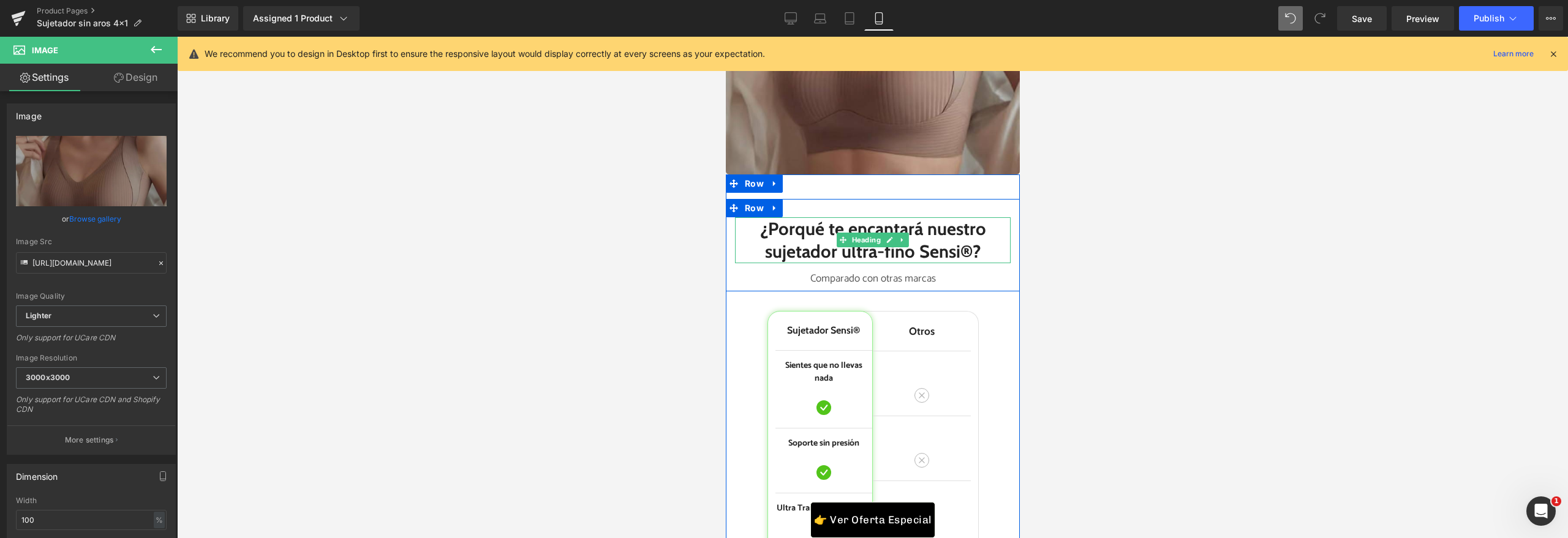
click at [899, 244] on icon at bounding box center [901, 240] width 6 height 7
click at [926, 264] on h2 "sujetador ultra-fino Sensi®?" at bounding box center [871, 252] width 276 height 24
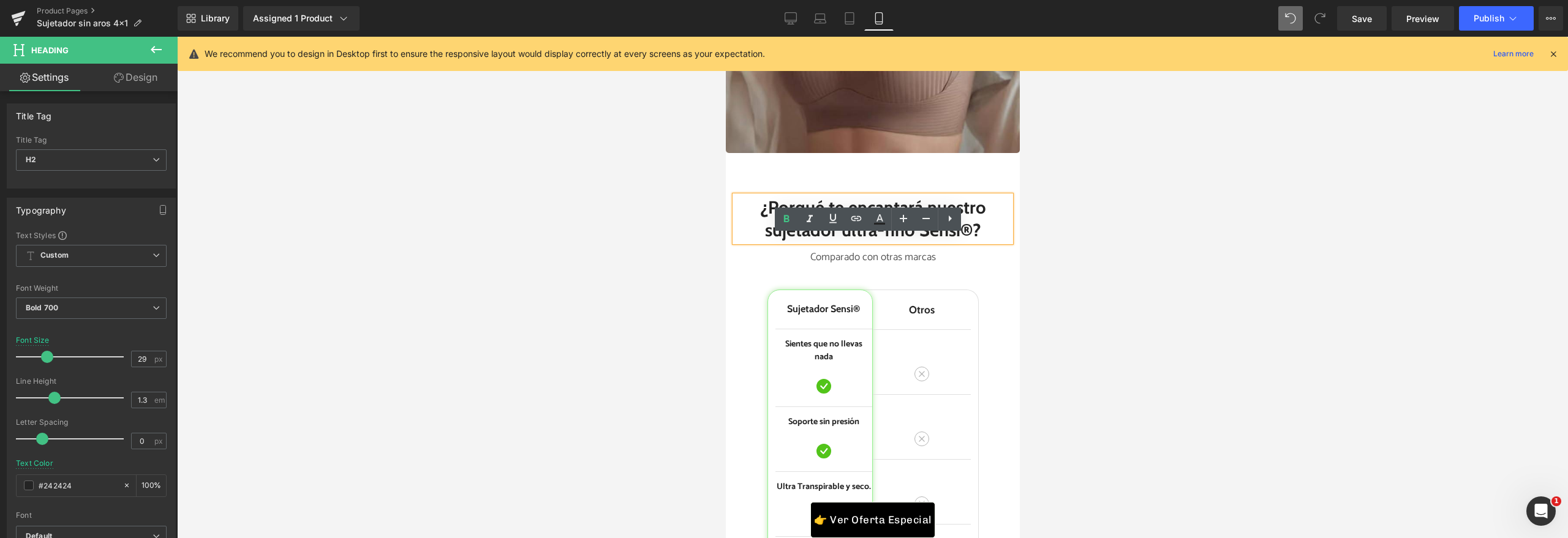
scroll to position [4056, 0]
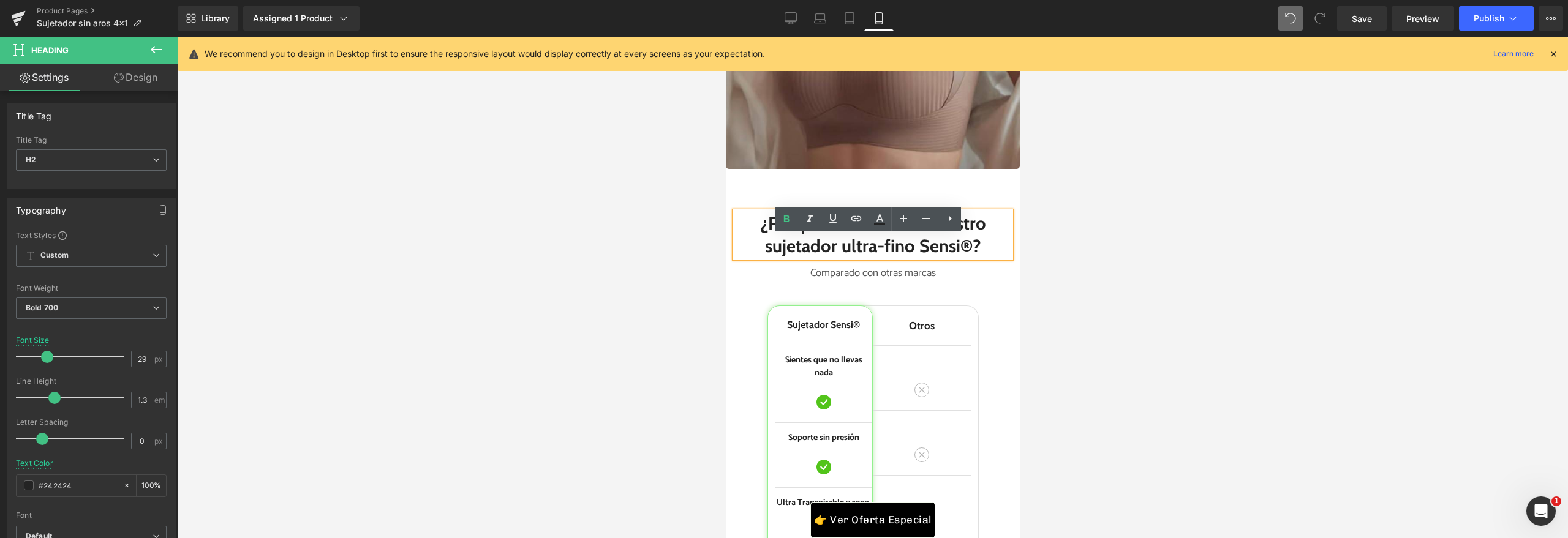
click at [836, 258] on h2 "sujetador ultra-fino Sensi®?" at bounding box center [871, 246] width 276 height 24
drag, startPoint x: 835, startPoint y: 267, endPoint x: 970, endPoint y: 274, distance: 135.2
click at [970, 258] on h2 "sujetador ultra-fino Sensi®?" at bounding box center [871, 246] width 276 height 24
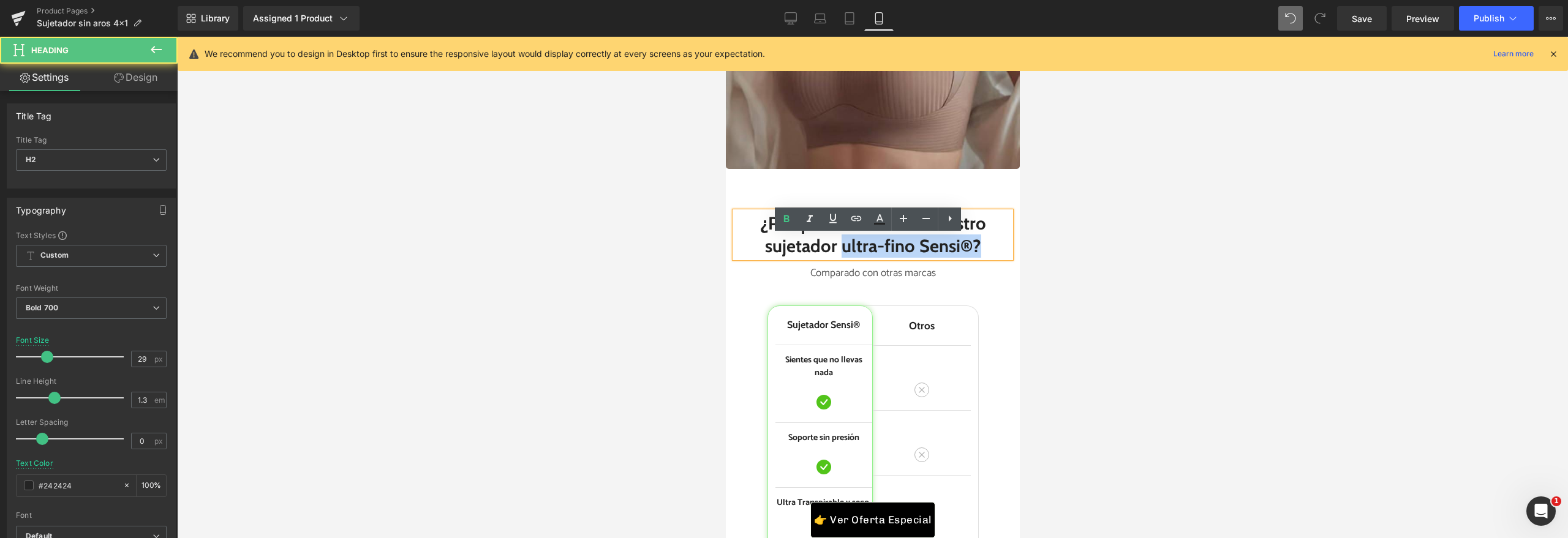
click at [970, 258] on h2 "sujetador ultra-fino Sensi®?" at bounding box center [871, 246] width 276 height 24
drag, startPoint x: 977, startPoint y: 272, endPoint x: 839, endPoint y: 270, distance: 138.0
click at [839, 258] on h2 "sujetador ultra-fino Sensi®?" at bounding box center [871, 246] width 276 height 24
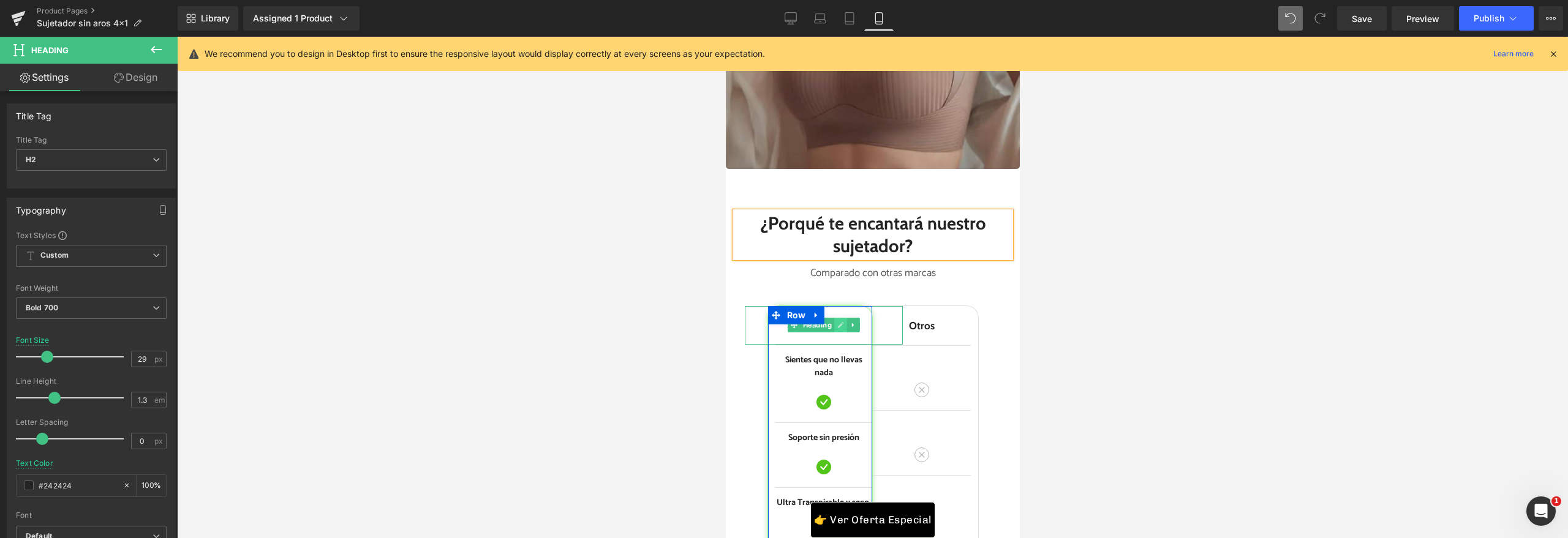
click at [837, 329] on icon at bounding box center [839, 325] width 6 height 7
click at [837, 332] on h3 "Sujetador Sensi®" at bounding box center [823, 325] width 158 height 13
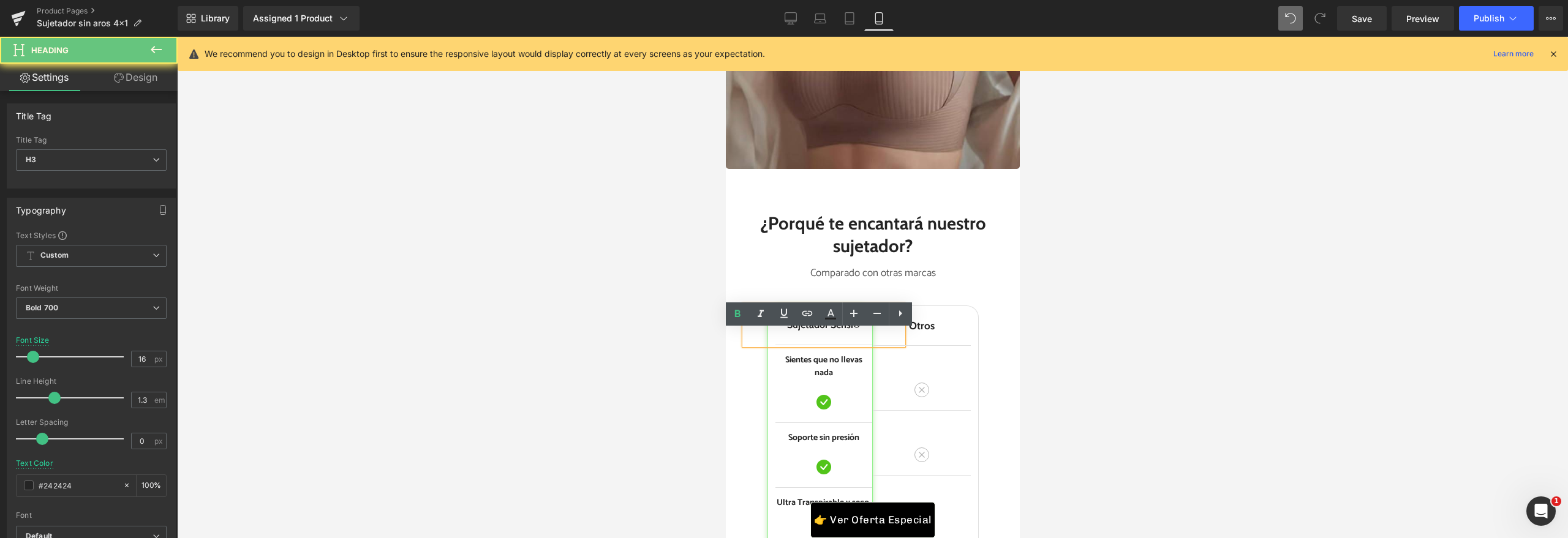
click at [837, 332] on h3 "Sujetador Sensi®" at bounding box center [823, 325] width 158 height 13
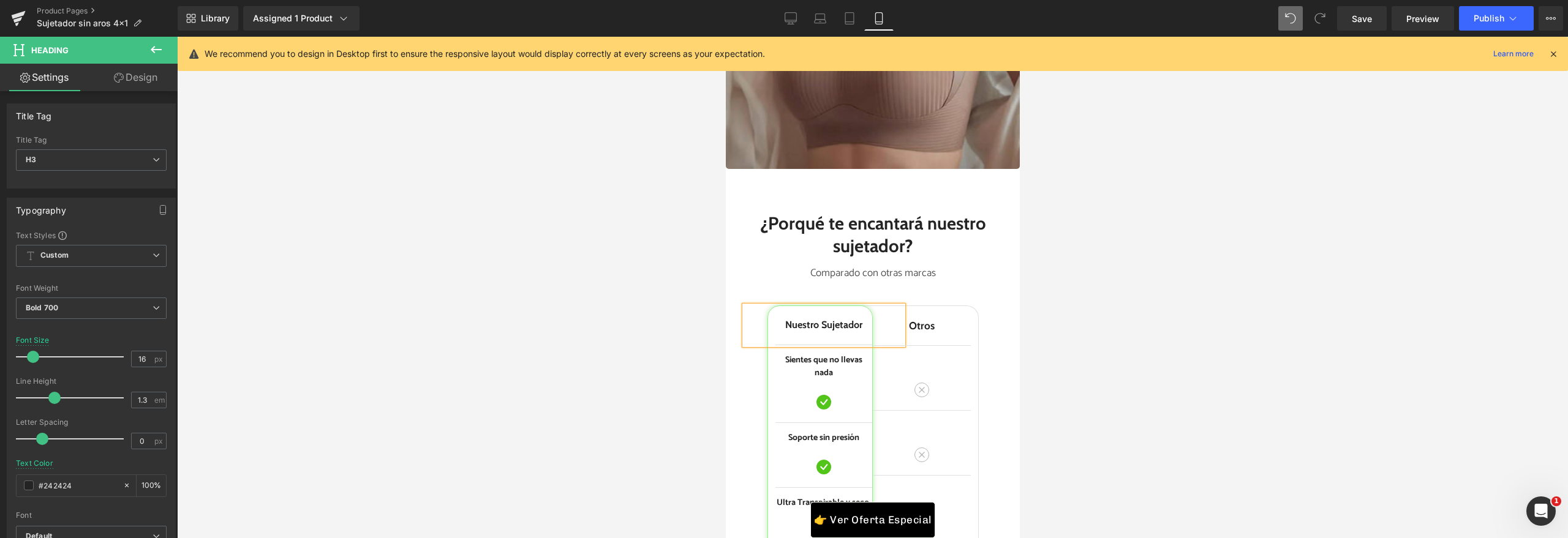
click at [700, 375] on div at bounding box center [872, 287] width 1391 height 502
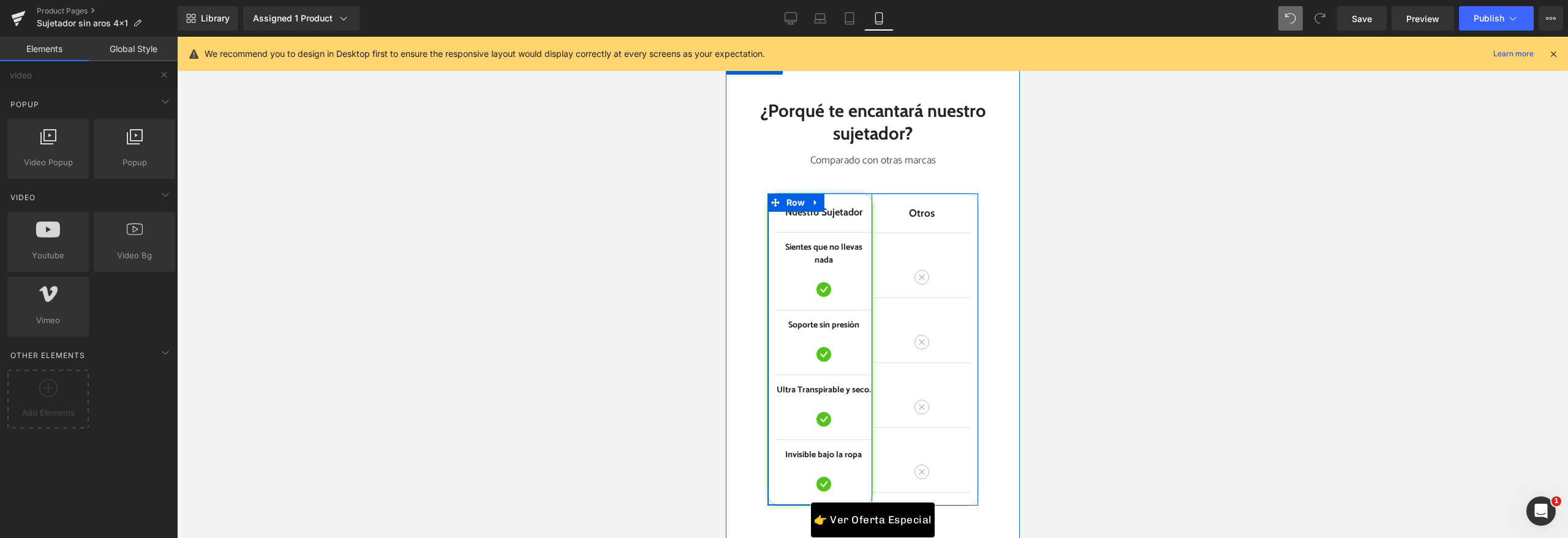
scroll to position [4211, 0]
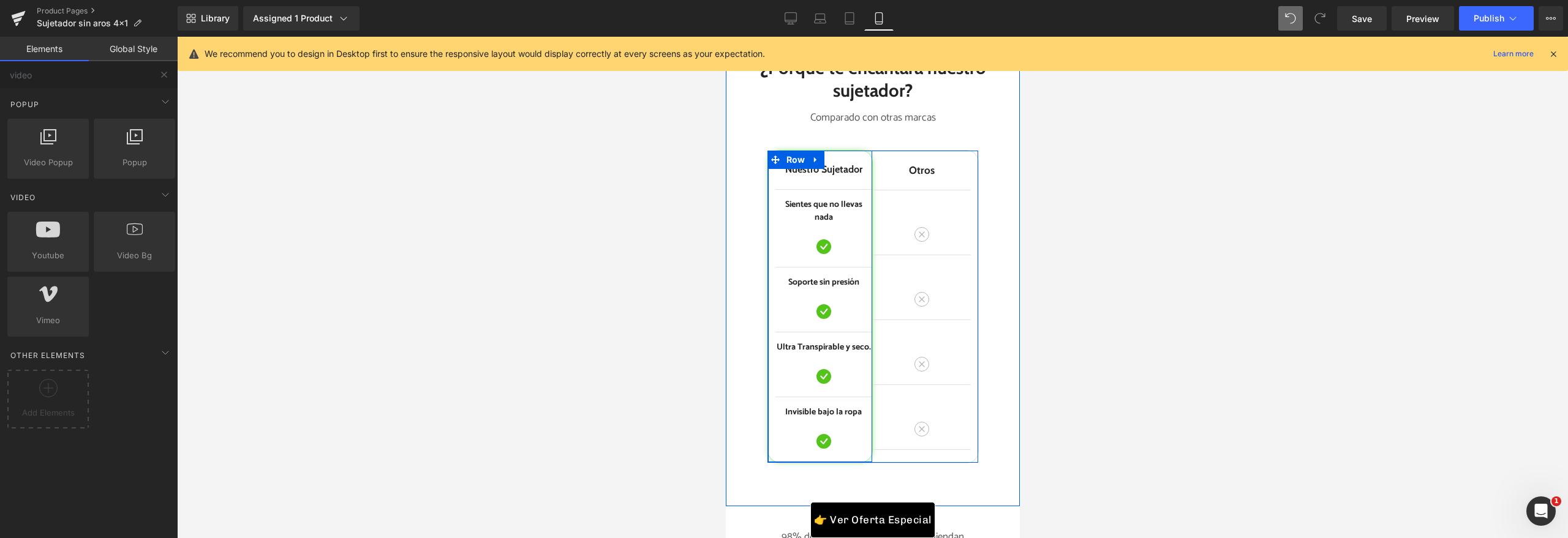
click at [839, 354] on p "Ultra Transpirable y seco." at bounding box center [823, 347] width 96 height 13
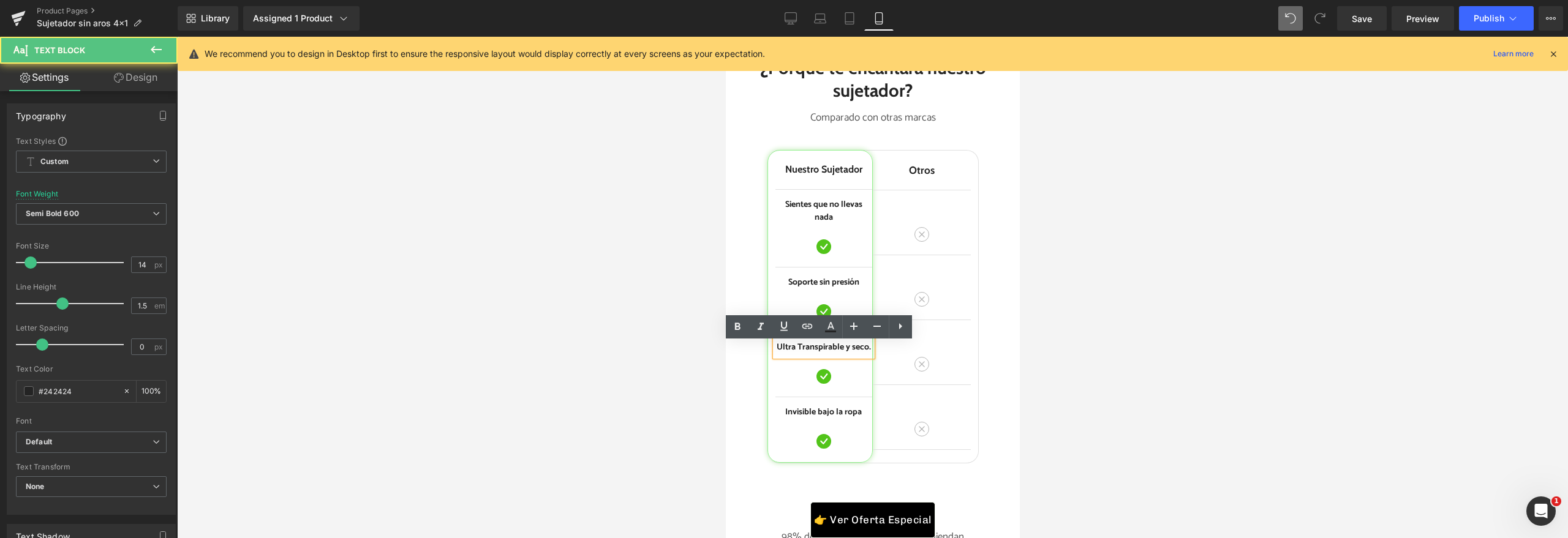
click at [853, 354] on p "Ultra Transpirable y seco." at bounding box center [823, 347] width 96 height 13
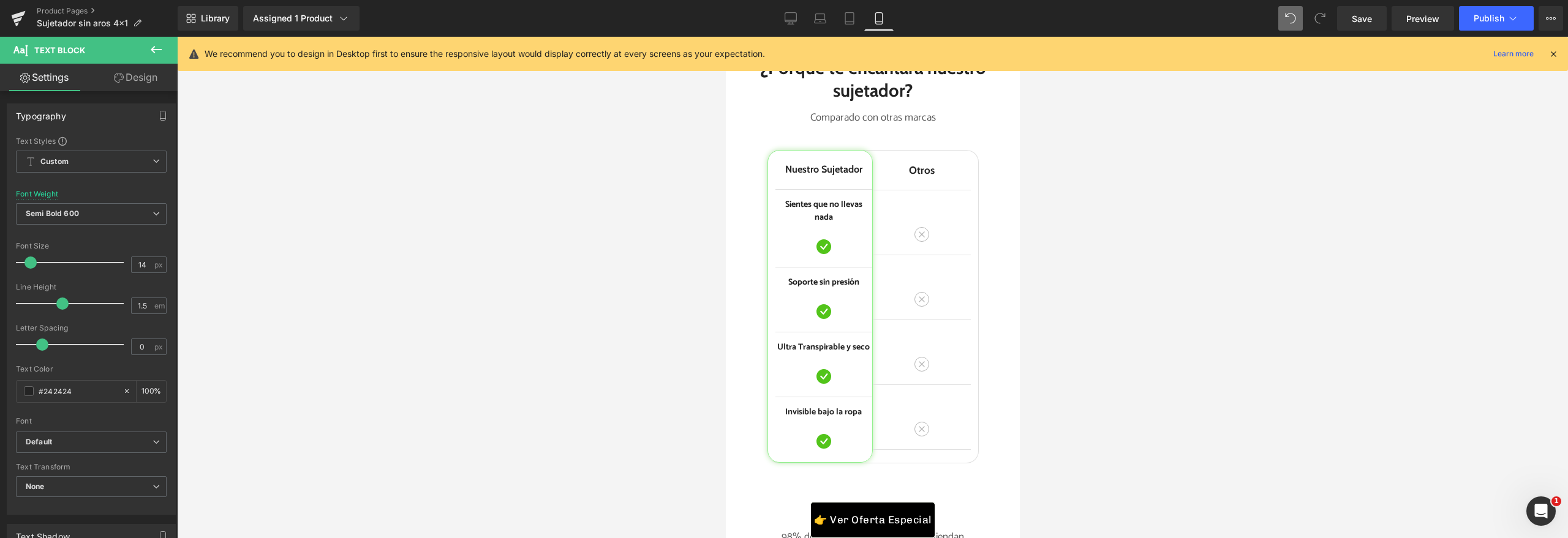
click at [656, 407] on div at bounding box center [872, 287] width 1391 height 502
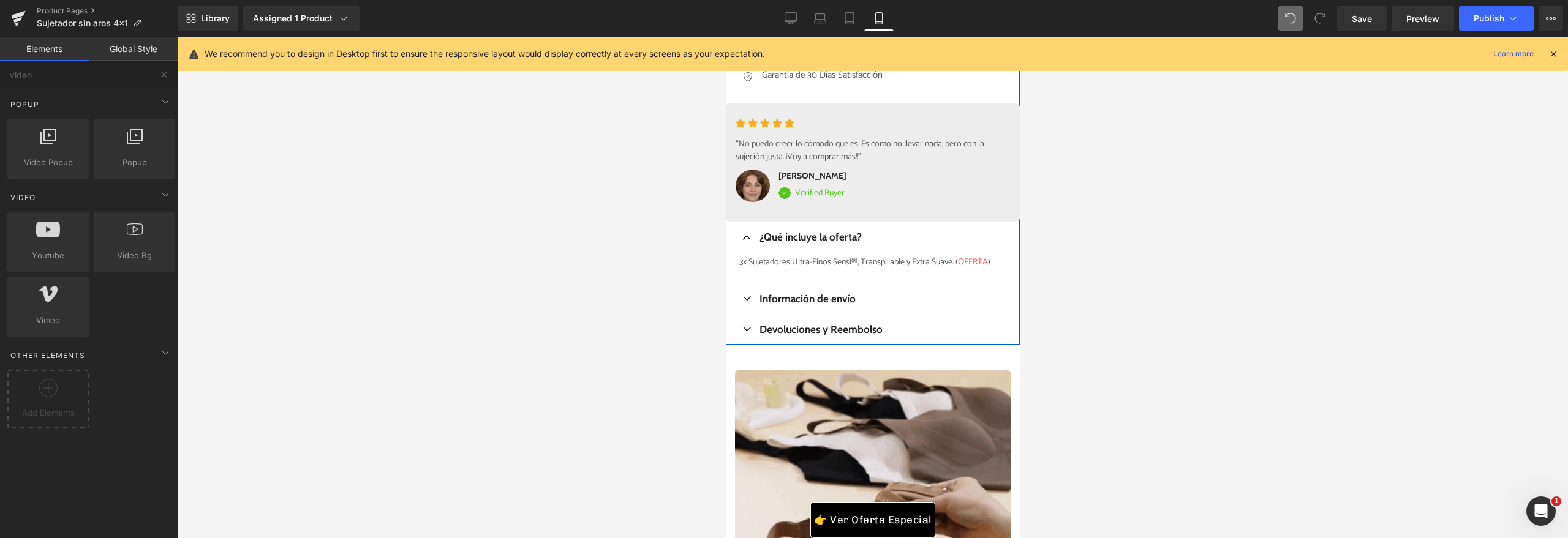
scroll to position [1021, 0]
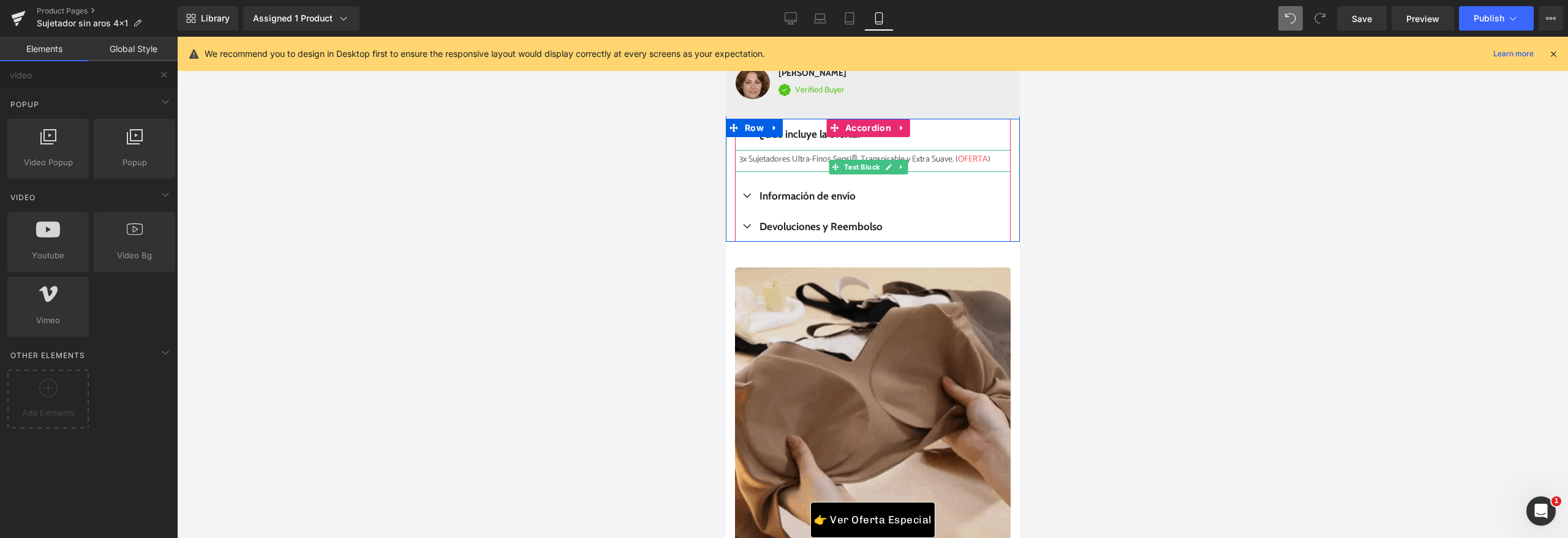
click at [743, 155] on div "3x Sujetadores Ultra-Finos Sensi®, Transpirable y Extra Suave. ( OFERTA )" at bounding box center [871, 161] width 276 height 22
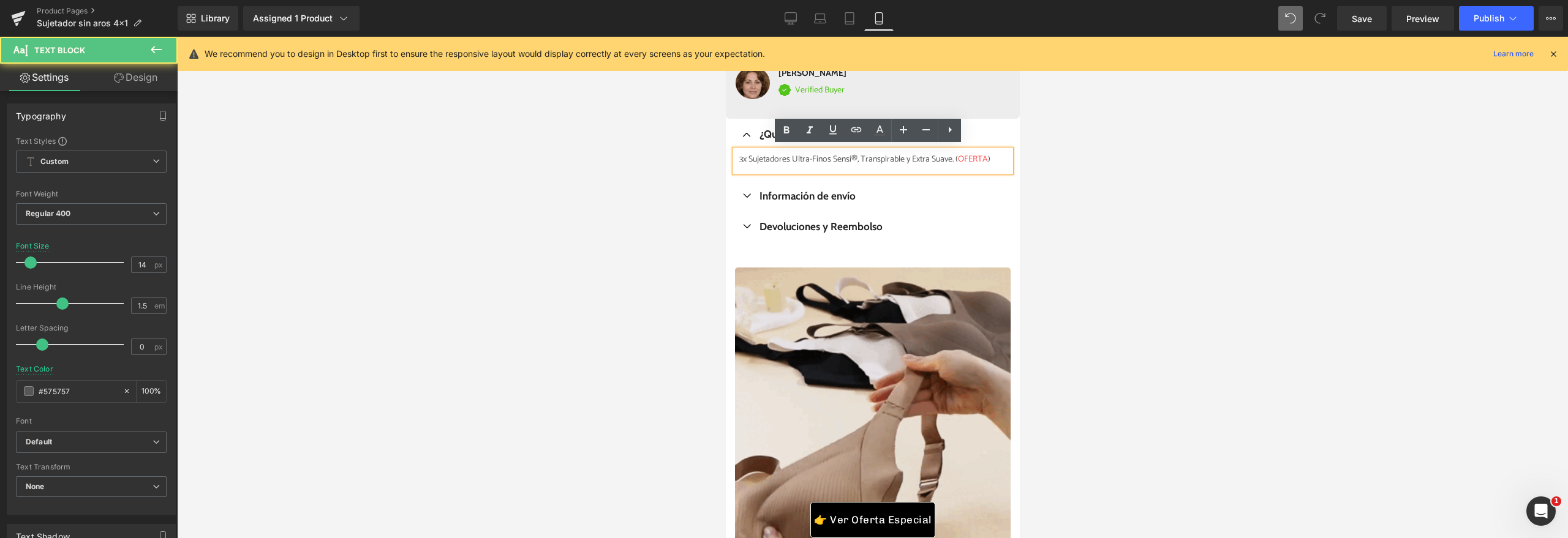
click at [744, 157] on div "3x Sujetadores Ultra-Finos Sensi®, Transpirable y Extra Suave. ( OFERTA )" at bounding box center [871, 161] width 276 height 22
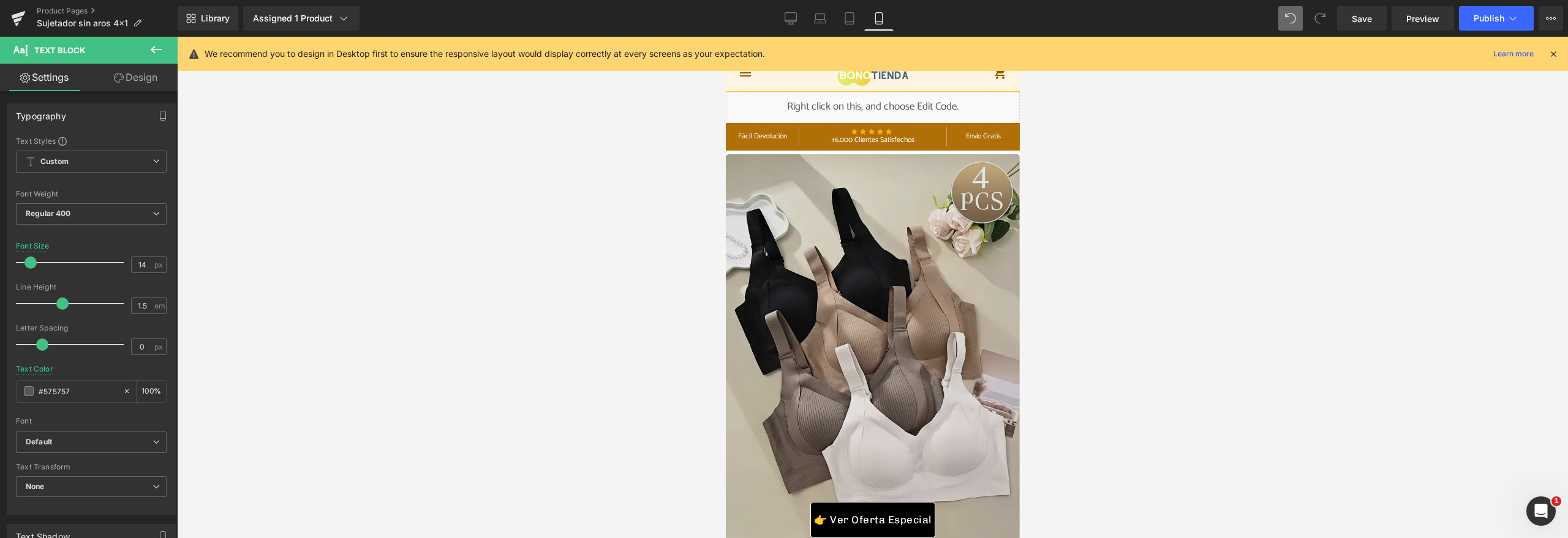
scroll to position [413, 0]
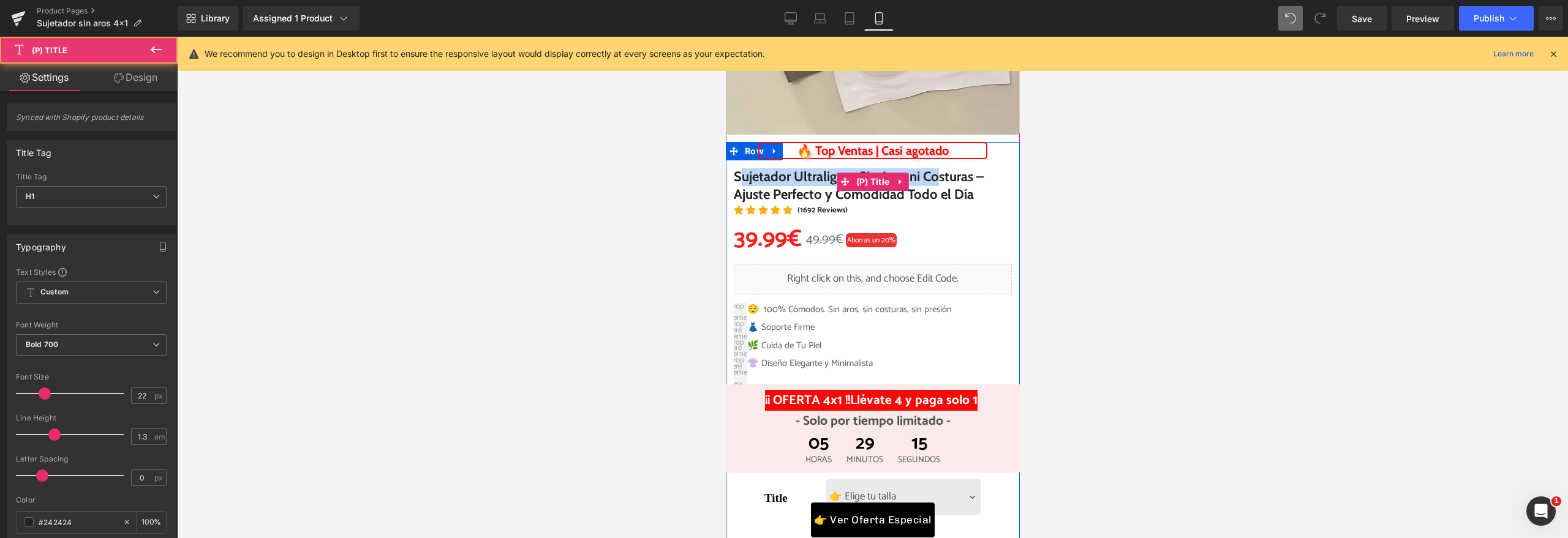
drag, startPoint x: 779, startPoint y: 180, endPoint x: 963, endPoint y: 180, distance: 184.0
click at [958, 180] on span "Sujetador Ultraligero Sin Aros ni Costuras – Ajuste Perfecto y Comodidad Todo e…" at bounding box center [872, 181] width 278 height 44
click at [984, 180] on span "Sujetador Ultraligero Sin Aros ni Costuras – Ajuste Perfecto y Comodidad Todo e…" at bounding box center [872, 181] width 278 height 44
drag, startPoint x: 729, startPoint y: 174, endPoint x: 999, endPoint y: 172, distance: 270.0
click at [999, 172] on span "Sujetador Ultraligero Sin Aros ni Costuras – Ajuste Perfecto y Comodidad Todo e…" at bounding box center [872, 181] width 278 height 44
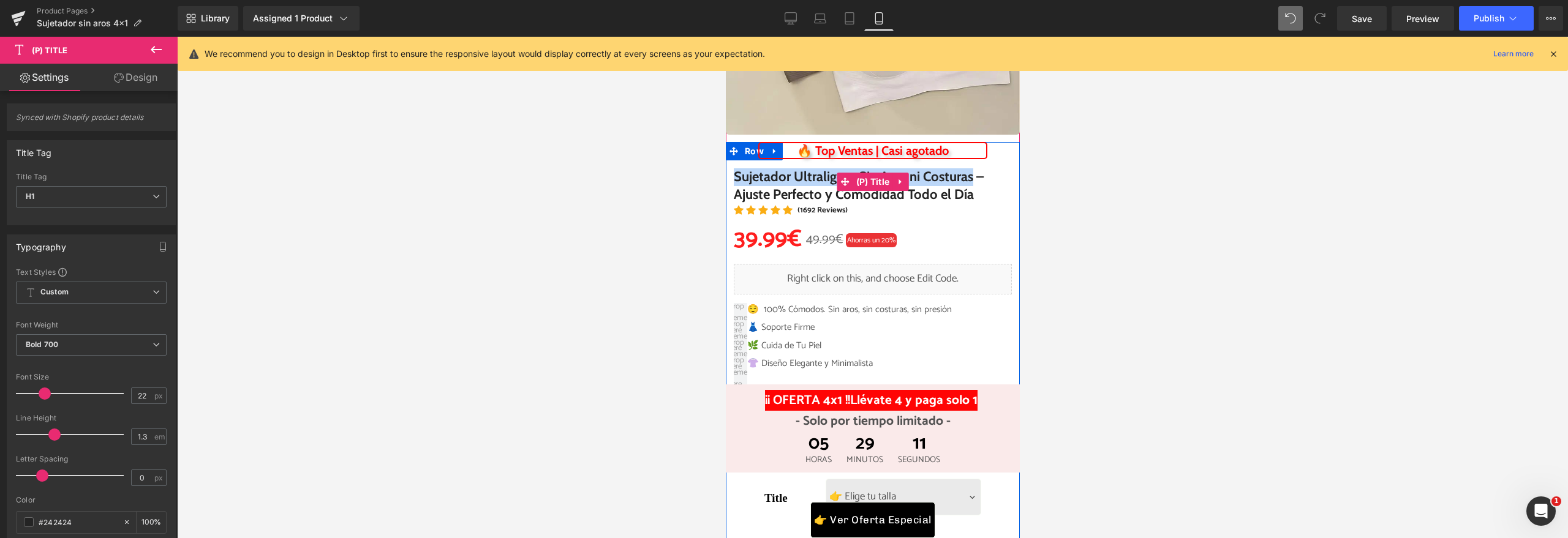
copy span "Sujetador Ultraligero Sin Aros ni Costuras"
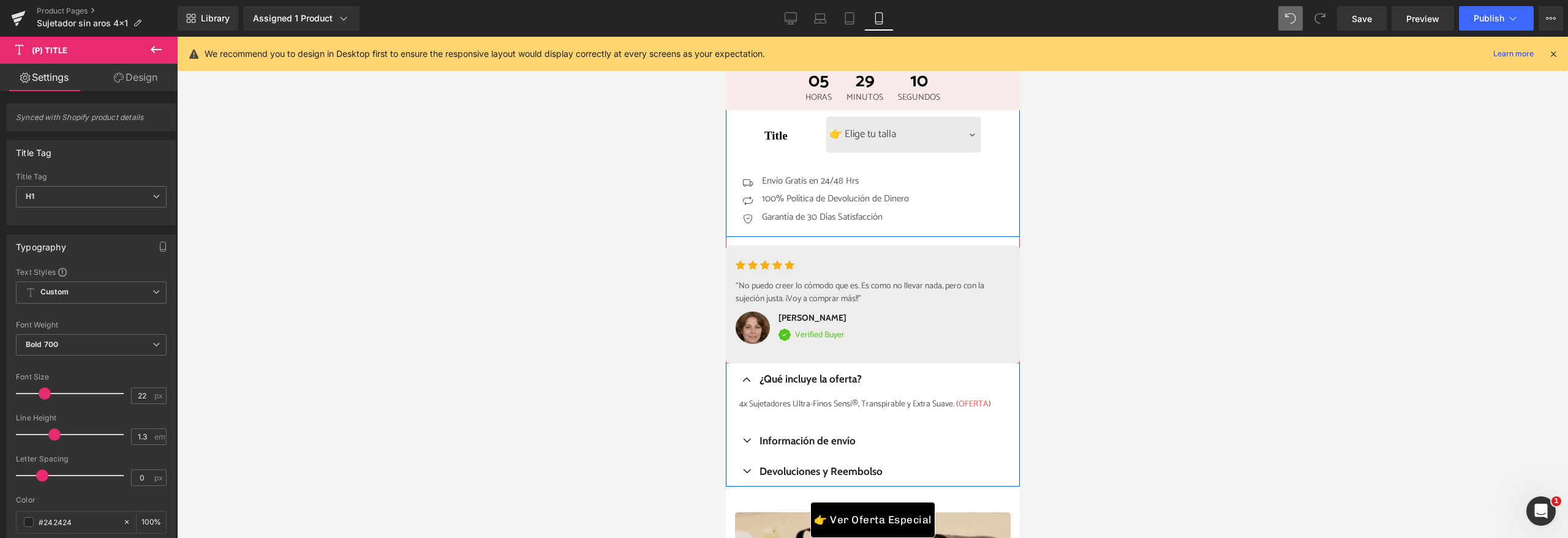
scroll to position [777, 0]
click at [958, 397] on div "4x Sujetadores Ultra-Finos Sensi®, Transpirable y Extra Suave. ( OFERTA )" at bounding box center [871, 404] width 276 height 22
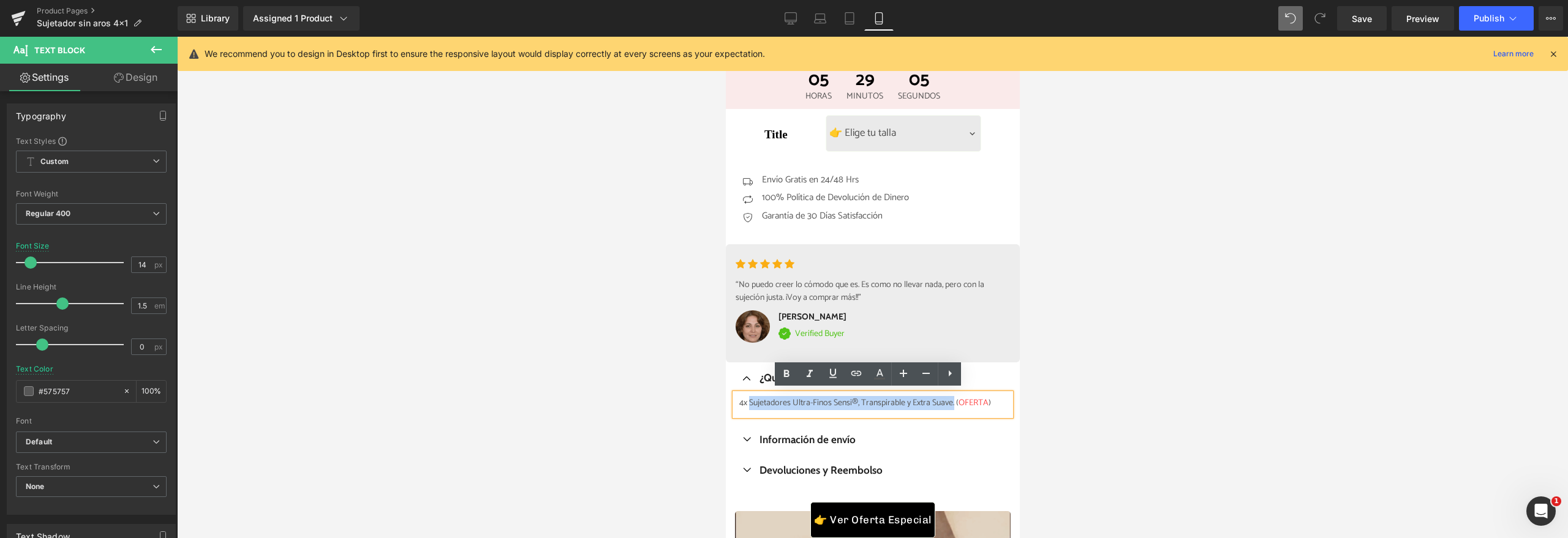
drag, startPoint x: 963, startPoint y: 398, endPoint x: 750, endPoint y: 397, distance: 213.0
click at [750, 397] on div "4x Sujetadores Ultra-Finos Sensi®, Transpirable y Extra Suave. ( OFERTA )" at bounding box center [871, 404] width 276 height 22
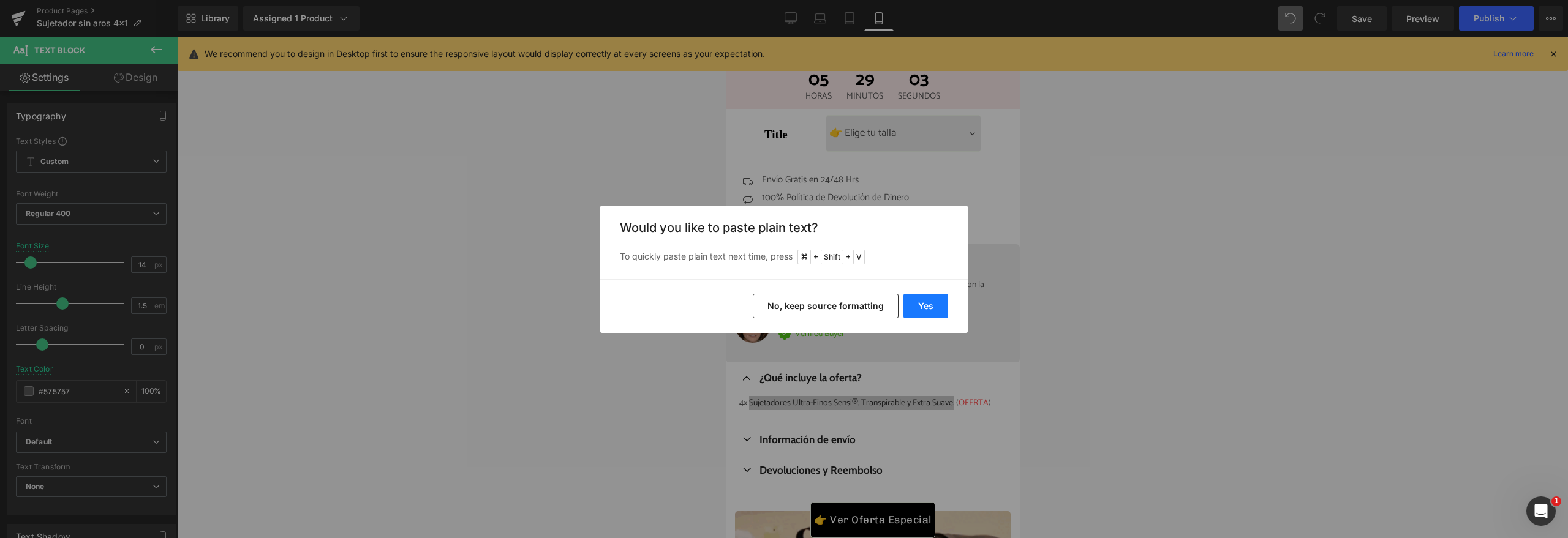
click at [938, 310] on button "Yes" at bounding box center [925, 305] width 45 height 25
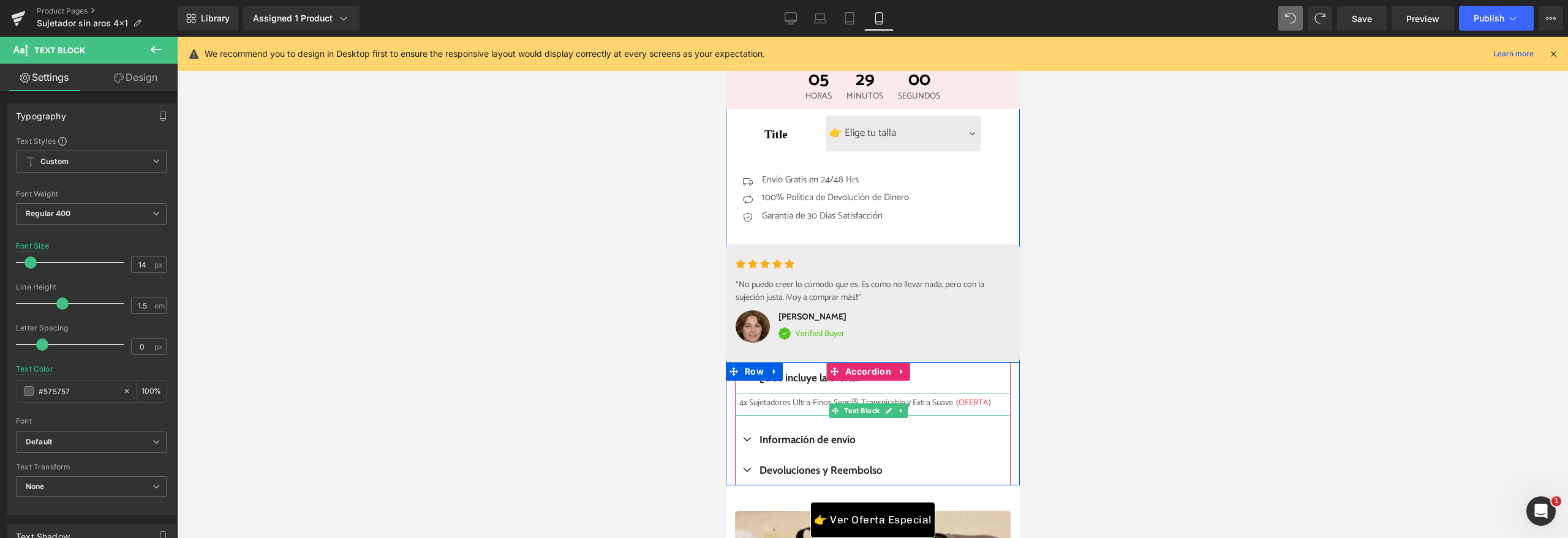
click at [954, 400] on div "4x Sujetadores Ultra-Finos Sensi®, Transpirable y Extra Suave. ( OFERTA )" at bounding box center [871, 404] width 276 height 22
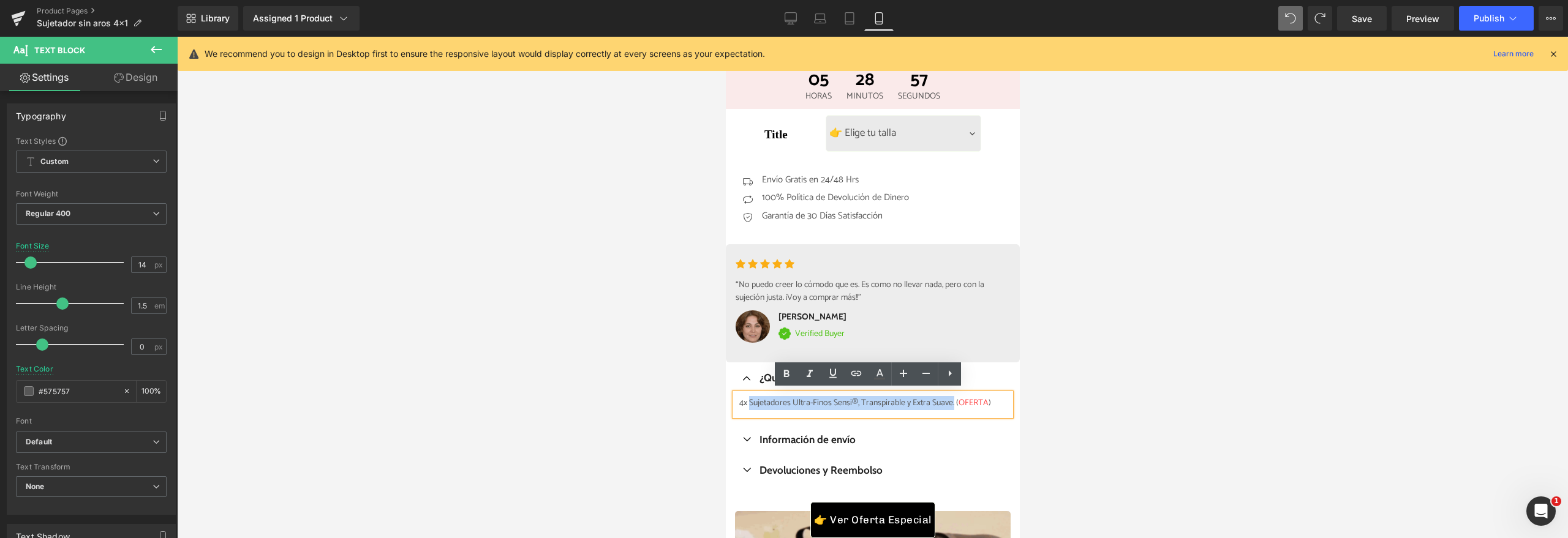
drag, startPoint x: 751, startPoint y: 401, endPoint x: 958, endPoint y: 398, distance: 207.0
click at [958, 398] on div "4x Sujetadores Ultra-Finos Sensi®, Transpirable y Extra Suave. ( OFERTA )" at bounding box center [871, 404] width 276 height 22
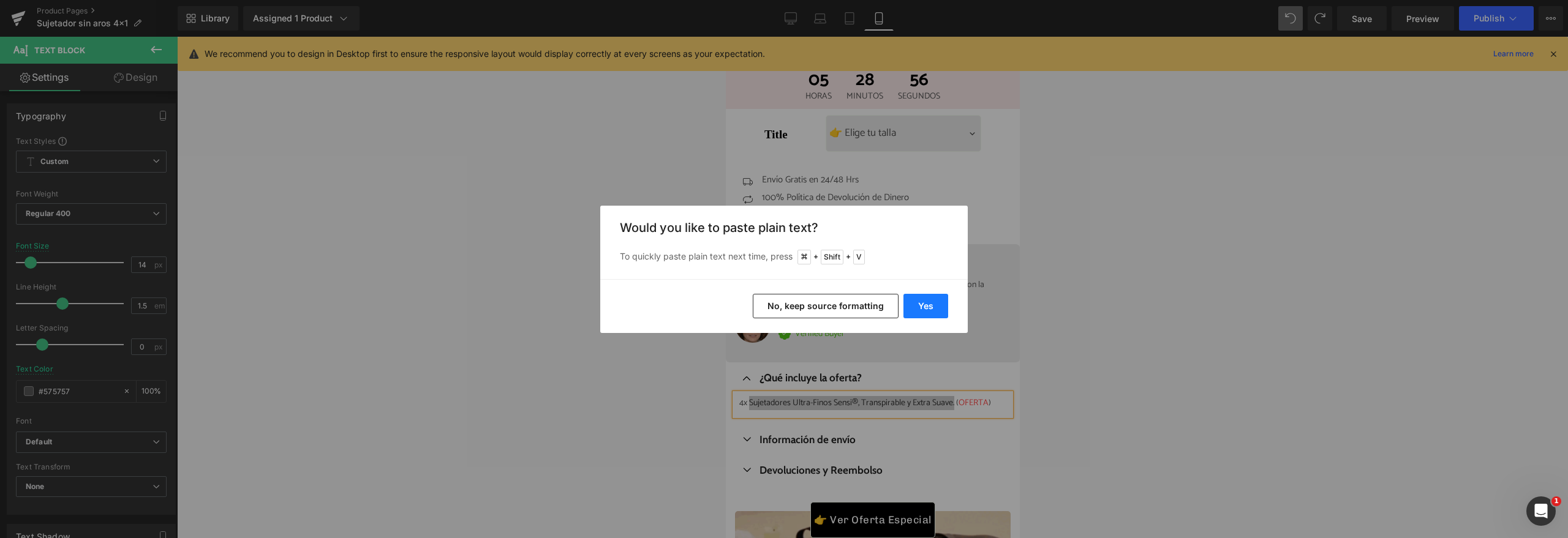
click at [913, 312] on button "Yes" at bounding box center [925, 305] width 45 height 25
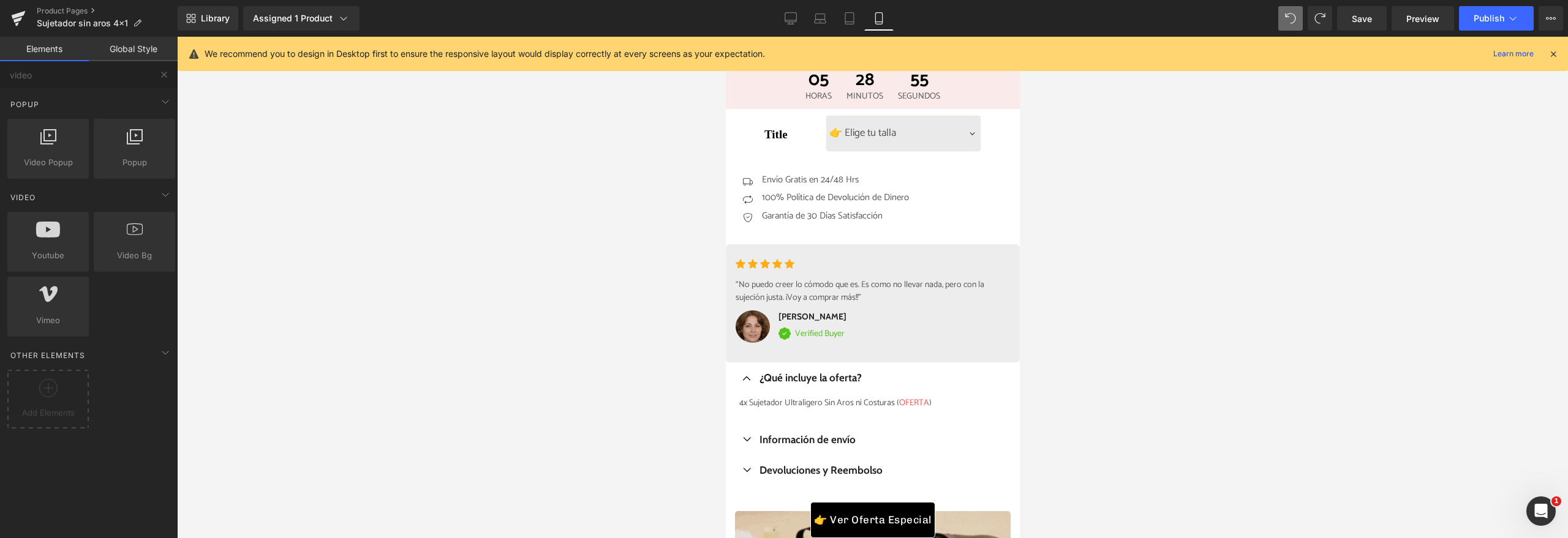
click at [1143, 374] on div at bounding box center [872, 287] width 1391 height 502
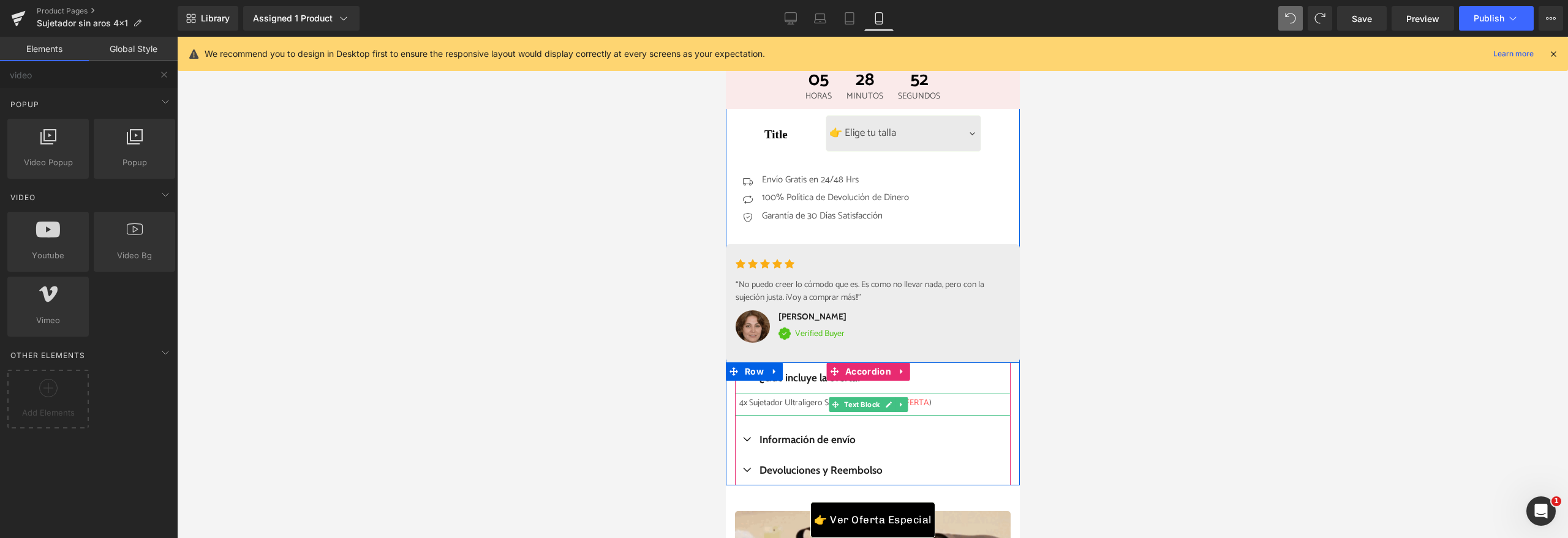
click at [809, 400] on div "4x Sujetador Ultraligero Sin Aros ni Costuras ( OFERTA )" at bounding box center [871, 404] width 276 height 22
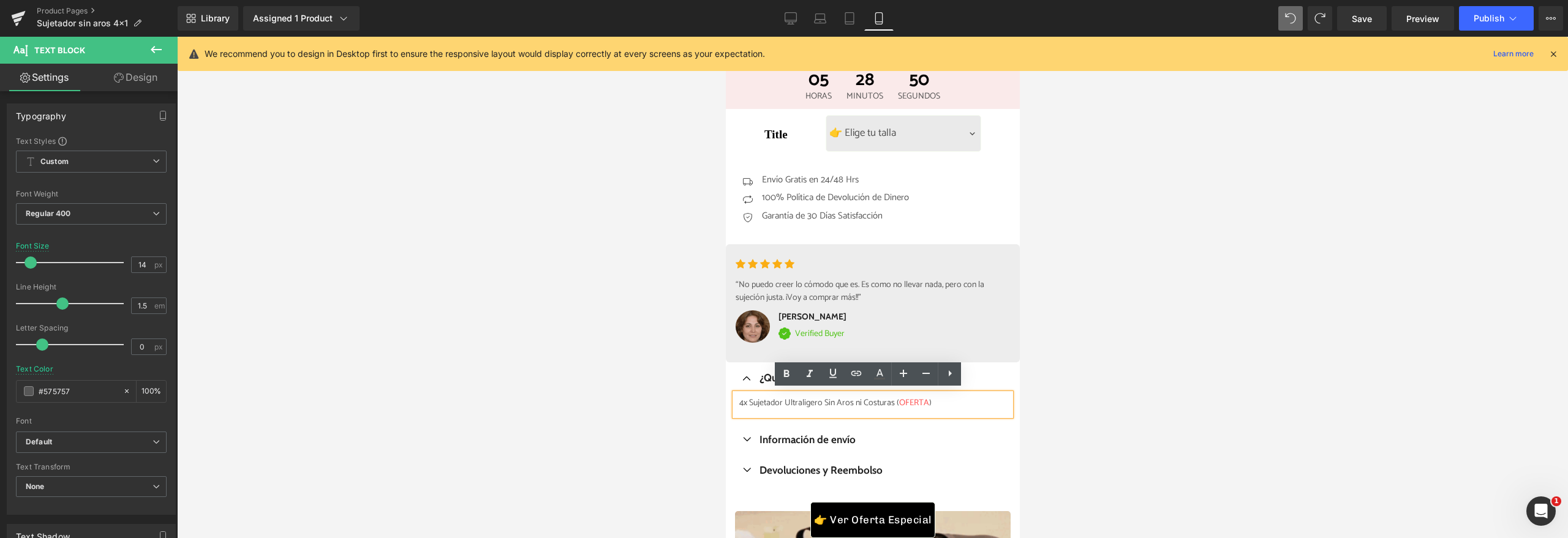
click at [780, 398] on div "4x Sujetador Ultraligero Sin Aros ni Costuras ( OFERTA )" at bounding box center [871, 404] width 276 height 22
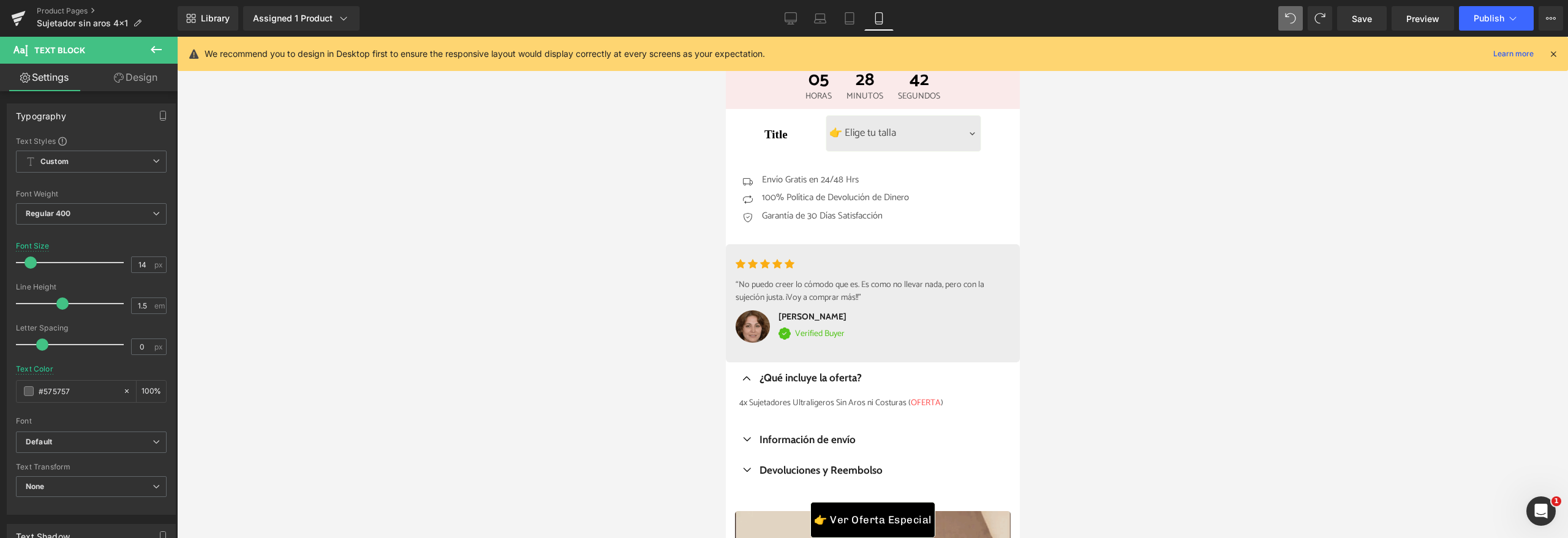
click at [1135, 241] on div at bounding box center [872, 287] width 1391 height 502
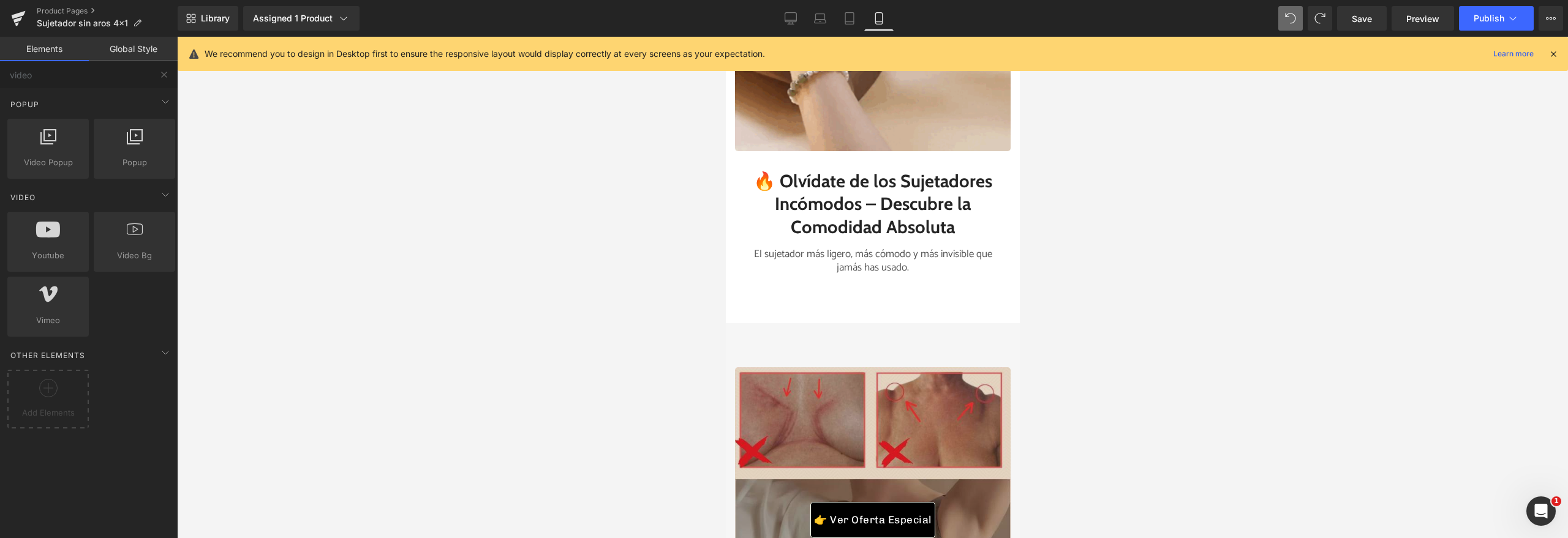
scroll to position [1509, 0]
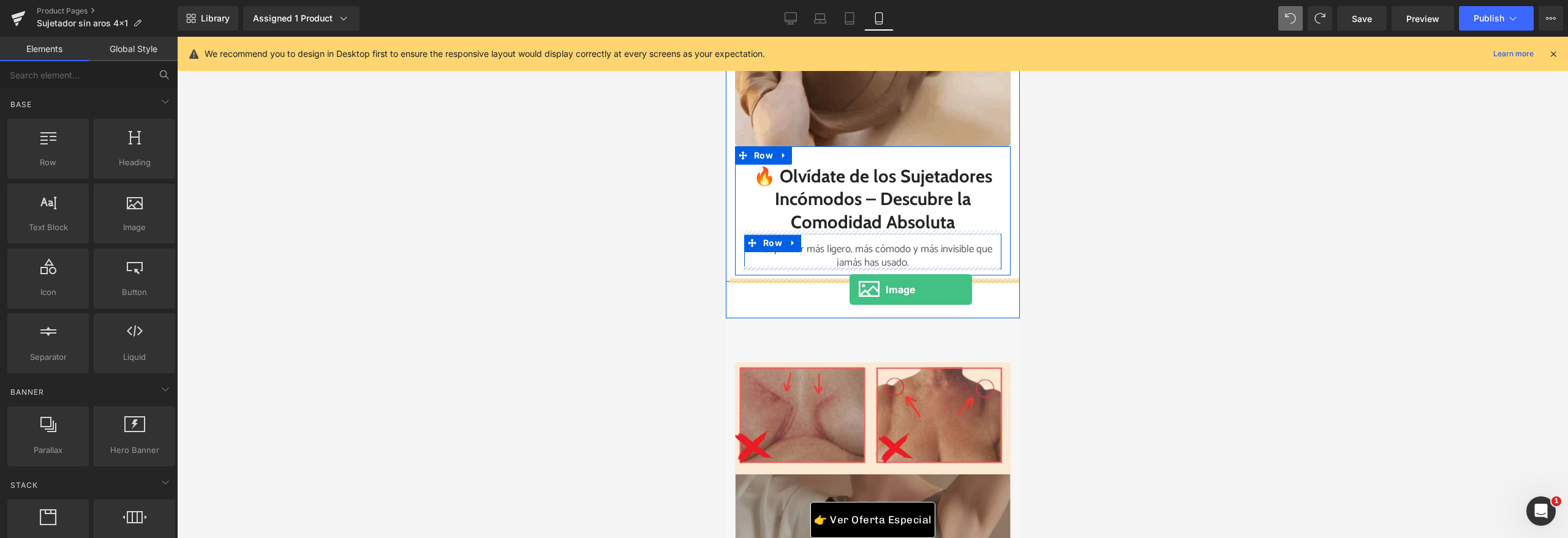
drag, startPoint x: 849, startPoint y: 258, endPoint x: 849, endPoint y: 290, distance: 32.0
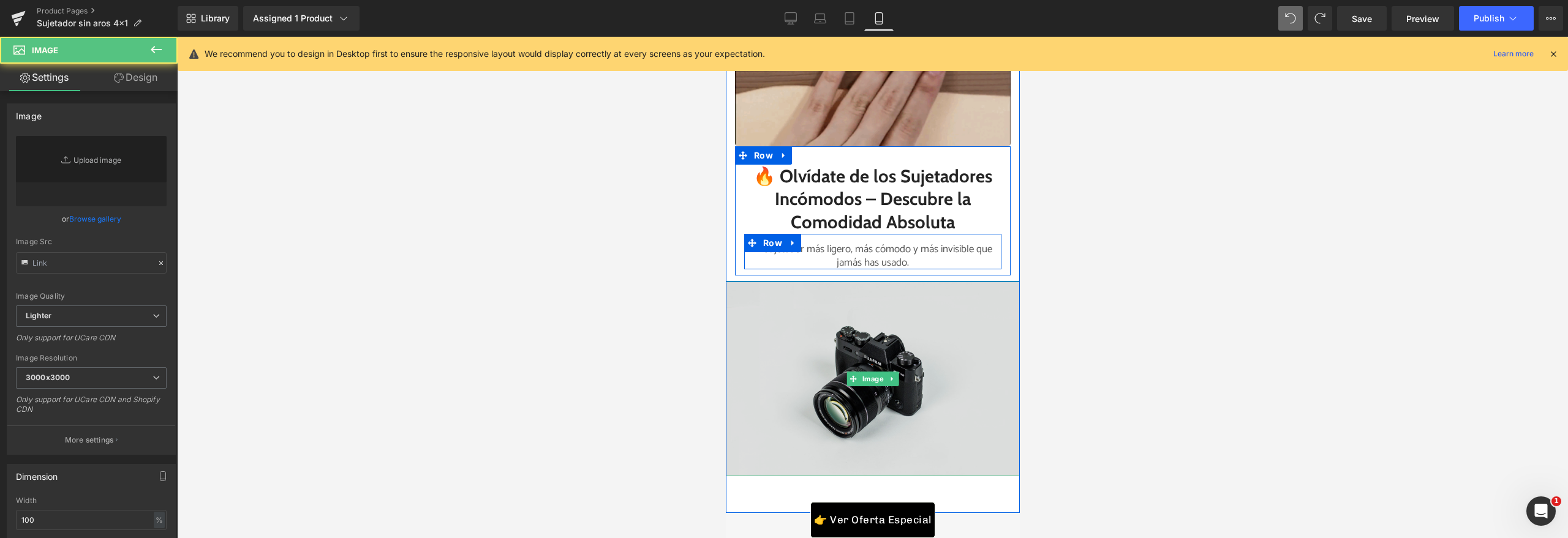
type input "//d1um8515vdn9kb.cloudfront.net/images/parallax.jpg"
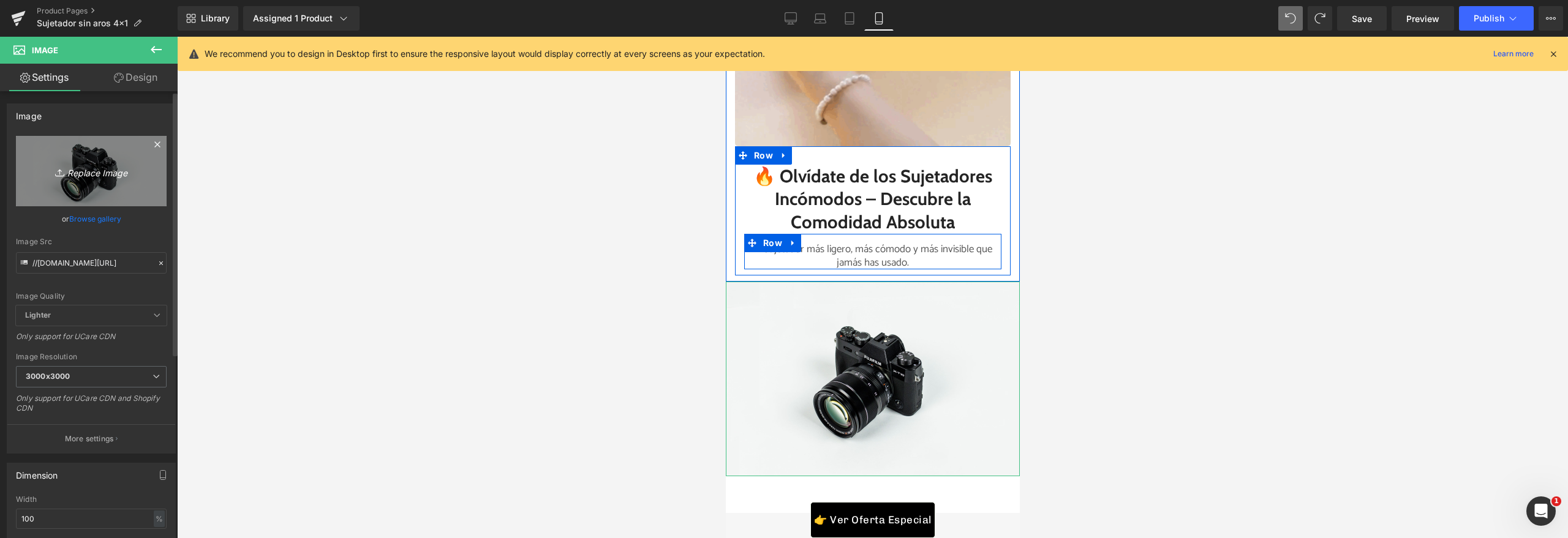
click at [119, 165] on icon "Replace Image" at bounding box center [91, 171] width 98 height 15
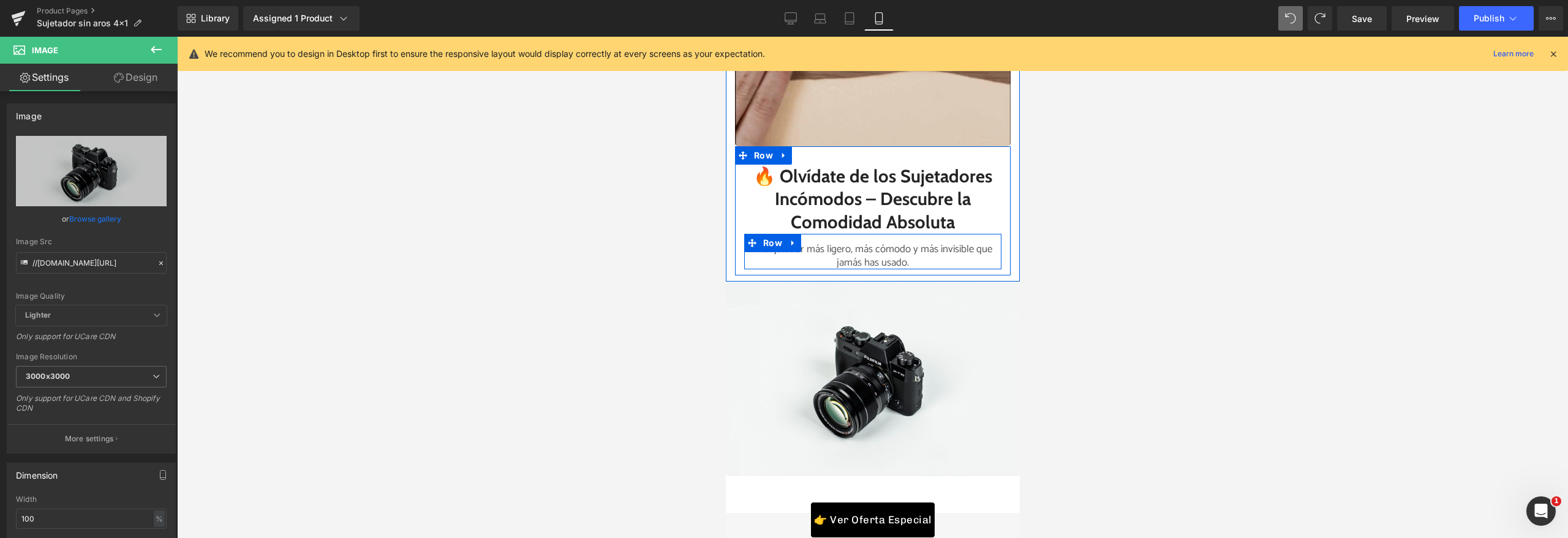
type input "C:\fakepath\2.jpg"
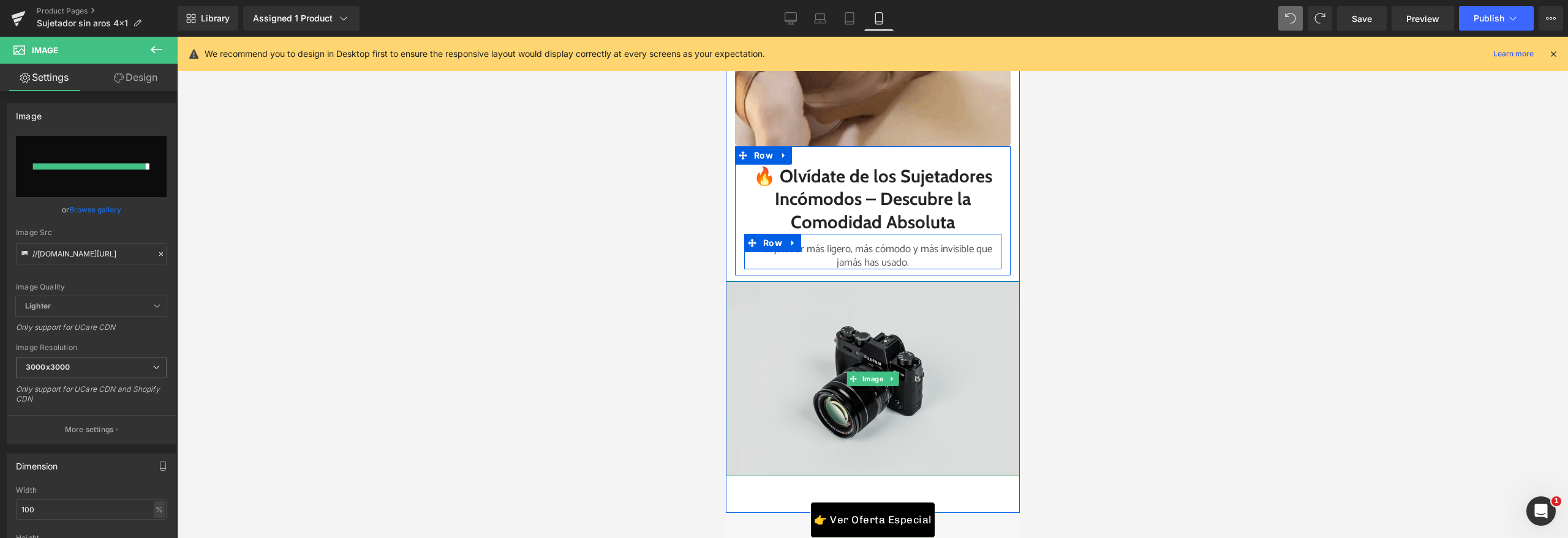
type input "https://ucarecdn.com/b9a88e09-0c16-4f21-b13a-0aa08b564db4/-/format/auto/-/previ…"
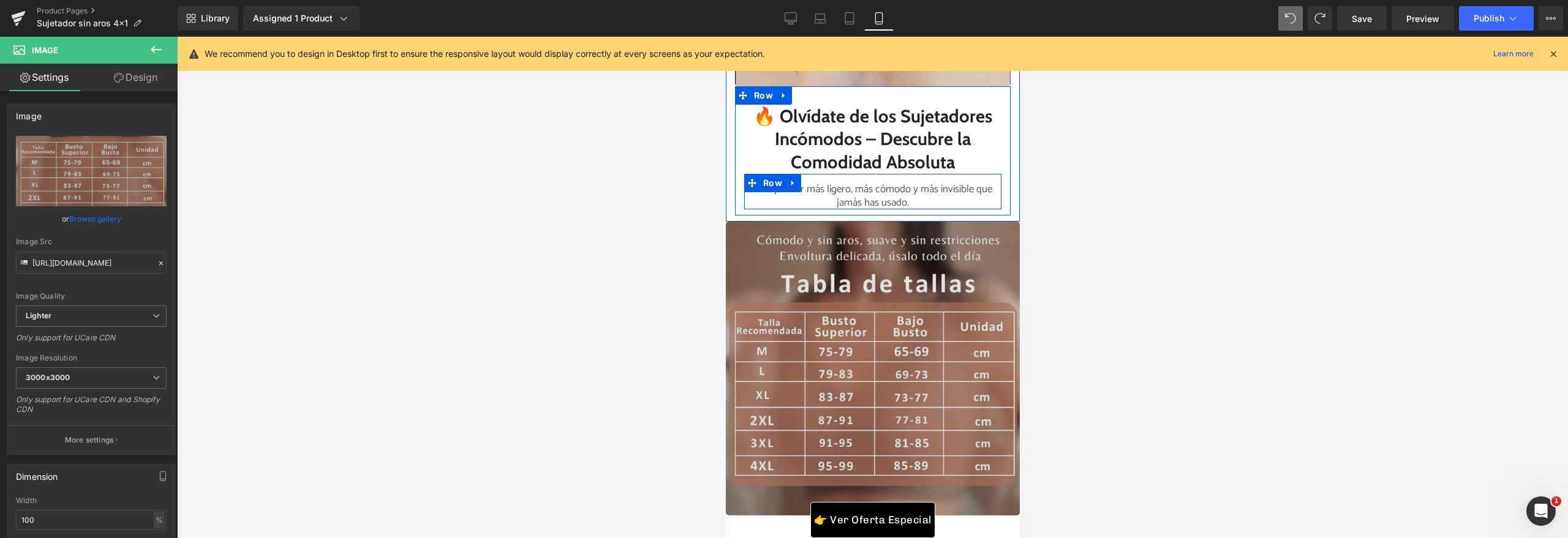
scroll to position [1516, 0]
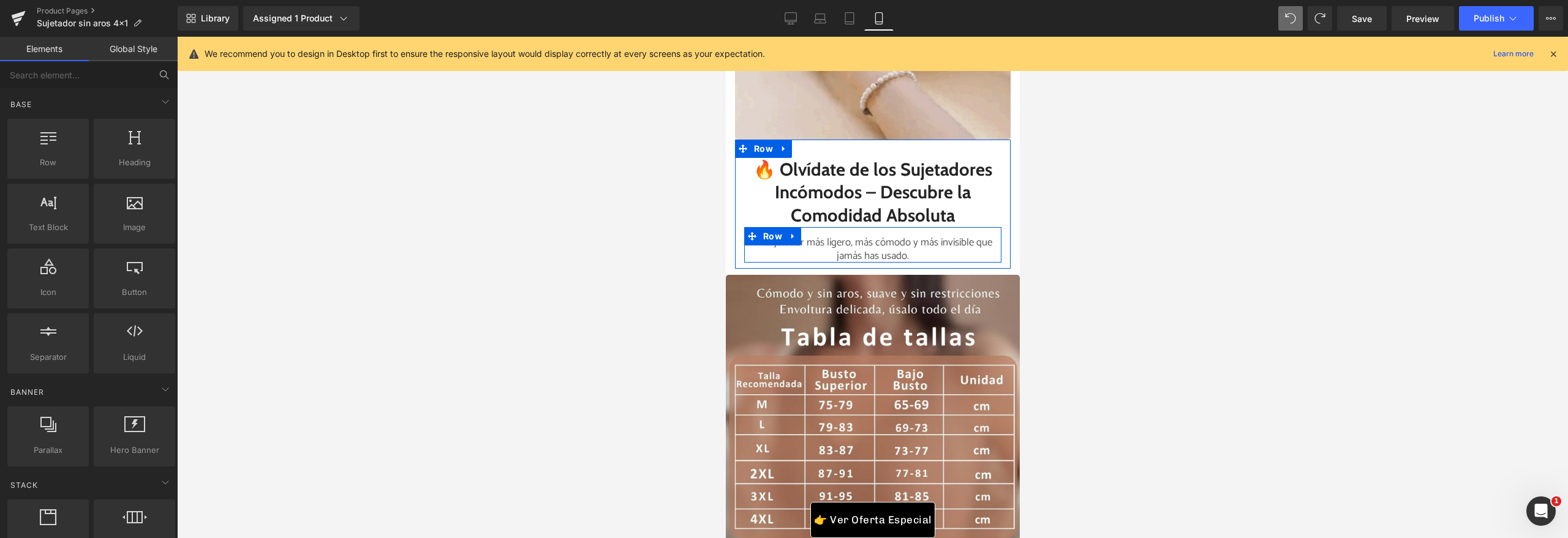
click at [539, 363] on div at bounding box center [872, 287] width 1391 height 502
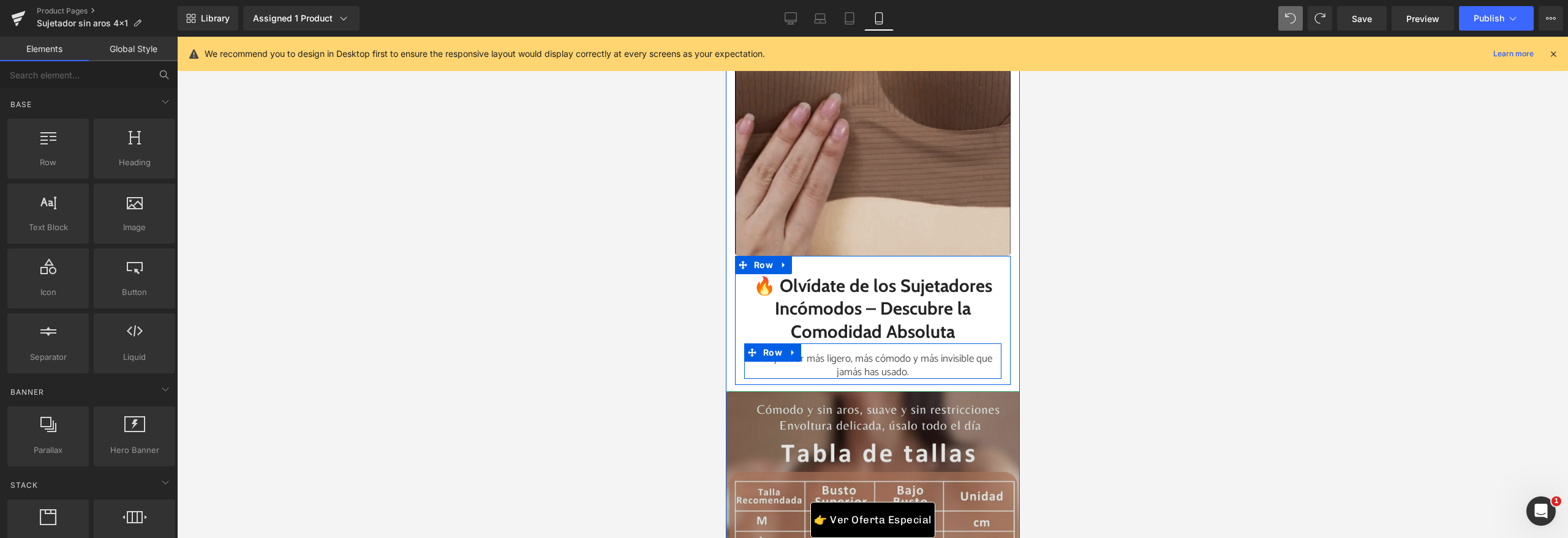
scroll to position [1529, 0]
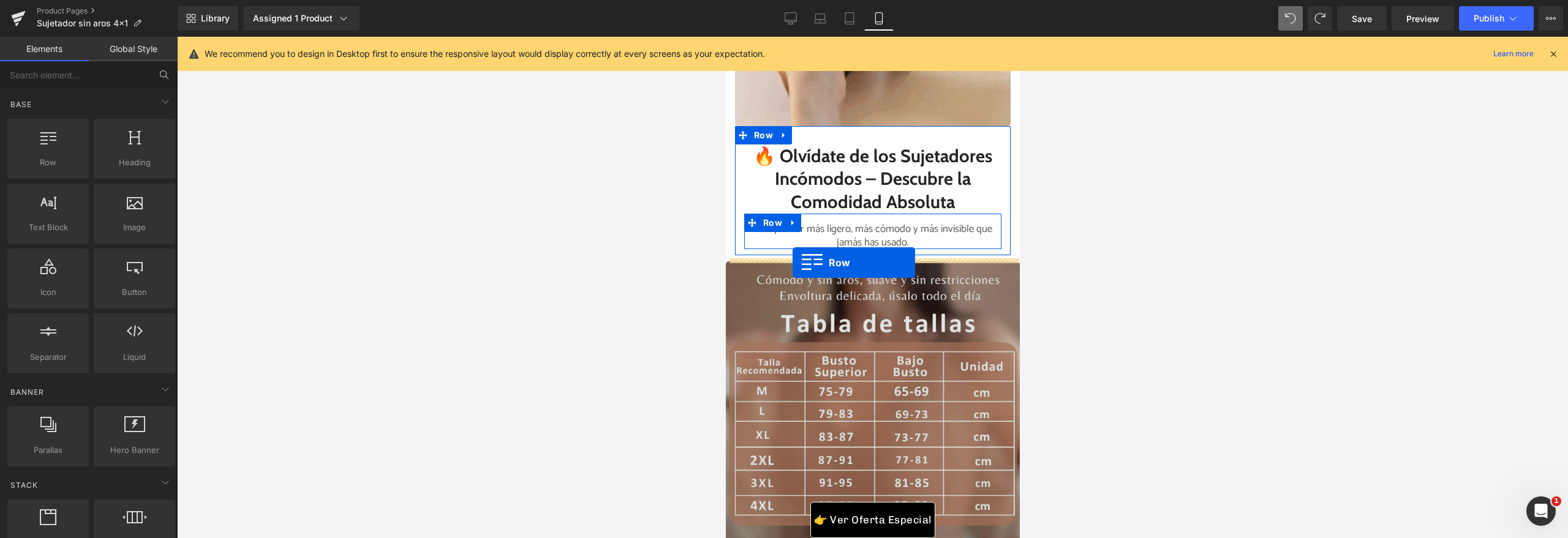
drag, startPoint x: 794, startPoint y: 181, endPoint x: 792, endPoint y: 263, distance: 82.0
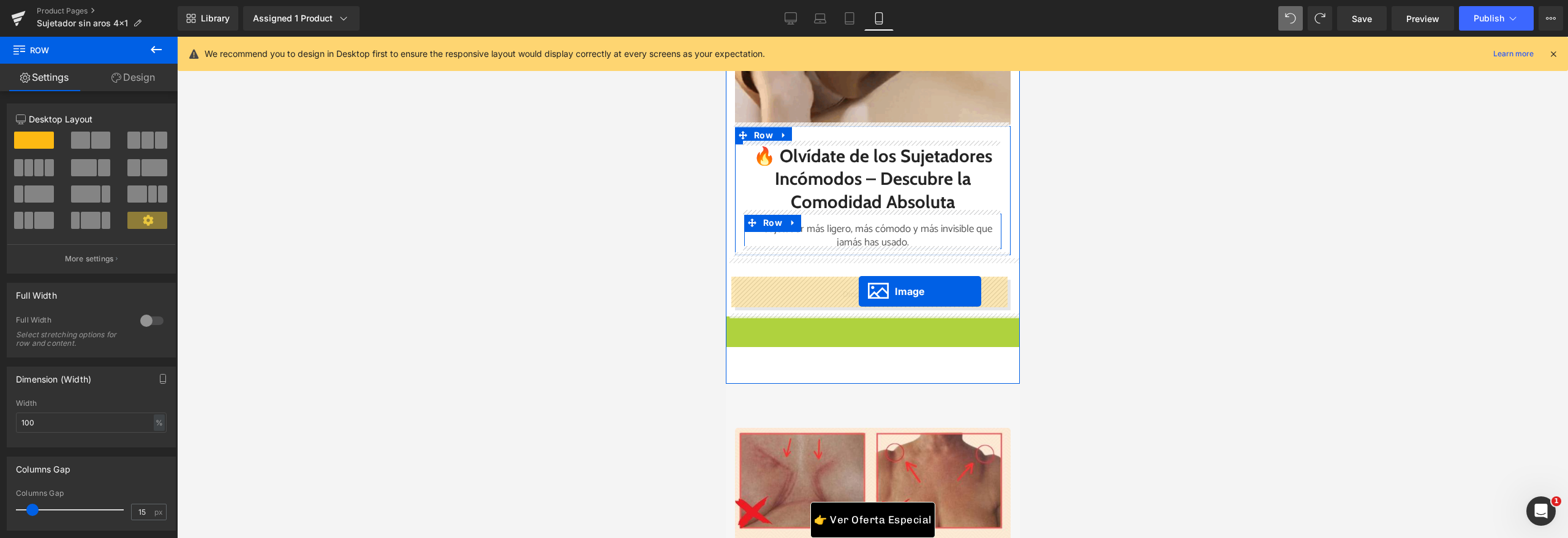
drag, startPoint x: 850, startPoint y: 375, endPoint x: 858, endPoint y: 292, distance: 83.4
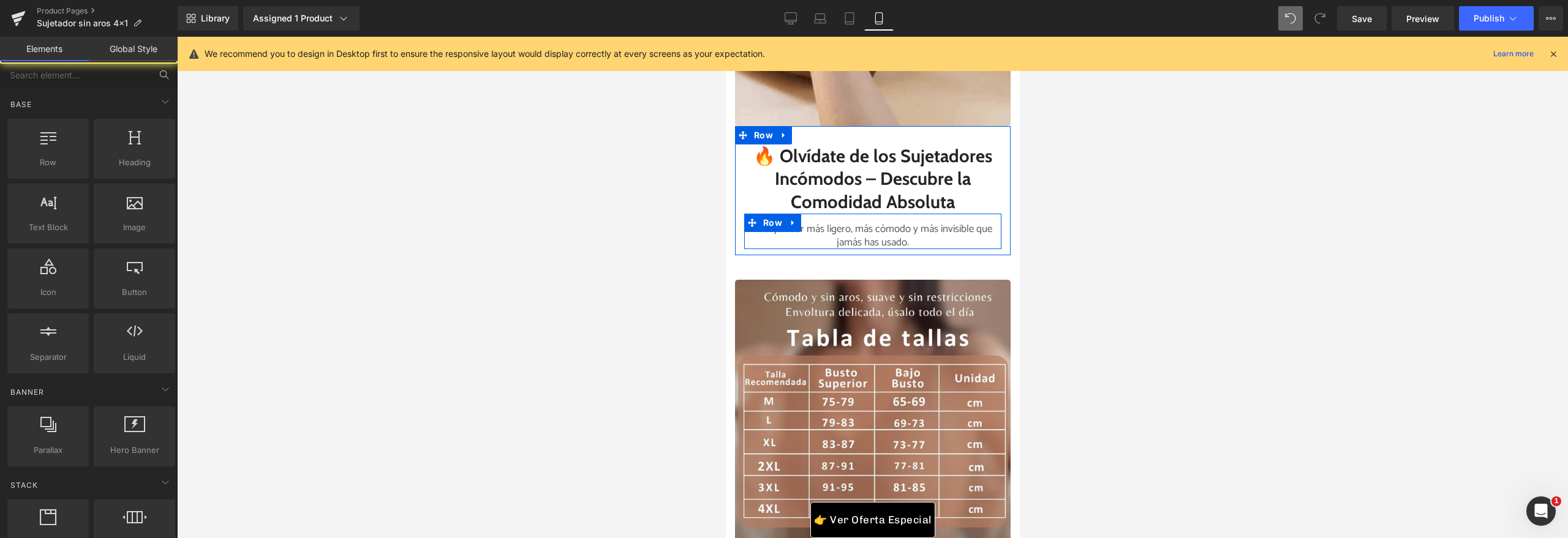
click at [1092, 281] on div at bounding box center [872, 287] width 1391 height 502
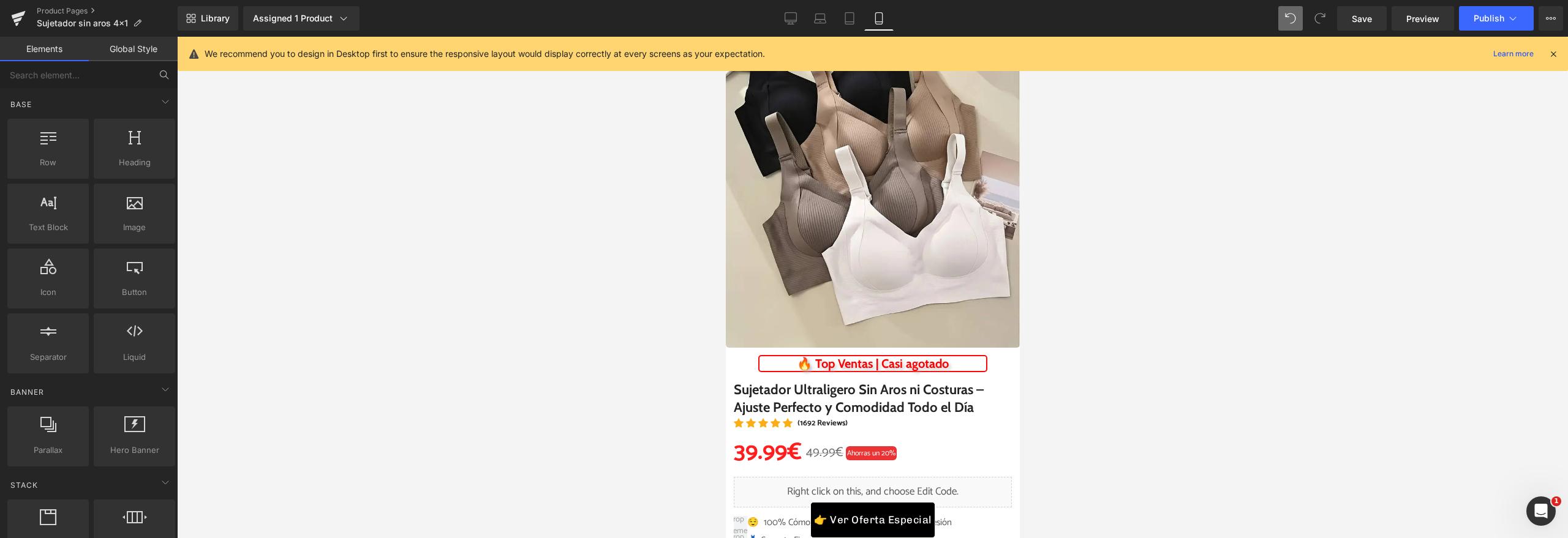
scroll to position [155, 0]
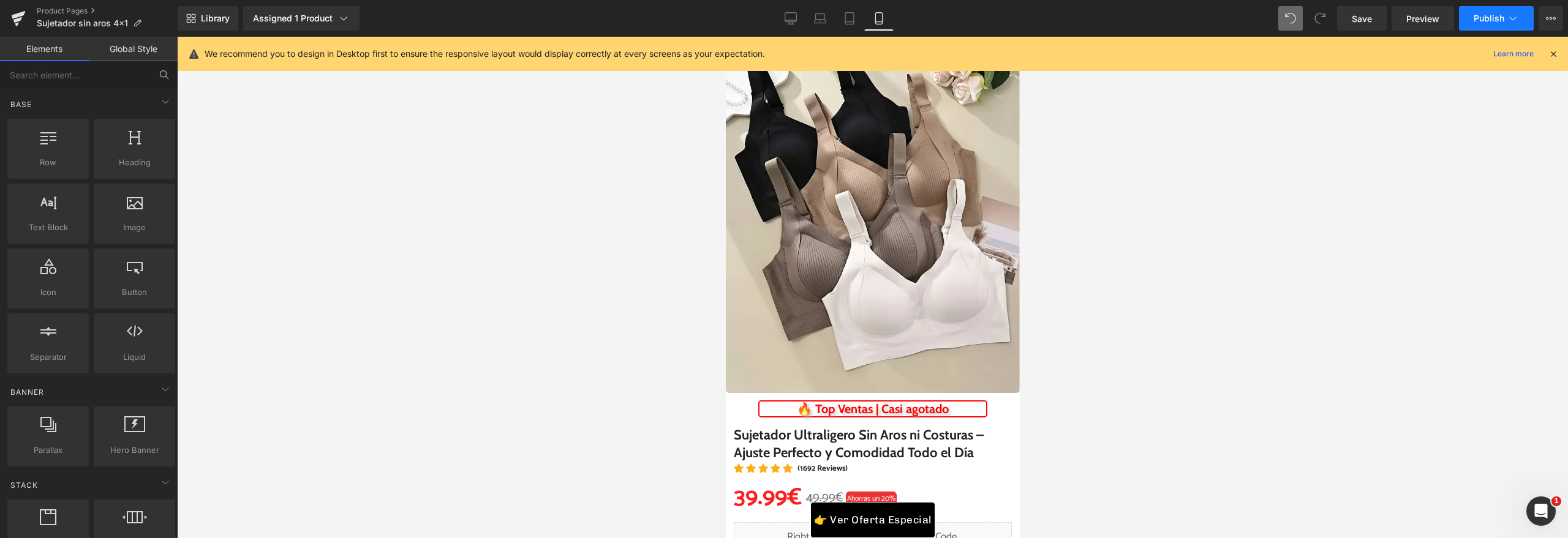
click at [1494, 17] on span "Publish" at bounding box center [1489, 18] width 31 height 10
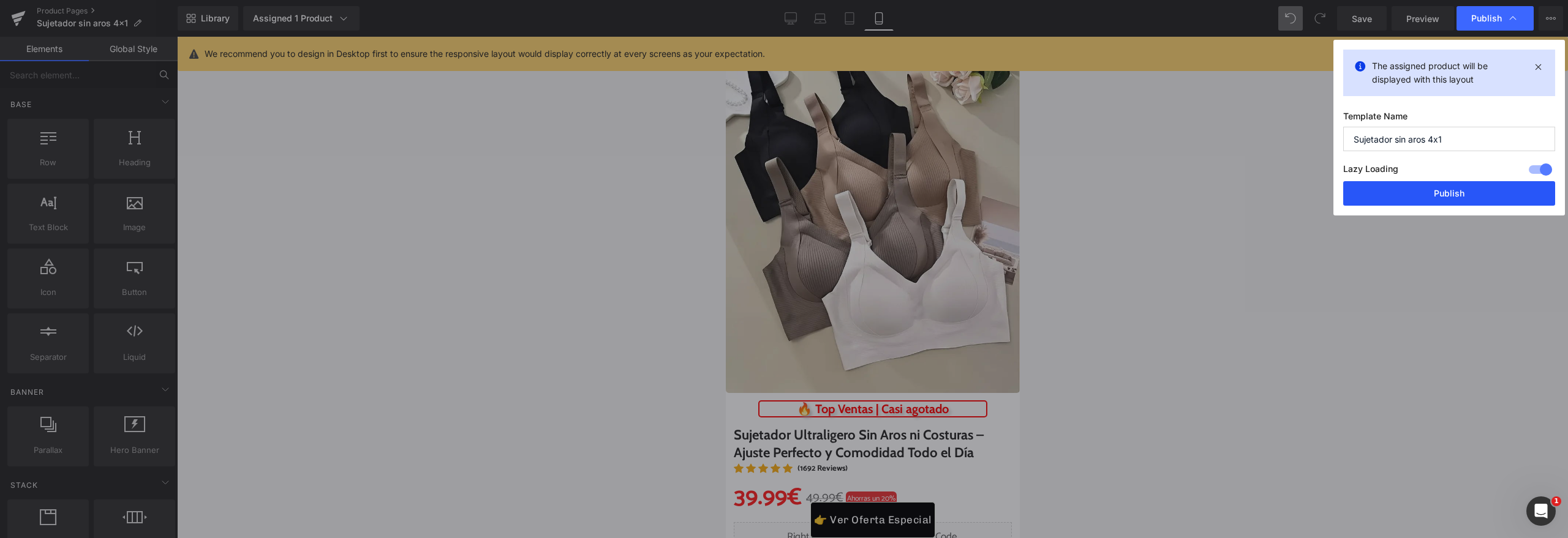
click at [1396, 184] on button "Publish" at bounding box center [1449, 193] width 212 height 25
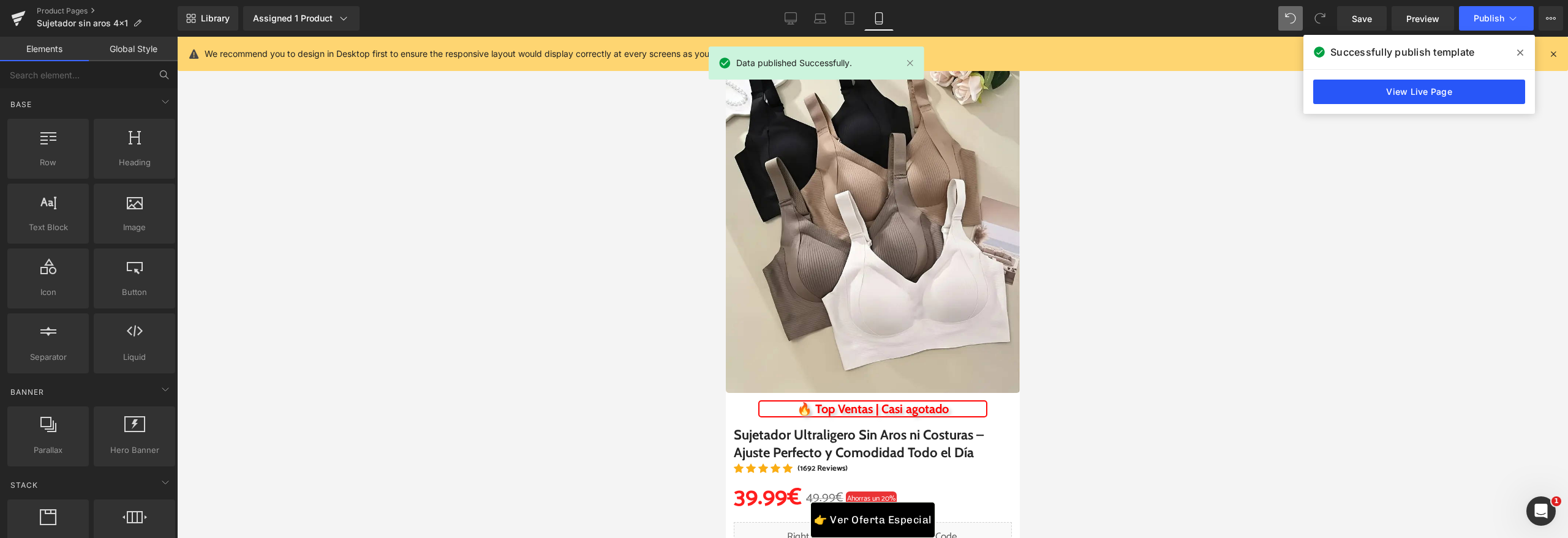
click at [1387, 91] on link "View Live Page" at bounding box center [1419, 92] width 212 height 25
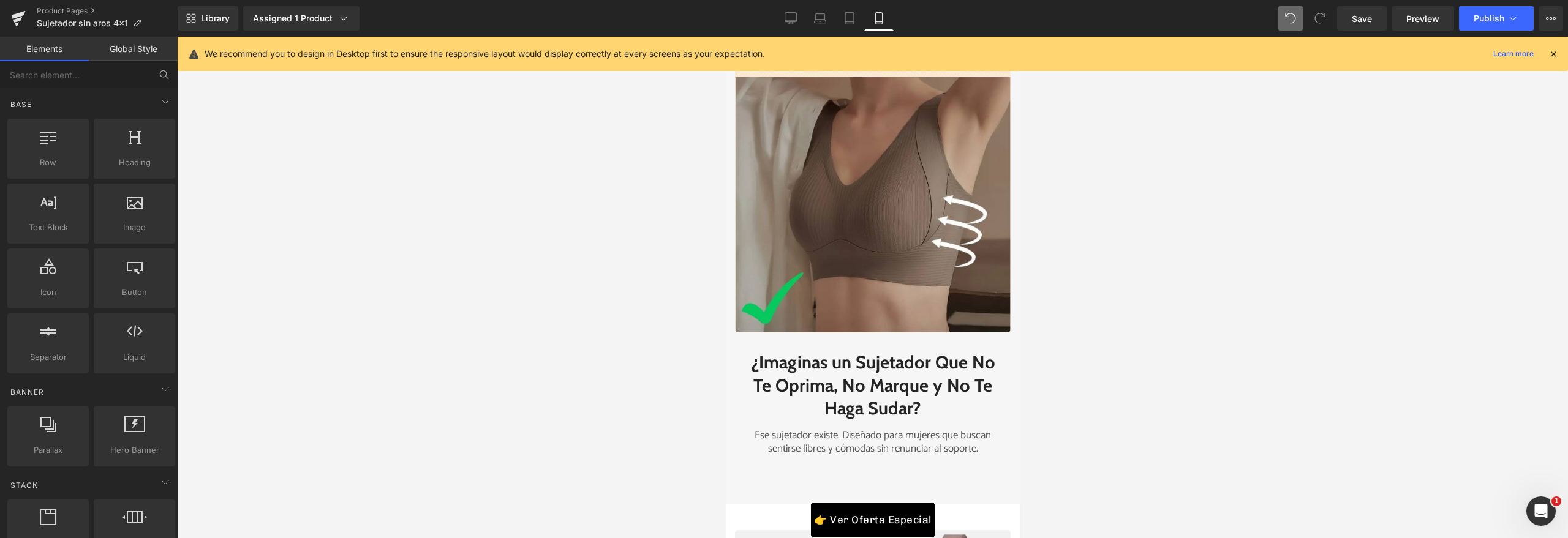
scroll to position [2318, 0]
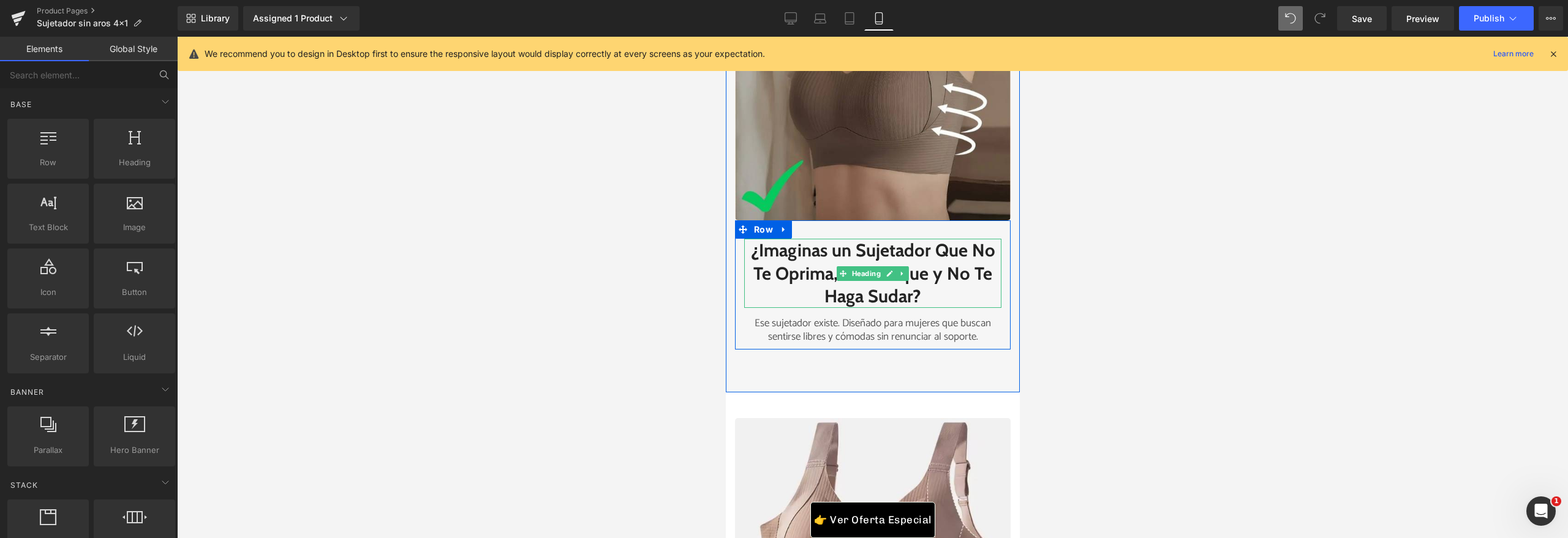
click at [882, 300] on h2 "¿Imaginas un Sujetador Que No Te Oprima, No Marque y No Te Haga Sudar?" at bounding box center [872, 274] width 257 height 69
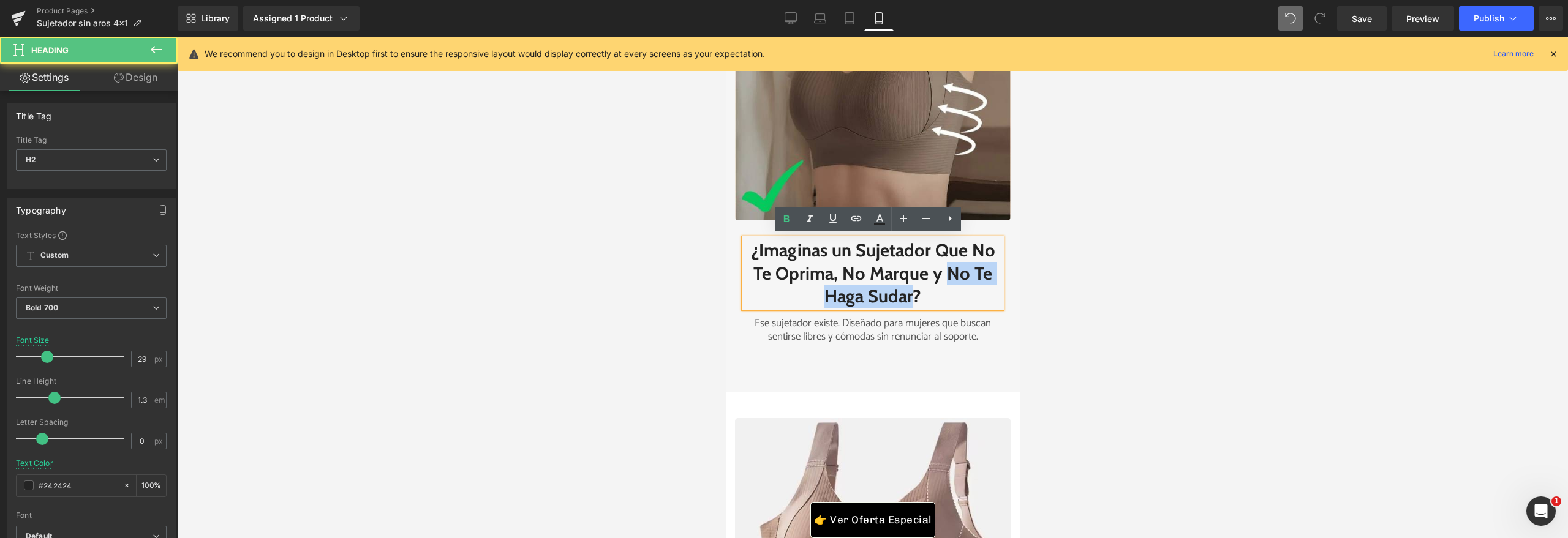
drag, startPoint x: 936, startPoint y: 294, endPoint x: 776, endPoint y: 292, distance: 160.0
click at [776, 292] on h2 "¿Imaginas un Sujetador Que No Te Oprima, No Marque y No Te Haga Sudar?" at bounding box center [872, 274] width 257 height 69
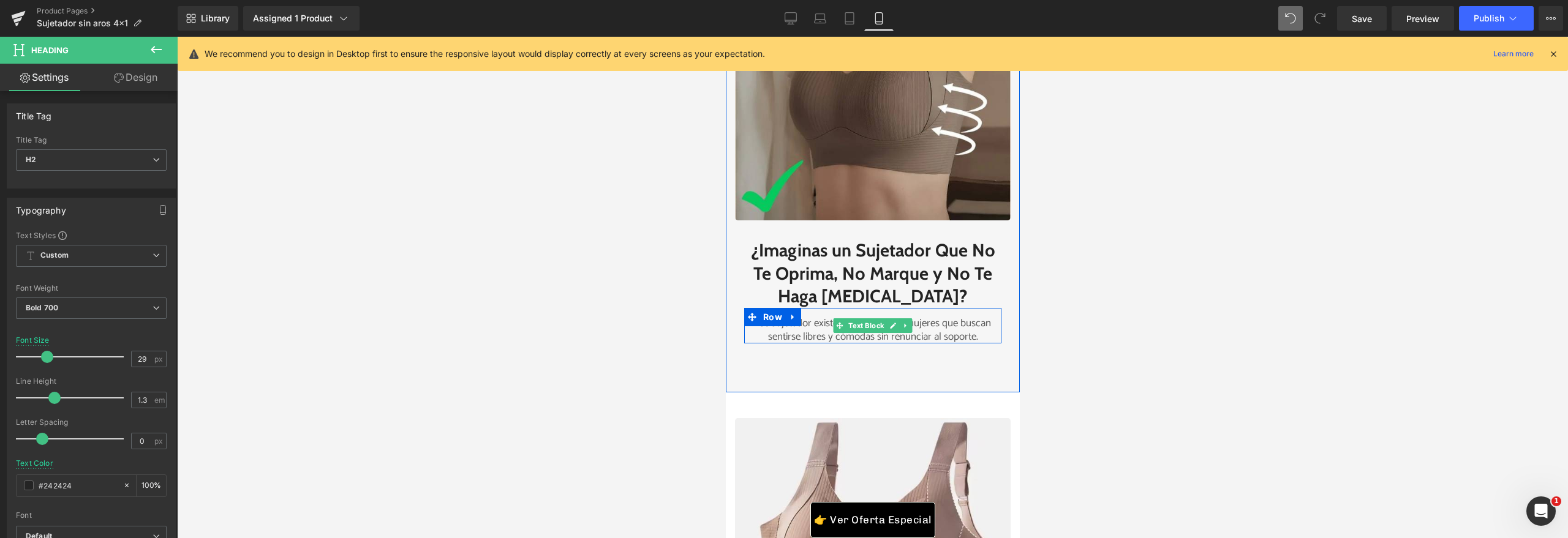
click at [944, 331] on p "Ese sujetador existe. Diseñado para mujeres que buscan sentirse libres y cómoda…" at bounding box center [872, 330] width 257 height 27
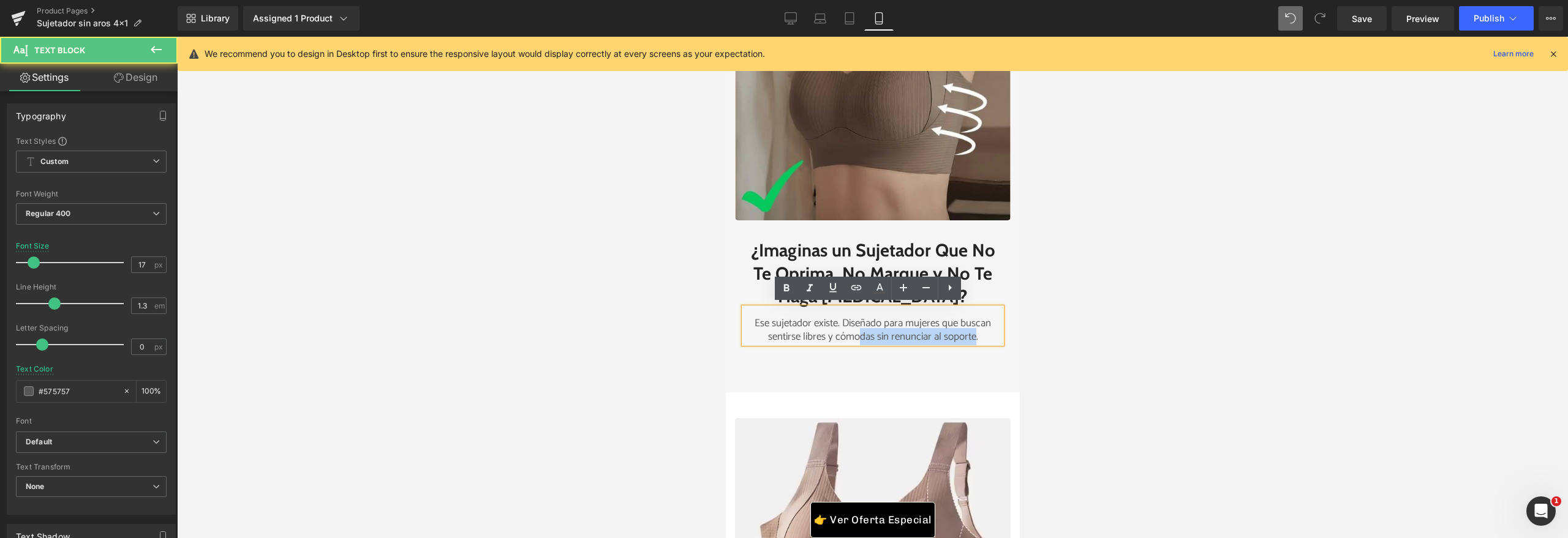
drag, startPoint x: 970, startPoint y: 334, endPoint x: 854, endPoint y: 339, distance: 116.1
click at [854, 339] on p "Ese sujetador existe. Diseñado para mujeres que buscan sentirse libres y cómoda…" at bounding box center [872, 330] width 257 height 27
click at [857, 339] on p "Ese sujetador existe. Diseñado para mujeres que buscan sentirse libres y cómoda…" at bounding box center [872, 330] width 257 height 27
drag, startPoint x: 869, startPoint y: 334, endPoint x: 1018, endPoint y: 333, distance: 149.0
click at [970, 329] on p "Ese sujetador existe. Diseñado para mujeres que buscan sentirse libres y cómoda…" at bounding box center [872, 330] width 257 height 27
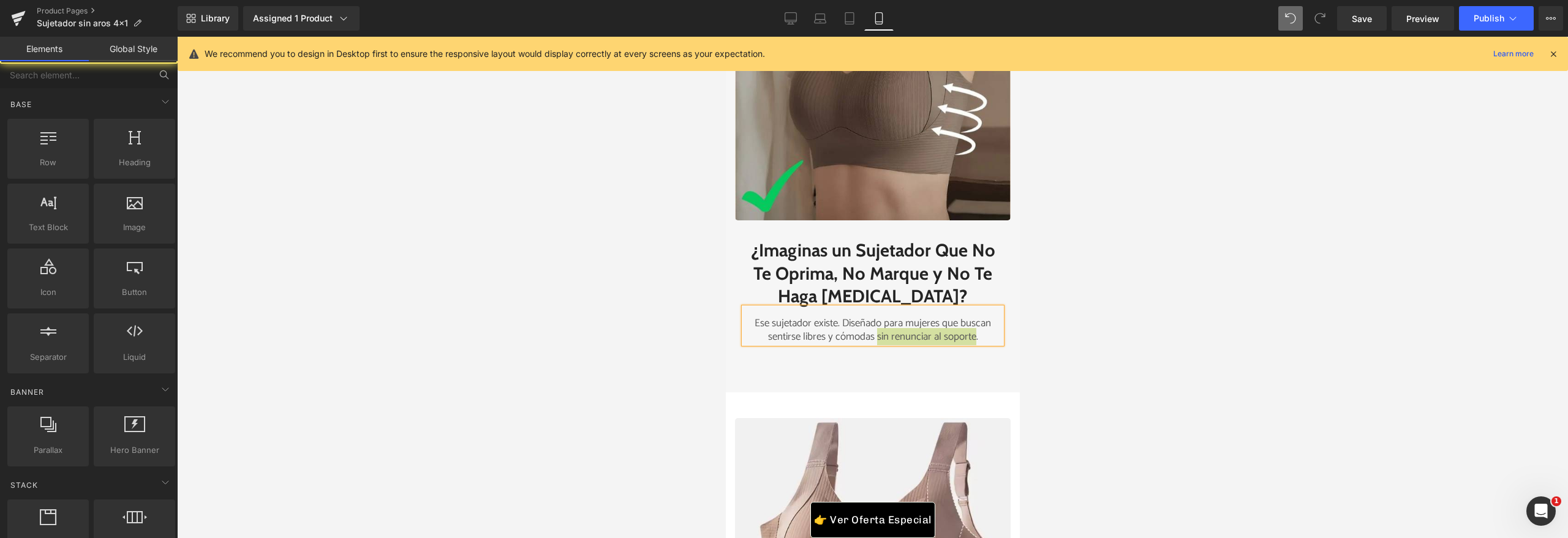
click at [1118, 347] on div at bounding box center [872, 287] width 1391 height 502
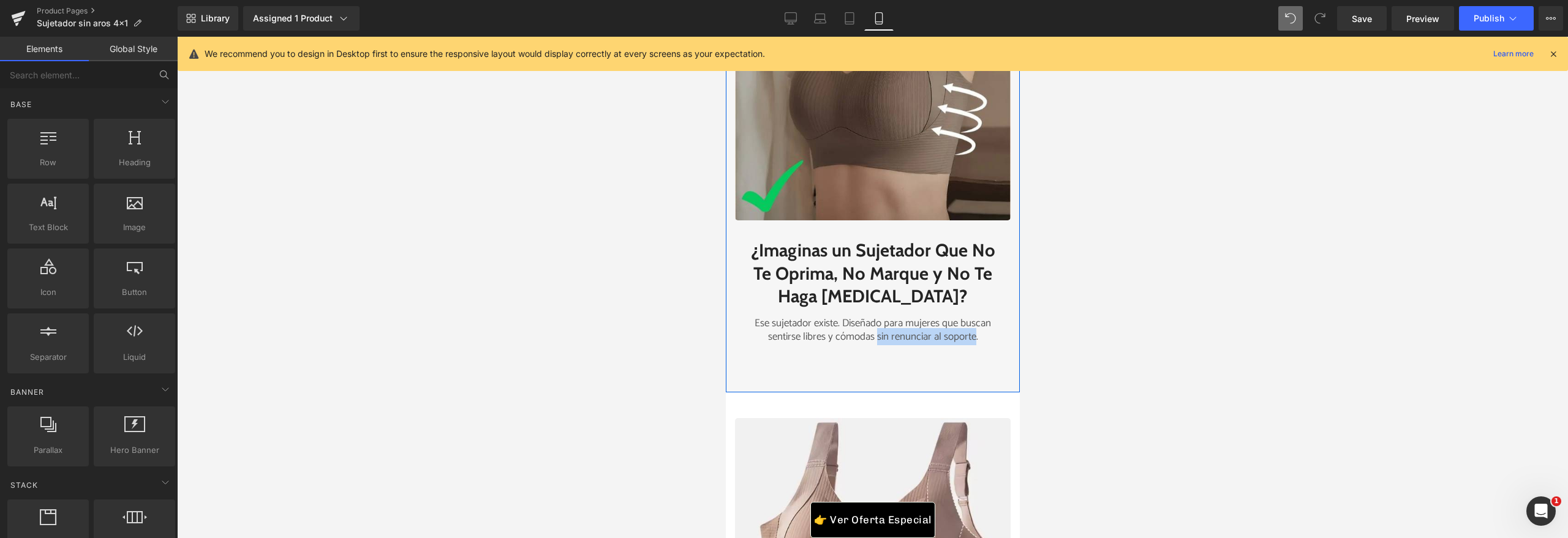
click at [937, 374] on div "Image ¿Imaginas un Sujetador Que No Te Oprima, No Marque y No Te Haga Rozaduras…" at bounding box center [871, 101] width 294 height 583
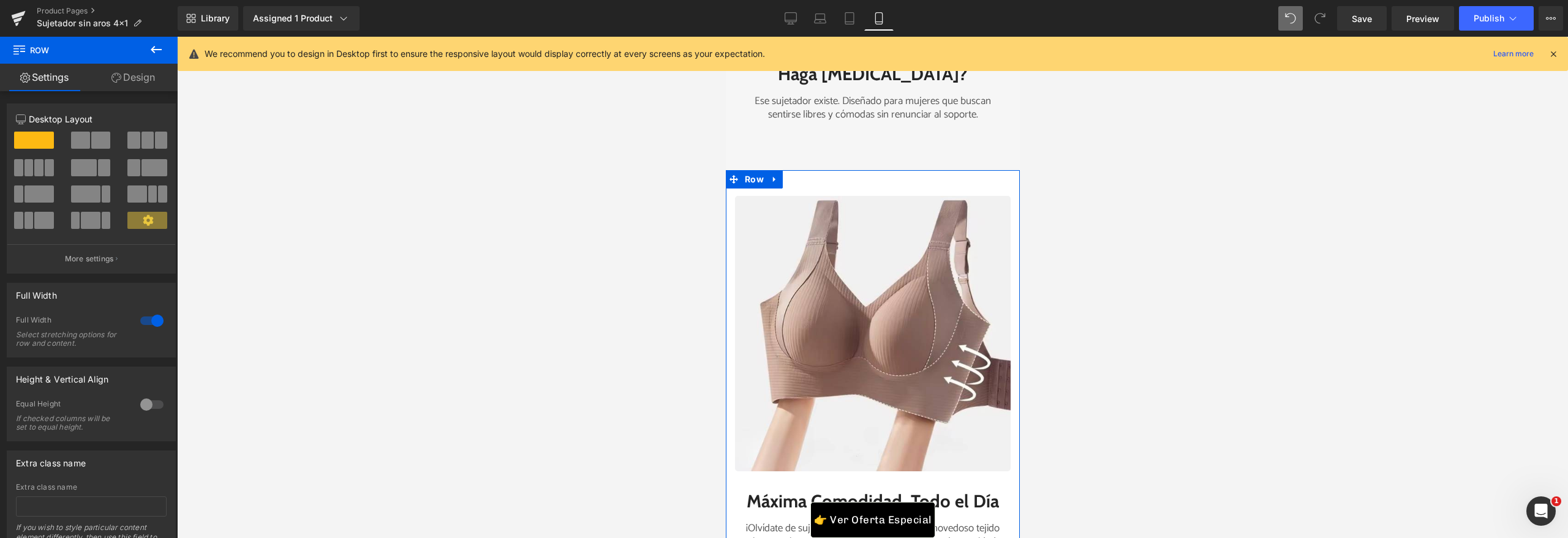
scroll to position [2656, 0]
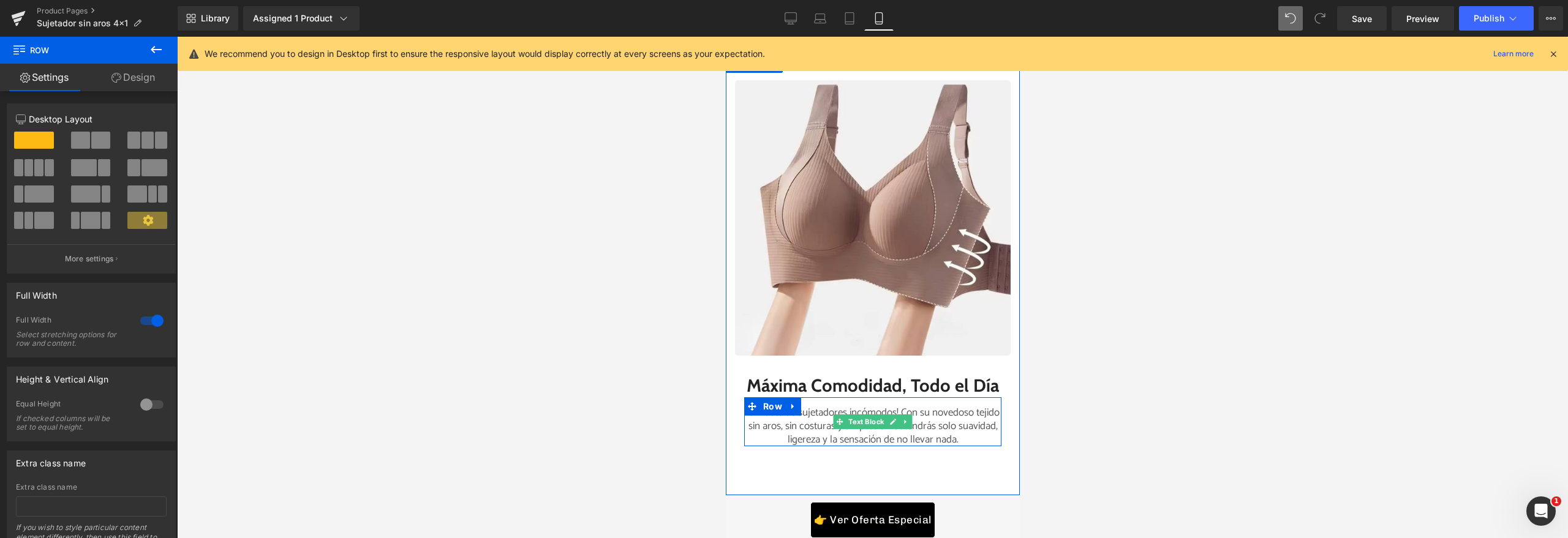
click at [926, 446] on p "¡Olvídate de sujetadores incómodos! Con su novedoso tejido sin aros, sin costur…" at bounding box center [872, 425] width 257 height 40
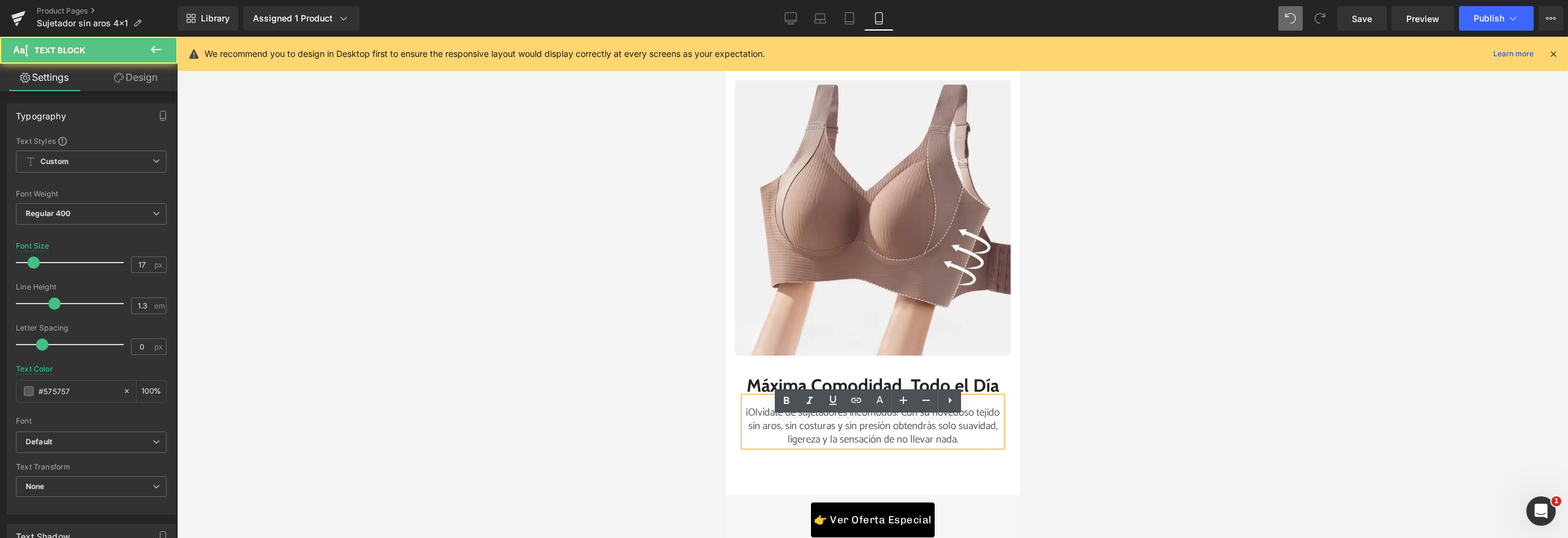
scroll to position [2669, 0]
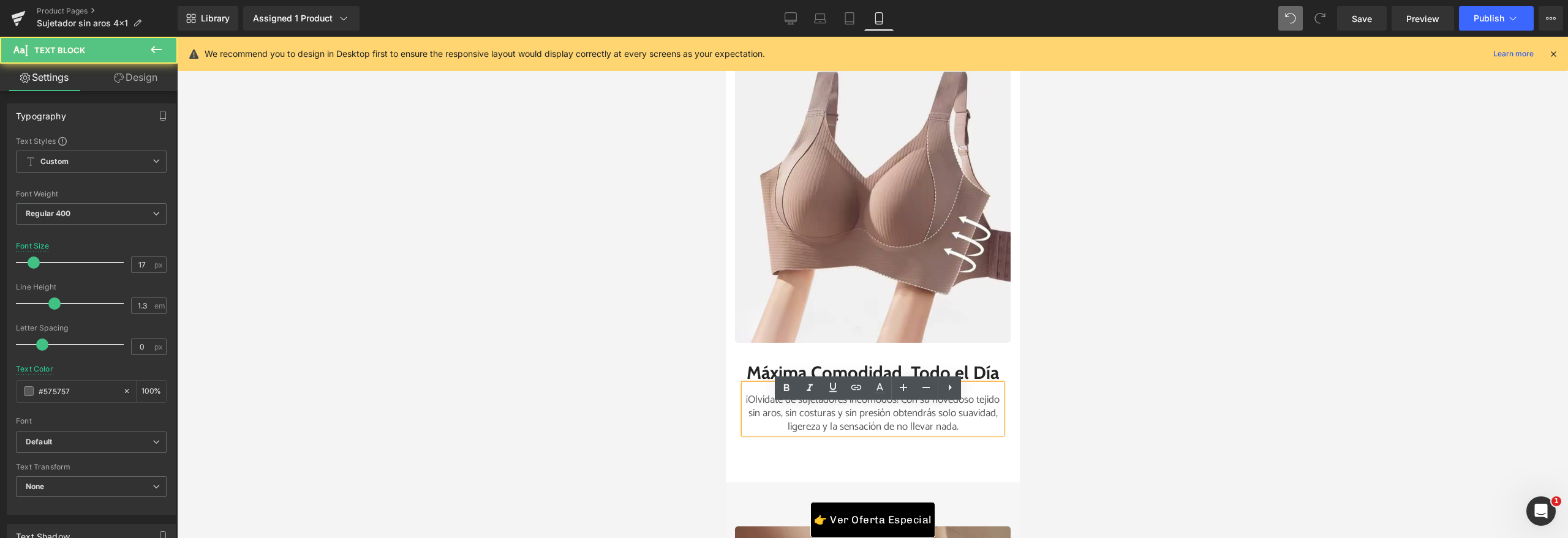
click at [958, 433] on p "¡Olvídate de sujetadores incómodos! Con su novedoso tejido sin aros, sin costur…" at bounding box center [872, 413] width 257 height 40
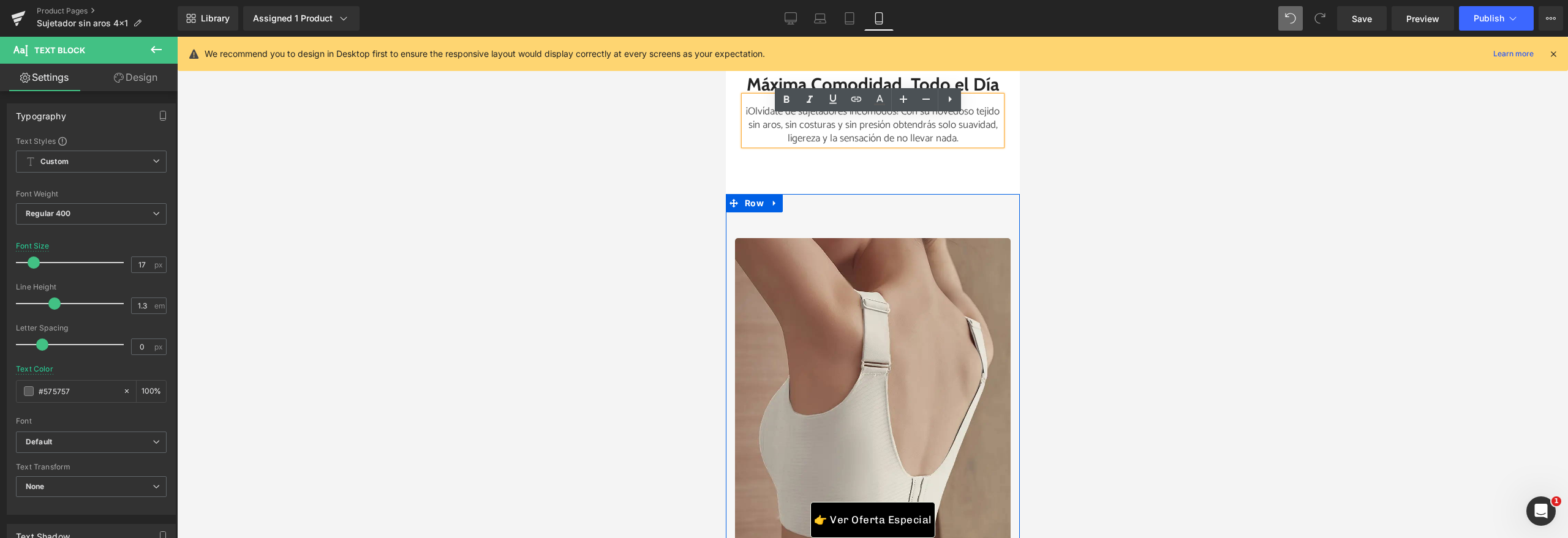
scroll to position [3369, 0]
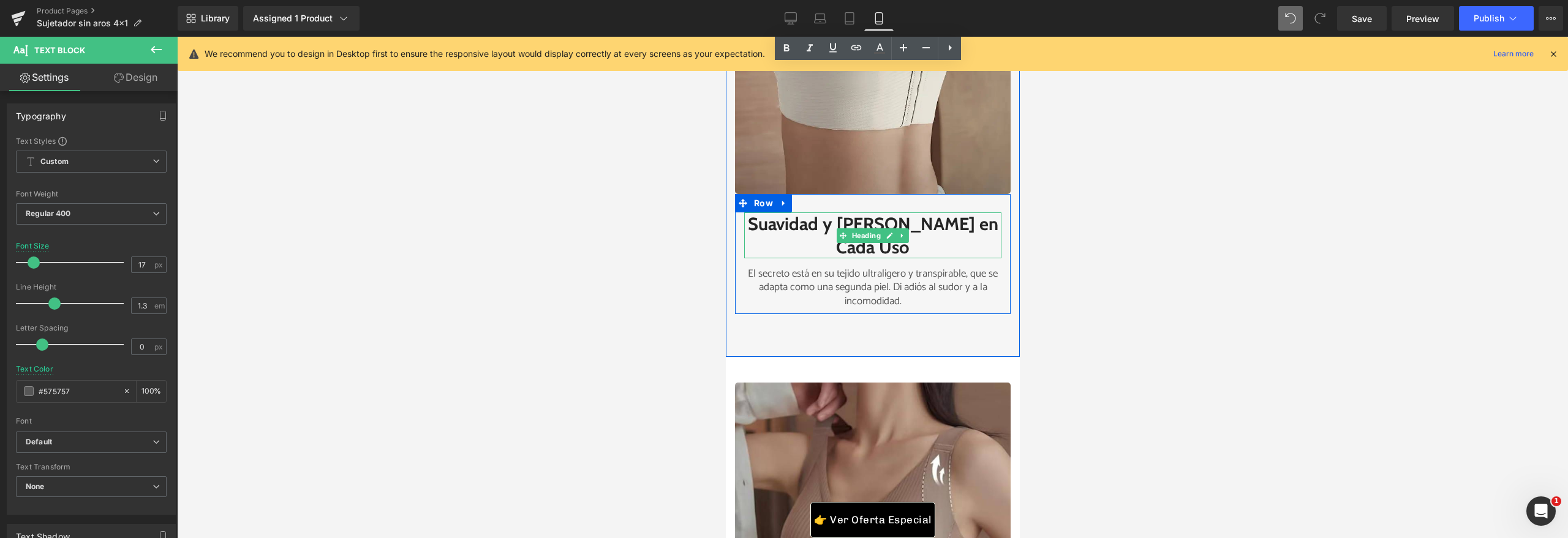
click at [950, 258] on h2 "Suavidad y Frescura en Cada Uso" at bounding box center [872, 235] width 257 height 46
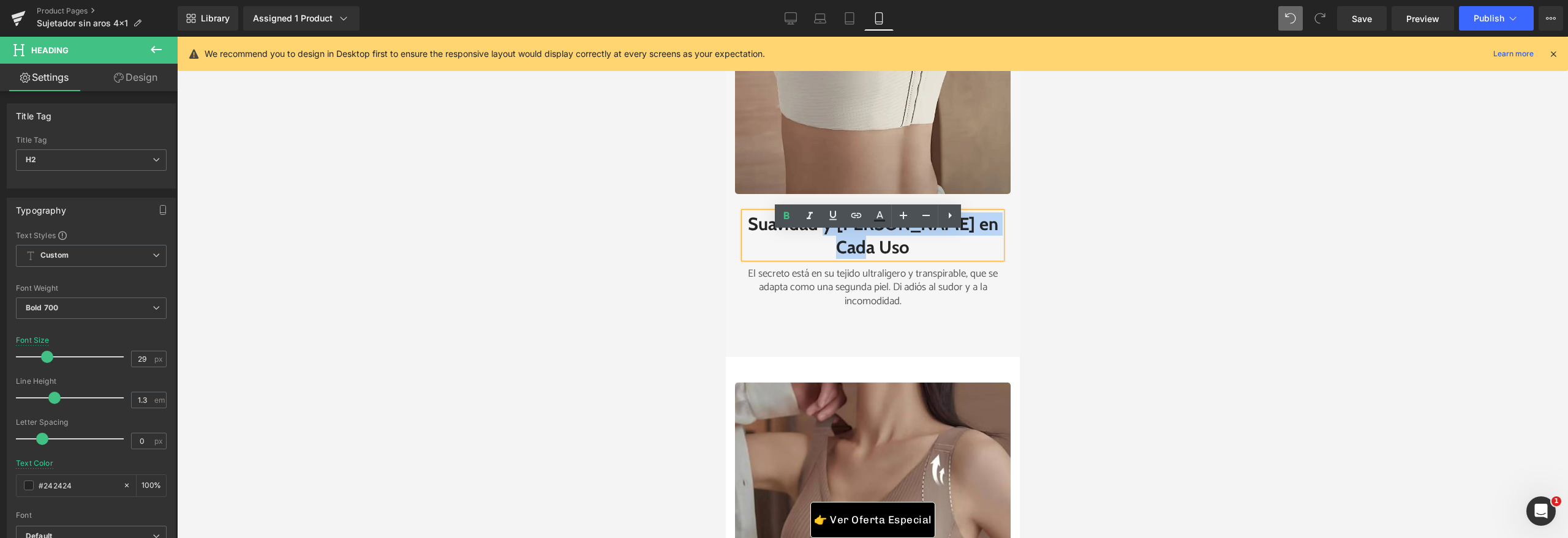
drag, startPoint x: 939, startPoint y: 264, endPoint x: 825, endPoint y: 244, distance: 115.7
click at [825, 244] on h2 "Suavidad y Frescura en Cada Uso" at bounding box center [872, 235] width 257 height 46
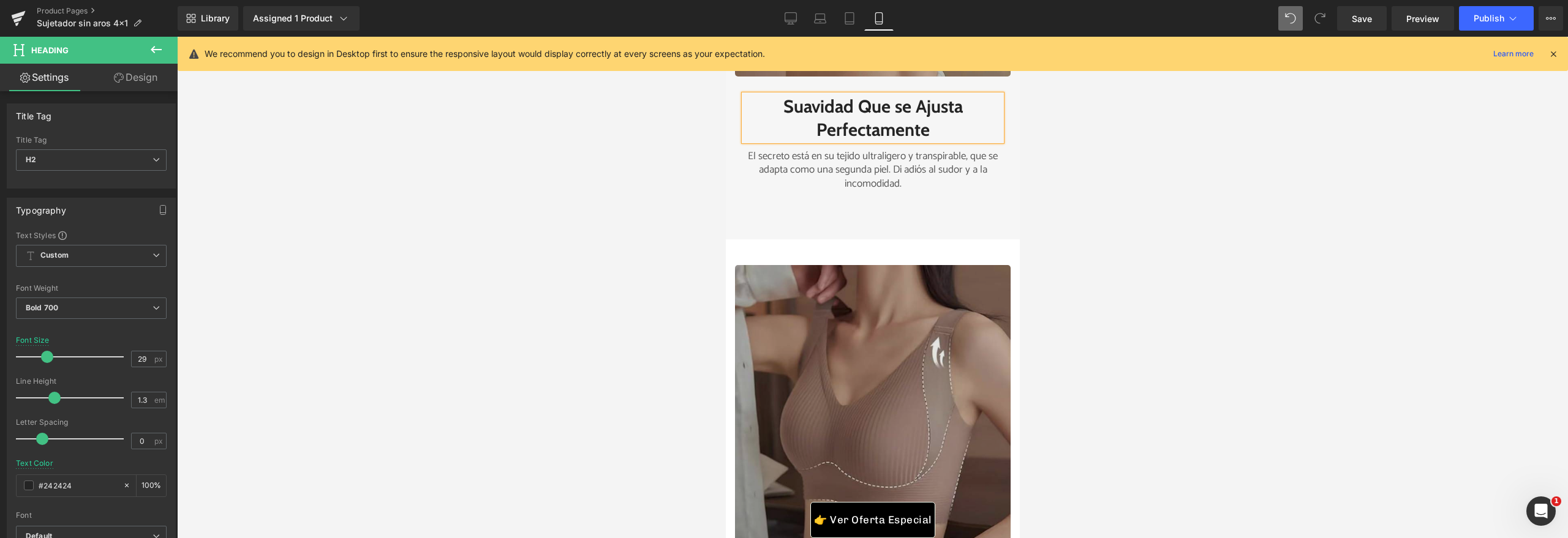
scroll to position [3361, 0]
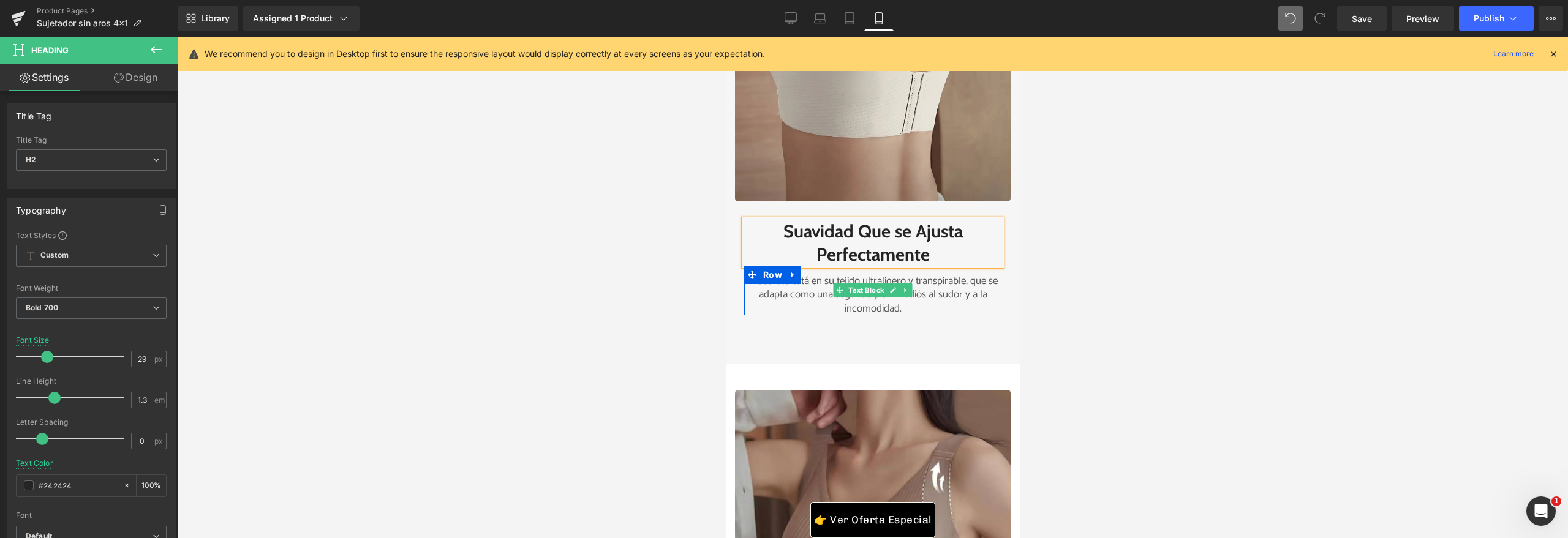
click at [940, 314] on p "El secreto está en su tejido ultraligero y transpirable, que se adapta como una…" at bounding box center [872, 294] width 257 height 40
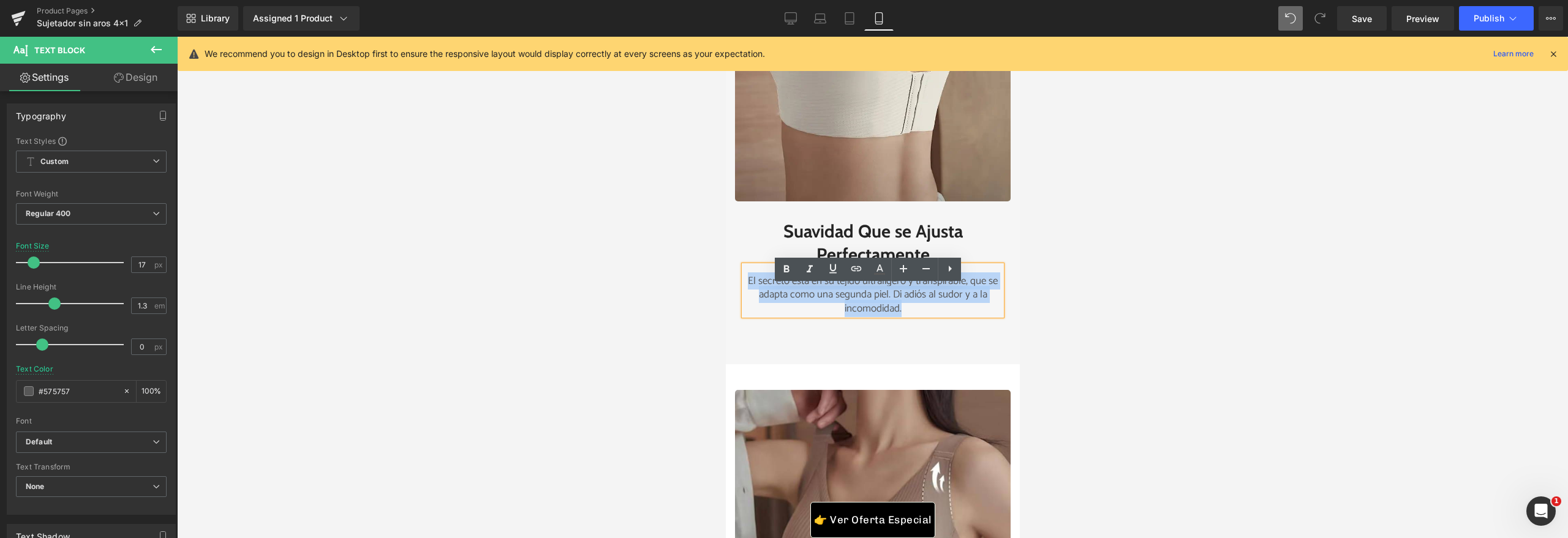
drag, startPoint x: 940, startPoint y: 325, endPoint x: 739, endPoint y: 304, distance: 202.1
click at [744, 304] on p "El secreto está en su tejido ultraligero y transpirable, que se adapta como una…" at bounding box center [872, 294] width 257 height 40
click at [980, 247] on h2 "Suavidad Que se Ajusta Perfectamente" at bounding box center [872, 243] width 257 height 46
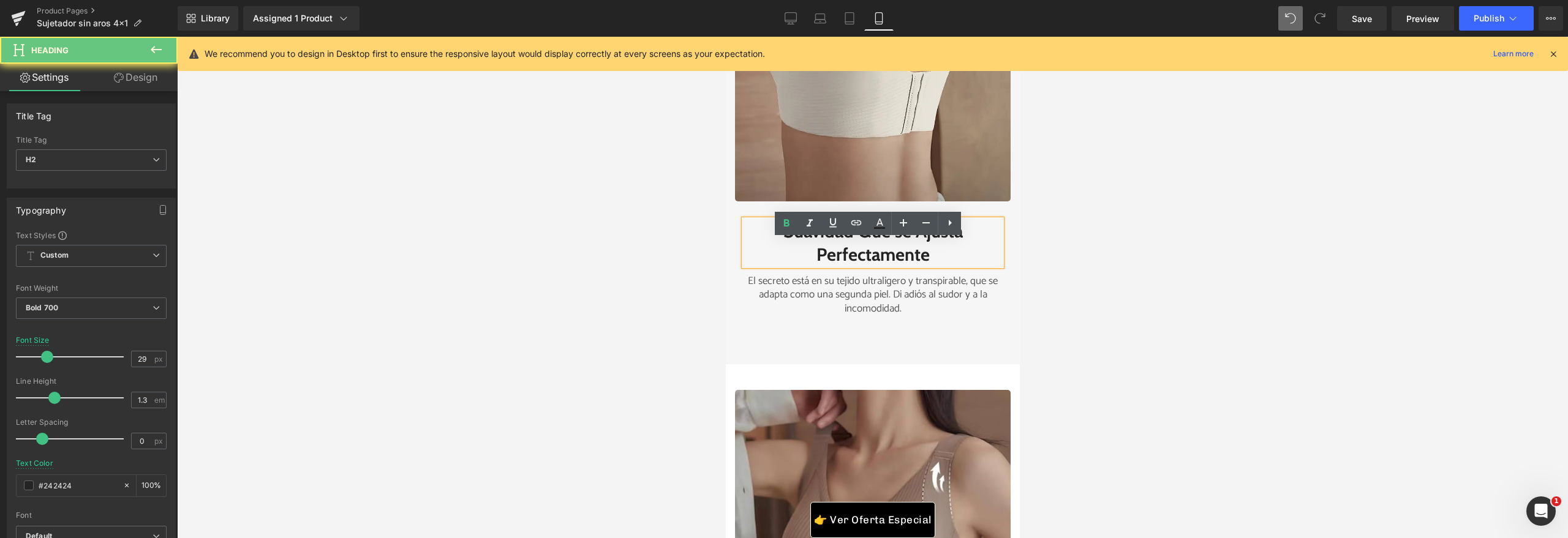
click at [977, 254] on h2 "Suavidad Que se Ajusta Perfectamente" at bounding box center [872, 243] width 257 height 46
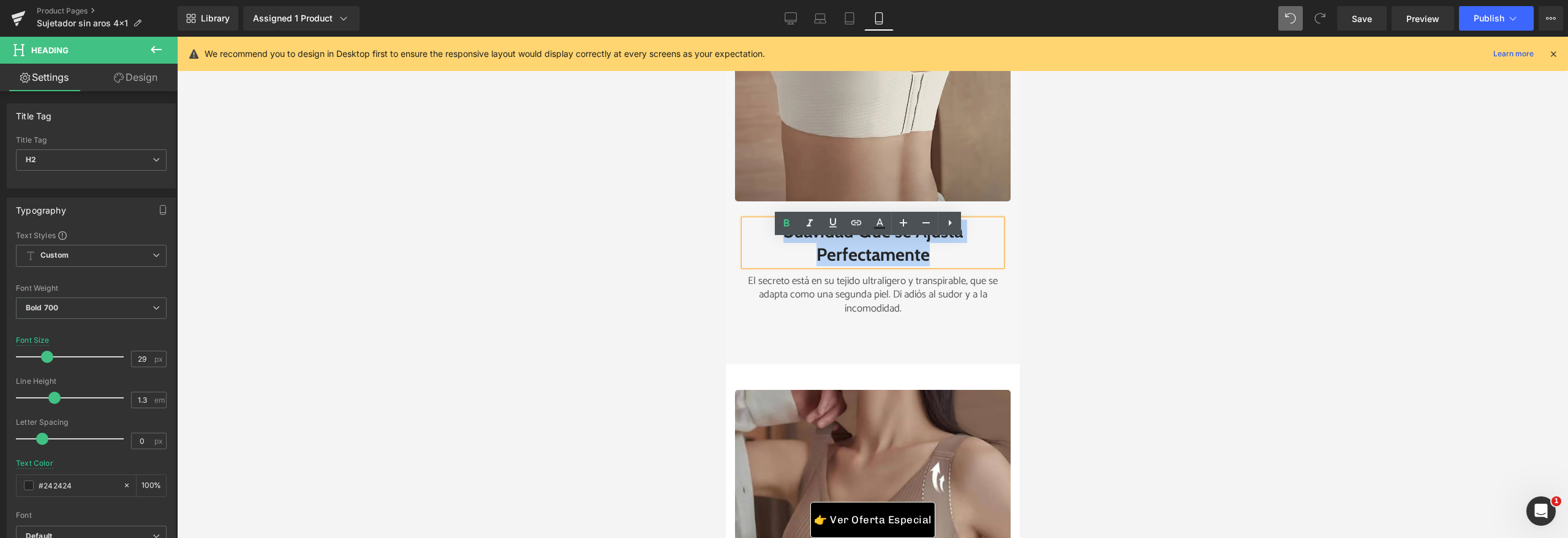
drag, startPoint x: 963, startPoint y: 273, endPoint x: 726, endPoint y: 244, distance: 238.8
click at [726, 244] on div "Suavidad Que se Ajusta Perfectamente Heading El secreto está en su tejido ultra…" at bounding box center [871, 262] width 294 height 120
copy h2 "Suavidad Que se Ajusta Perfectamente"
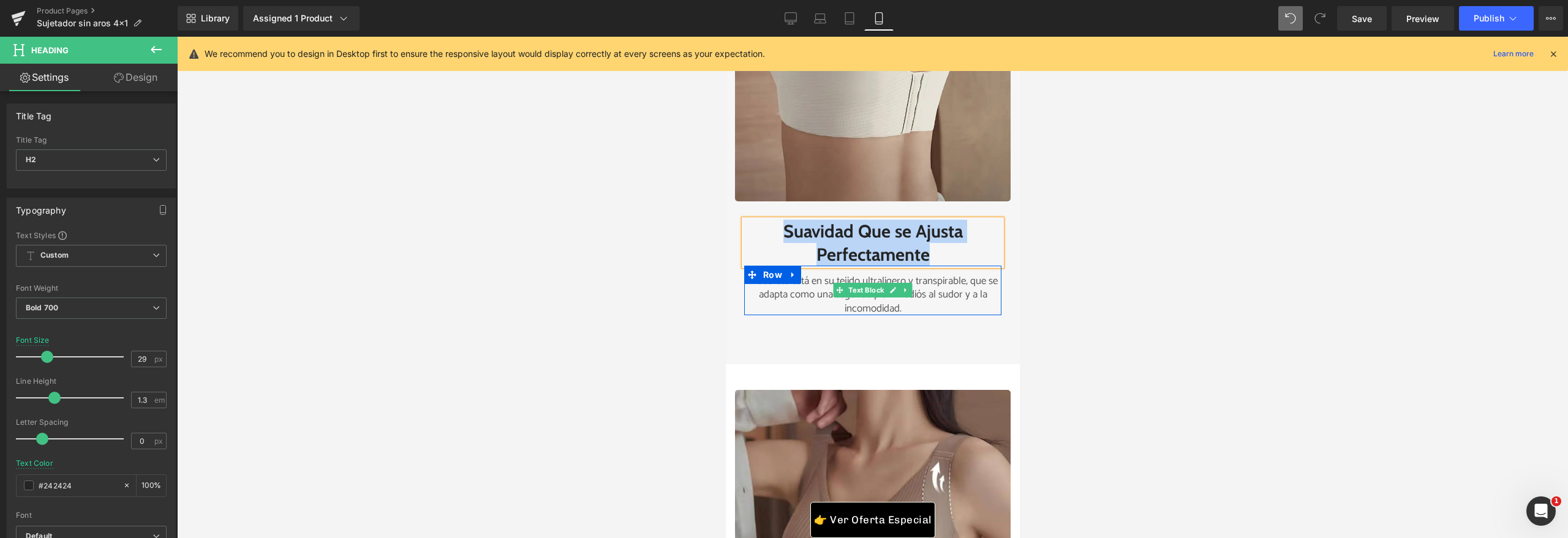
click at [917, 314] on p "El secreto está en su tejido ultraligero y transpirable, que se adapta como una…" at bounding box center [872, 294] width 257 height 40
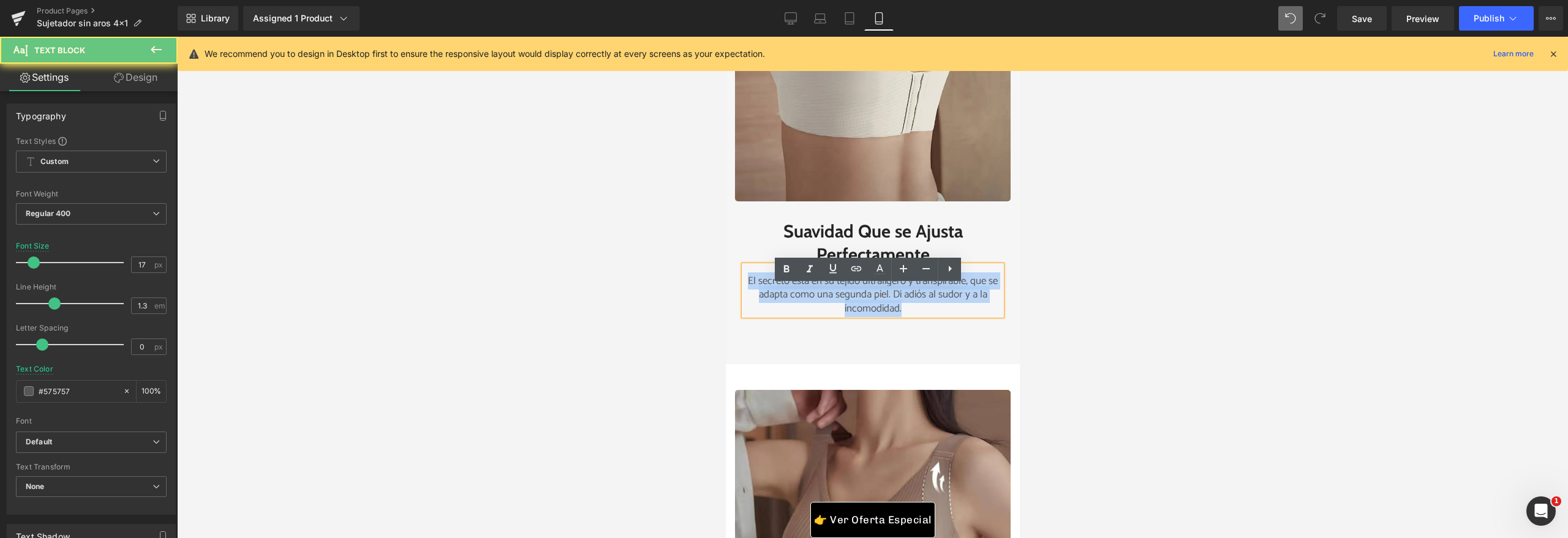
drag, startPoint x: 918, startPoint y: 326, endPoint x: 716, endPoint y: 299, distance: 203.8
click at [725, 299] on html "Este sitio web utiliza cookies para garantizar que obtenga la mejor experiencia…" at bounding box center [871, 214] width 294 height 7079
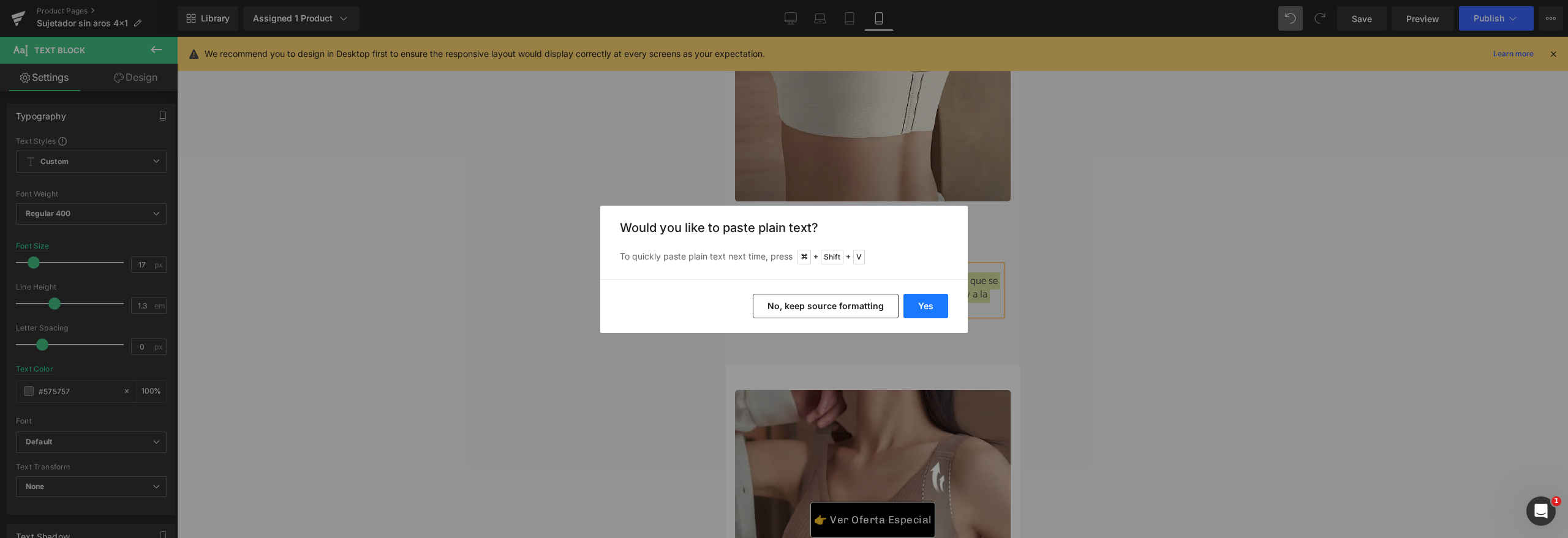
click at [937, 303] on button "Yes" at bounding box center [925, 305] width 45 height 25
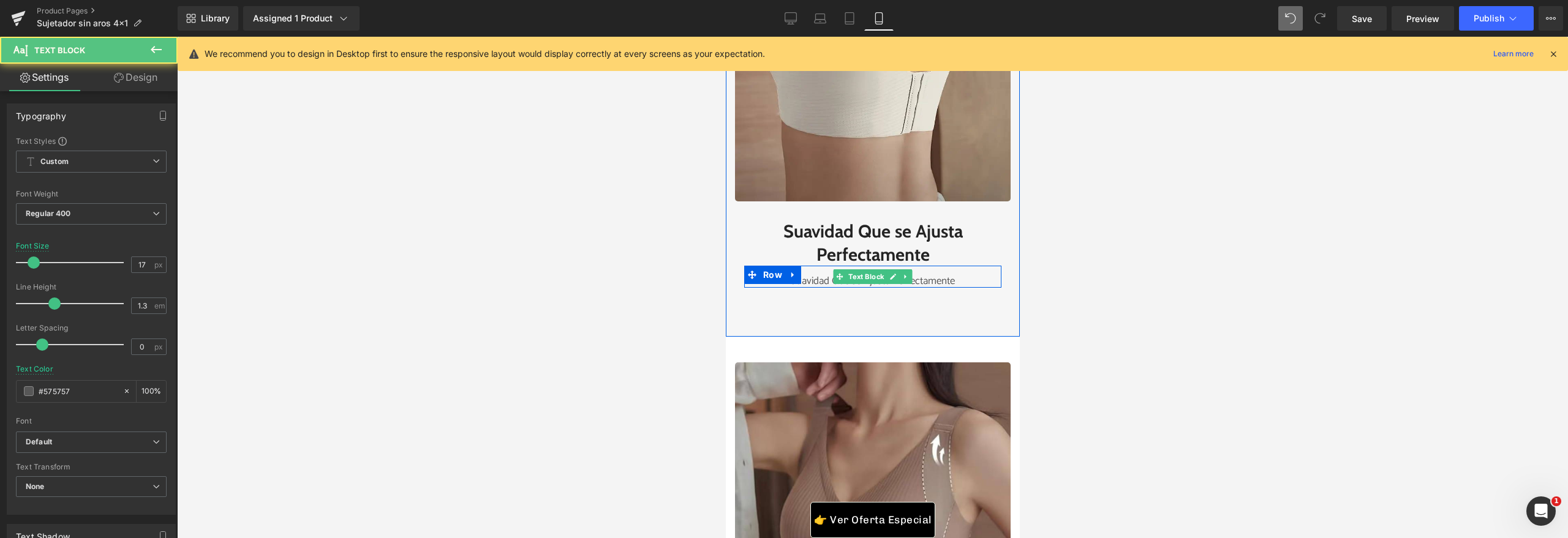
click at [934, 288] on p "Suavidad Que se Ajusta Perfectamente" at bounding box center [872, 281] width 257 height 14
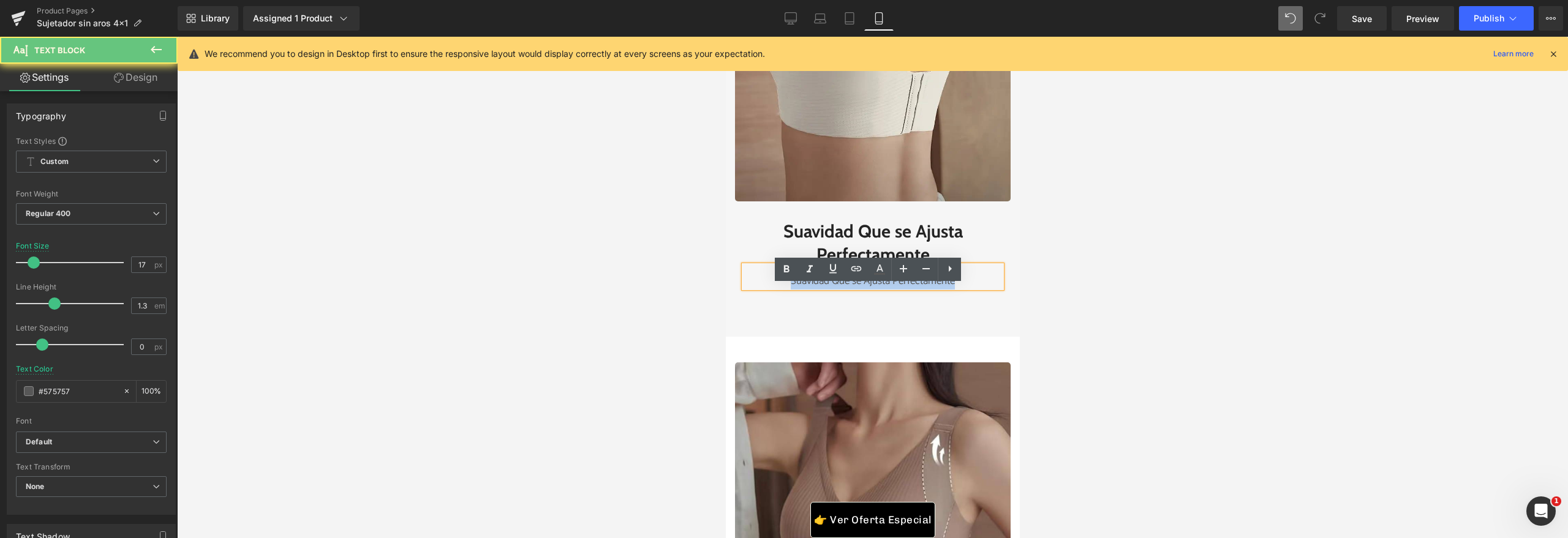
click at [934, 288] on p "Suavidad Que se Ajusta Perfectamente" at bounding box center [872, 281] width 257 height 14
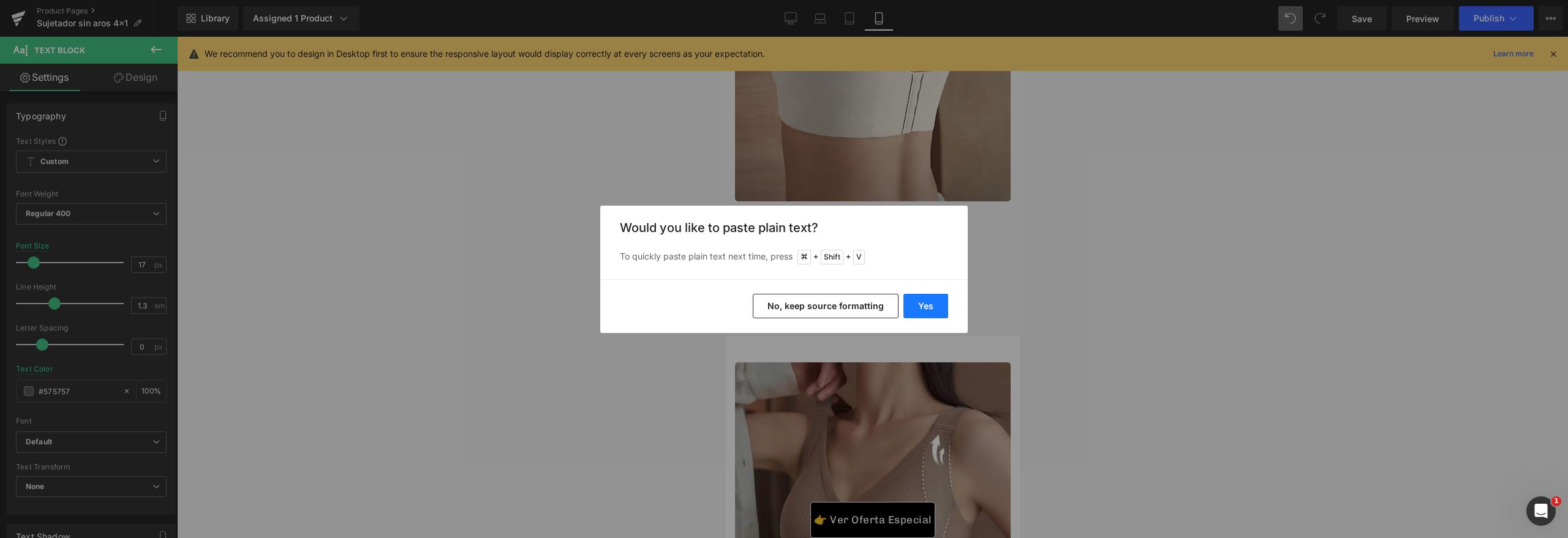
click at [935, 306] on button "Yes" at bounding box center [925, 305] width 45 height 25
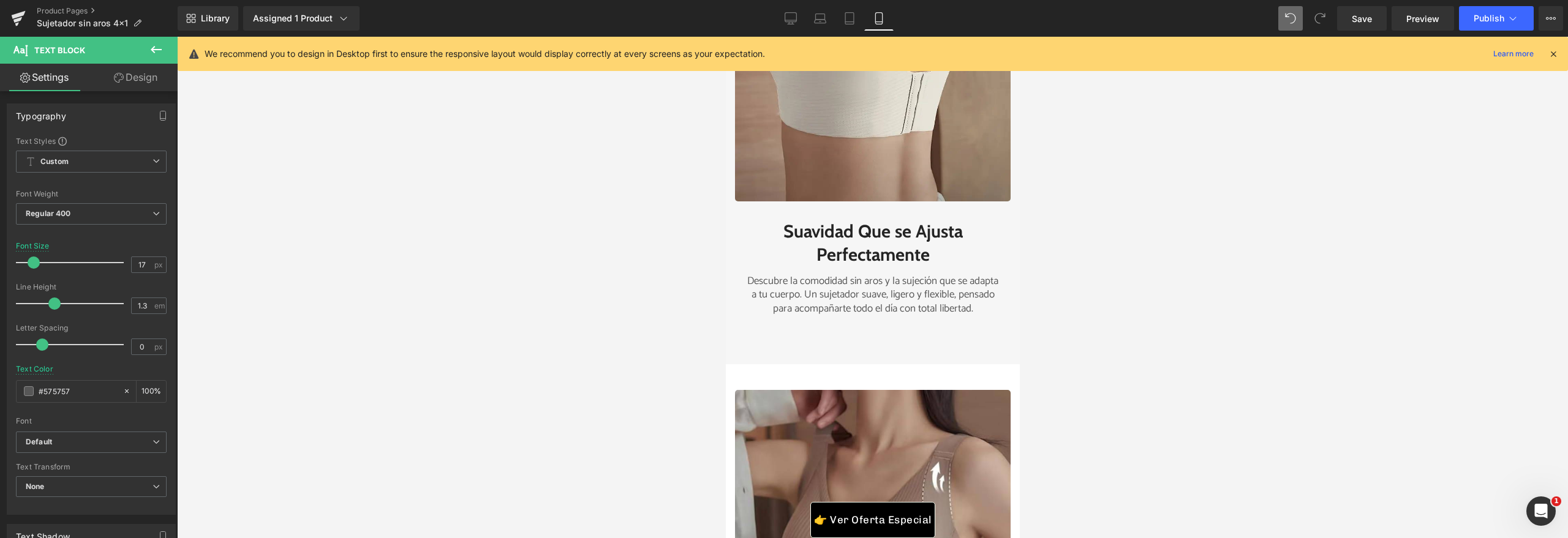
click at [1060, 307] on div at bounding box center [872, 287] width 1391 height 502
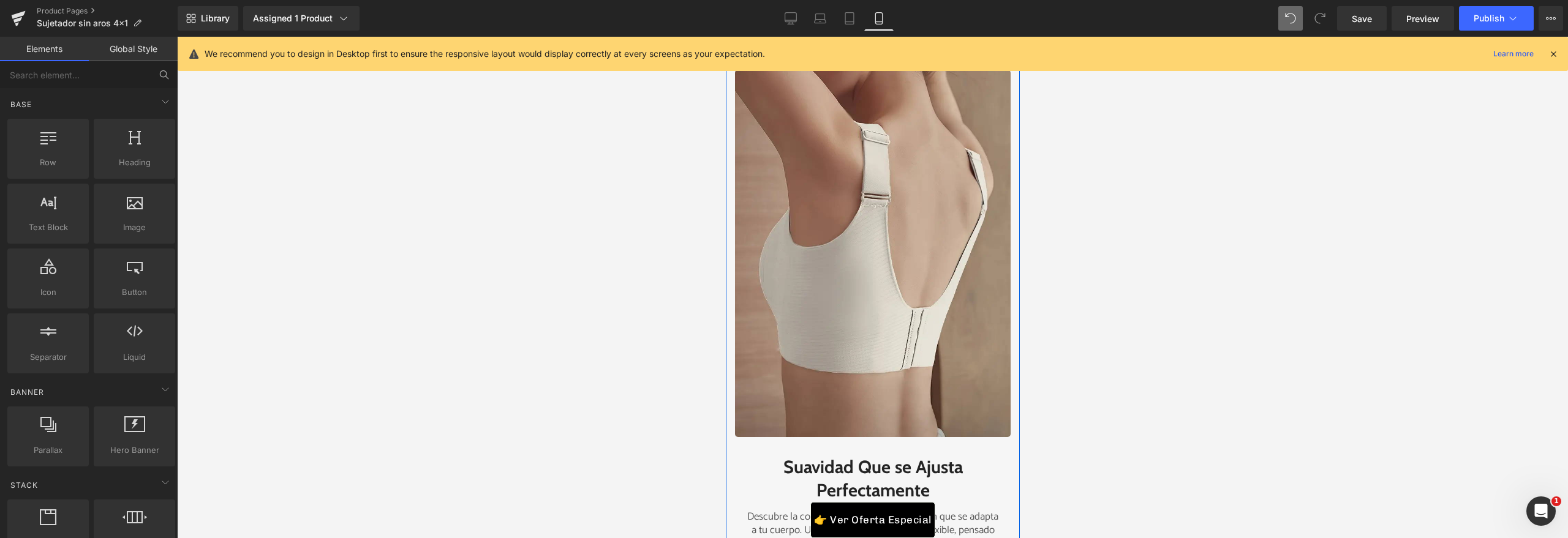
scroll to position [3123, 0]
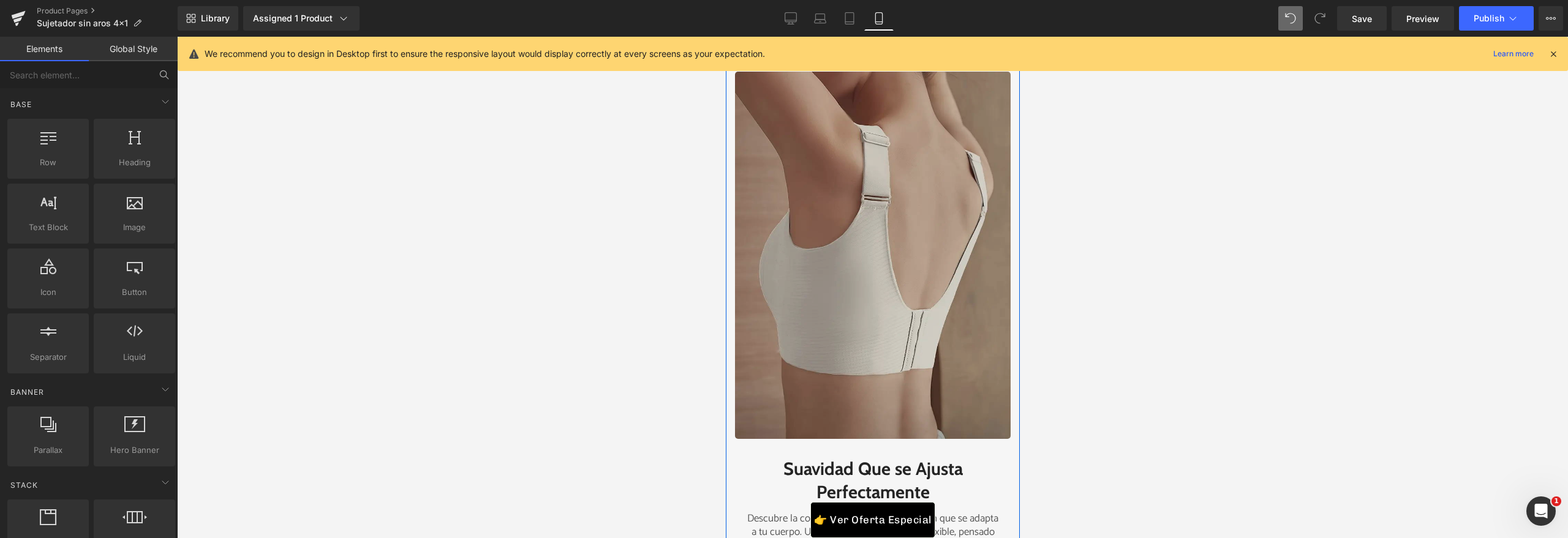
click at [940, 291] on img at bounding box center [871, 255] width 276 height 367
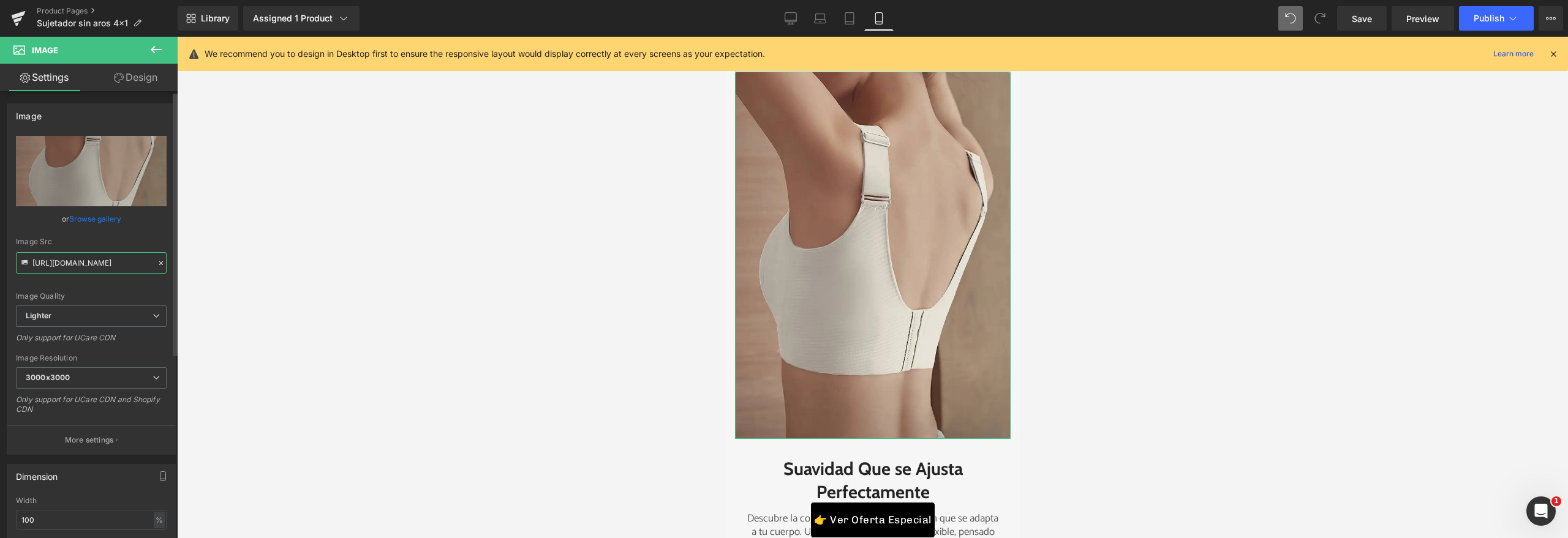
click at [74, 272] on input "https://ucarecdn.com/26532db6-7896-43fb-baef-94e16373ccf7/-/format/auto/-/previ…" at bounding box center [92, 263] width 151 height 22
click at [74, 265] on input "https://ucarecdn.com/26532db6-7896-43fb-baef-94e16373ccf7/-/format/auto/-/previ…" at bounding box center [92, 263] width 151 height 22
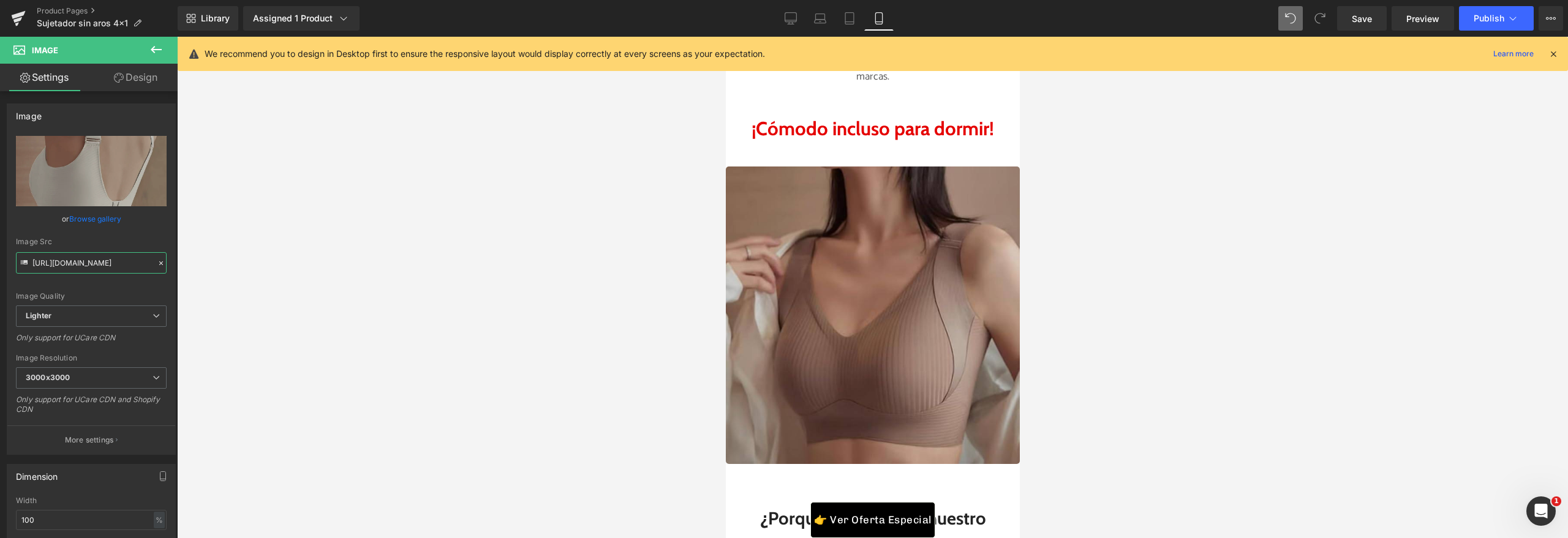
scroll to position [3947, 0]
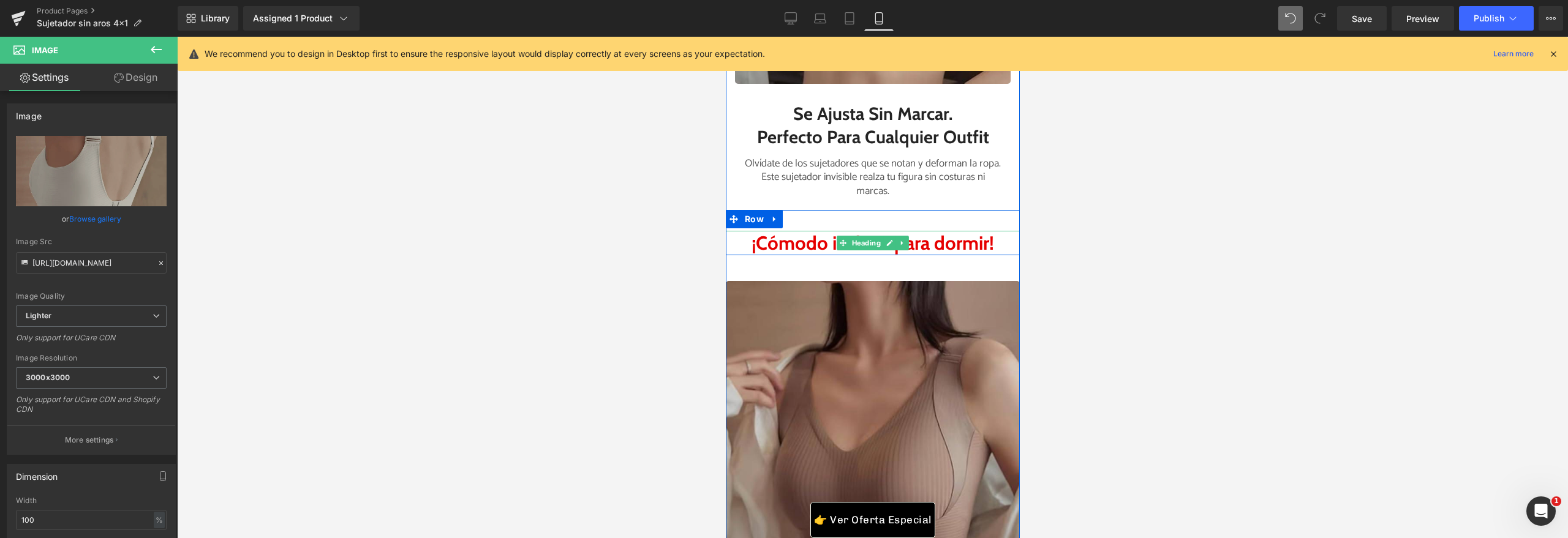
click at [944, 255] on h2 "¡Cómodo incluso para dormir!" at bounding box center [871, 243] width 294 height 25
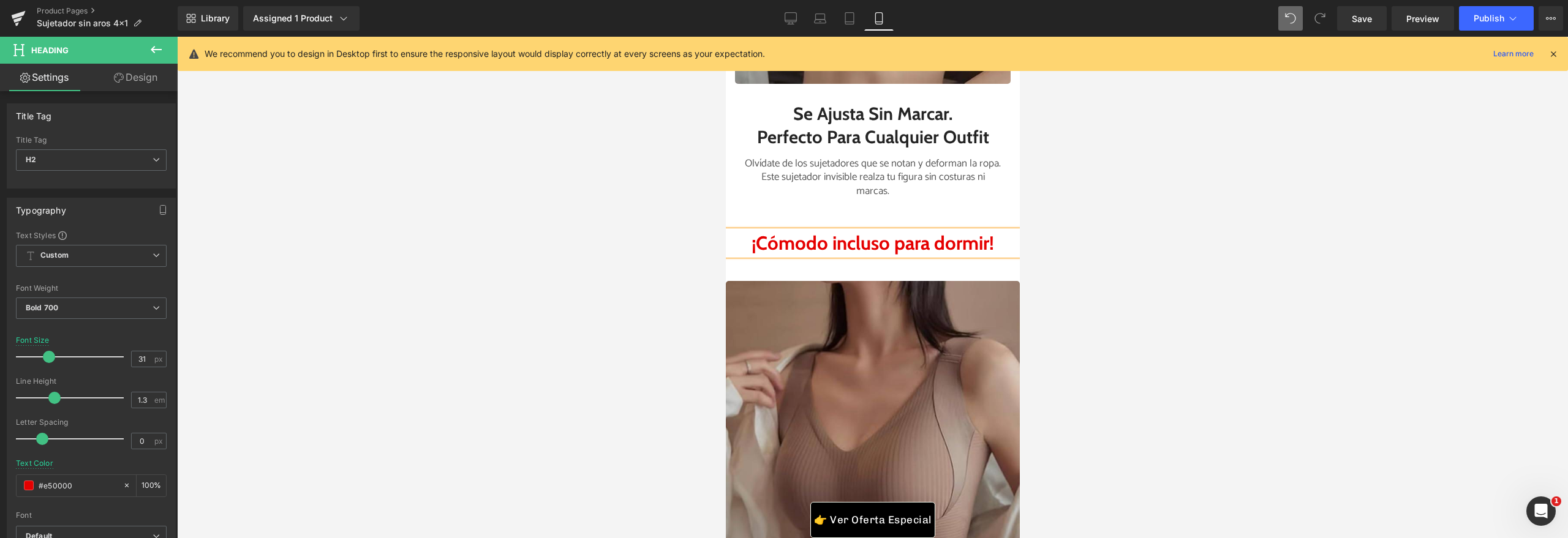
click at [978, 255] on h2 "¡Cómodo incluso para dormir!" at bounding box center [871, 243] width 294 height 25
drag, startPoint x: 1004, startPoint y: 264, endPoint x: 706, endPoint y: 266, distance: 298.0
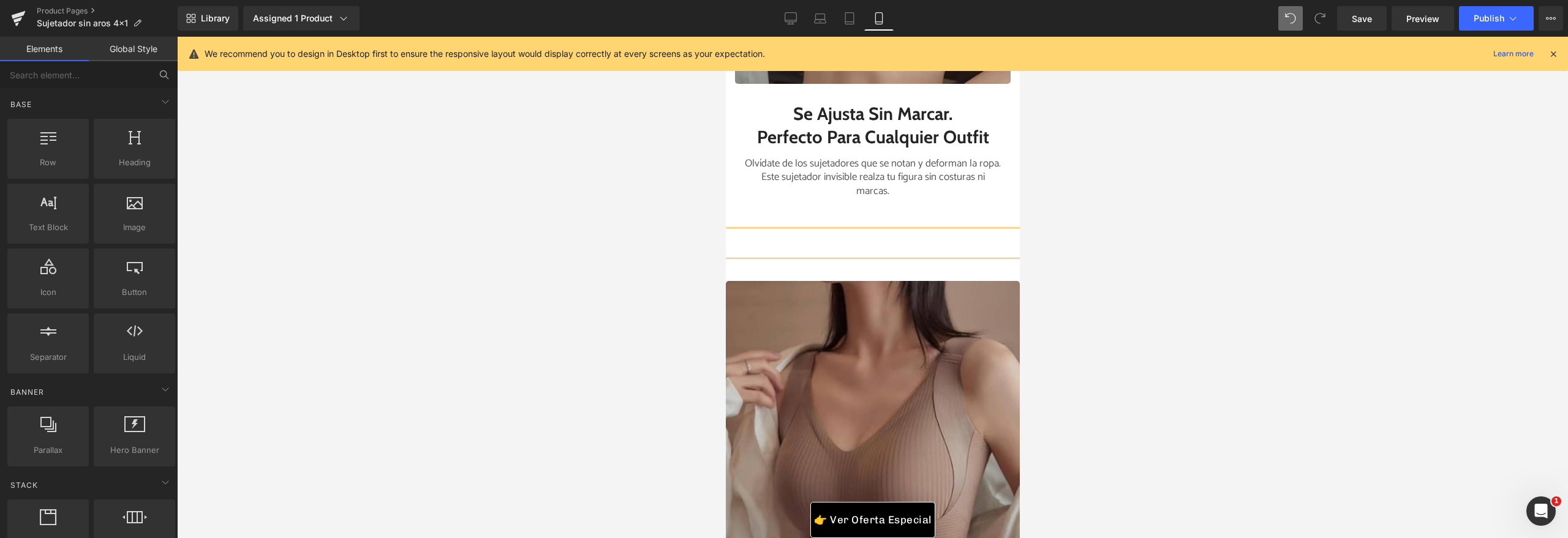
click at [1138, 284] on div at bounding box center [872, 287] width 1391 height 502
click at [908, 255] on h2 at bounding box center [871, 243] width 294 height 25
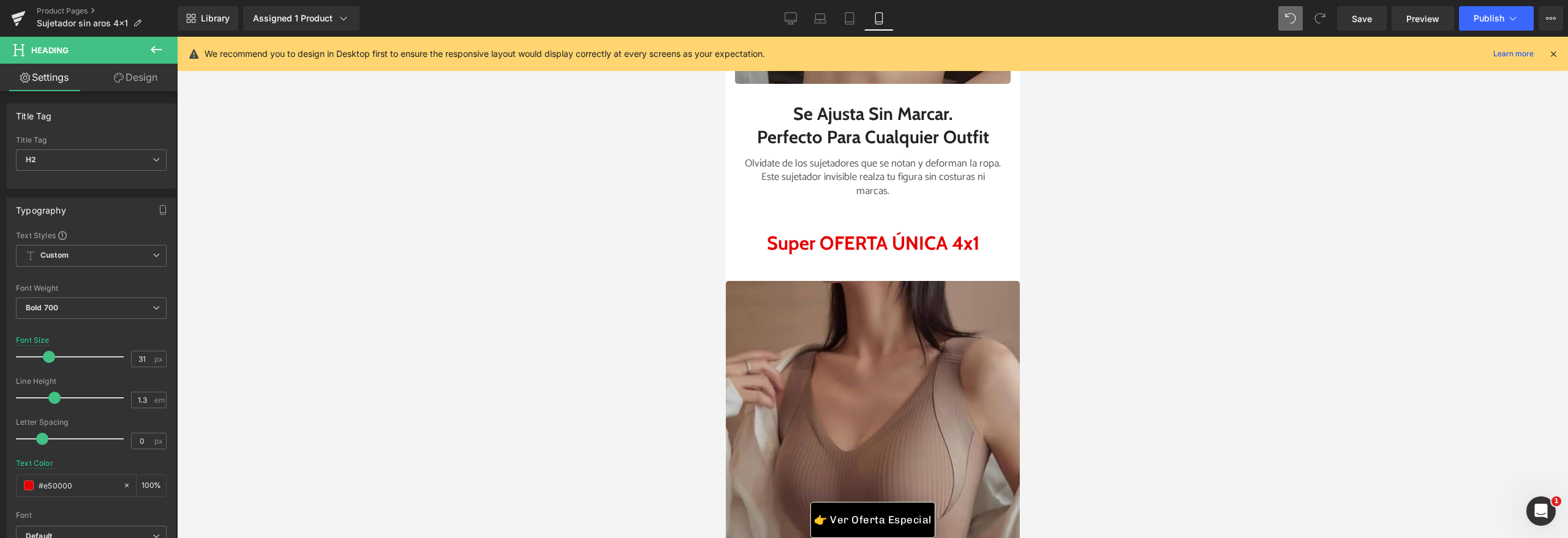
click at [676, 324] on div at bounding box center [872, 287] width 1391 height 502
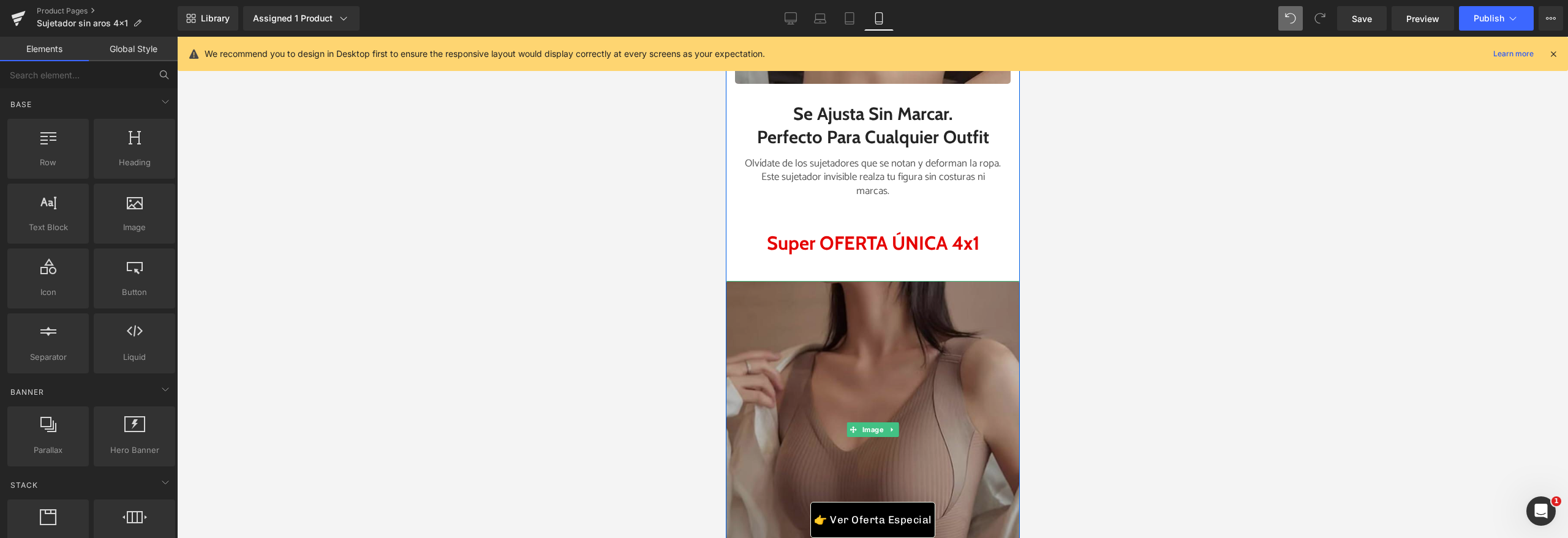
scroll to position [4054, 0]
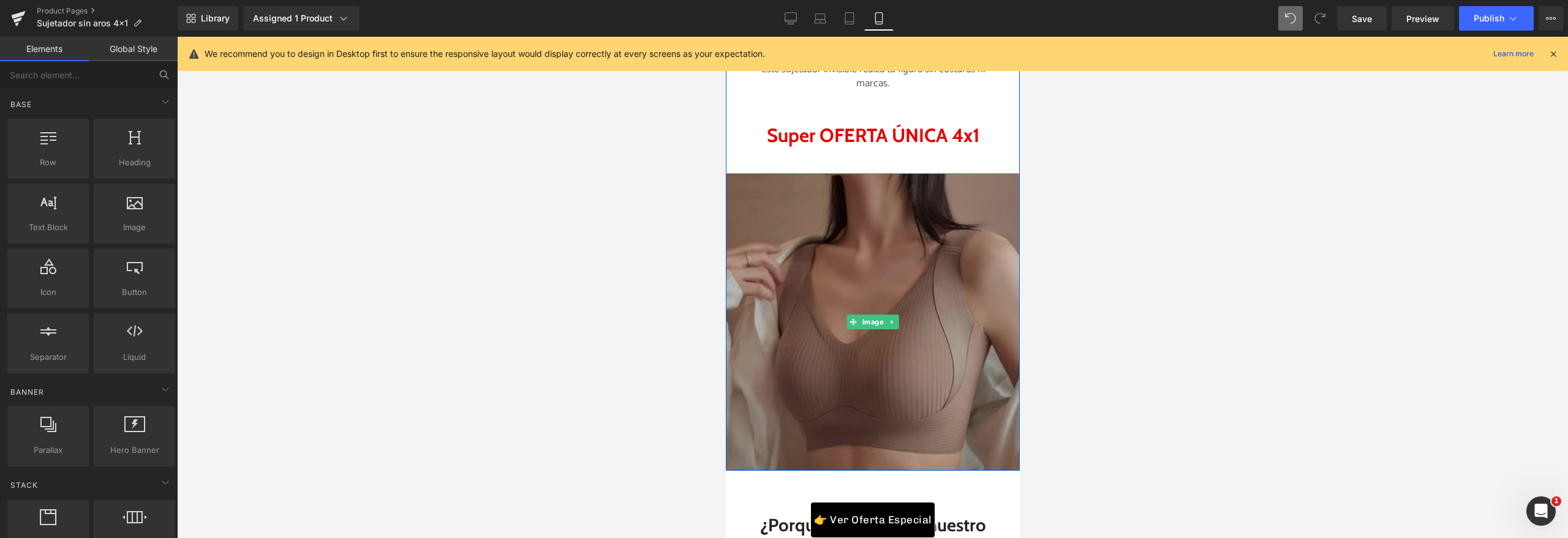
click at [842, 325] on img at bounding box center [871, 322] width 294 height 297
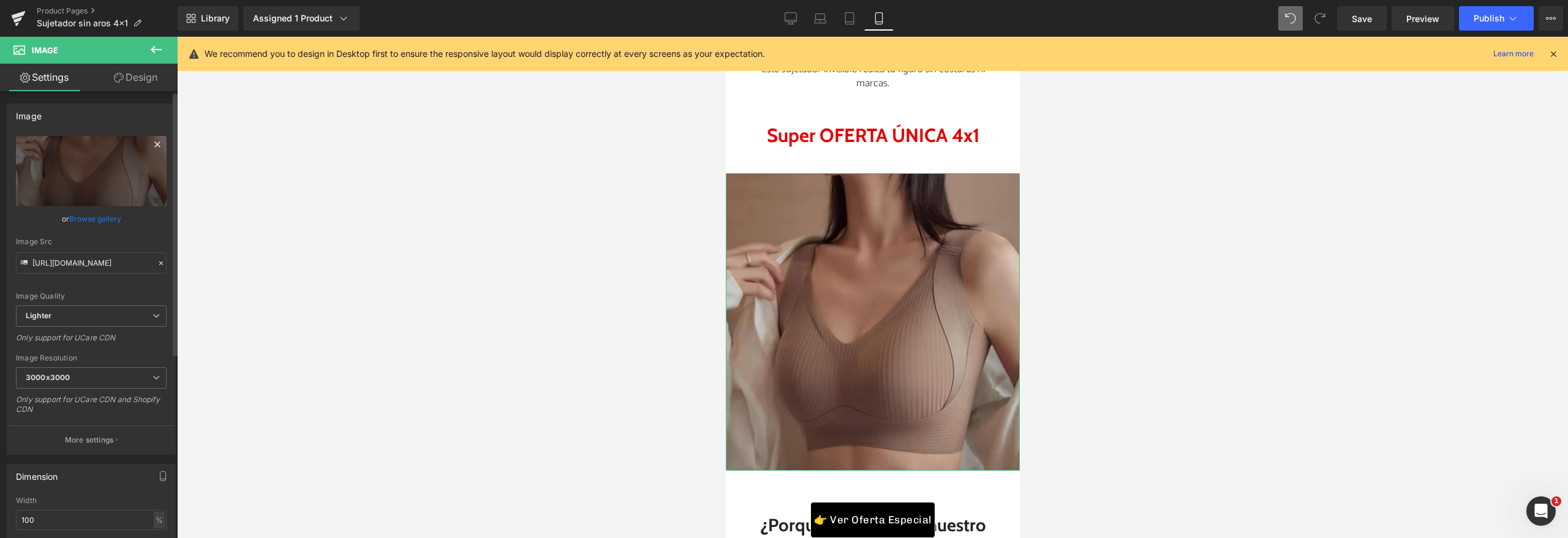
click at [150, 147] on icon at bounding box center [157, 144] width 15 height 15
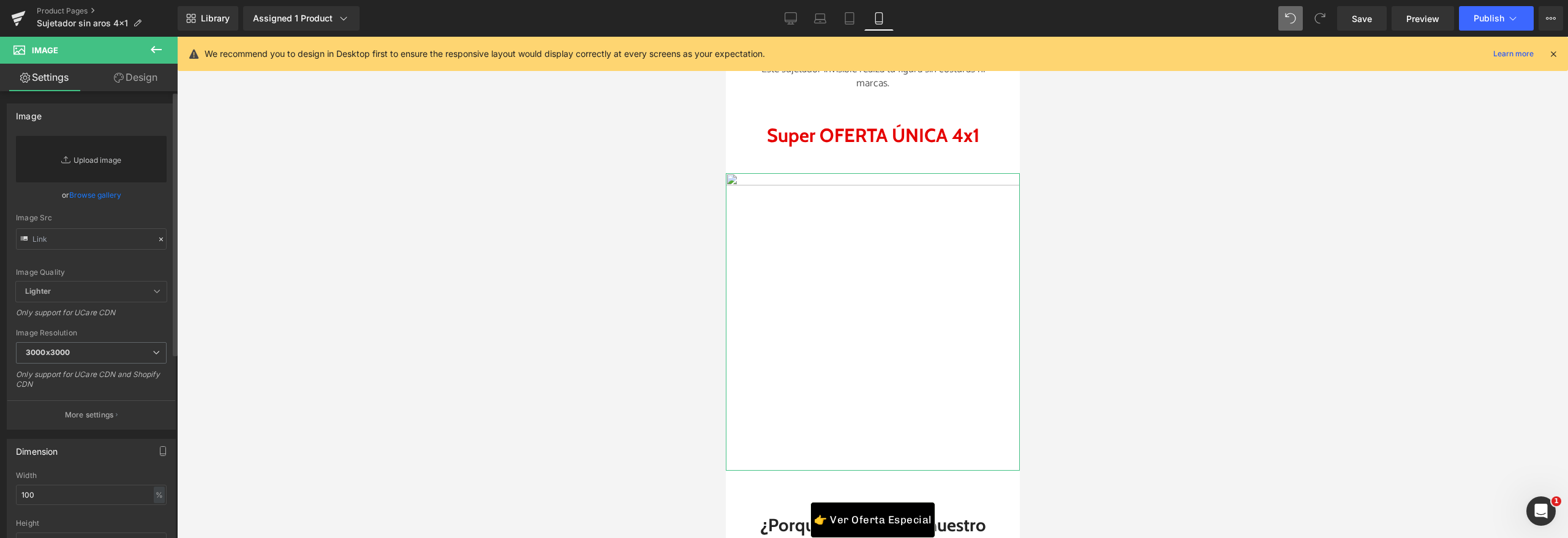
click at [123, 164] on link "Replace Image" at bounding box center [92, 158] width 151 height 46
click at [108, 164] on link "Replace Image" at bounding box center [92, 158] width 151 height 46
type input "C:\fakepath\146ffd93-e4d6-45bf-bd67-777c947e4325.webp"
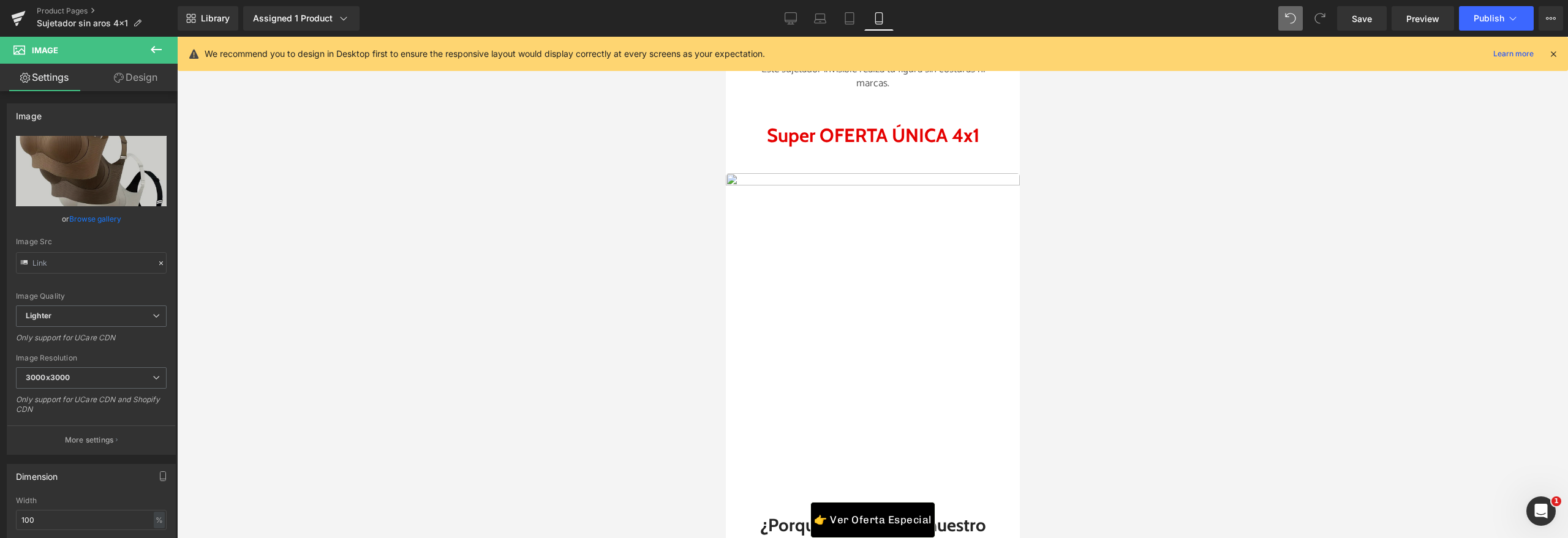
type input "https://ucarecdn.com/693d6cf0-5789-448b-941e-d57e418b3245/-/format/auto/-/previ…"
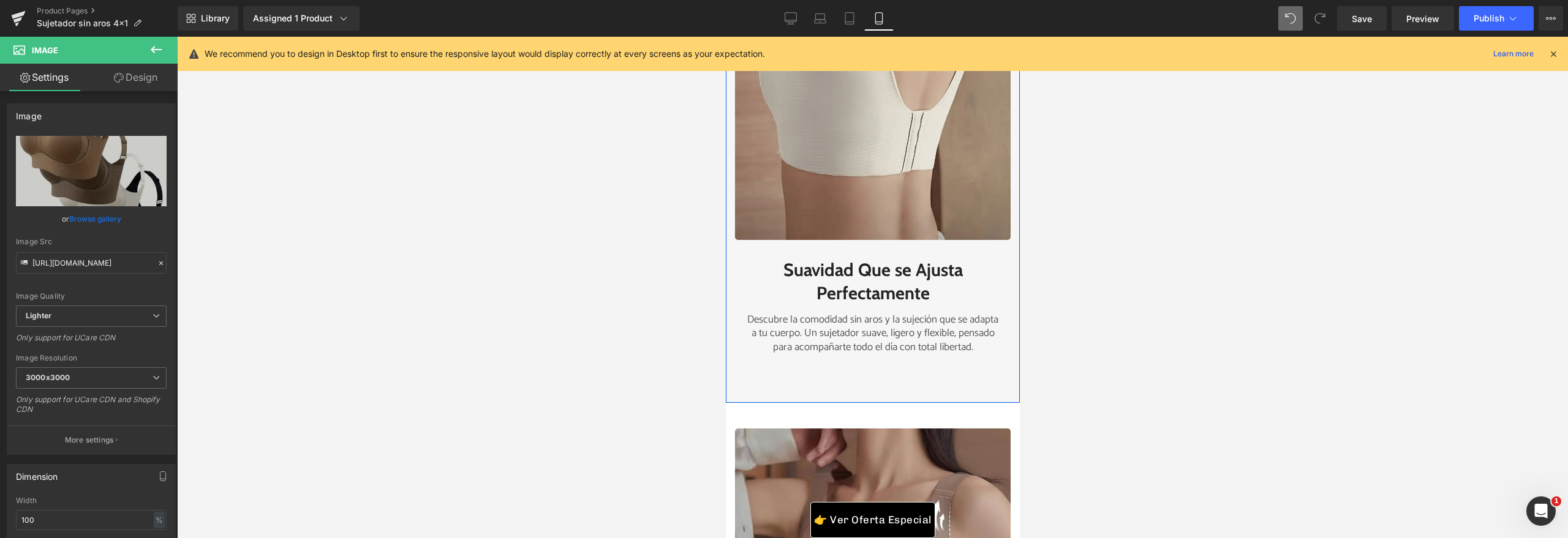
scroll to position [3314, 0]
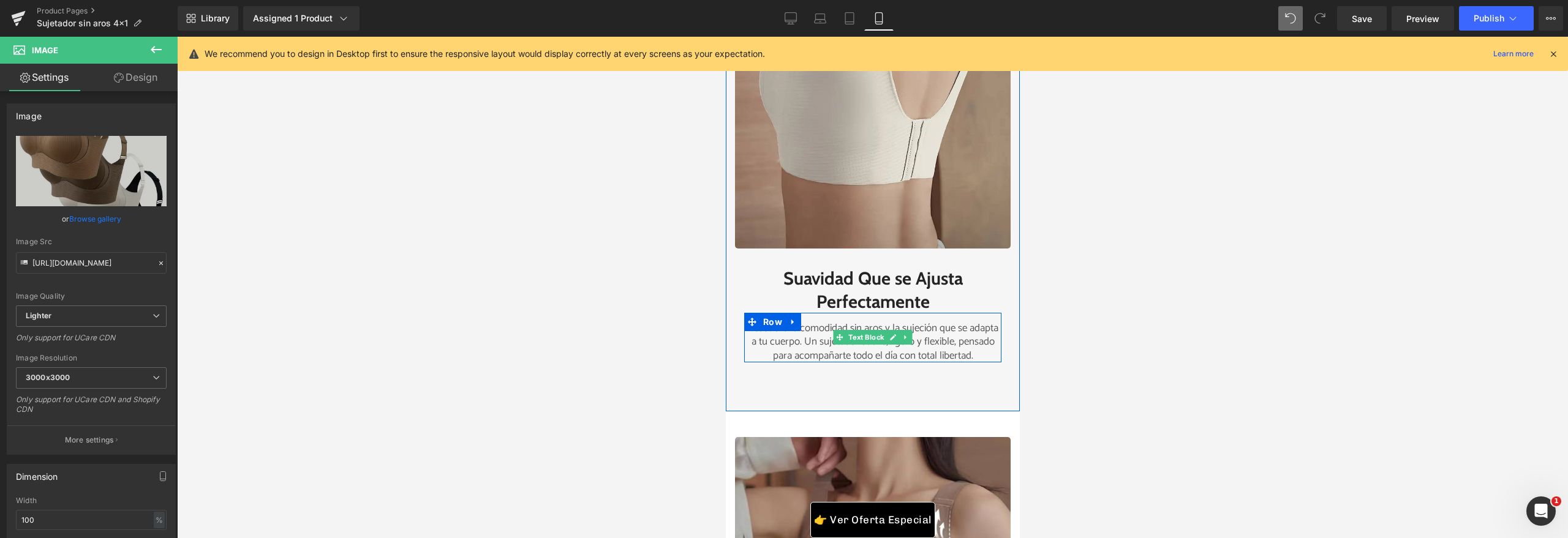
click at [948, 362] on p "Descubre la comodidad sin aros y la sujeción que se adapta a tu cuerpo. Un suje…" at bounding box center [872, 342] width 257 height 40
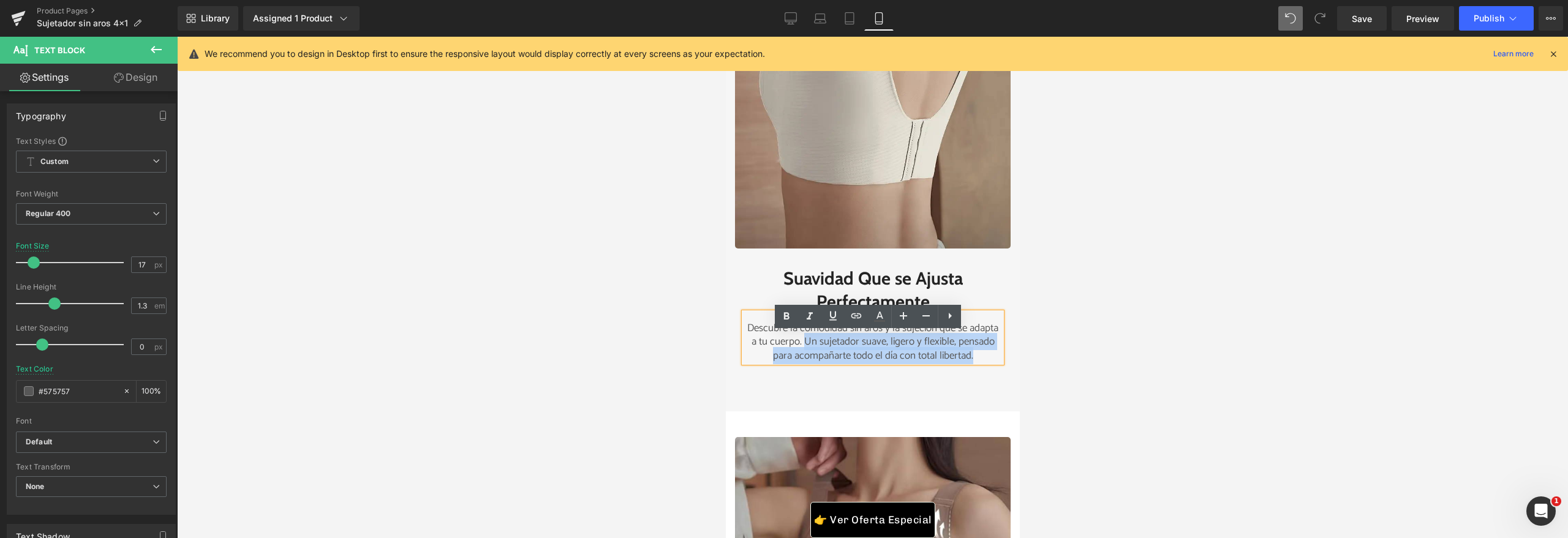
drag, startPoint x: 975, startPoint y: 380, endPoint x: 788, endPoint y: 366, distance: 187.5
click at [788, 362] on p "Descubre la comodidad sin aros y la sujeción que se adapta a tu cuerpo. Un suje…" at bounding box center [872, 342] width 257 height 40
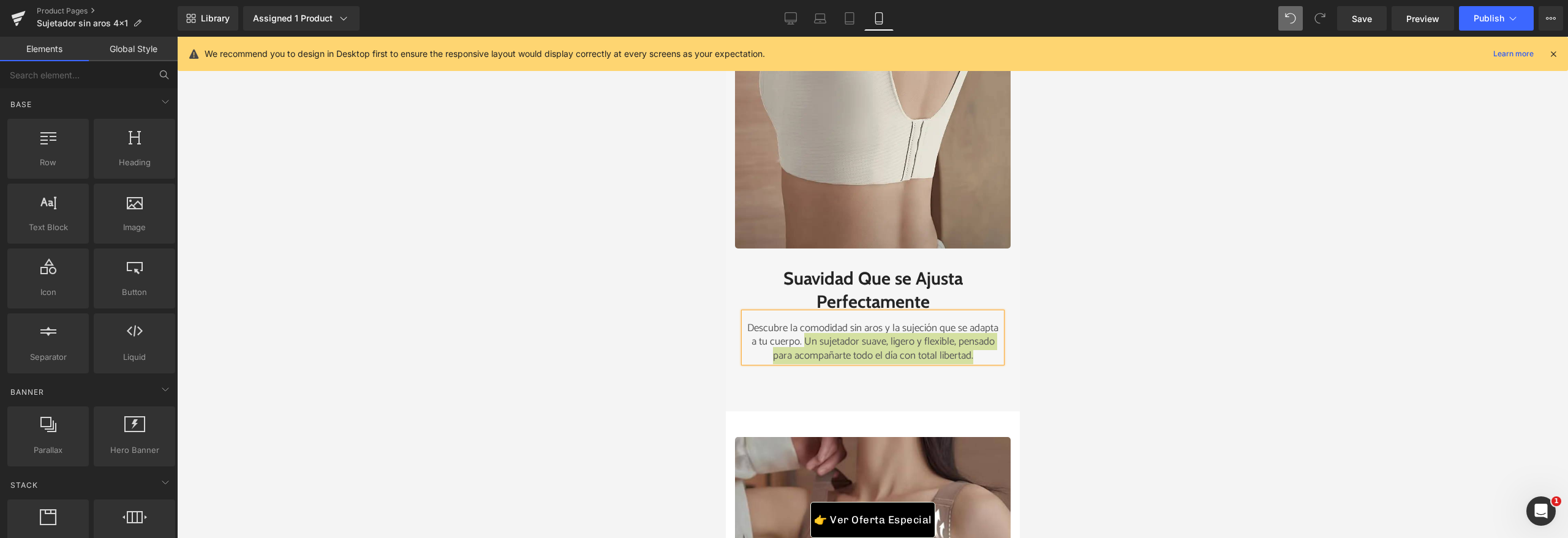
click at [1030, 353] on div at bounding box center [872, 287] width 1391 height 502
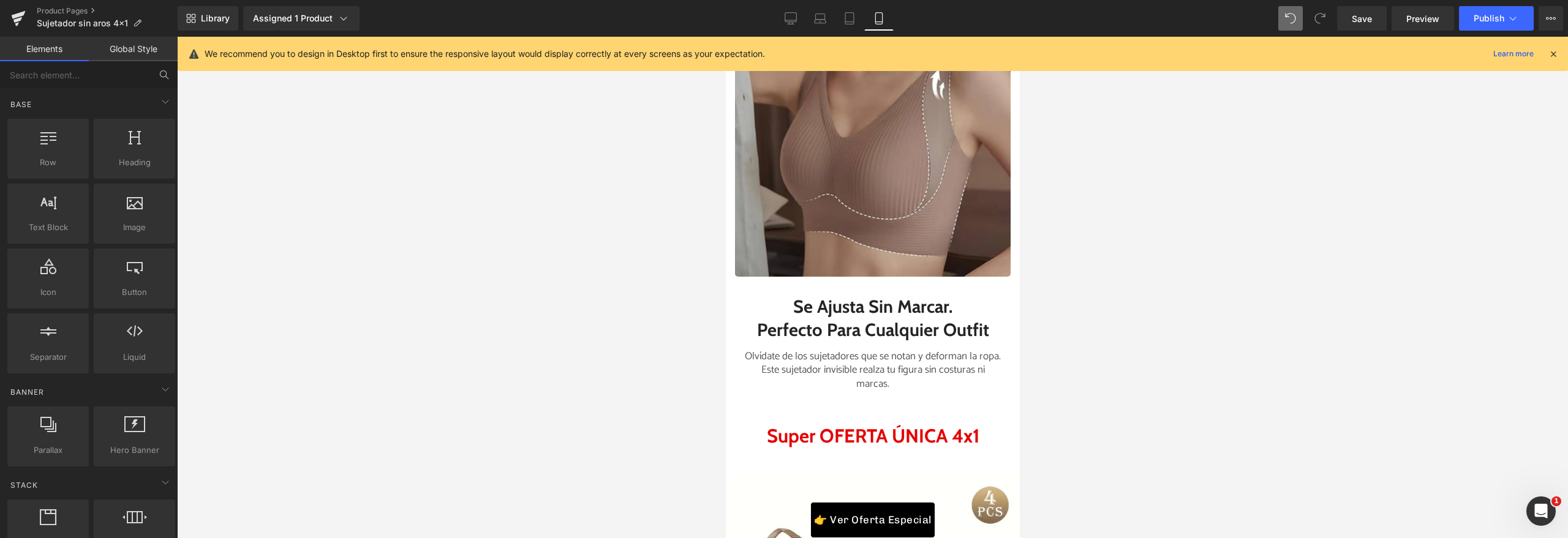
scroll to position [3828, 0]
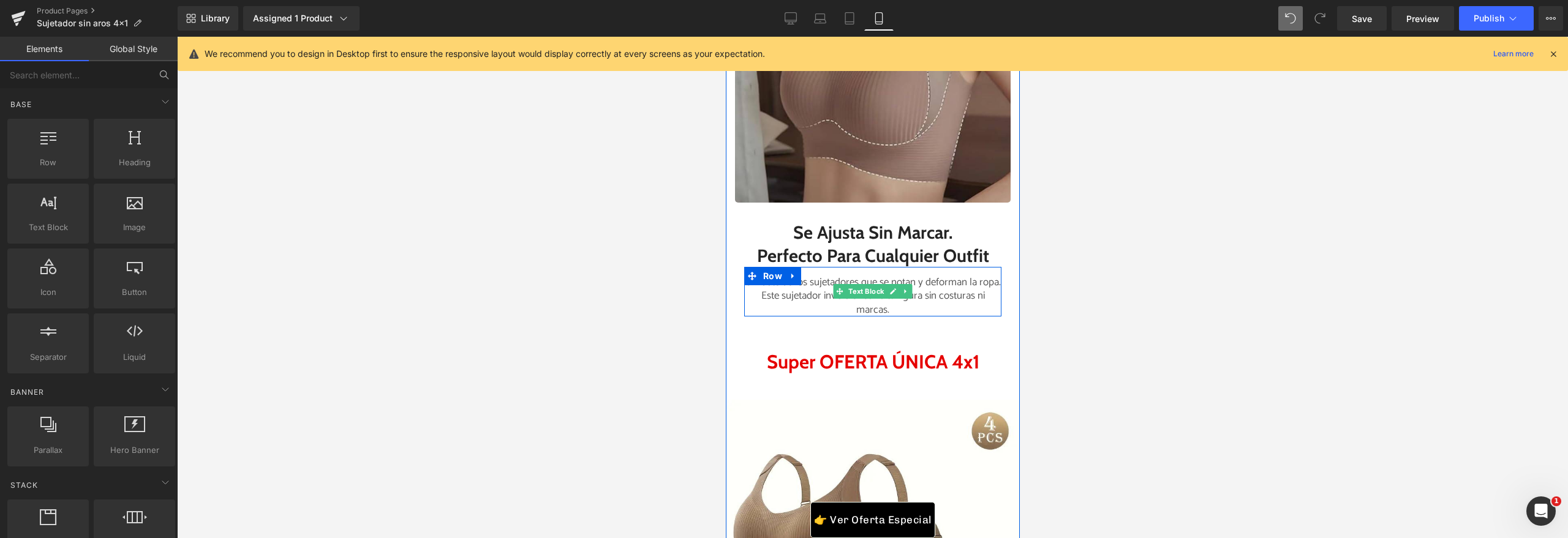
click at [819, 315] on p "Olvídate de los sujetadores que se notan y deforman la ropa. Este sujetador inv…" at bounding box center [872, 295] width 257 height 40
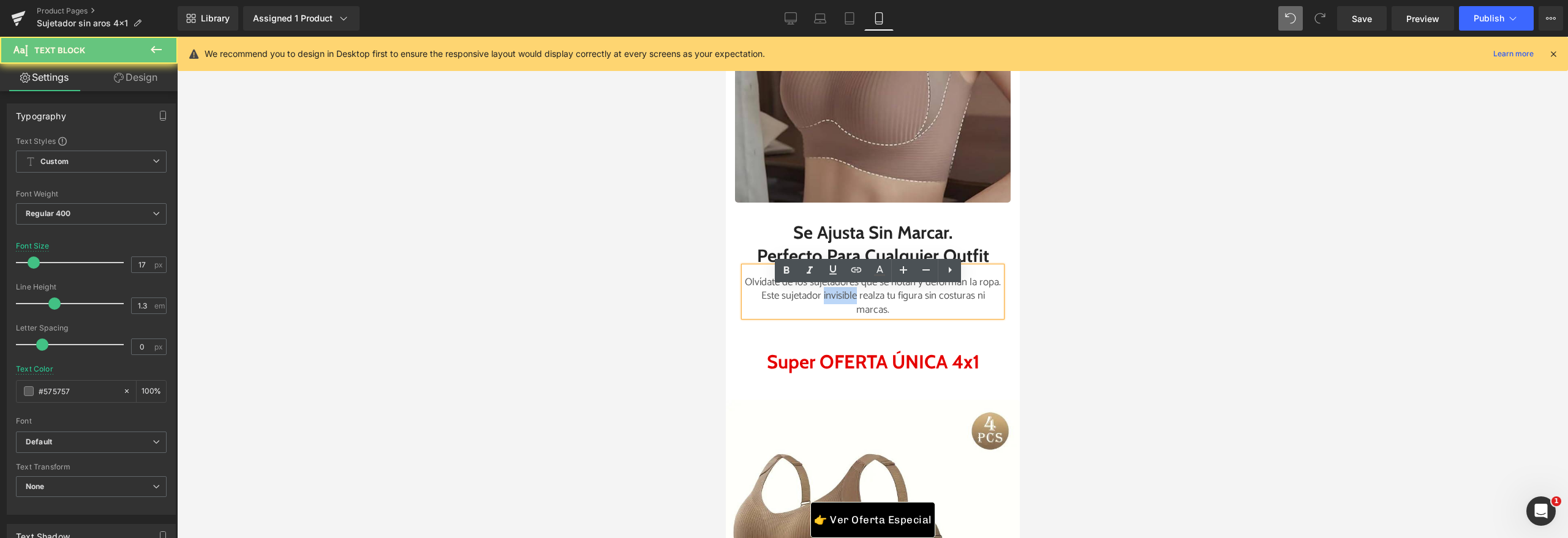
click at [819, 315] on p "Olvídate de los sujetadores que se notan y deforman la ropa. Este sujetador inv…" at bounding box center [872, 295] width 257 height 40
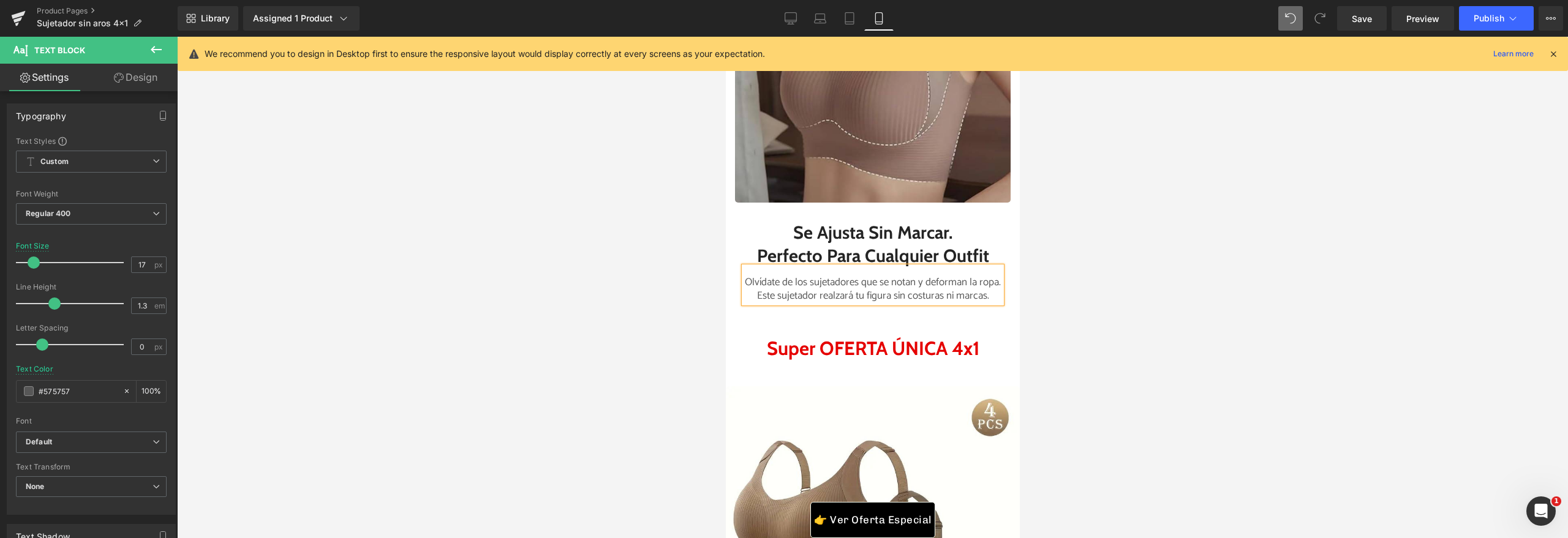
click at [1128, 299] on div at bounding box center [872, 287] width 1391 height 502
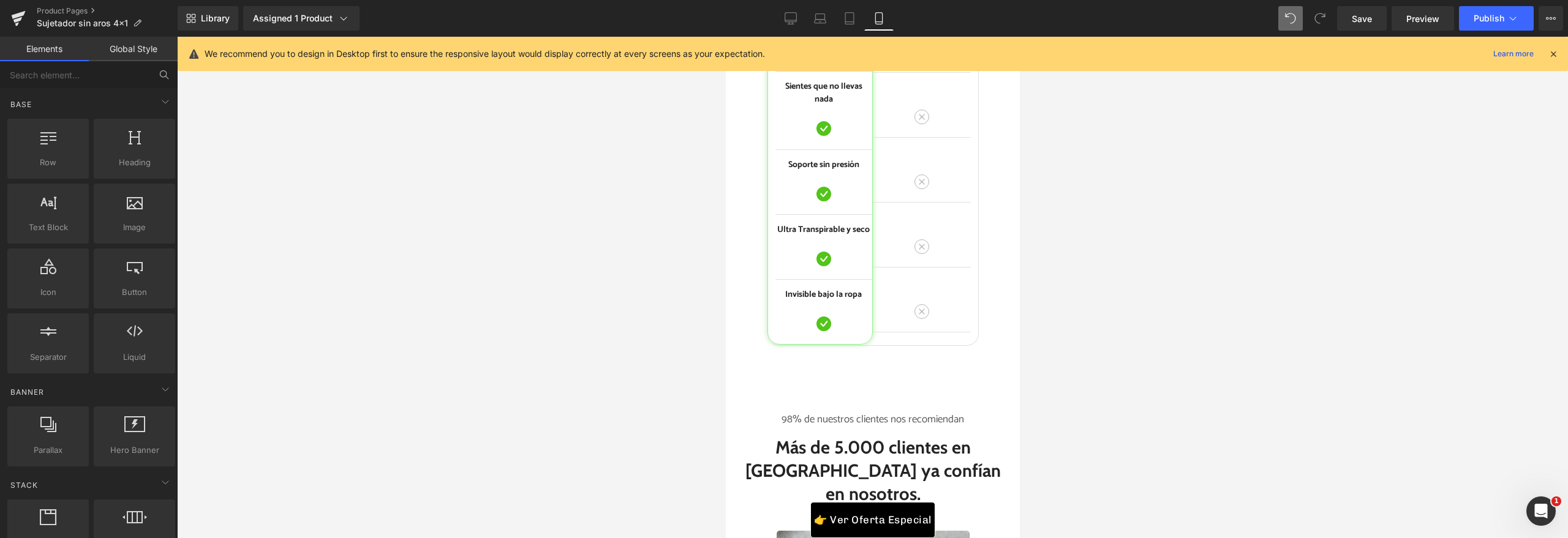
scroll to position [4703, 0]
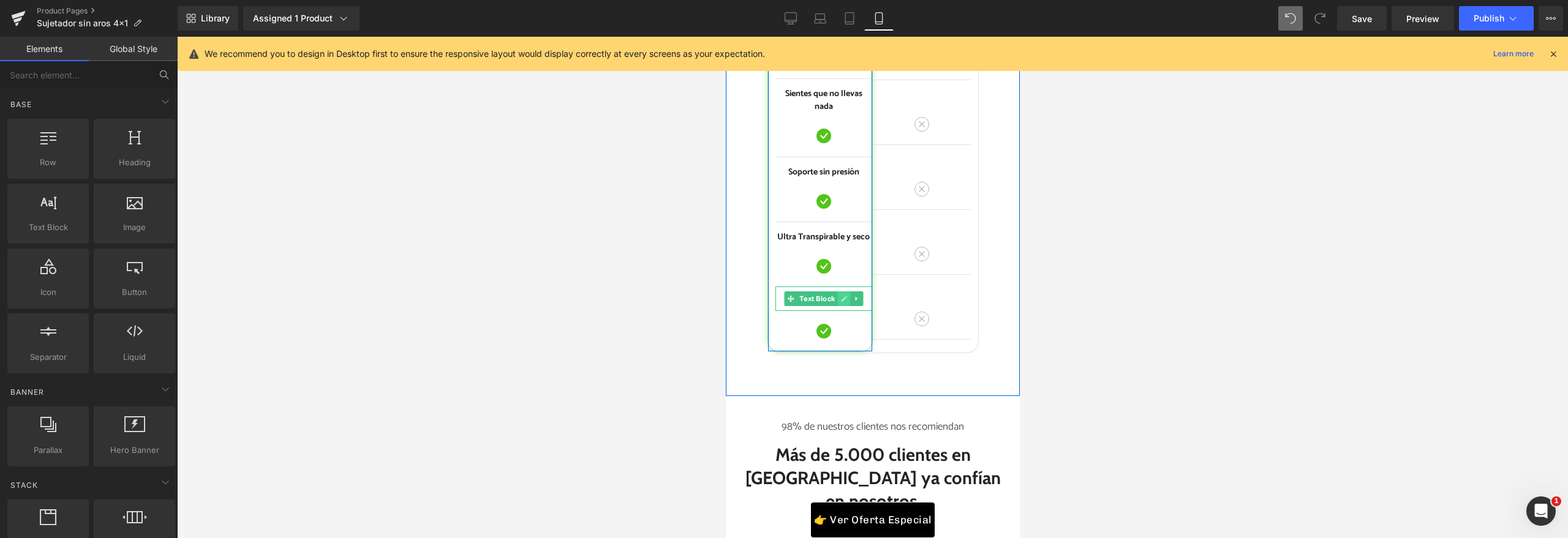
click at [840, 303] on icon at bounding box center [842, 299] width 6 height 7
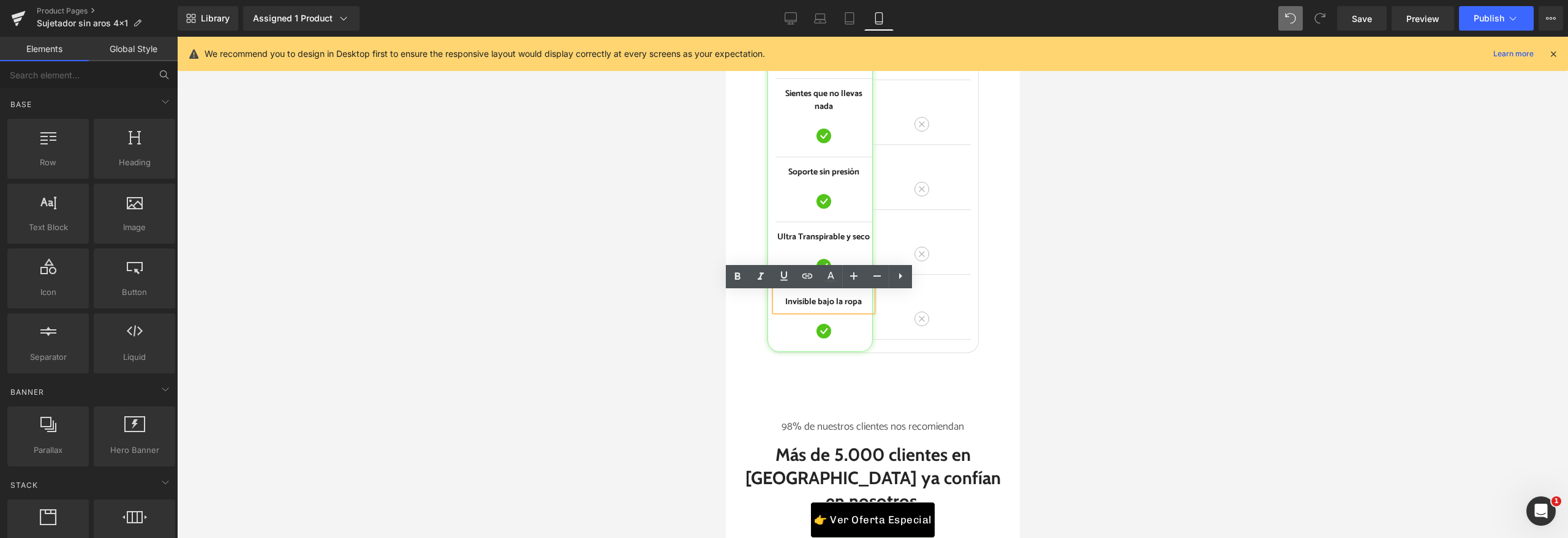
scroll to position [4680, 0]
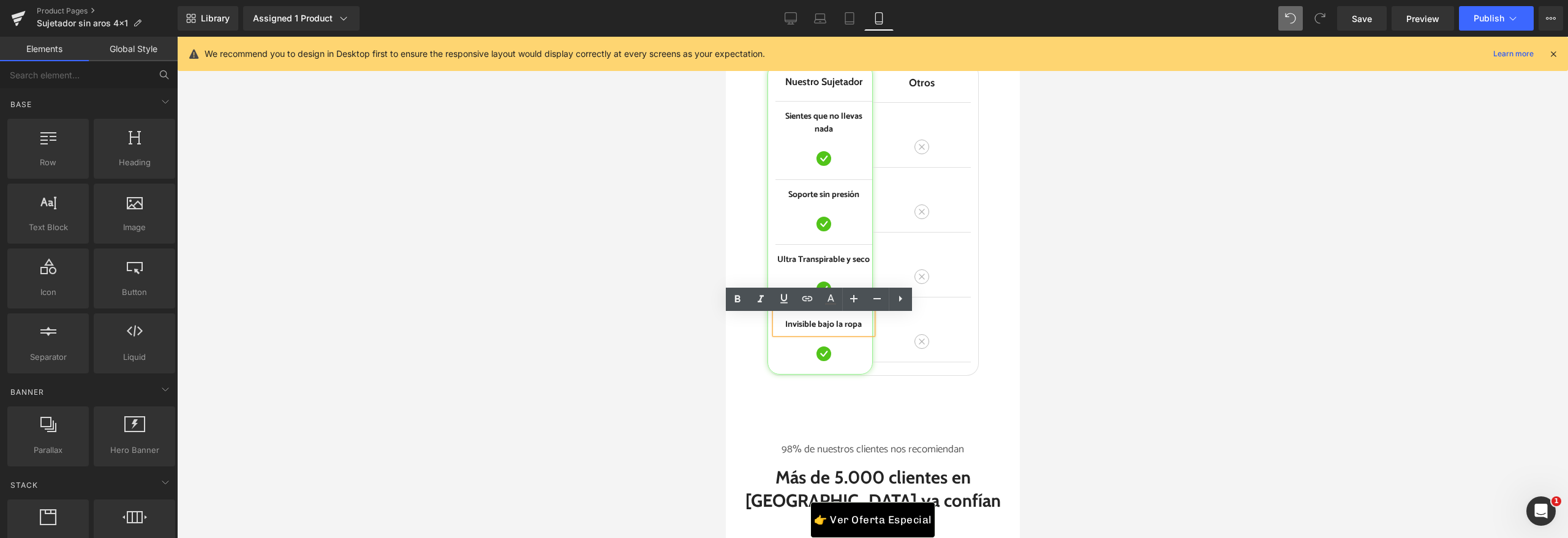
click at [598, 217] on div at bounding box center [872, 287] width 1391 height 502
click at [840, 116] on icon at bounding box center [843, 113] width 6 height 6
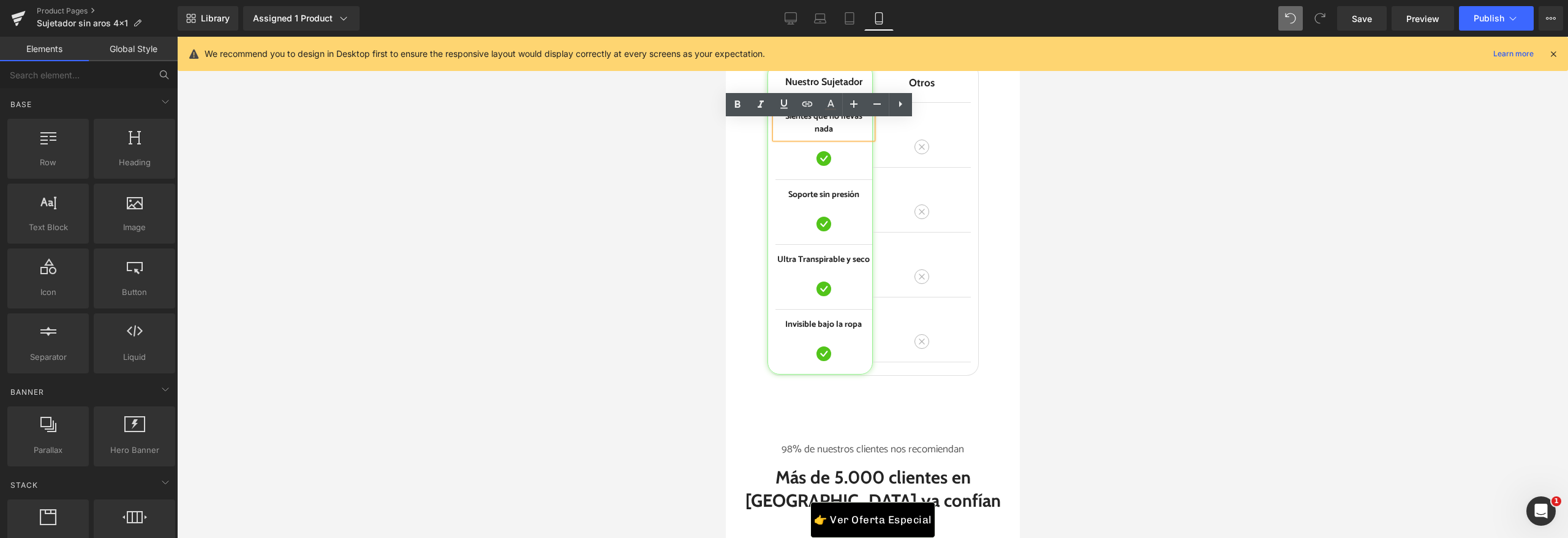
click at [830, 135] on p "Sientes que no llevas nada" at bounding box center [823, 123] width 96 height 25
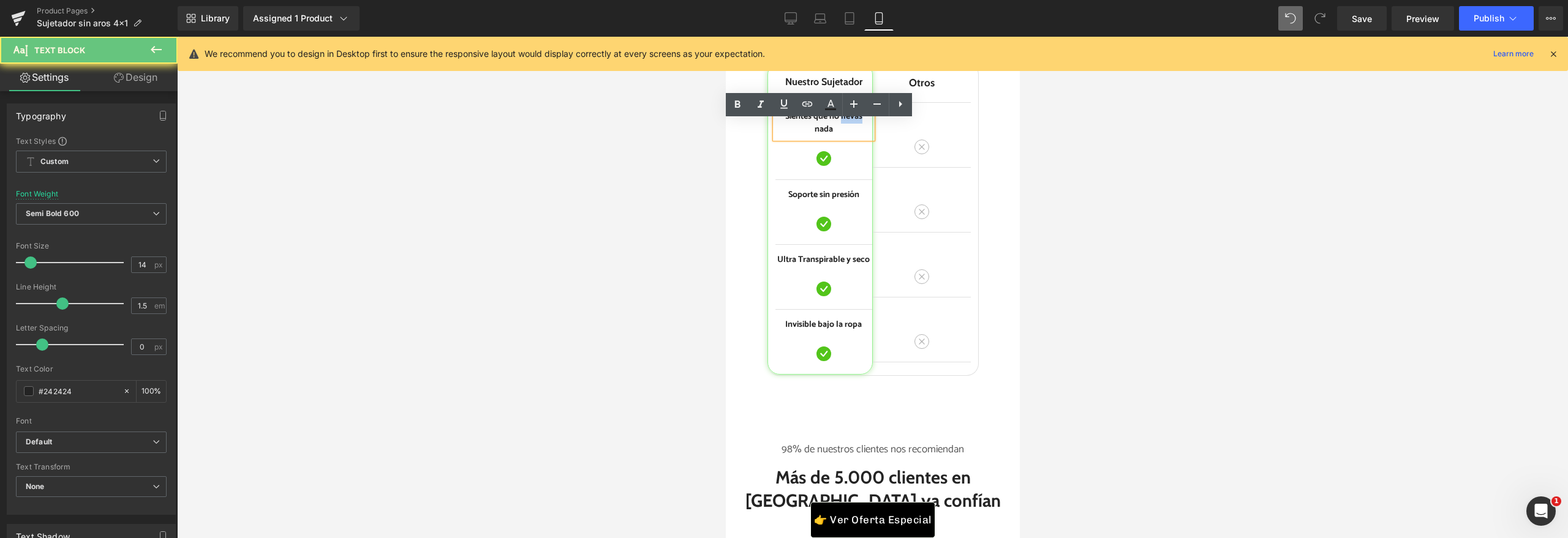
click at [830, 135] on p "Sientes que no llevas nada" at bounding box center [823, 123] width 96 height 25
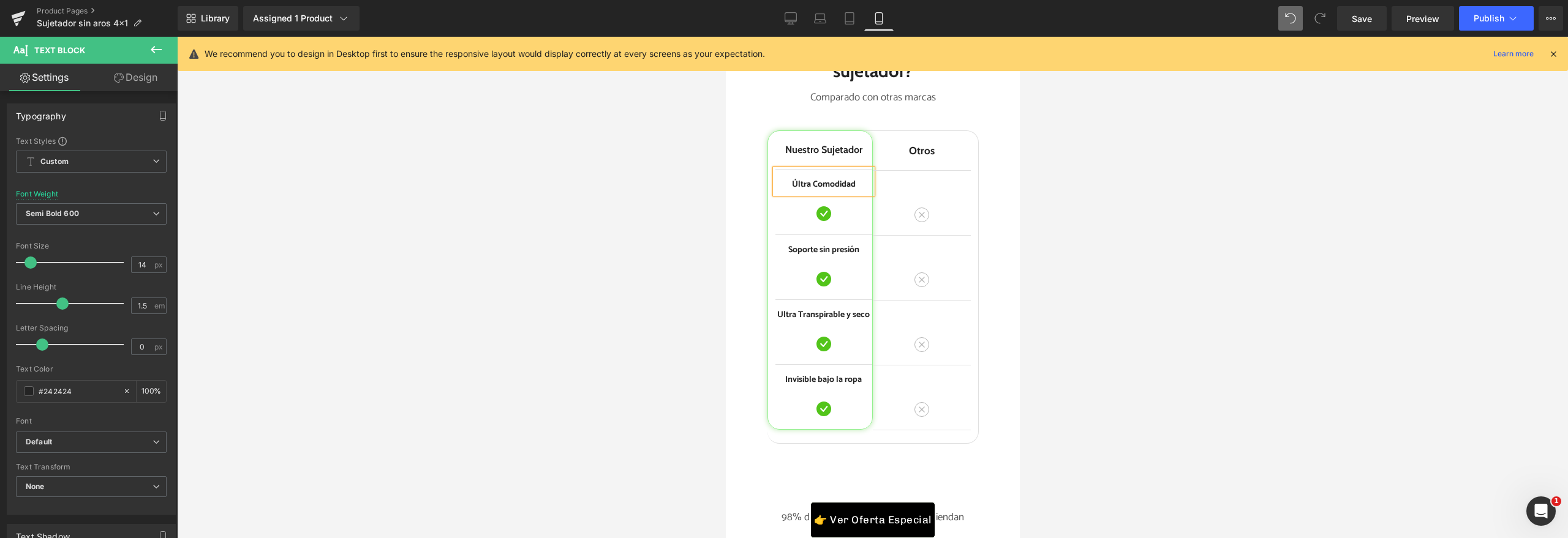
scroll to position [4614, 0]
click at [838, 383] on link at bounding box center [843, 375] width 13 height 15
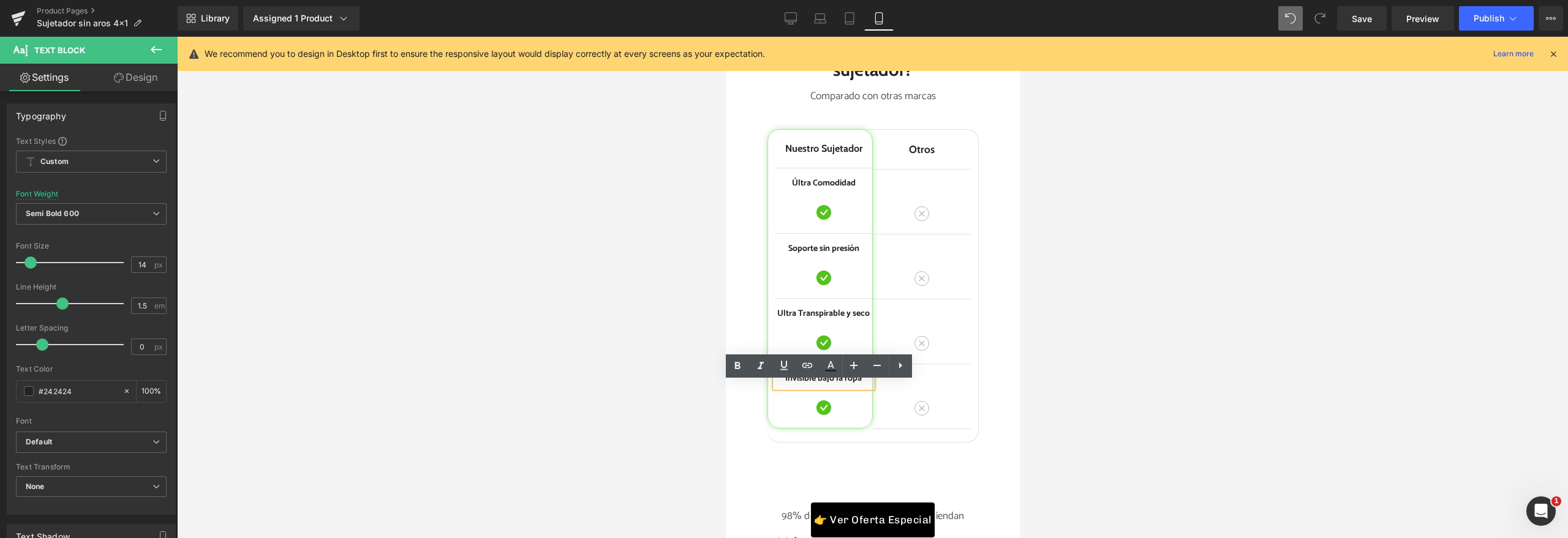
click at [840, 385] on p "Invisible bajo la ropa" at bounding box center [823, 378] width 96 height 13
click at [1247, 320] on div at bounding box center [872, 287] width 1391 height 502
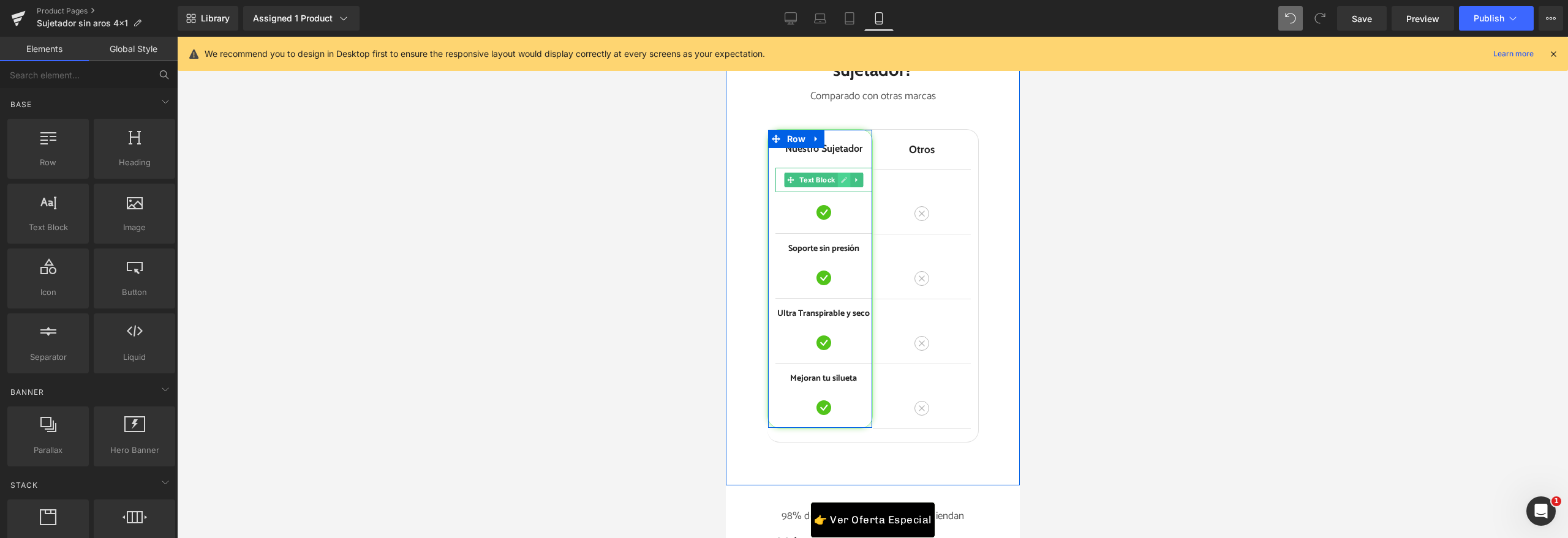
click at [840, 183] on icon at bounding box center [843, 180] width 6 height 6
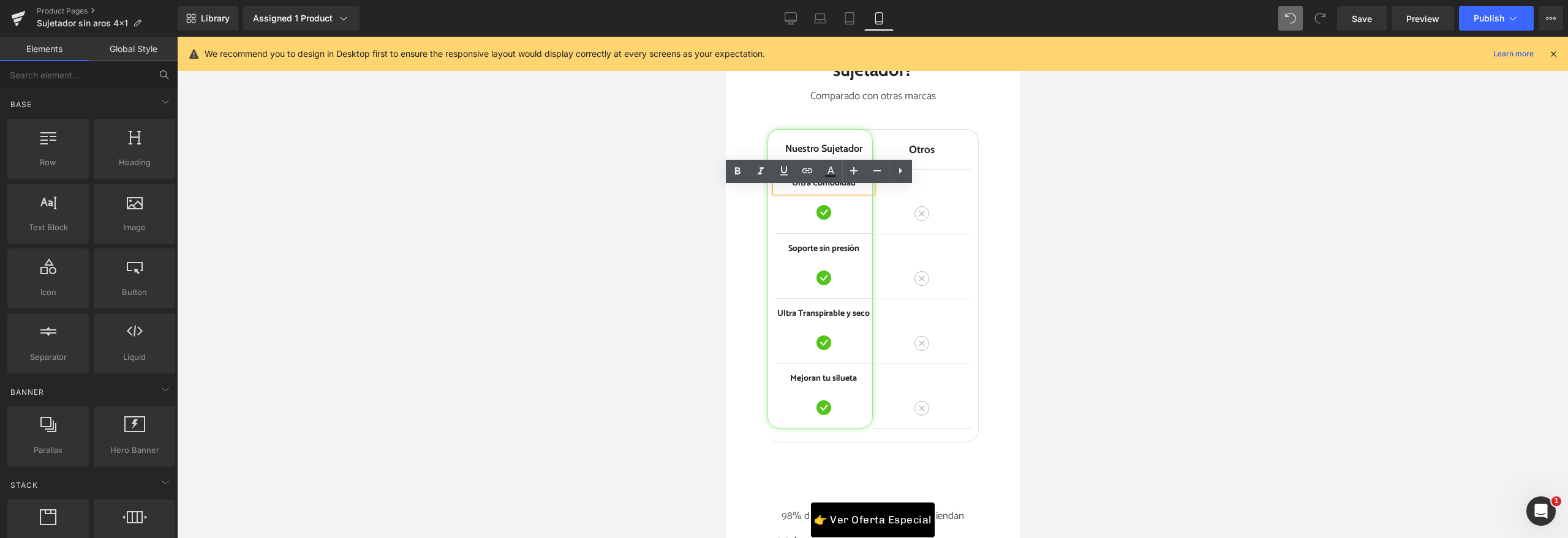
drag, startPoint x: 849, startPoint y: 204, endPoint x: 911, endPoint y: 220, distance: 64.0
click at [849, 190] on p "Últra Comodidad" at bounding box center [823, 184] width 96 height 13
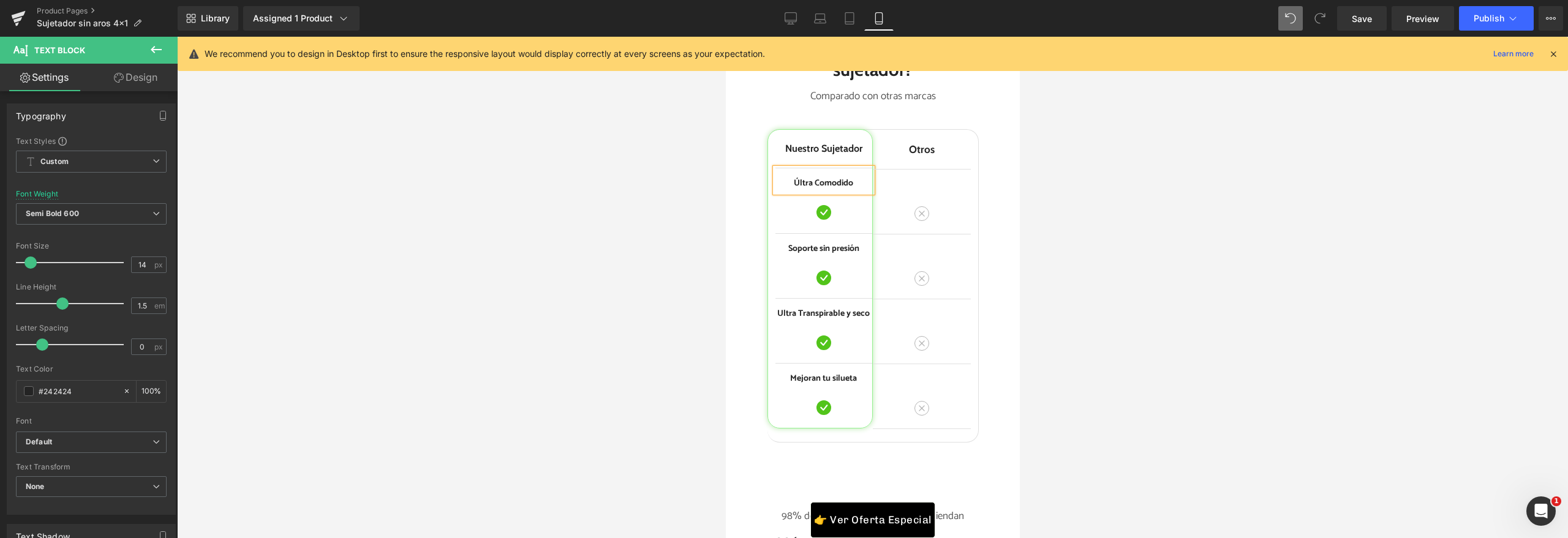
click at [798, 190] on p "Últra Comodido" at bounding box center [823, 184] width 96 height 13
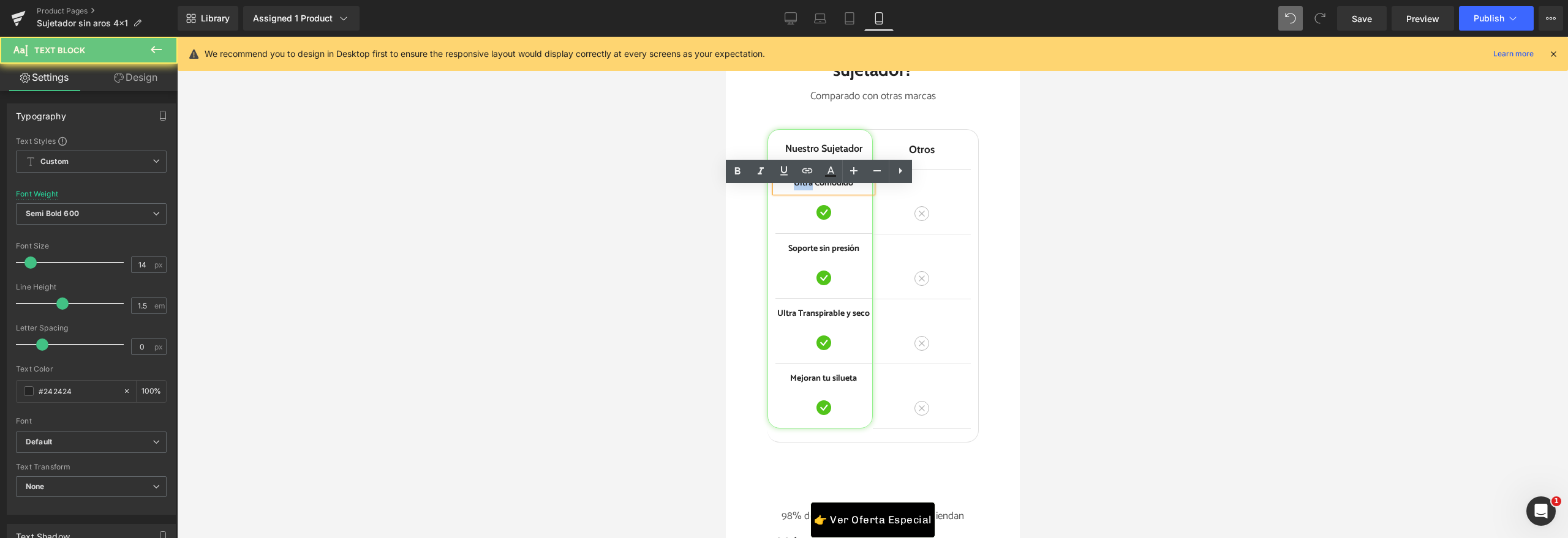
click at [798, 190] on p "Últra Comodido" at bounding box center [823, 184] width 96 height 13
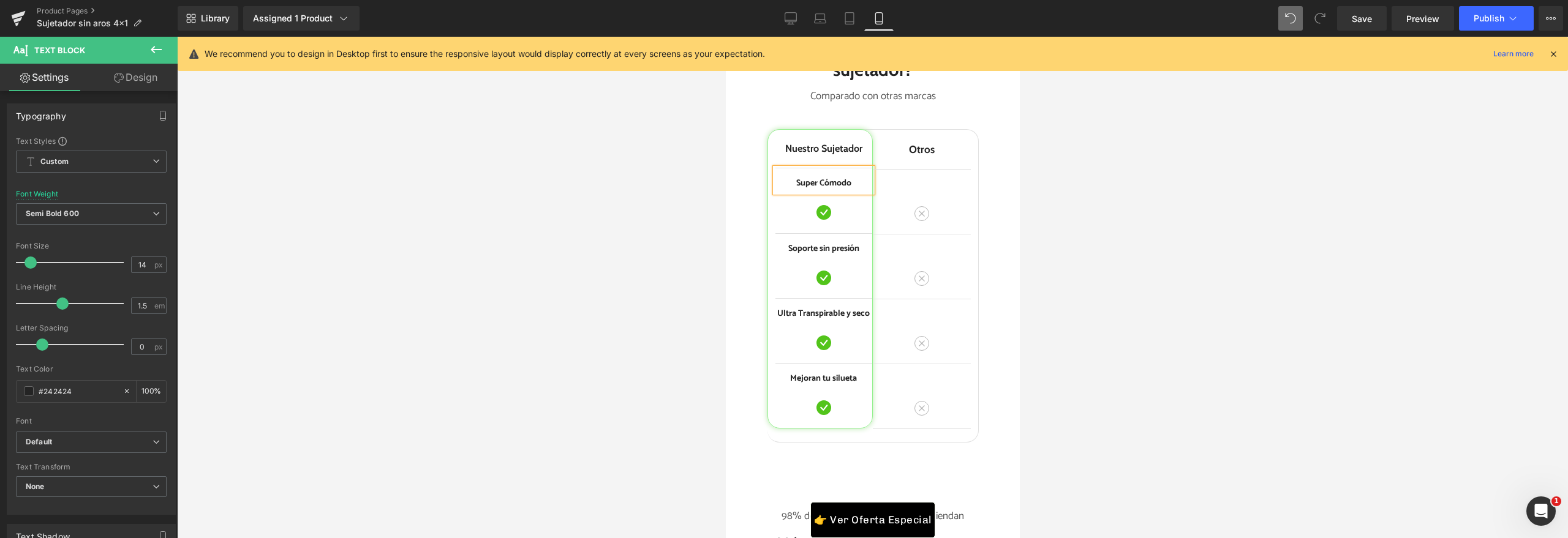
click at [999, 205] on div "¿Porqué te encantará nuestro sujetador? Heading Comparado con otras marcas Text…" at bounding box center [871, 232] width 294 height 432
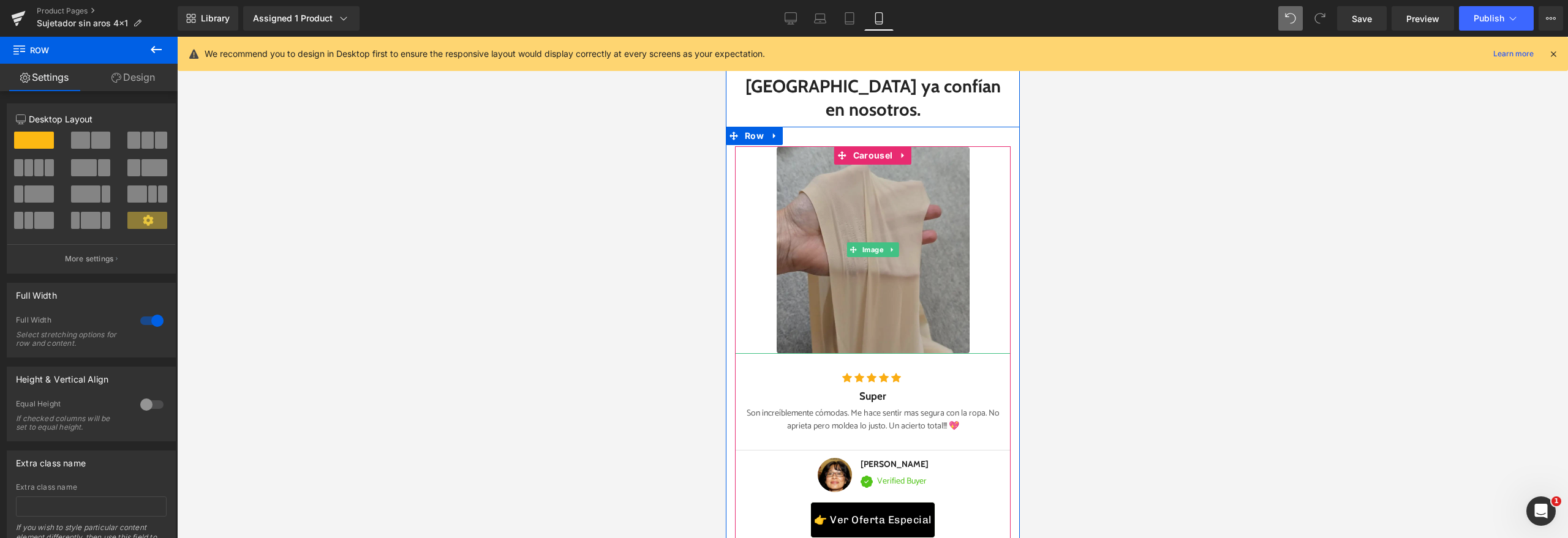
scroll to position [5157, 0]
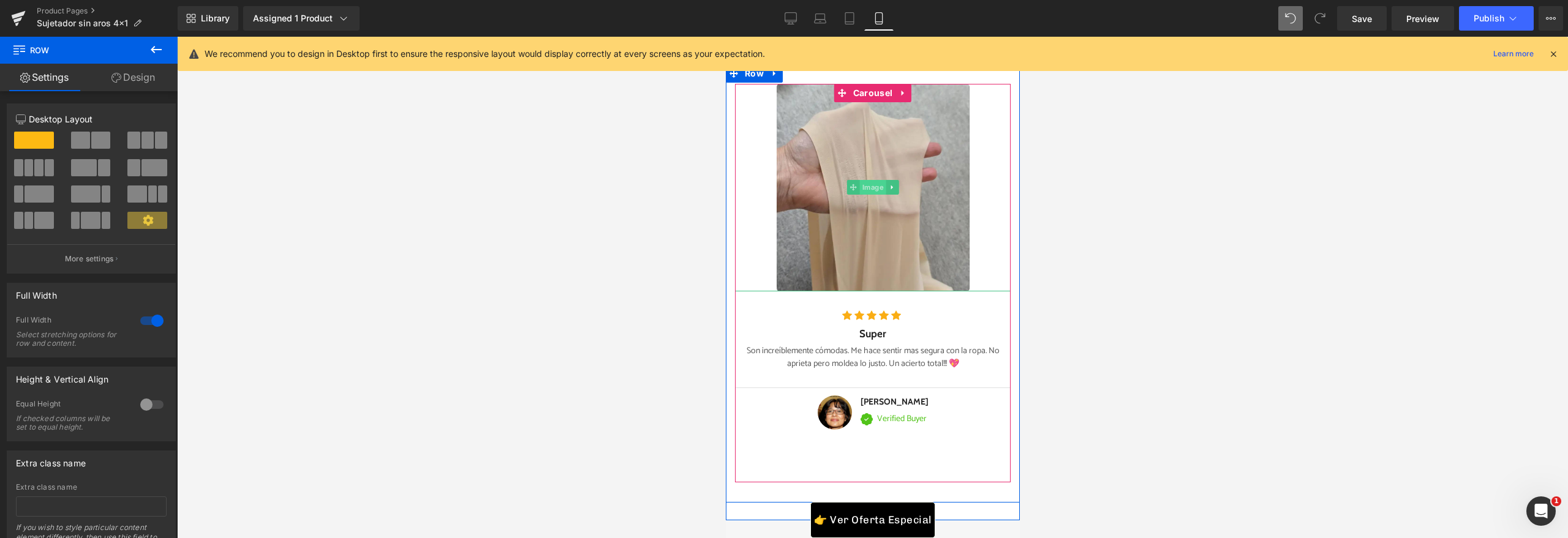
click at [868, 180] on span "Image" at bounding box center [872, 187] width 26 height 15
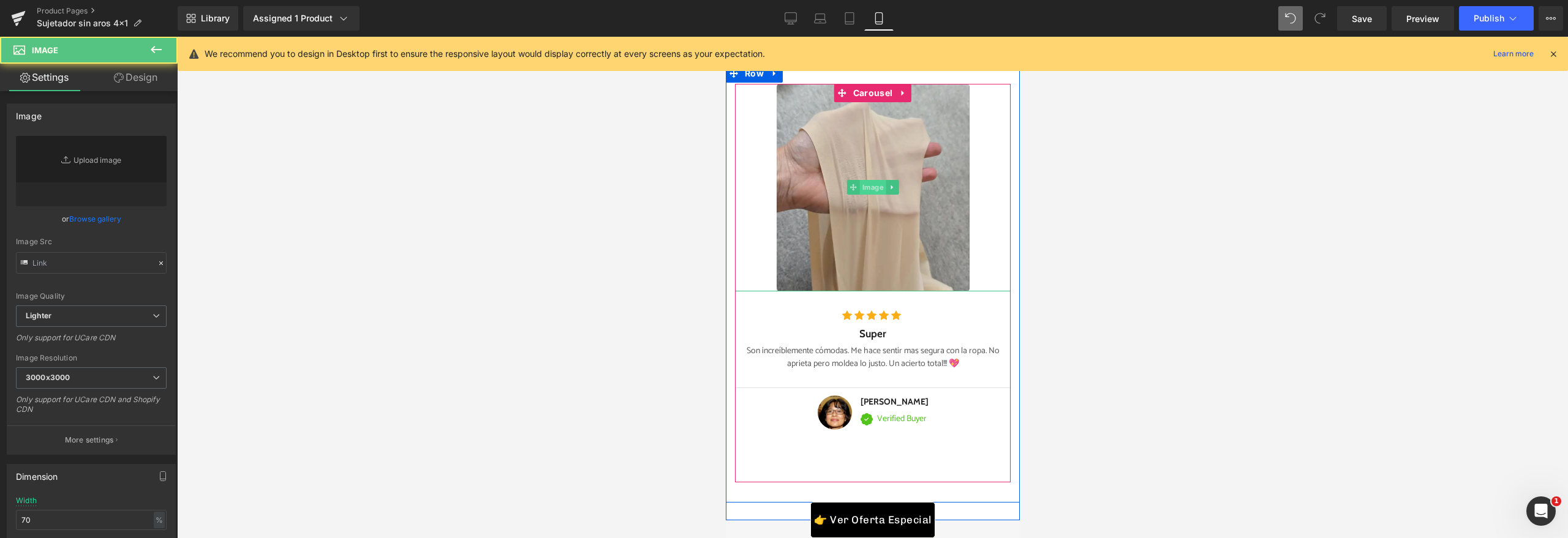
type input "https://ucarecdn.com/08e286c7-5dda-4d12-a7de-7263c141171d/-/format/auto/-/previ…"
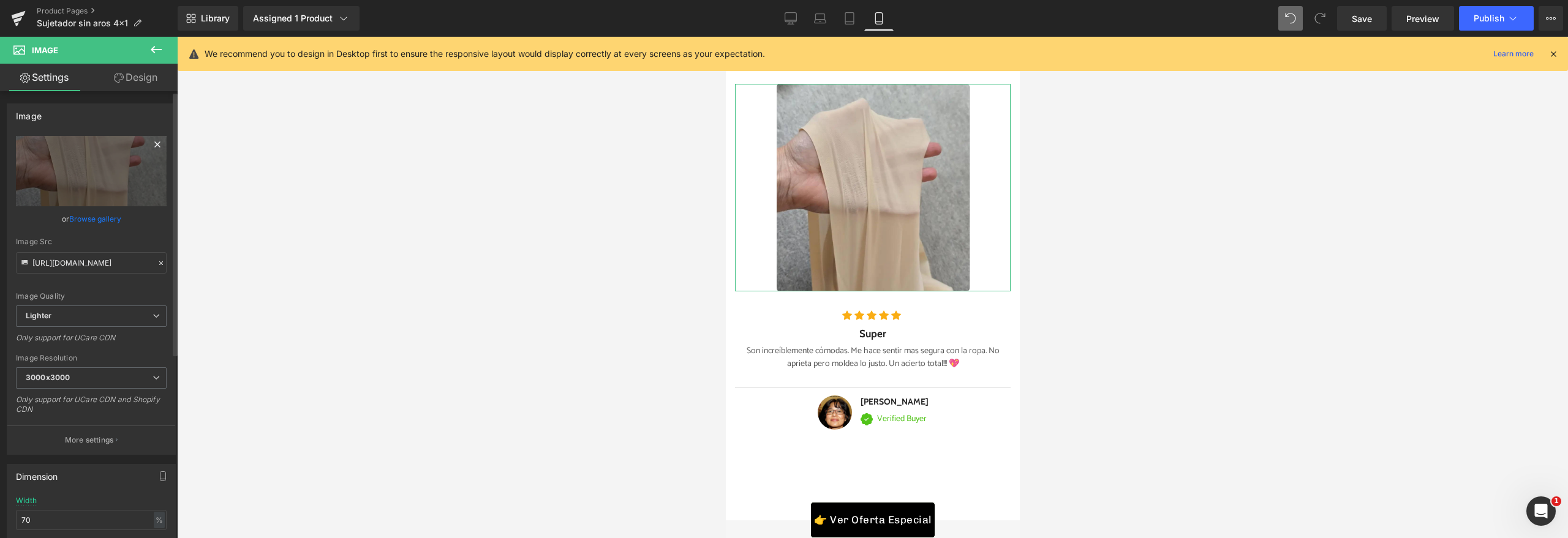
click at [152, 150] on icon at bounding box center [157, 144] width 15 height 15
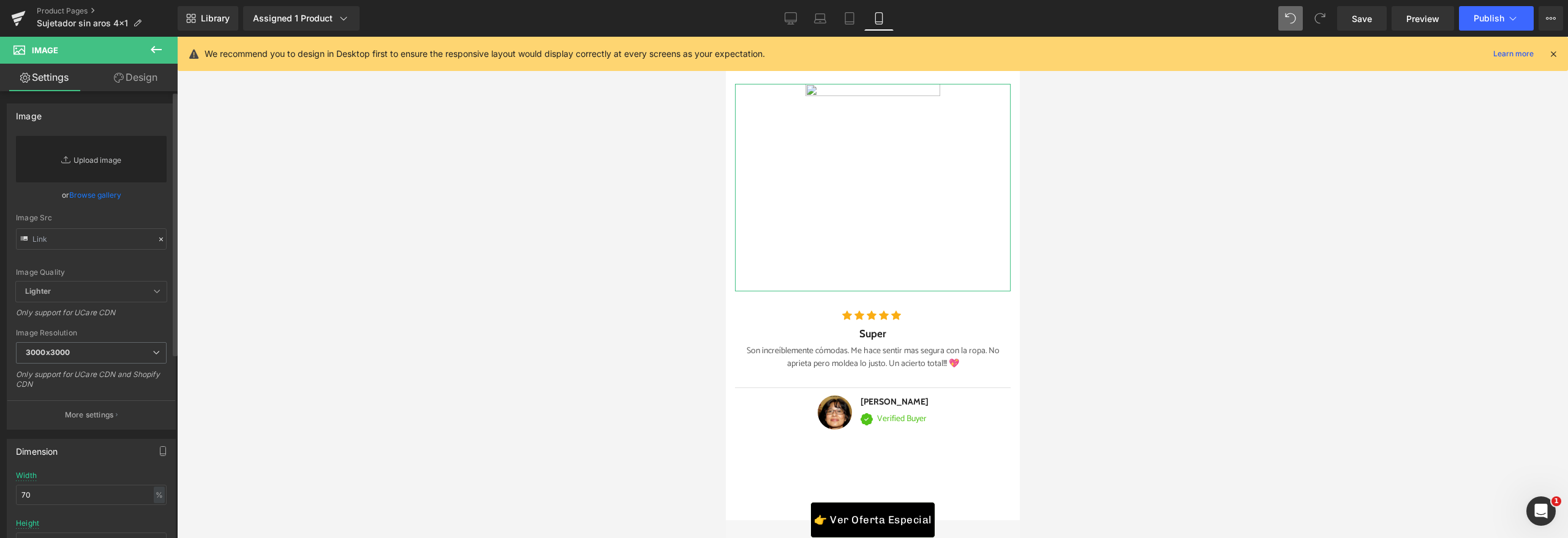
click at [86, 174] on link "Replace Image" at bounding box center [92, 158] width 151 height 46
type input "C:\fakepath\06badf01-215e-4f5e-ba34-3f2260a4c06e_1200x955.webp"
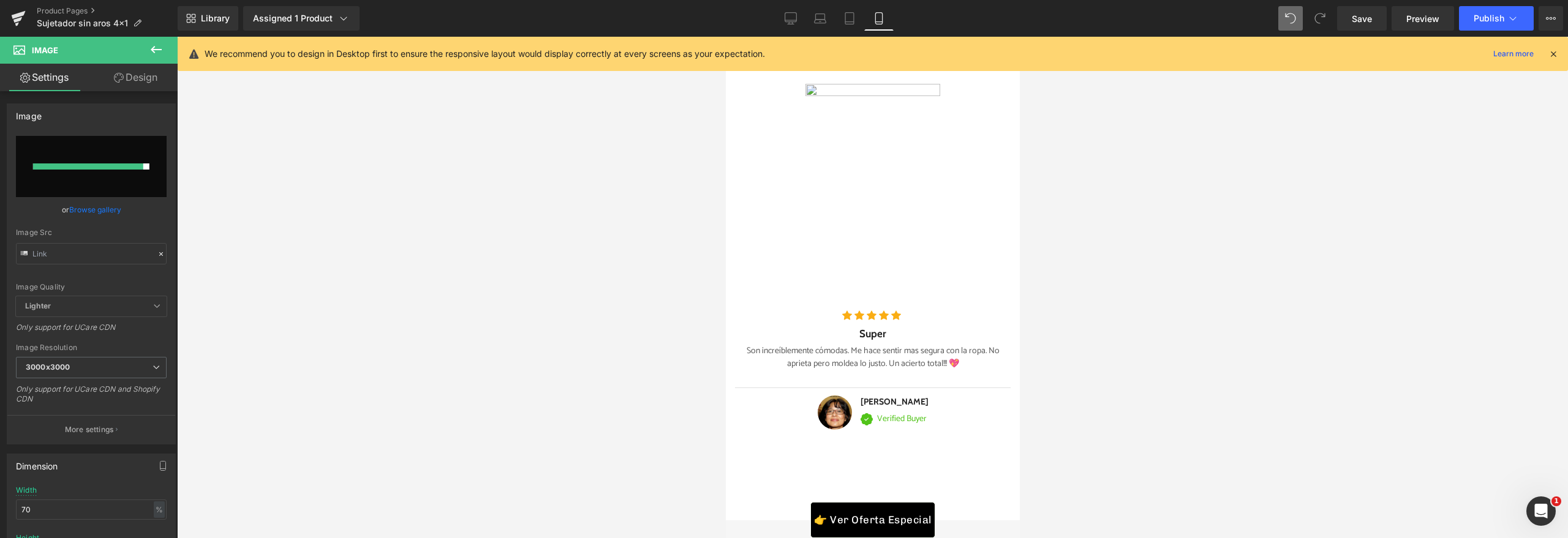
type input "https://ucarecdn.com/c87e1210-40e2-47a4-b6ad-b20ab72163a3/-/format/auto/-/previ…"
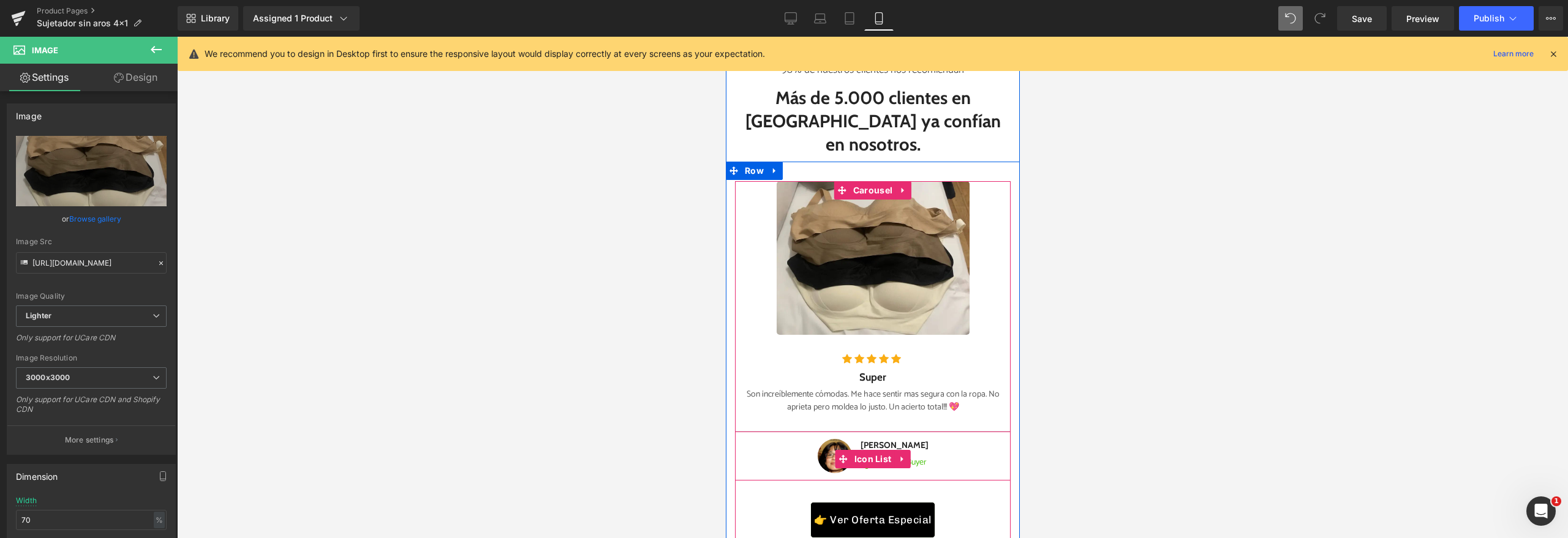
scroll to position [5046, 0]
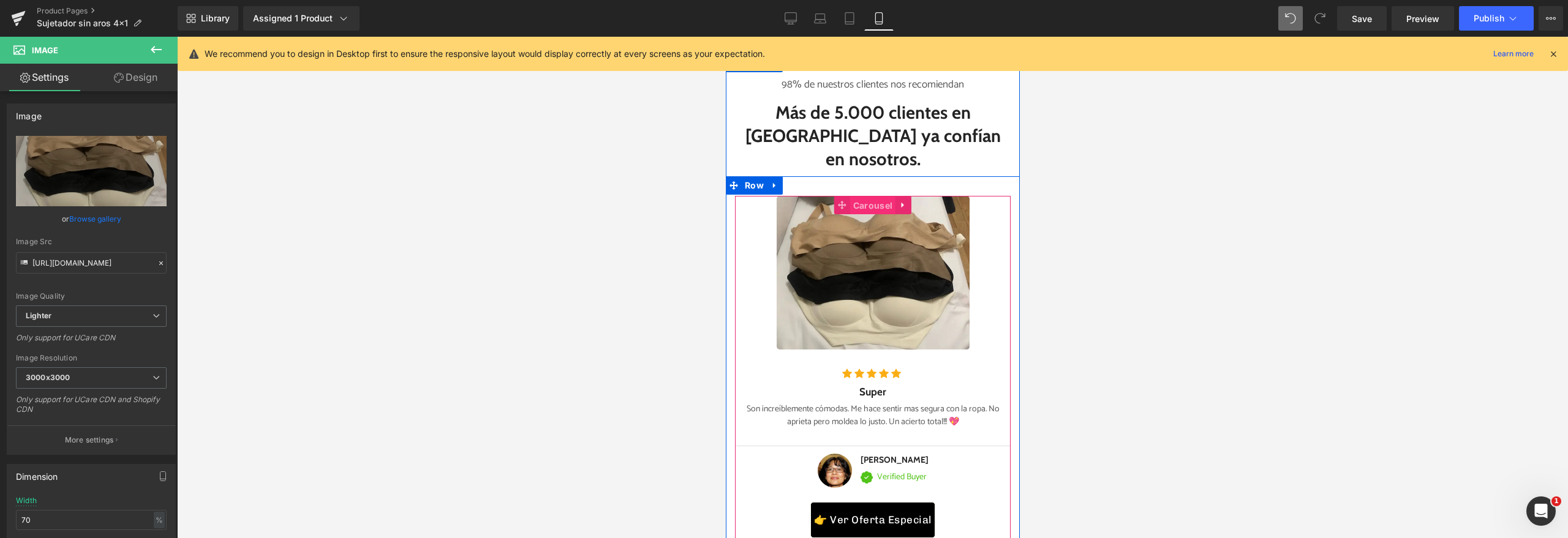
click at [860, 204] on span "Carousel" at bounding box center [872, 205] width 45 height 18
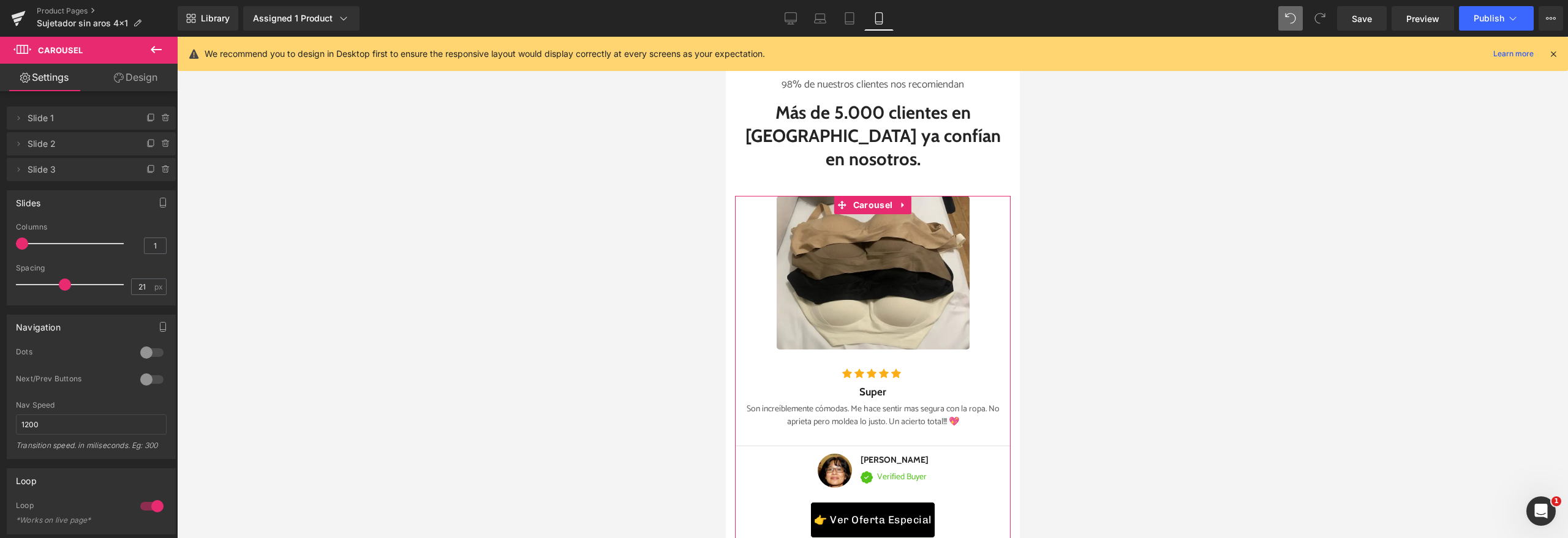
click at [146, 351] on div at bounding box center [152, 353] width 29 height 20
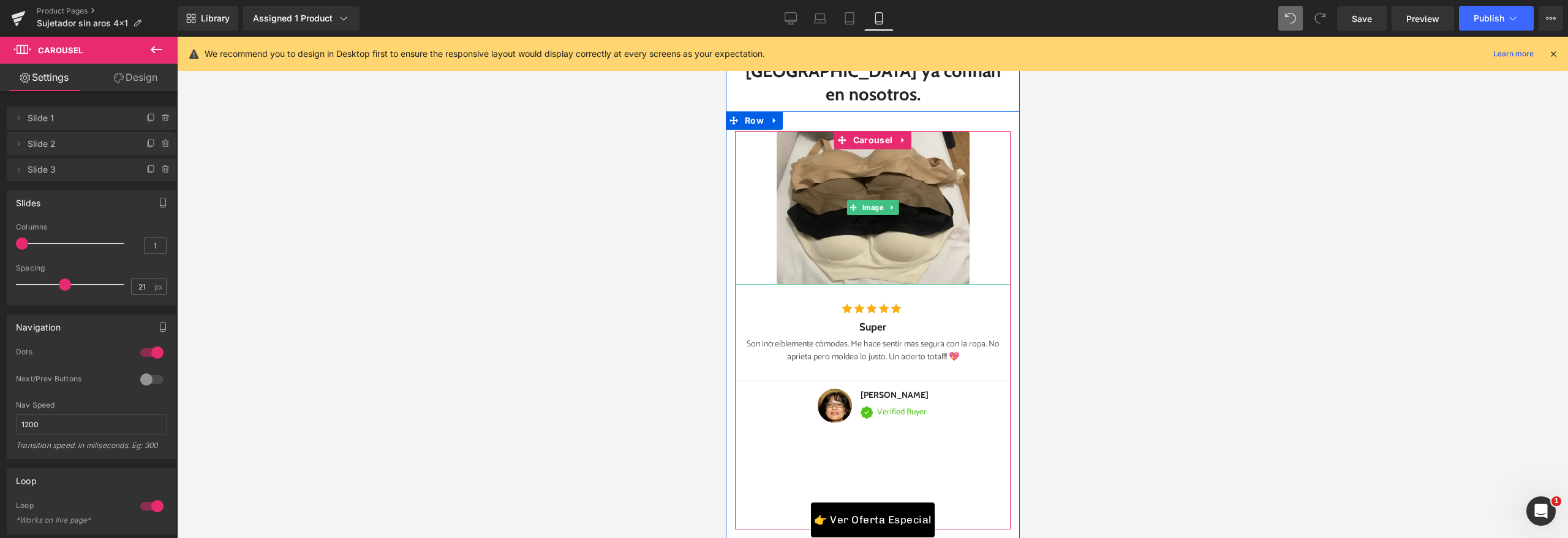
scroll to position [5160, 0]
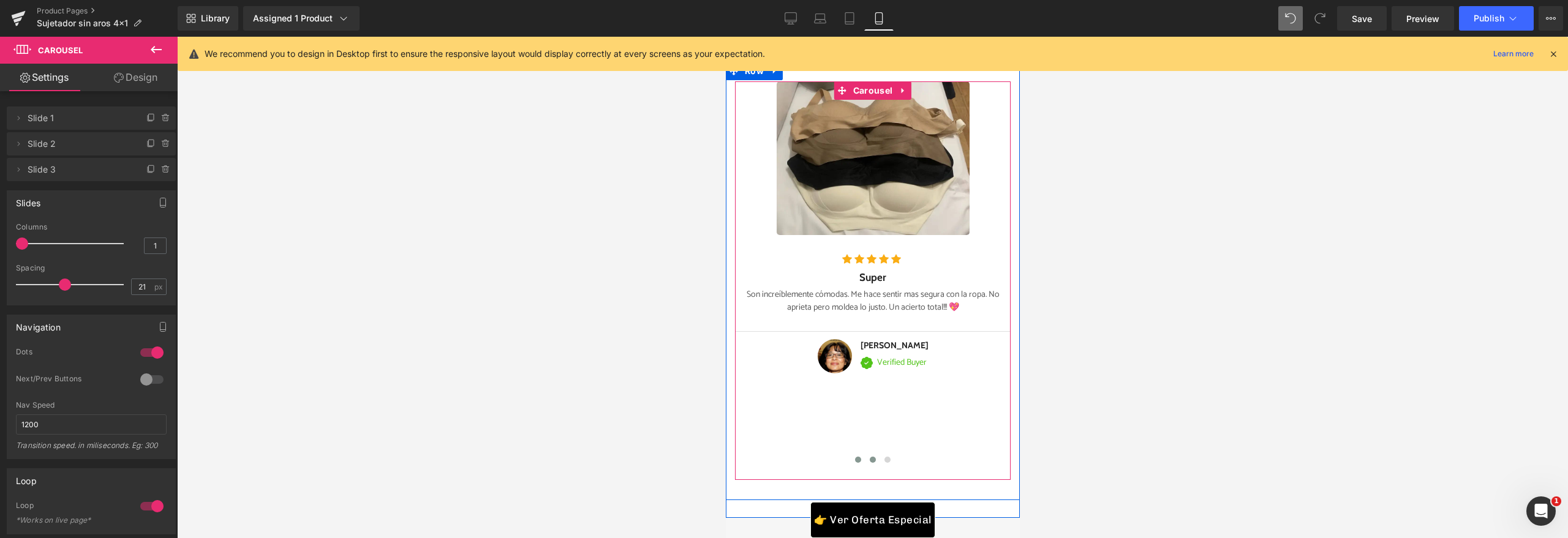
click at [865, 460] on button at bounding box center [872, 459] width 15 height 12
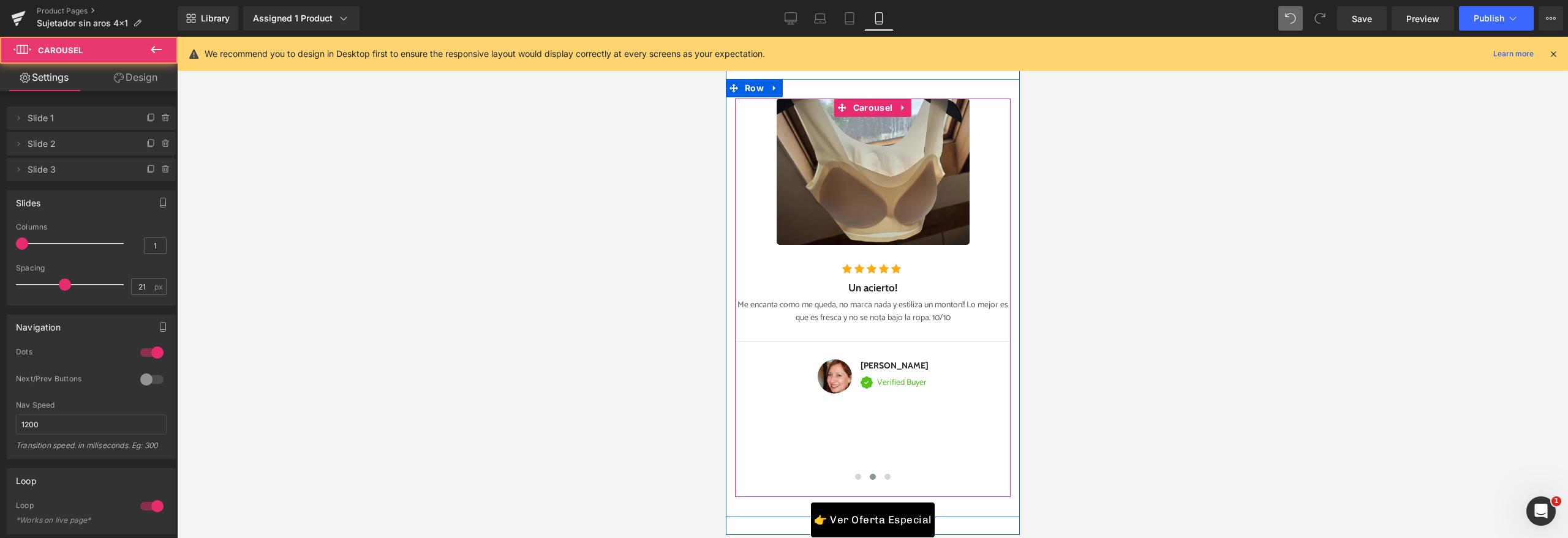
scroll to position [5135, 0]
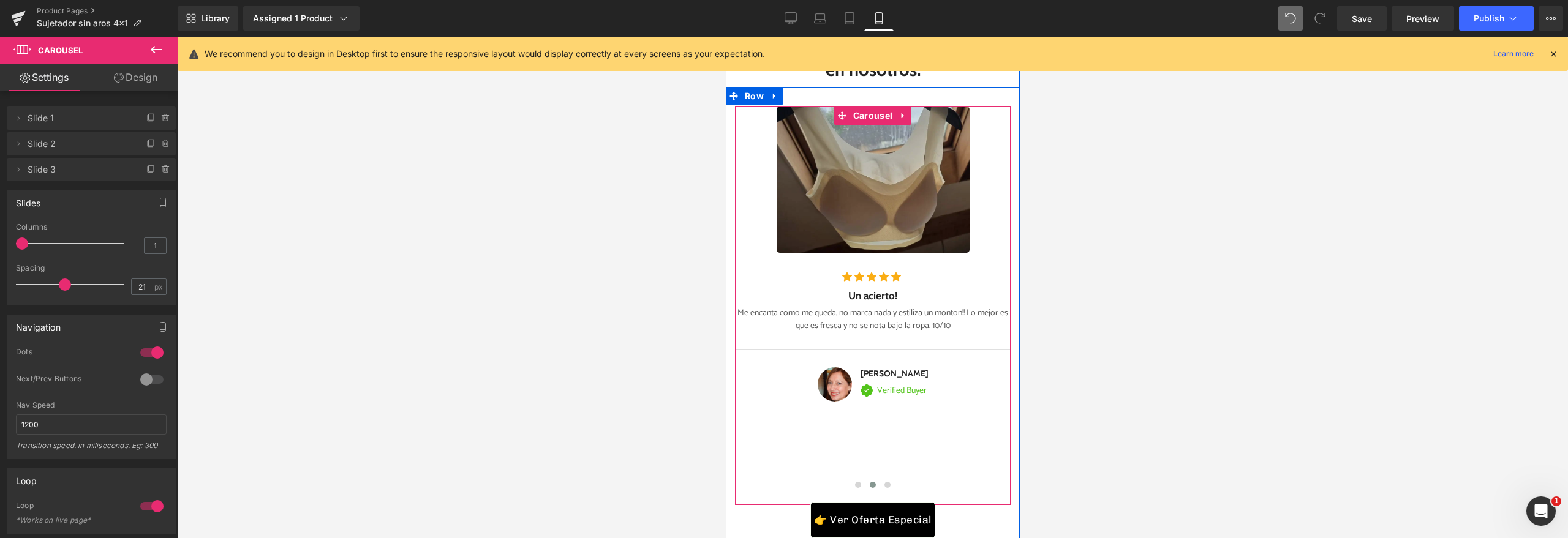
click at [863, 161] on img at bounding box center [872, 179] width 193 height 146
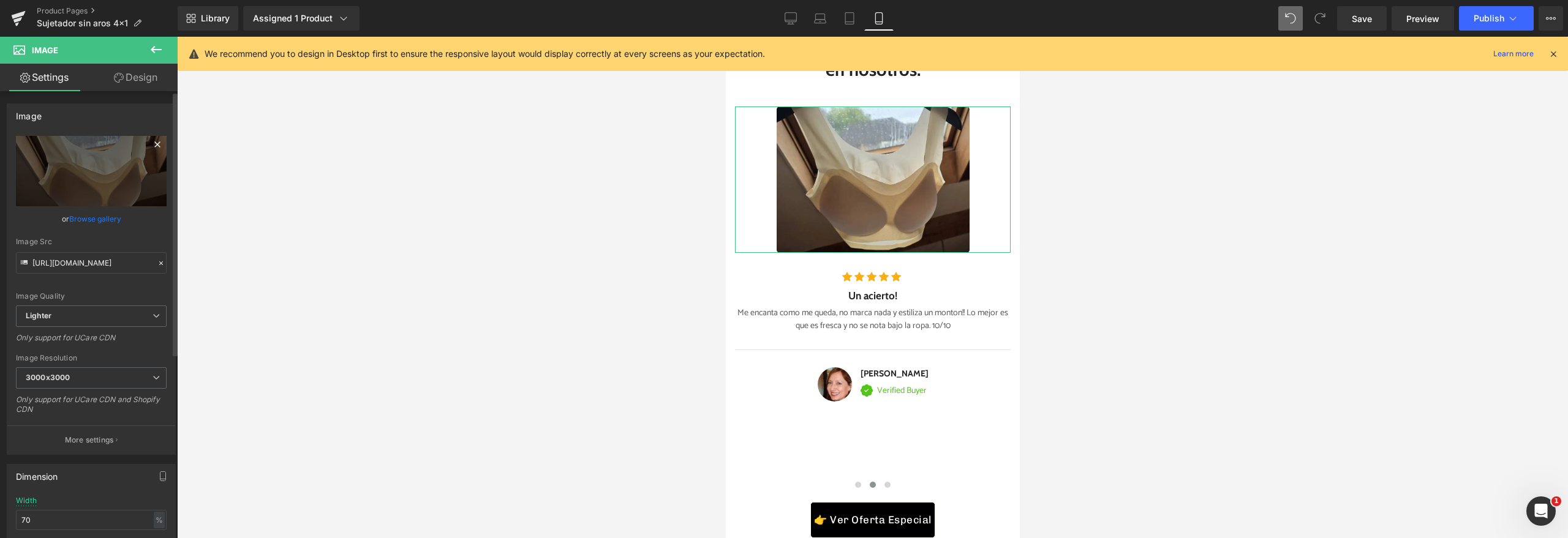
click at [155, 145] on icon at bounding box center [157, 144] width 15 height 15
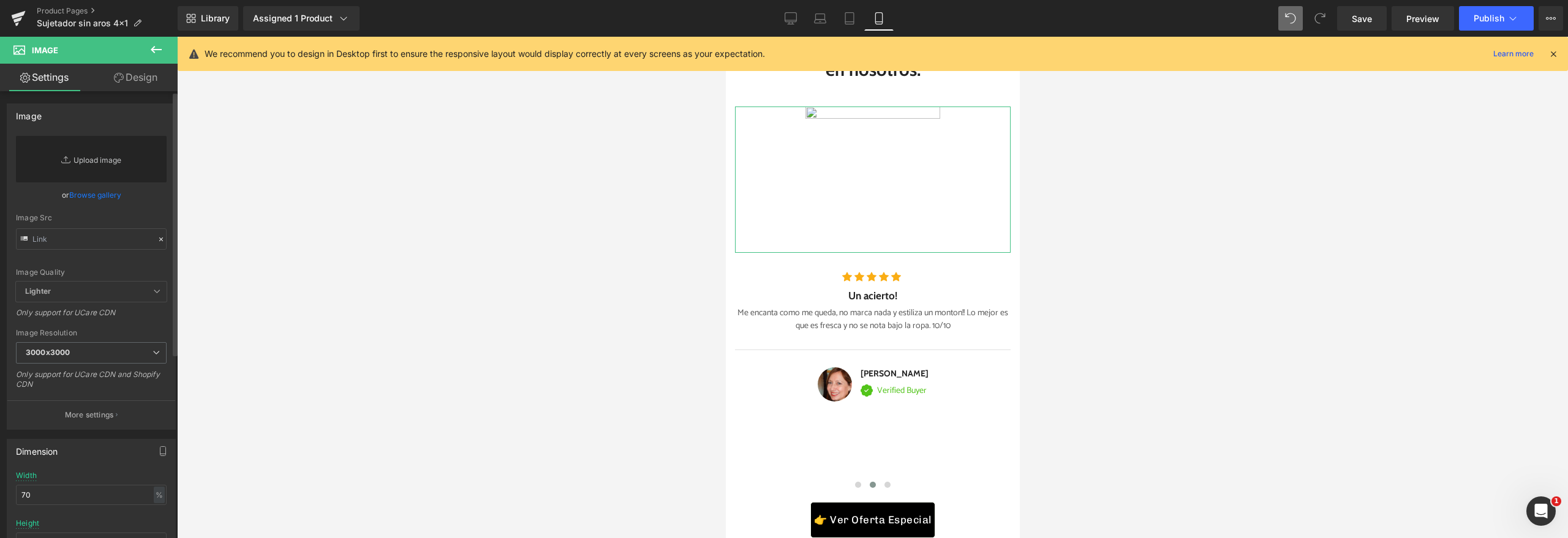
click at [87, 166] on link "Replace Image" at bounding box center [92, 158] width 151 height 46
type input "C:\fakepath\2006f162-677e-46d3-8d89-080a71fc3740.webp"
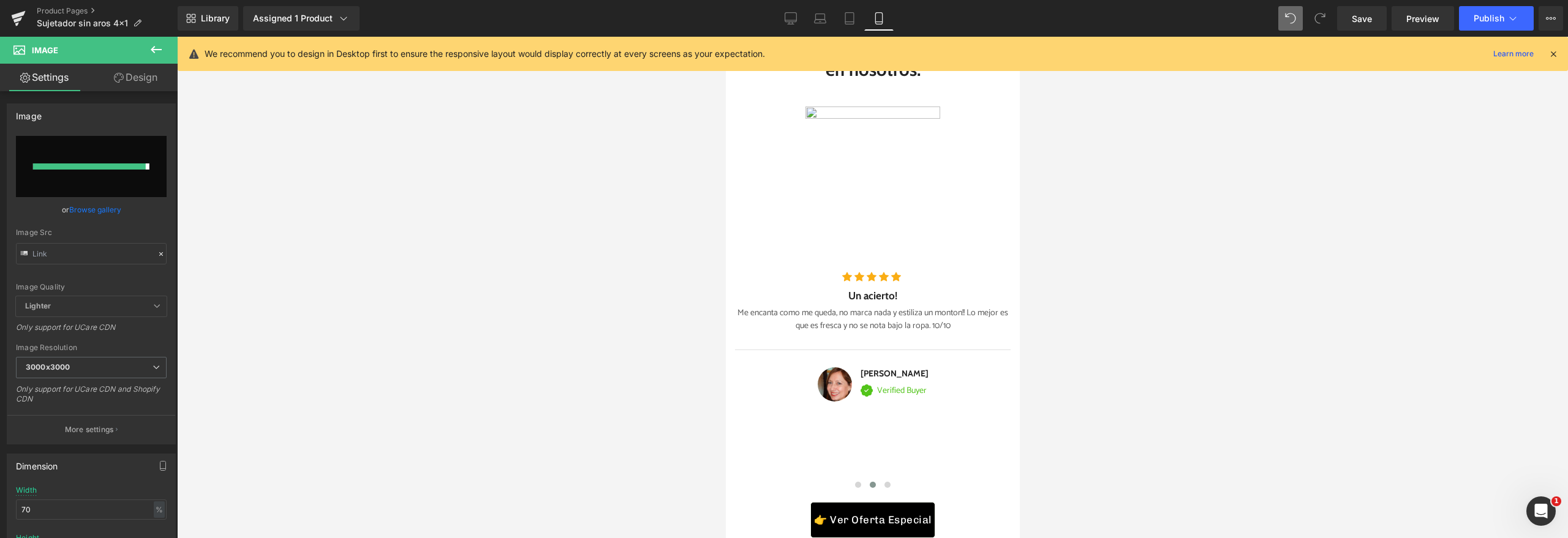
type input "https://ucarecdn.com/35d936fd-b56b-430f-8641-61ec2bdc46bc/-/format/auto/-/previ…"
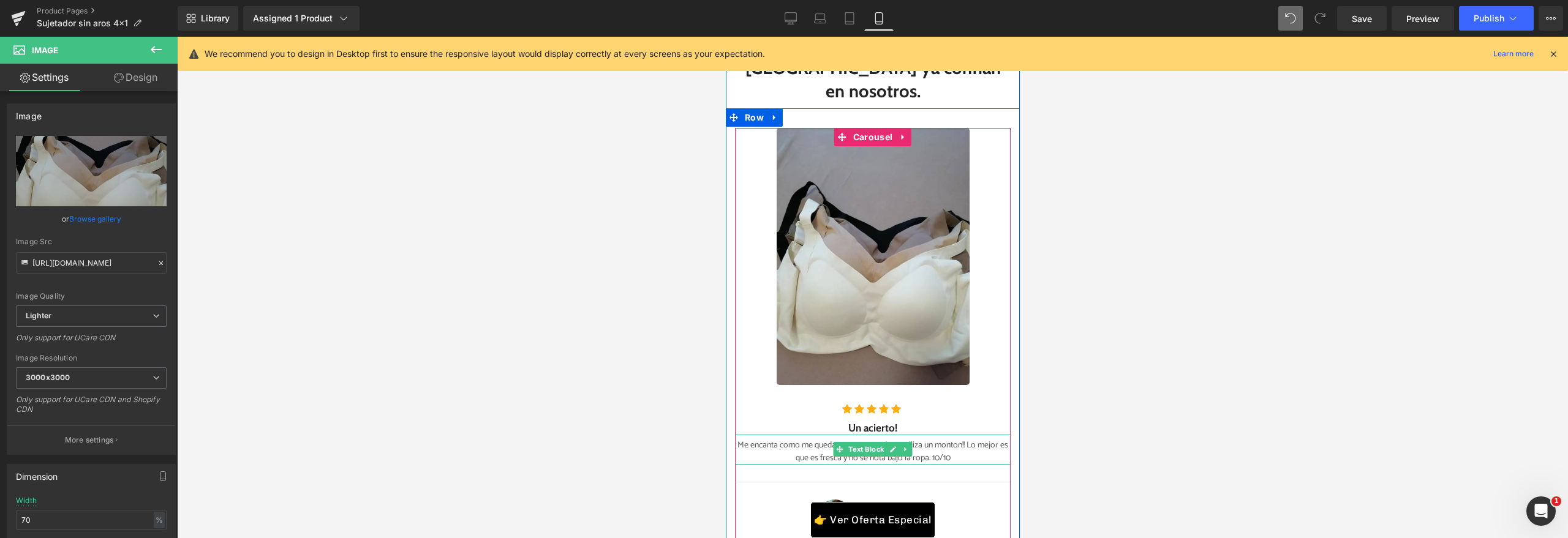
scroll to position [5226, 0]
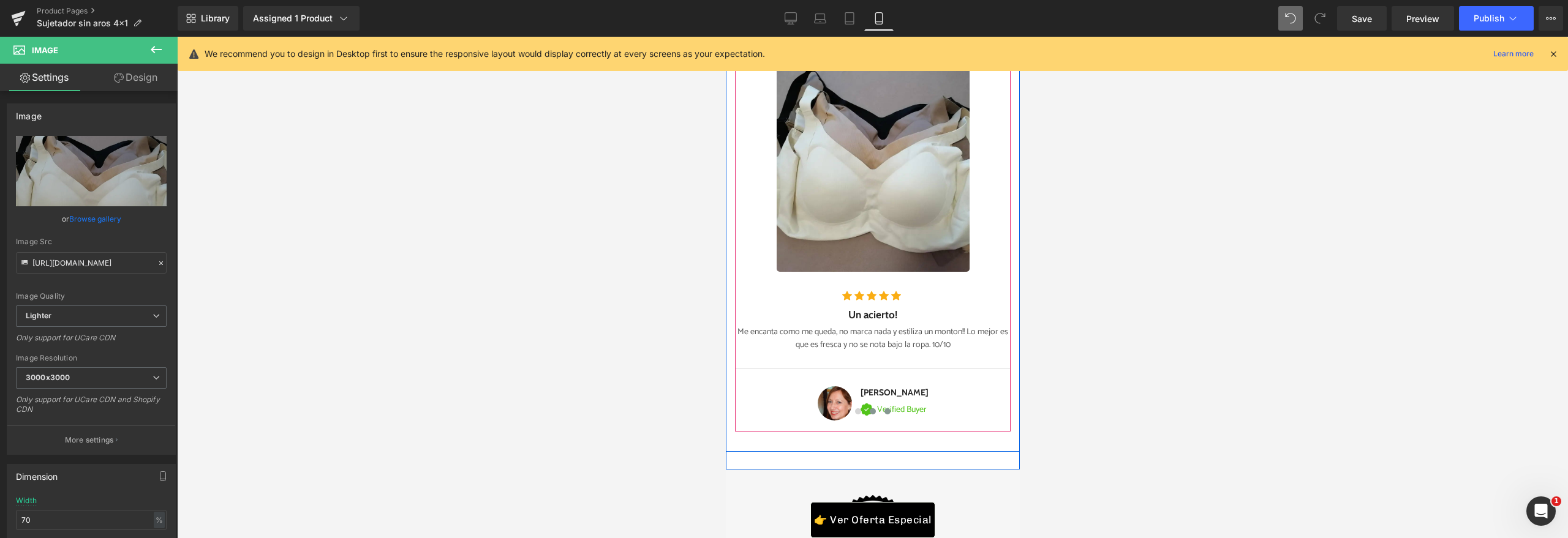
click at [884, 408] on span at bounding box center [887, 411] width 6 height 6
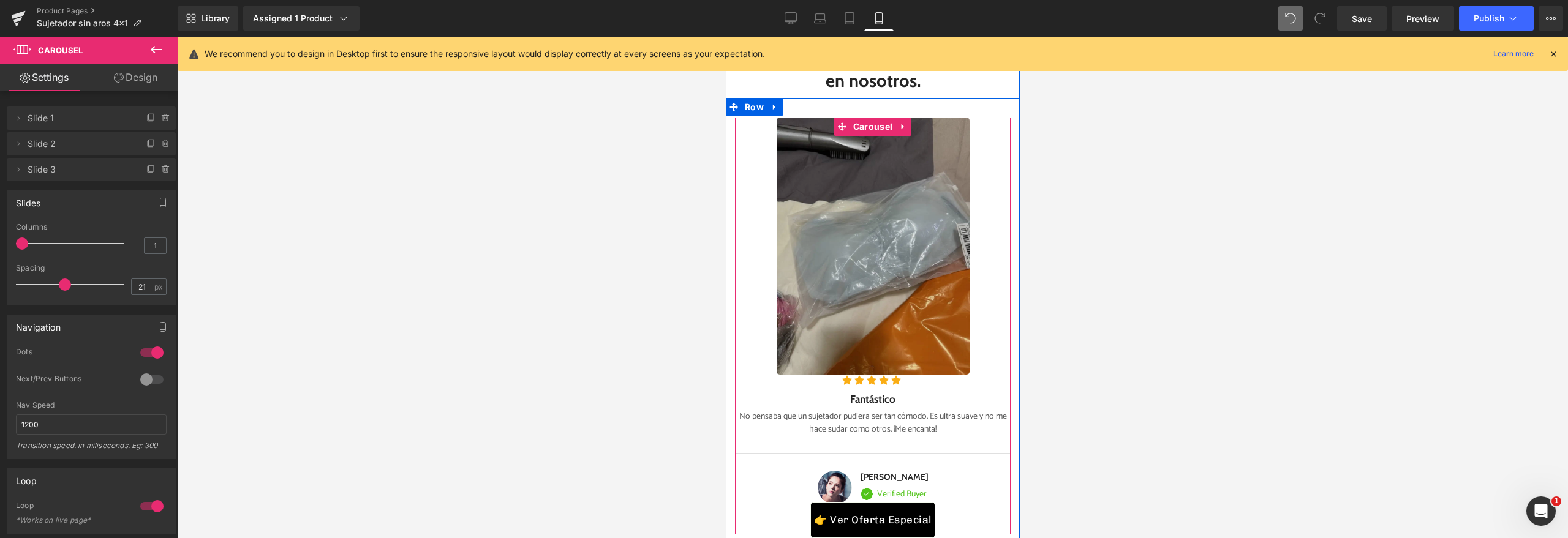
scroll to position [5113, 0]
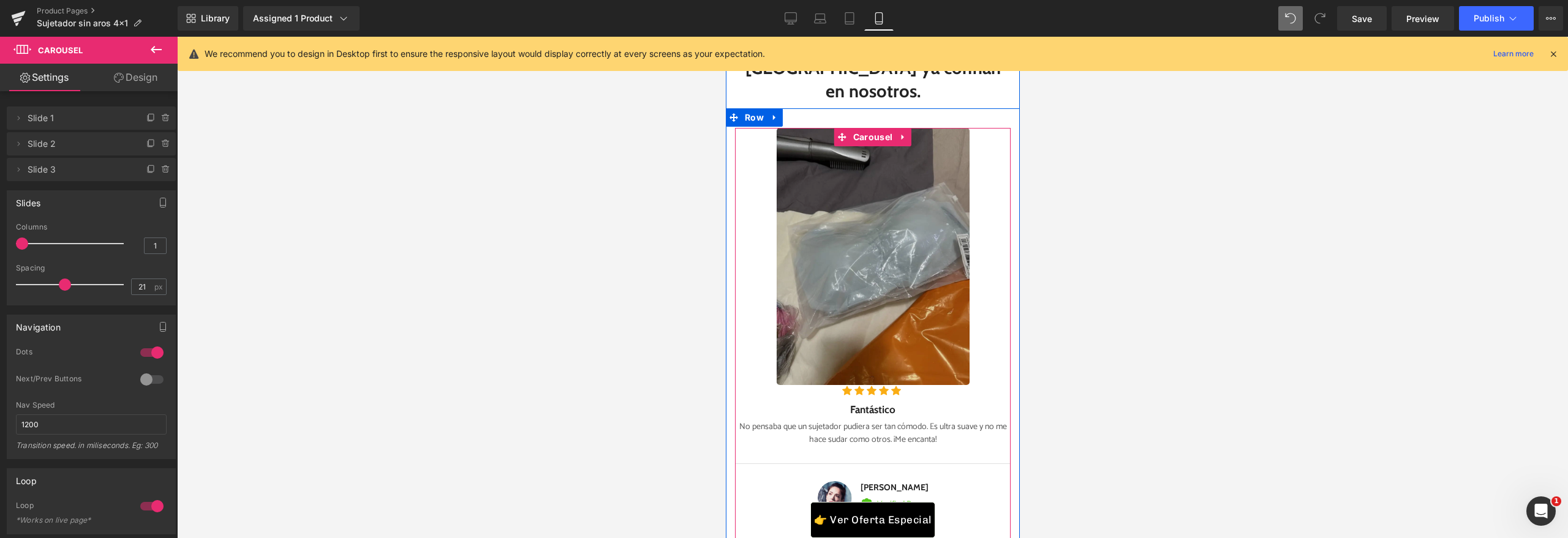
click at [866, 270] on img at bounding box center [872, 256] width 193 height 257
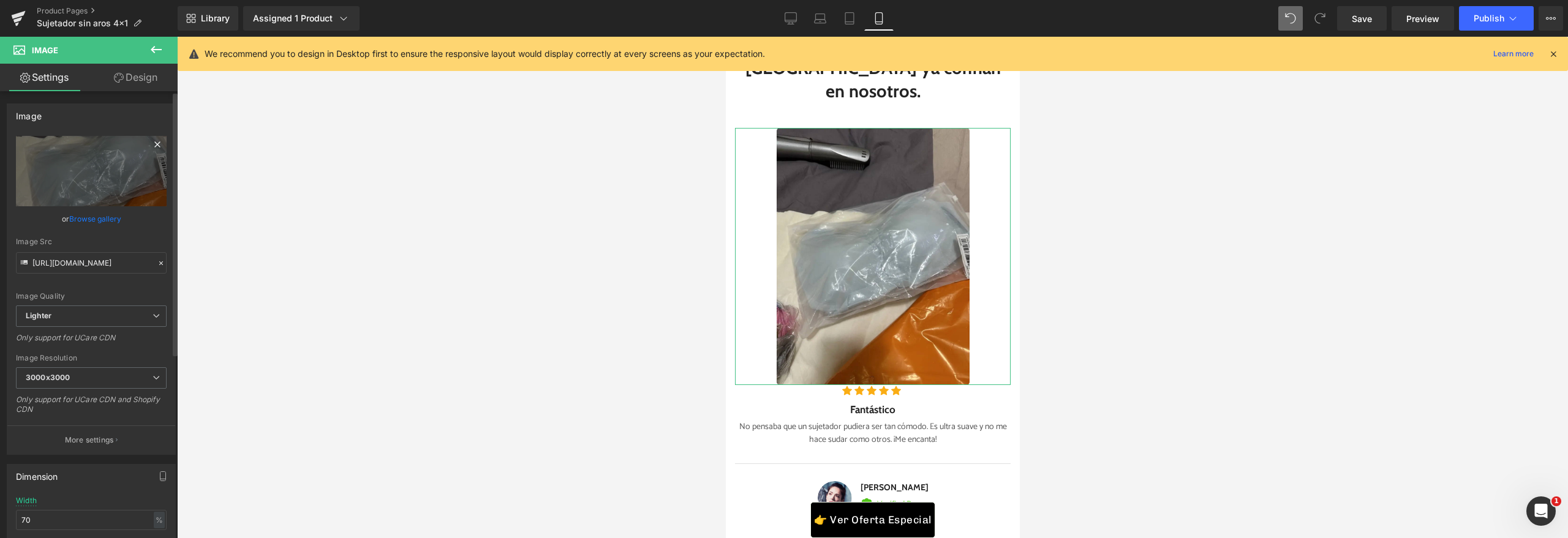
click at [153, 149] on icon at bounding box center [157, 144] width 15 height 15
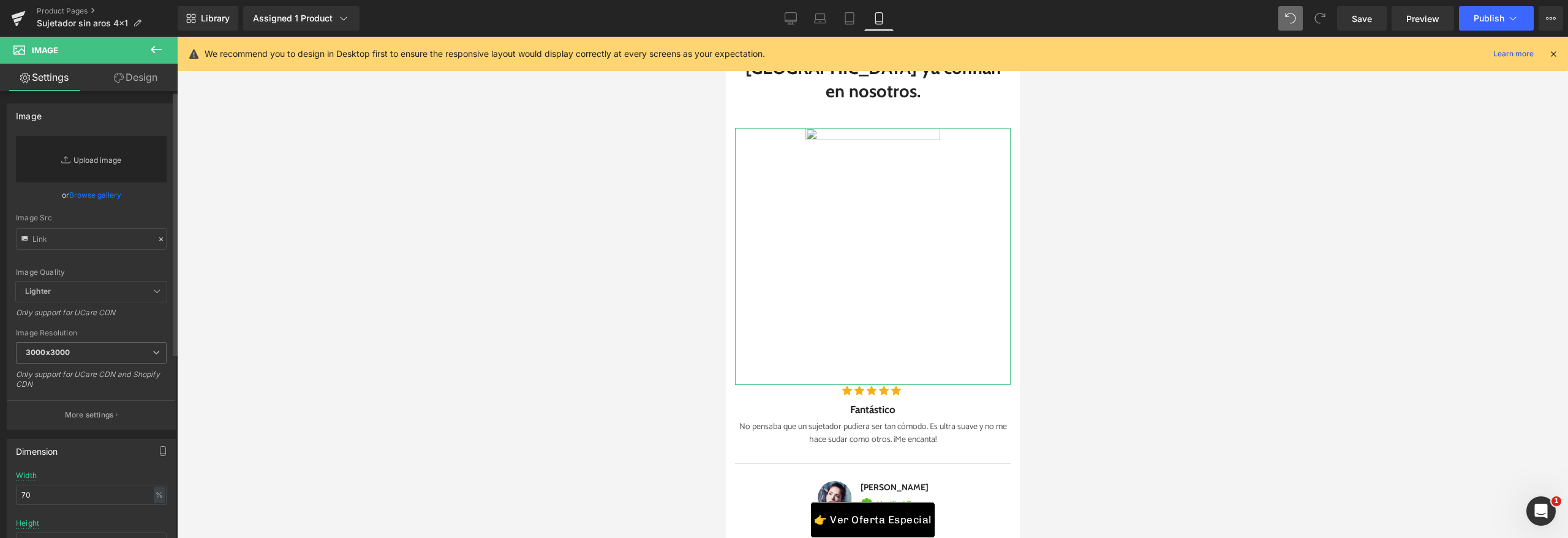
click at [87, 164] on link "Replace Image" at bounding box center [92, 158] width 151 height 46
type input "C:\fakepath\b6744d97-98fa-4017-9f9d-a908ba36cd39.webp"
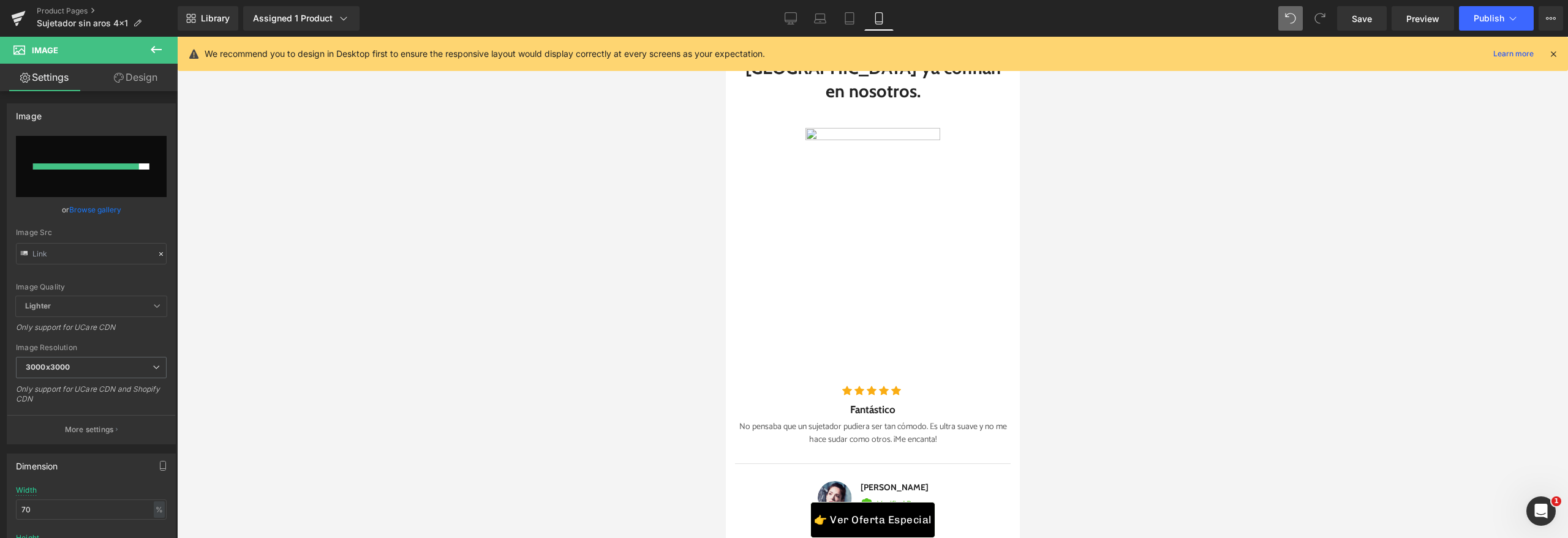
type input "https://ucarecdn.com/51a2449e-f62e-4295-9c04-9f84fd619bce/-/format/auto/-/previ…"
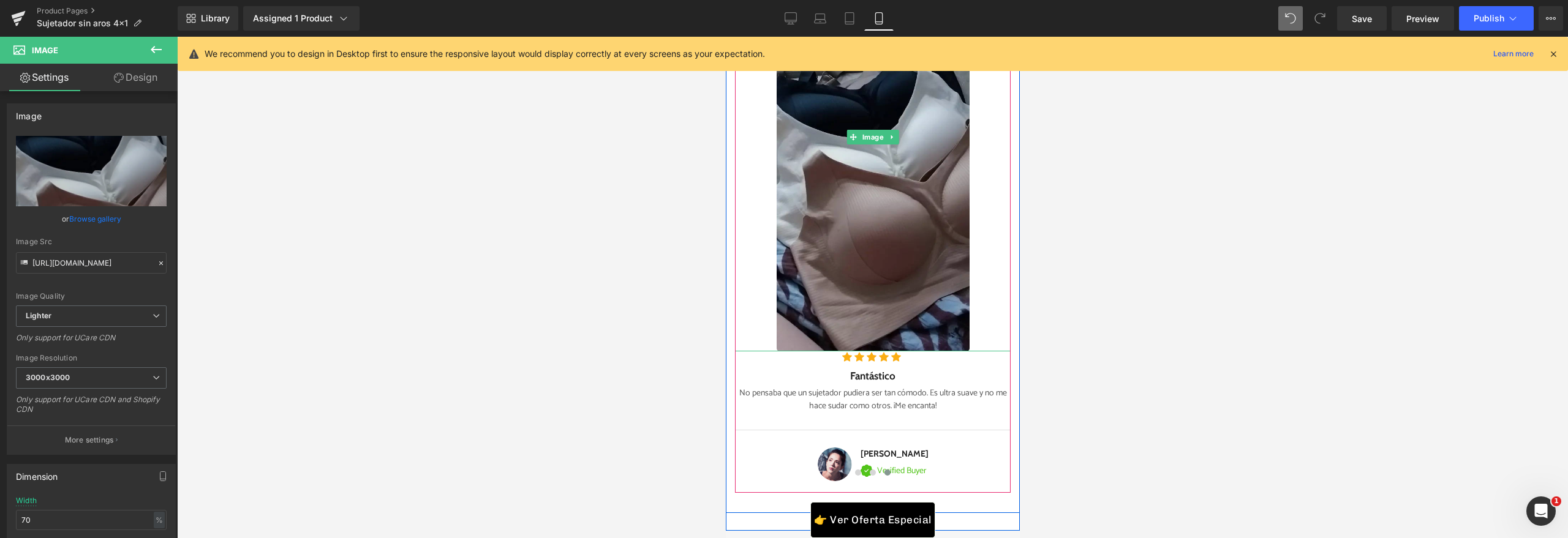
scroll to position [5238, 0]
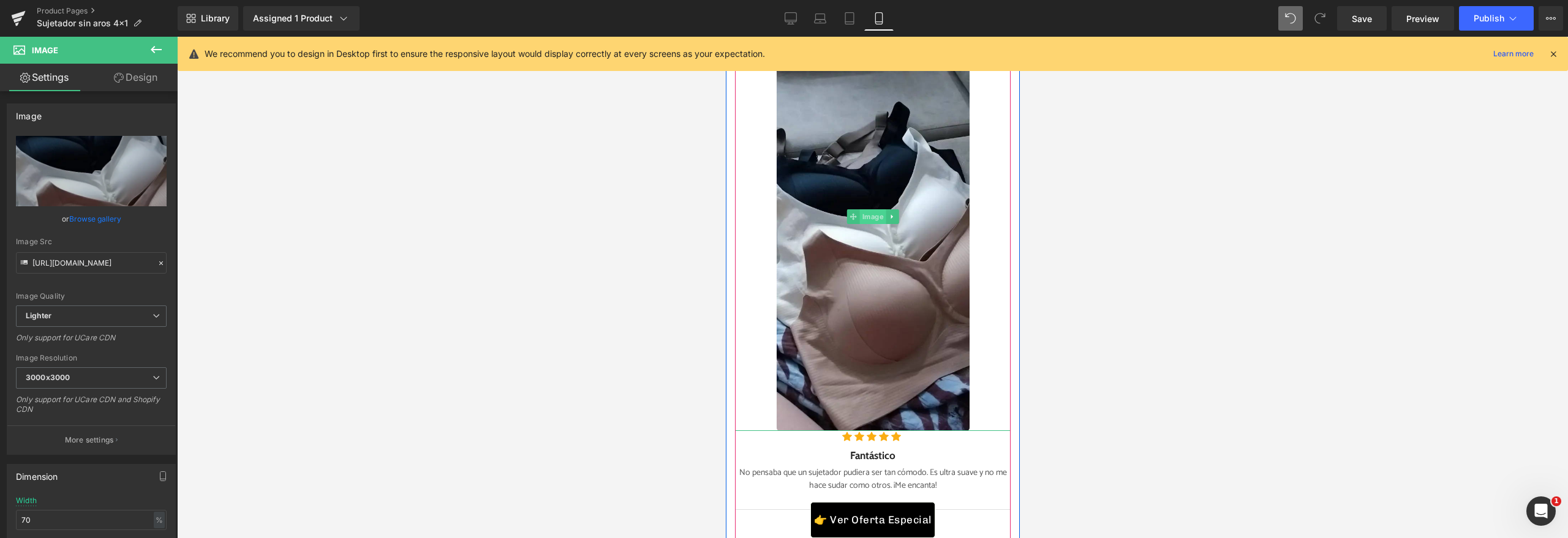
click at [862, 212] on span "Image" at bounding box center [872, 216] width 26 height 15
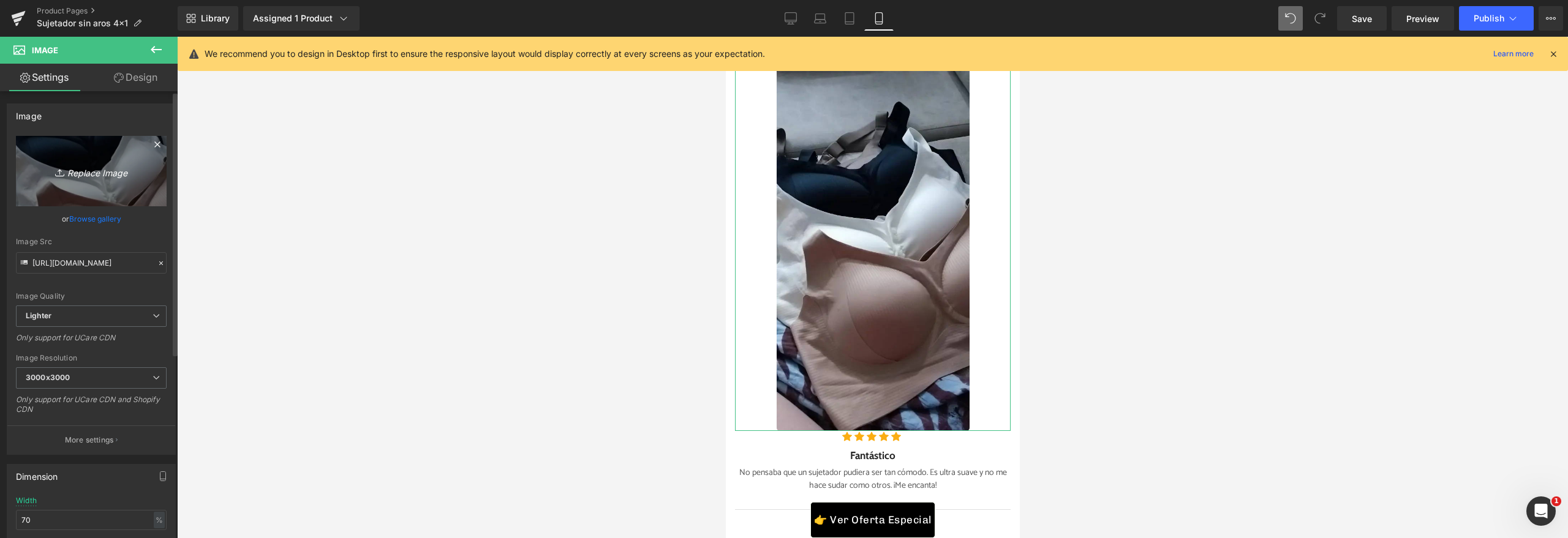
click at [113, 170] on icon "Replace Image" at bounding box center [91, 171] width 98 height 15
type input "C:\fakepath\2e829fd1-ea64-44a5-8c84-4de835f62d05_1200x823.webp"
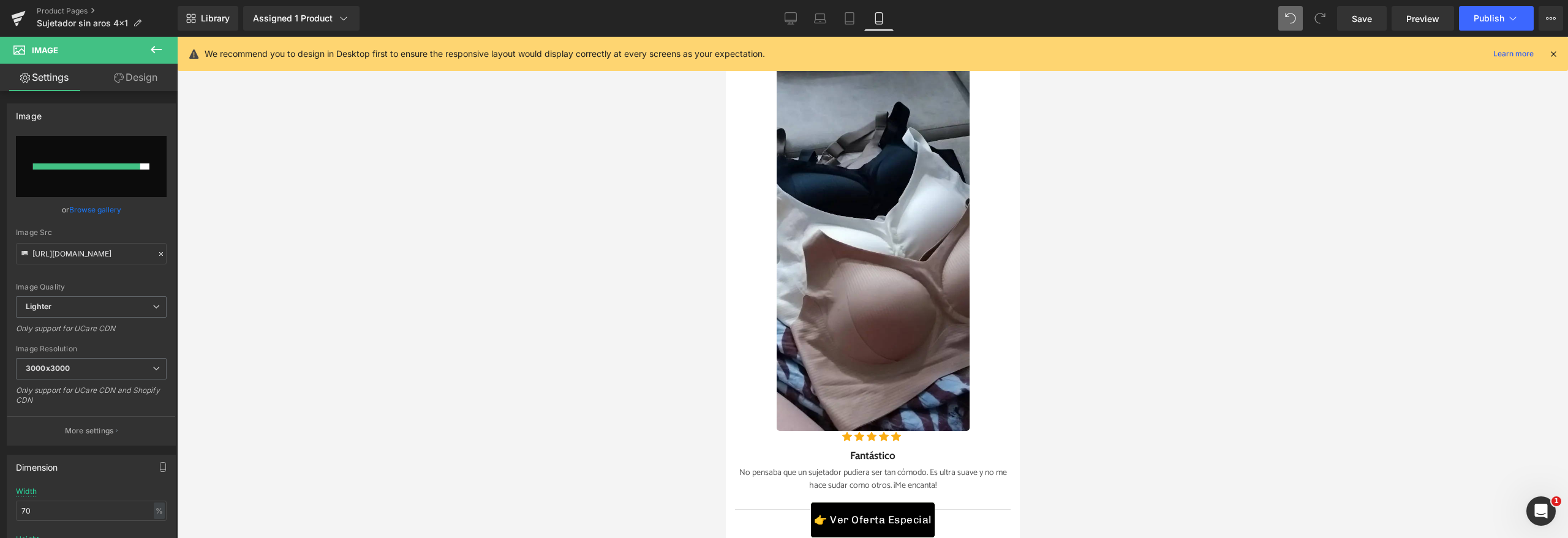
type input "https://ucarecdn.com/90ec5eb9-ffd3-4ac6-bd2e-79e364e3a672/-/format/auto/-/previ…"
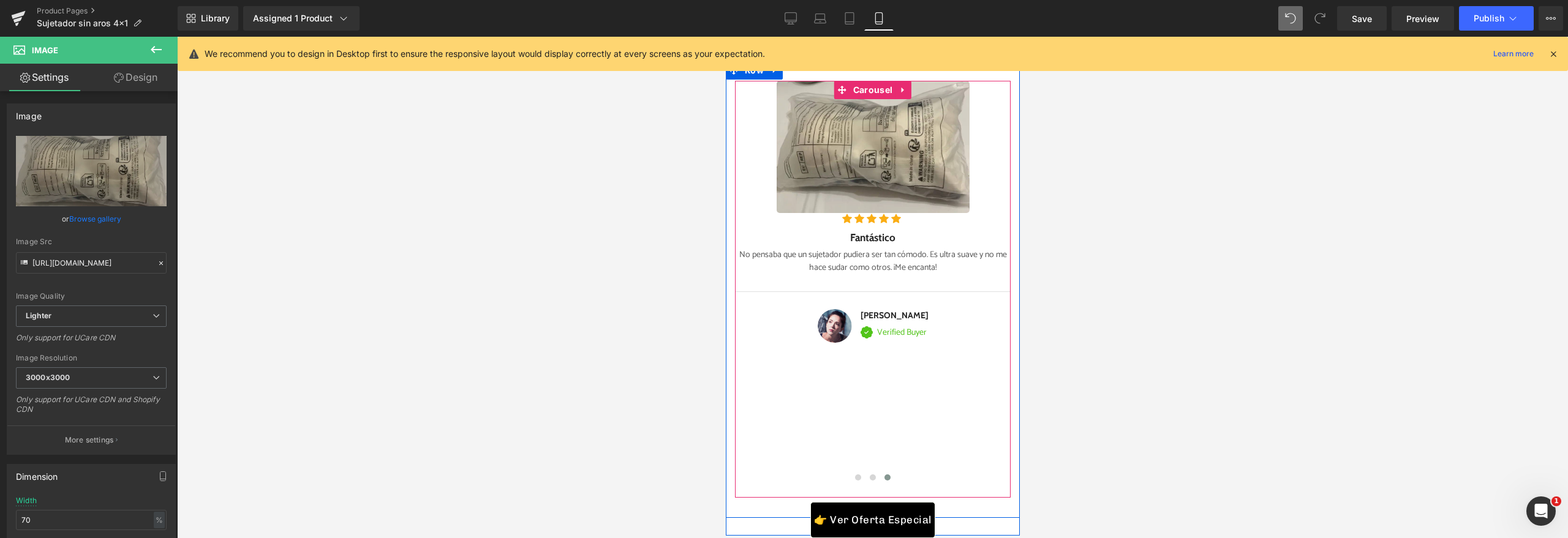
scroll to position [4991, 0]
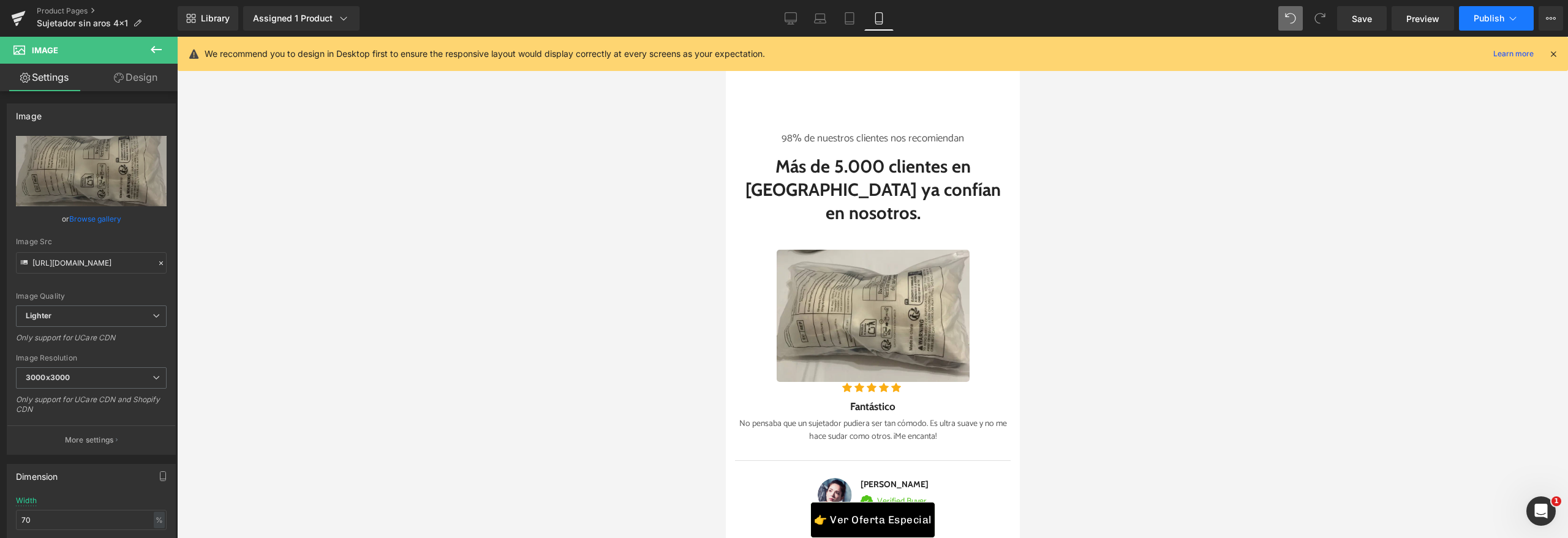
click at [1493, 16] on span "Publish" at bounding box center [1489, 18] width 31 height 10
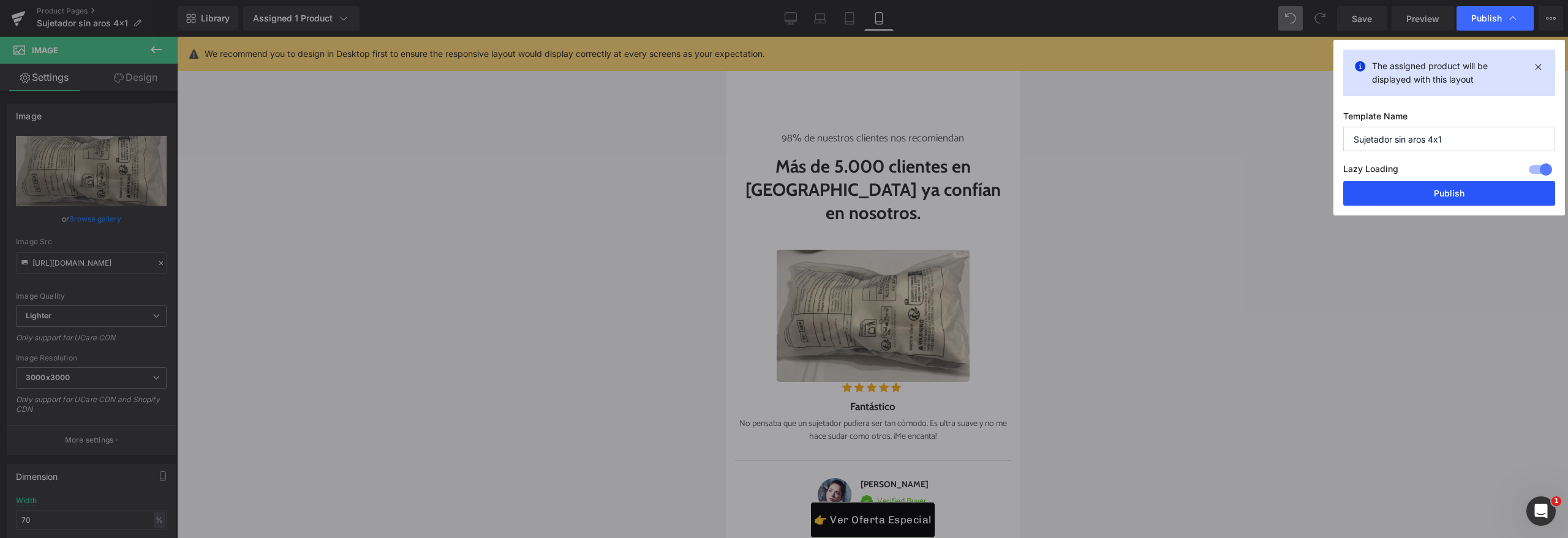
click at [1440, 190] on button "Publish" at bounding box center [1449, 193] width 212 height 25
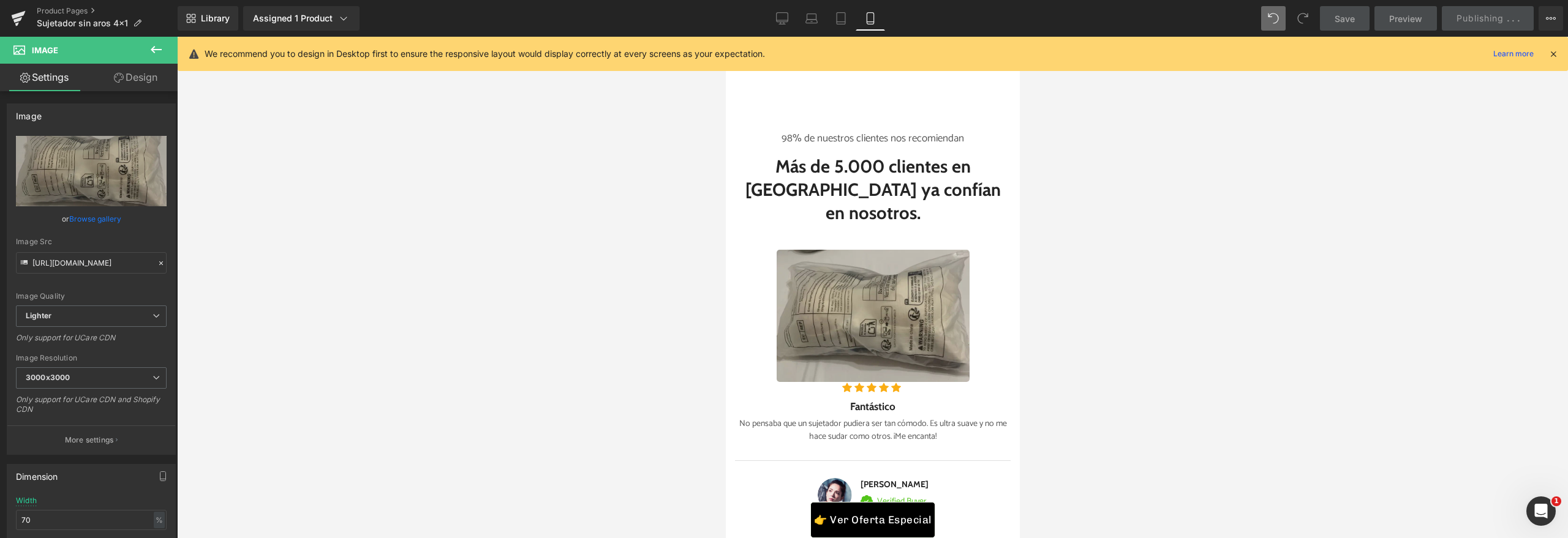
click at [835, 315] on img at bounding box center [872, 315] width 193 height 132
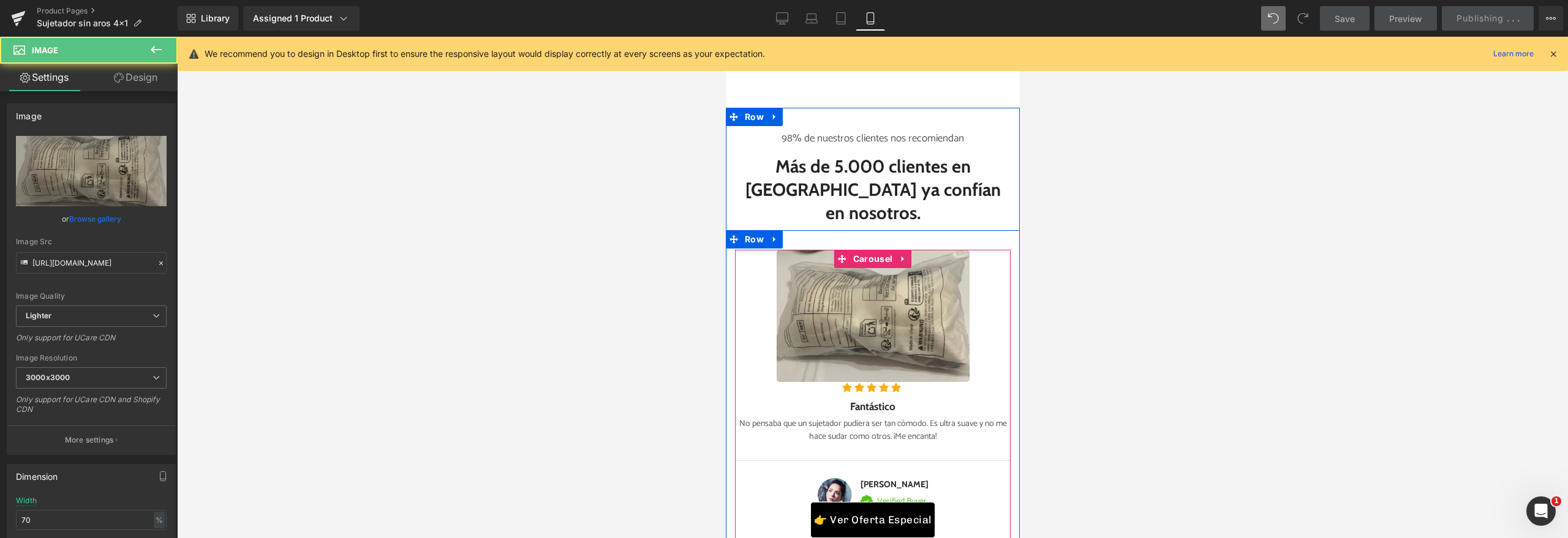
scroll to position [5105, 0]
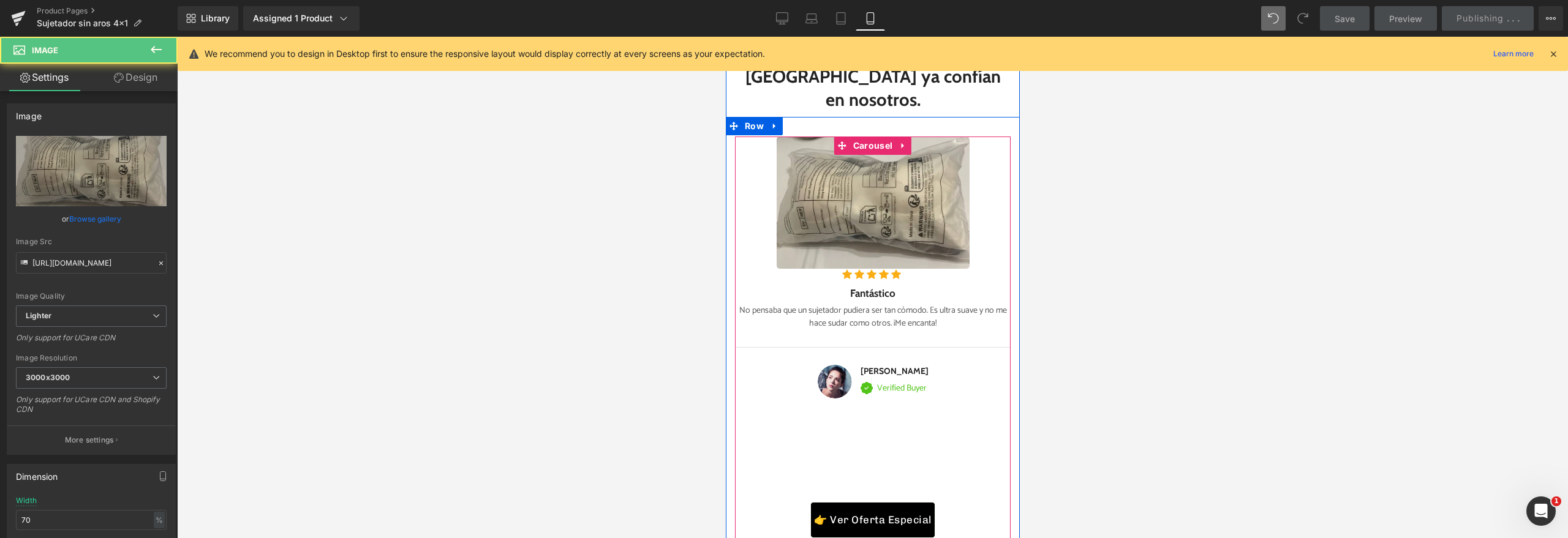
click at [958, 315] on p "No pensaba que un sujetador pudiera ser tan cómodo. Es ultra suave y no me hace…" at bounding box center [871, 317] width 276 height 25
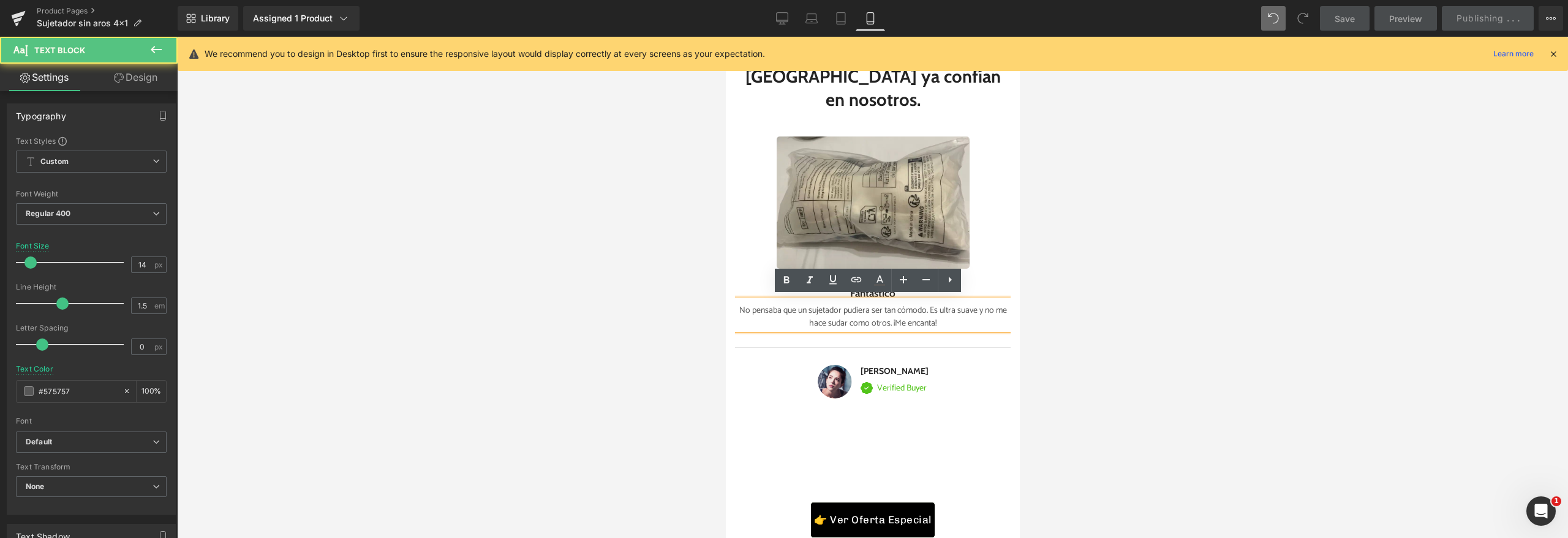
click at [941, 314] on p "No pensaba que un sujetador pudiera ser tan cómodo. Es ultra suave y no me hace…" at bounding box center [871, 317] width 276 height 25
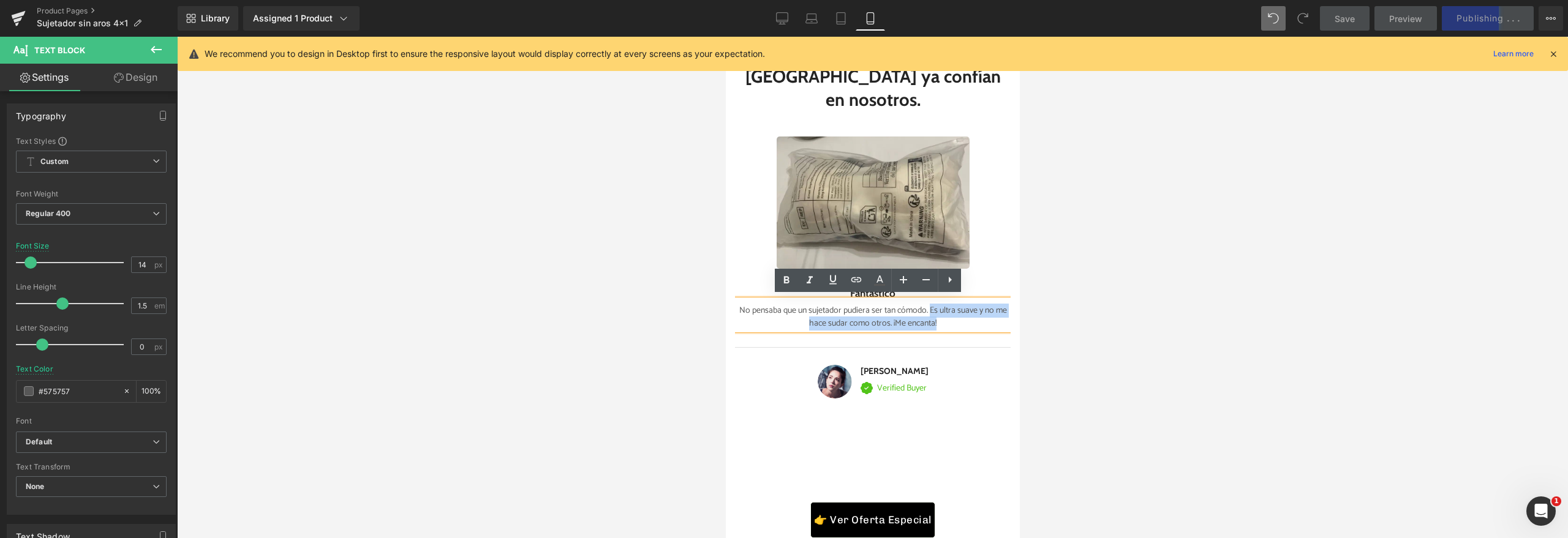
drag, startPoint x: 920, startPoint y: 308, endPoint x: 937, endPoint y: 322, distance: 22.0
click at [937, 322] on p "No pensaba que un sujetador pudiera ser tan cómodo. Es ultra suave y no me hace…" at bounding box center [871, 317] width 276 height 25
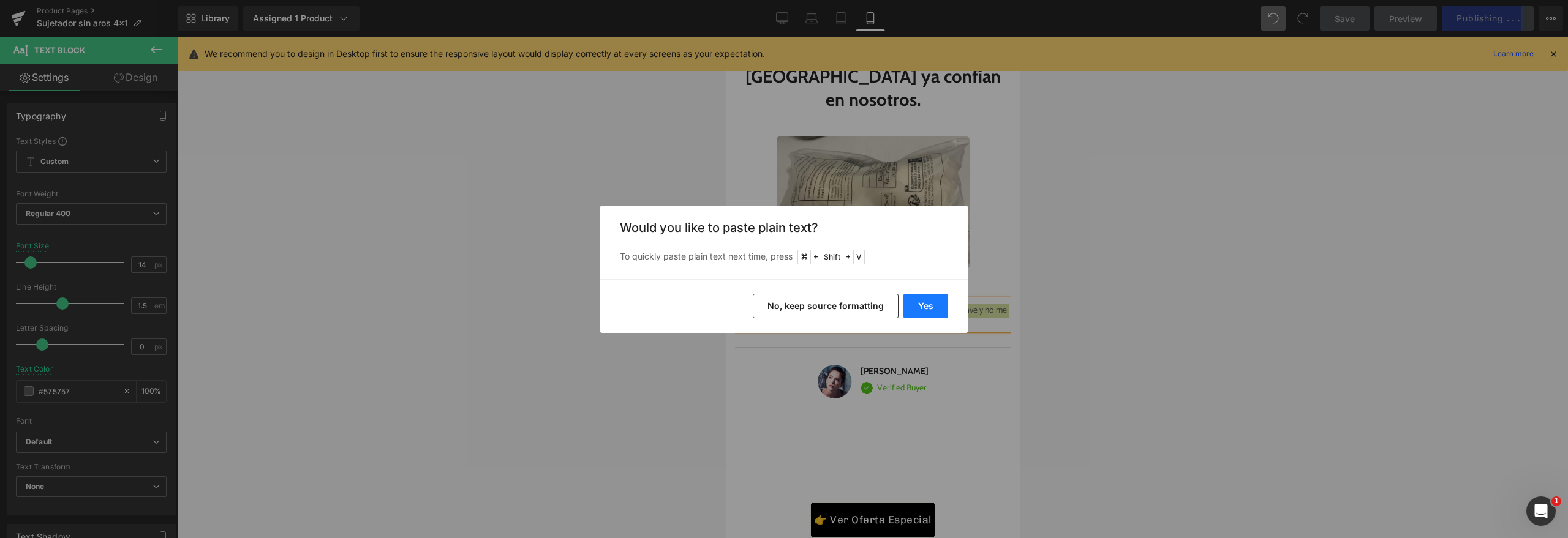
click at [932, 309] on button "Yes" at bounding box center [925, 305] width 45 height 25
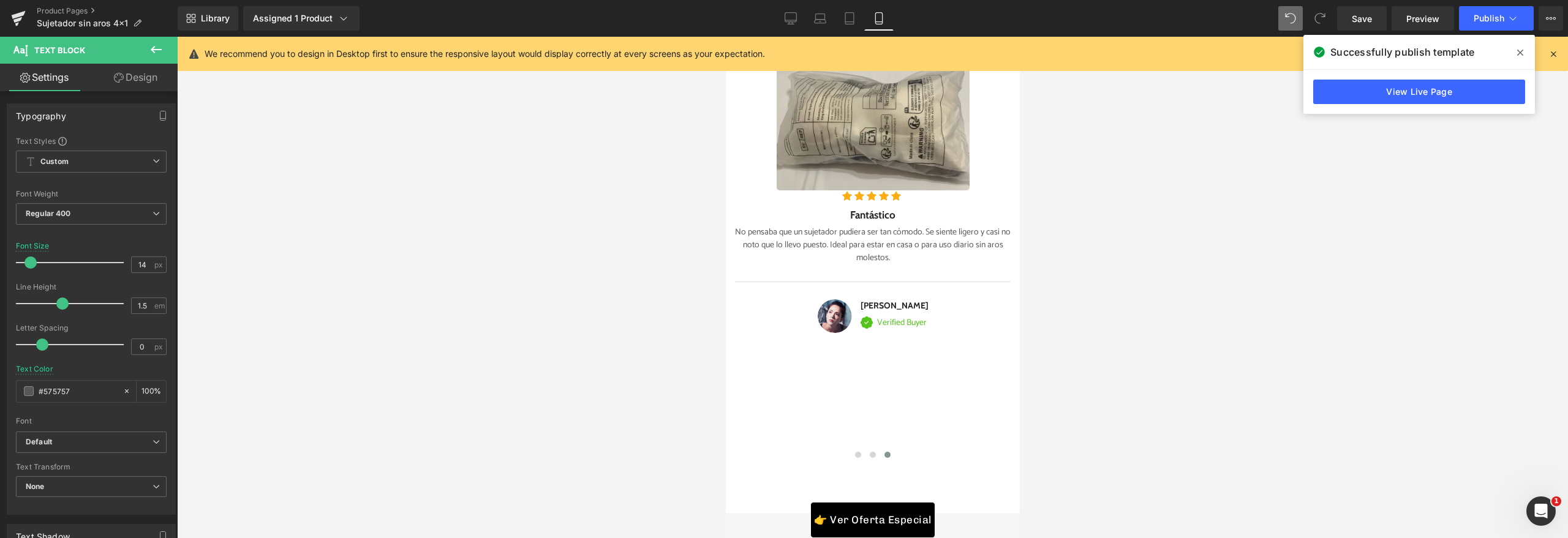
scroll to position [5222, 0]
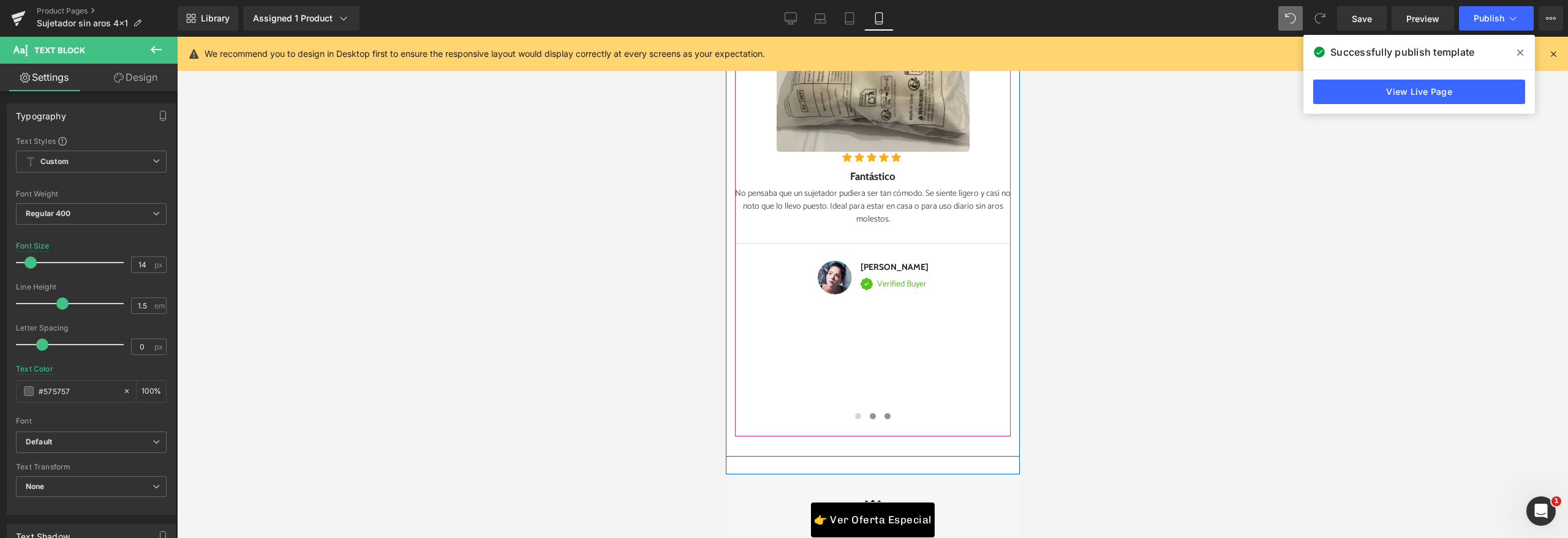
click at [872, 412] on button at bounding box center [872, 415] width 15 height 12
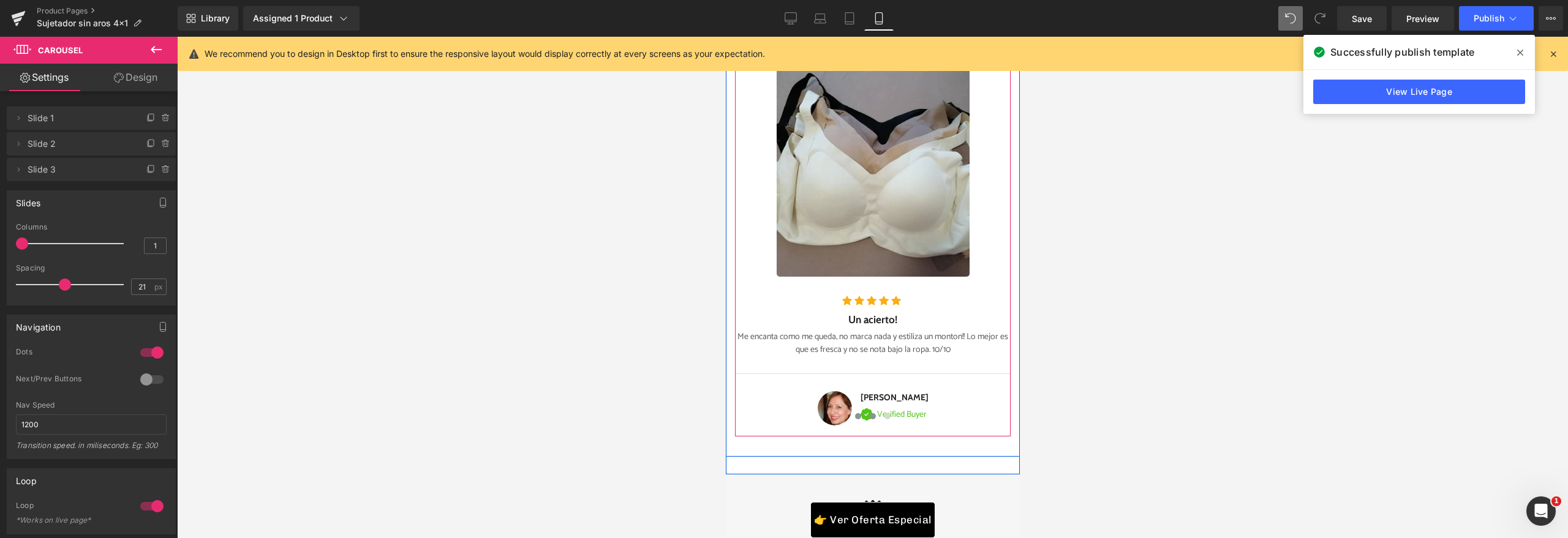
click at [854, 413] on span at bounding box center [857, 416] width 6 height 6
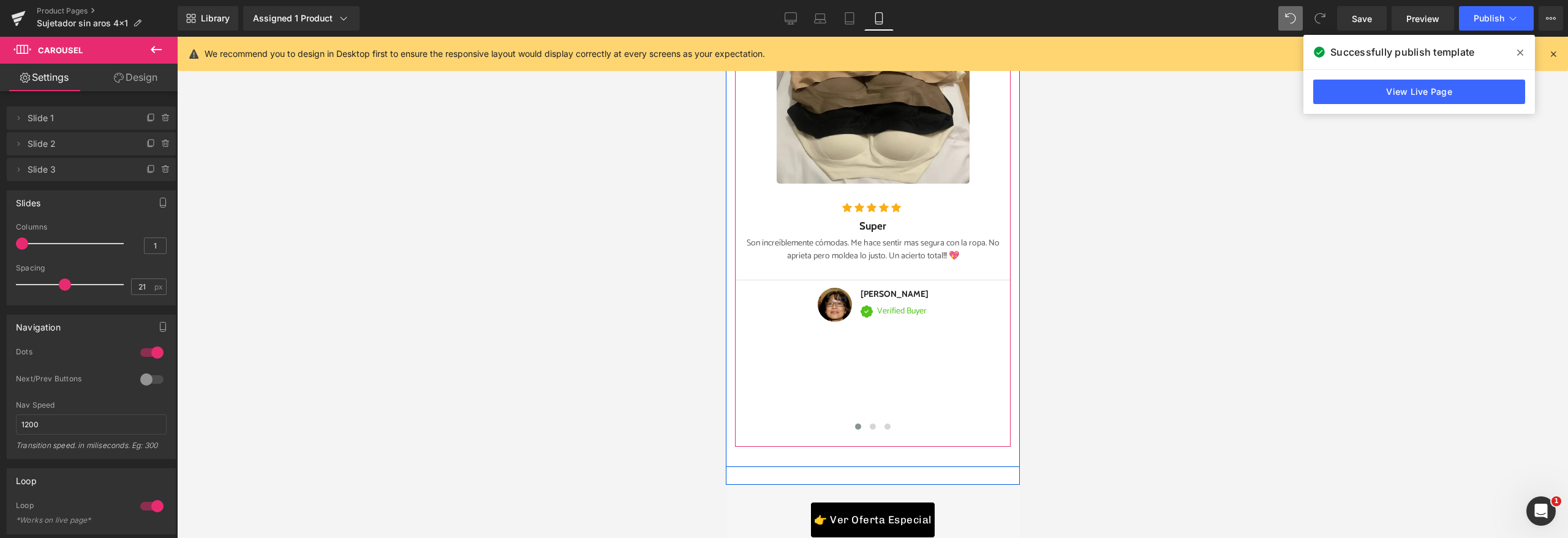
scroll to position [5115, 0]
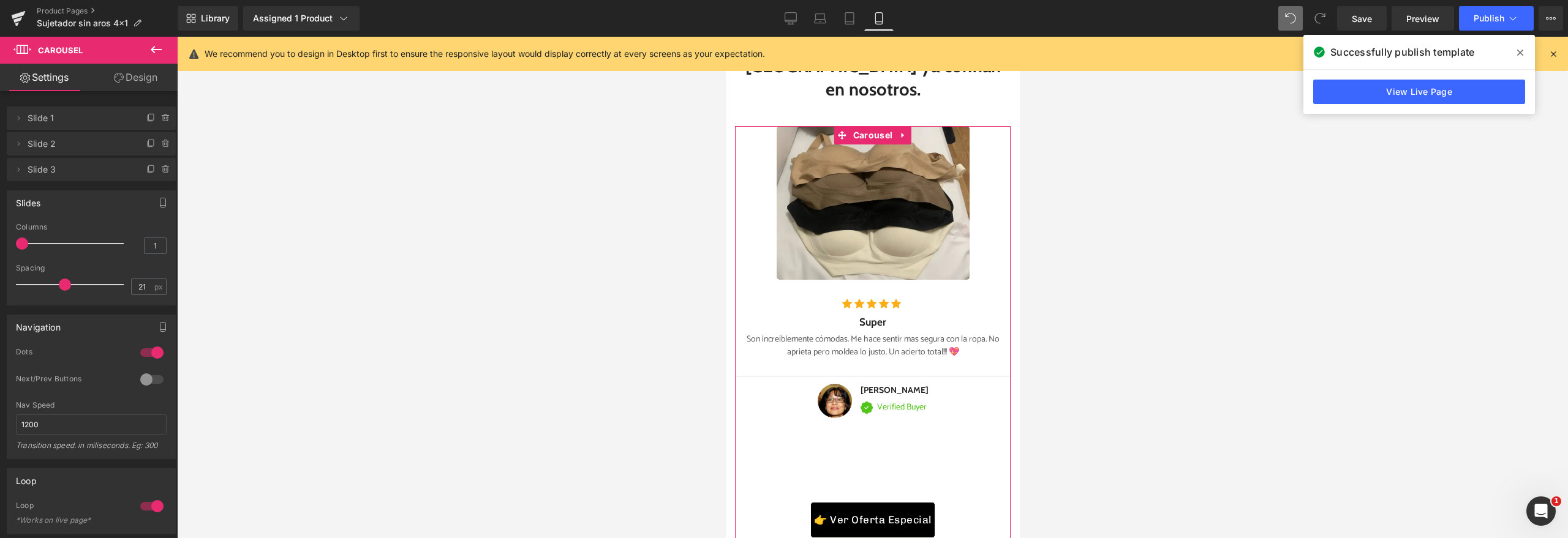
click at [147, 356] on div at bounding box center [152, 353] width 29 height 20
click at [1495, 23] on span "Publish" at bounding box center [1489, 18] width 31 height 10
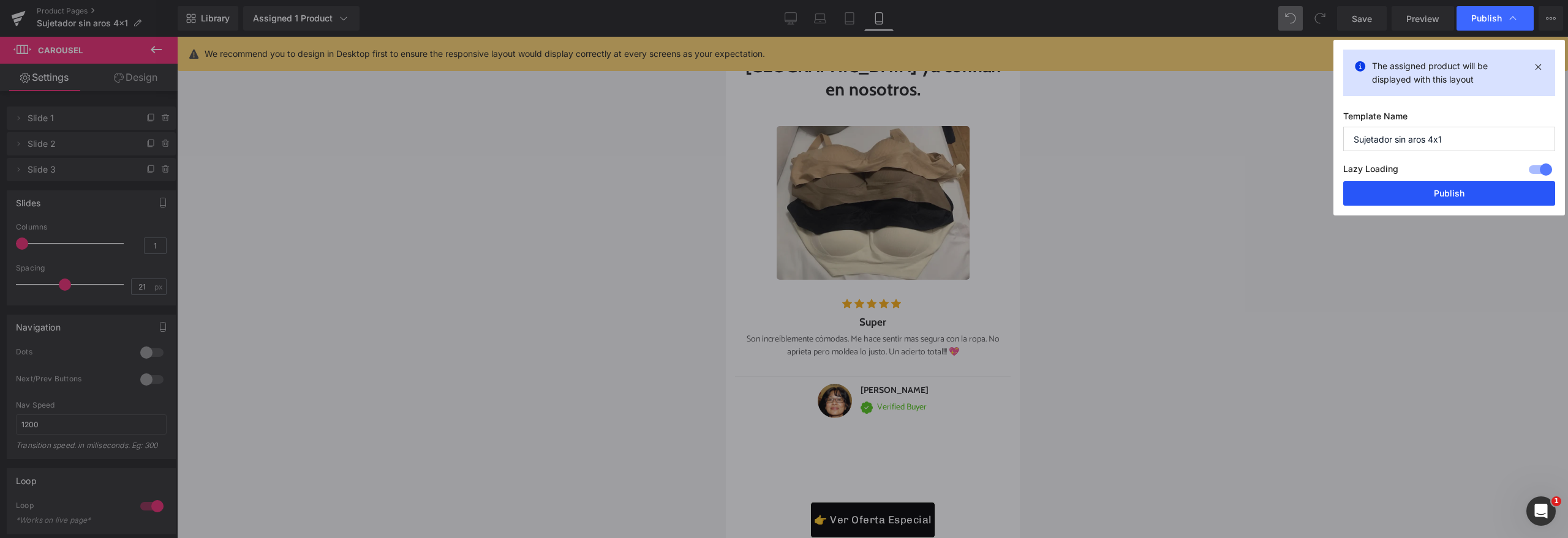
click at [1380, 194] on button "Publish" at bounding box center [1449, 193] width 212 height 25
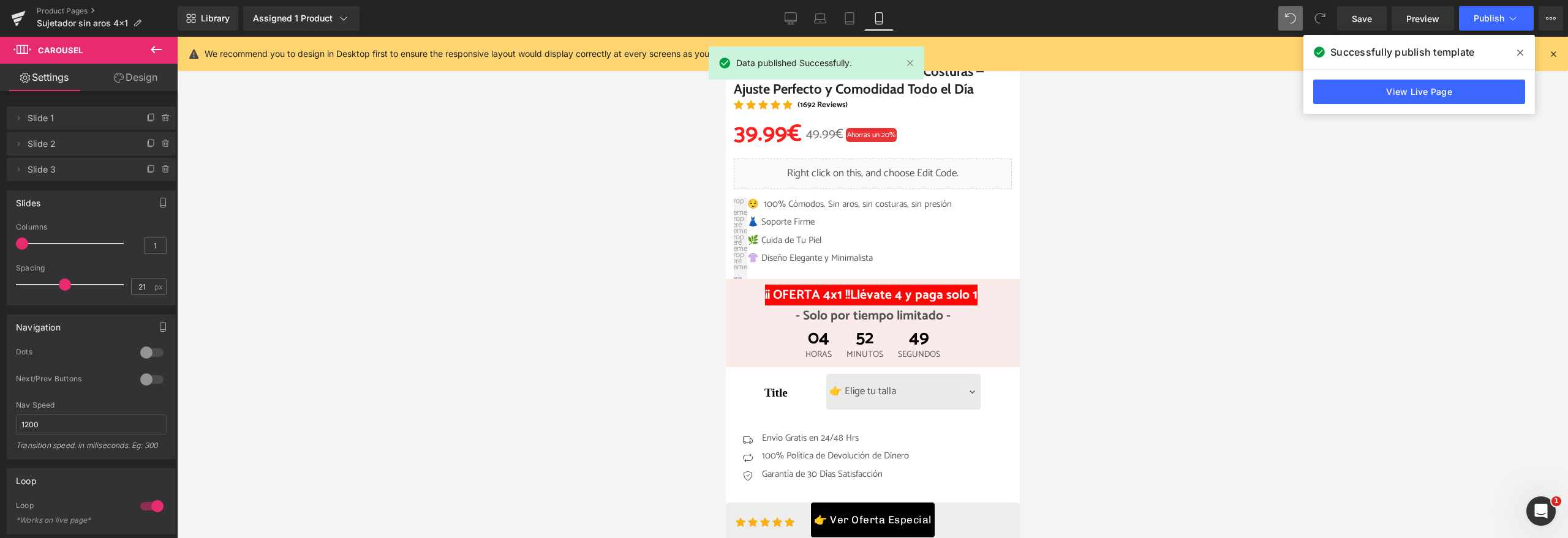
scroll to position [664, 0]
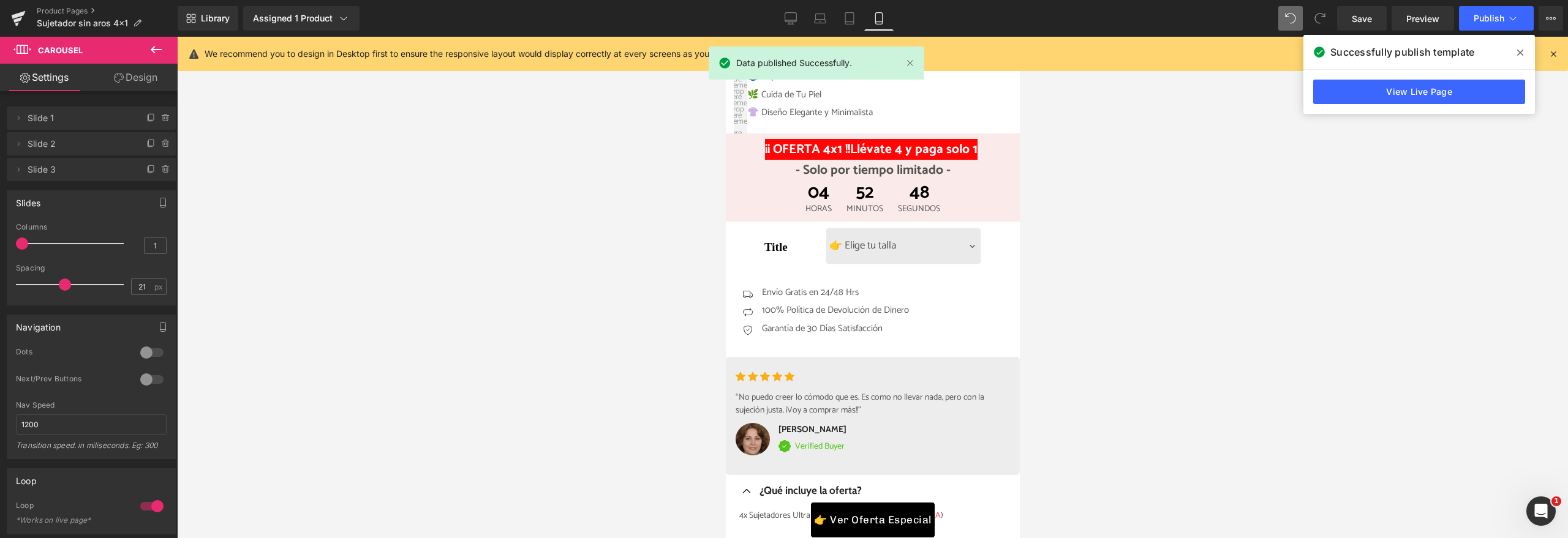
click at [510, 222] on div at bounding box center [872, 287] width 1391 height 502
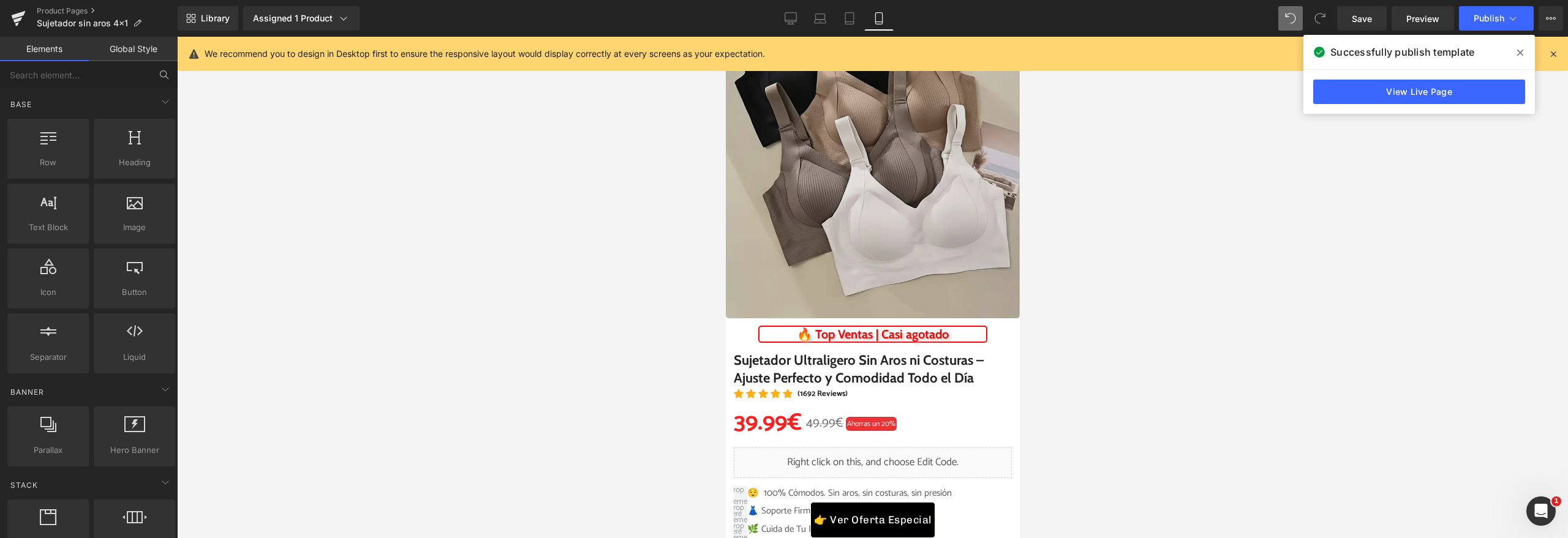
scroll to position [238, 0]
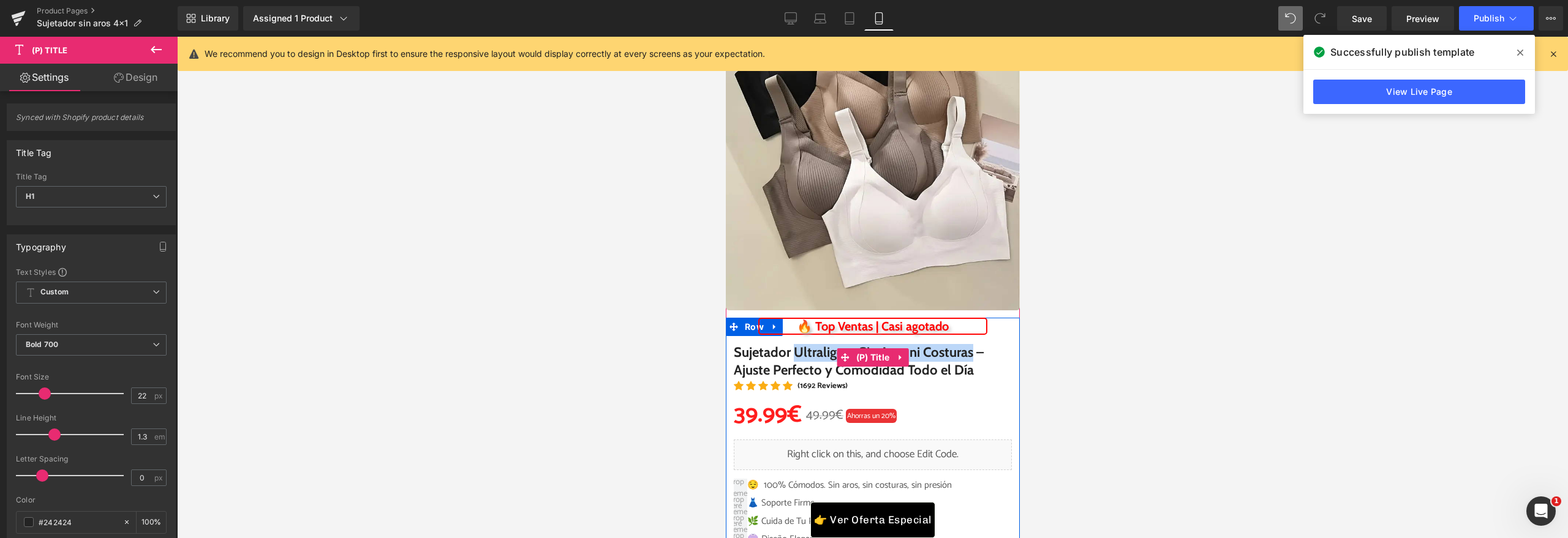
drag, startPoint x: 1000, startPoint y: 355, endPoint x: 798, endPoint y: 354, distance: 202.0
click at [798, 354] on span "Sujetador Ultraligero Sin Aros ni Costuras – Ajuste Perfecto y Comodidad Todo e…" at bounding box center [872, 356] width 278 height 44
copy span "Ultraligero Sin Aros ni Costuras"
